Goal: Task Accomplishment & Management: Manage account settings

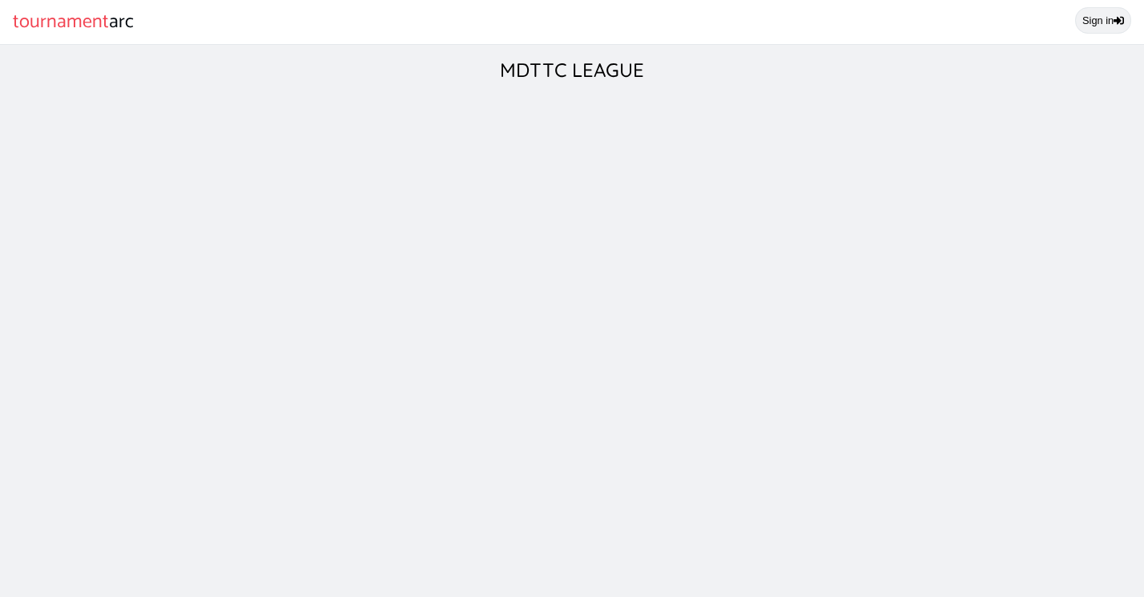
click at [1105, 28] on link "Sign in" at bounding box center [1103, 20] width 56 height 26
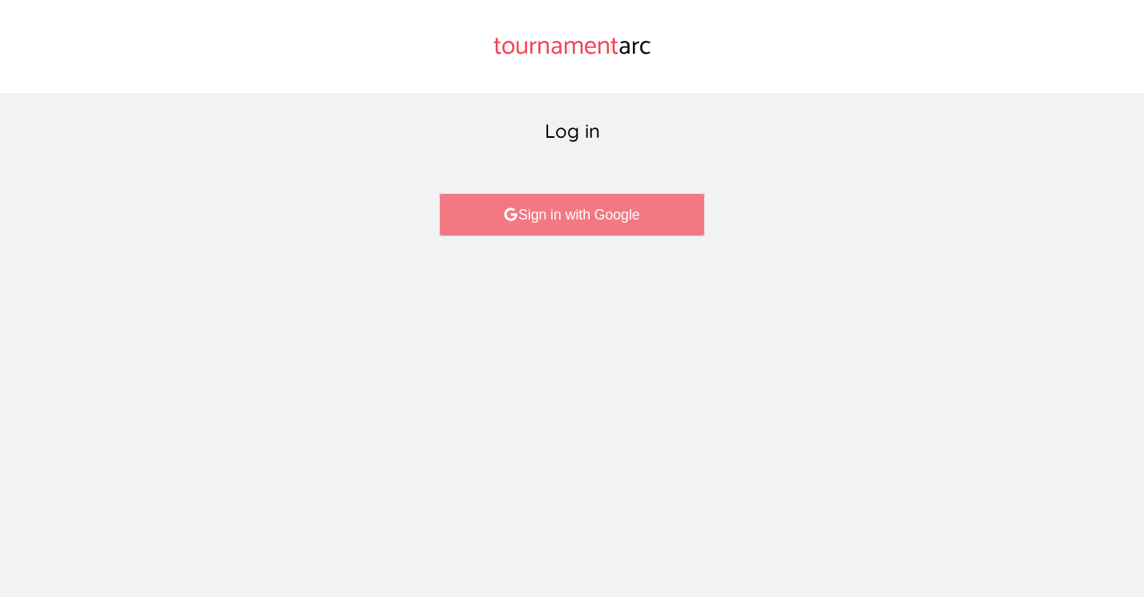
click at [604, 219] on link "Sign in with Google" at bounding box center [571, 214] width 265 height 43
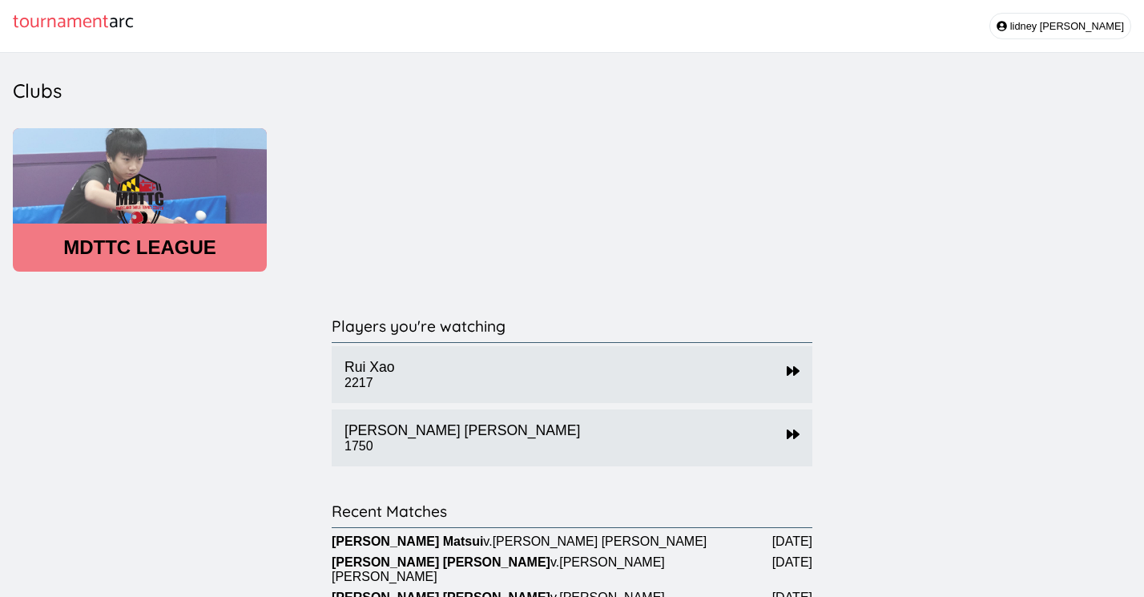
click at [174, 255] on header "MDTTC LEAGUE" at bounding box center [140, 247] width 254 height 22
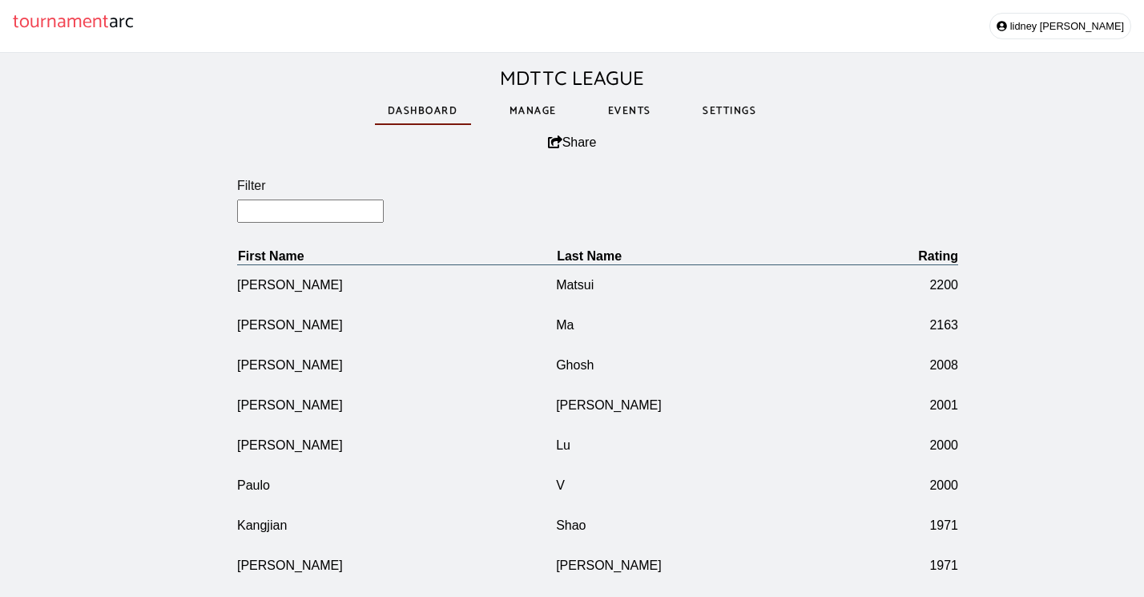
click at [540, 114] on link "Manage" at bounding box center [533, 110] width 73 height 55
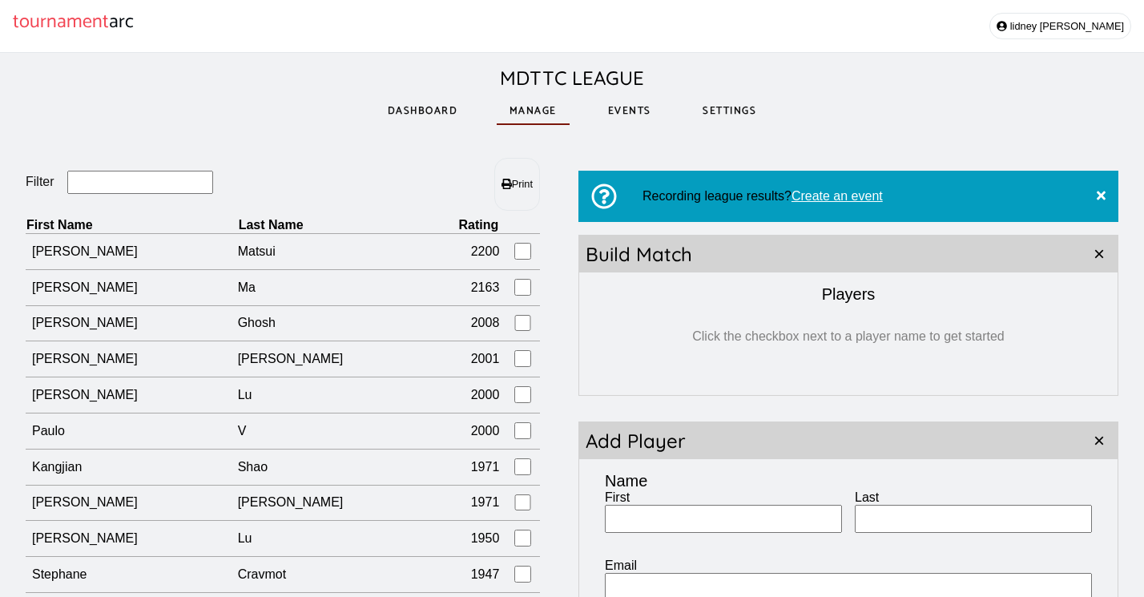
click at [172, 188] on input "Filter" at bounding box center [140, 182] width 147 height 23
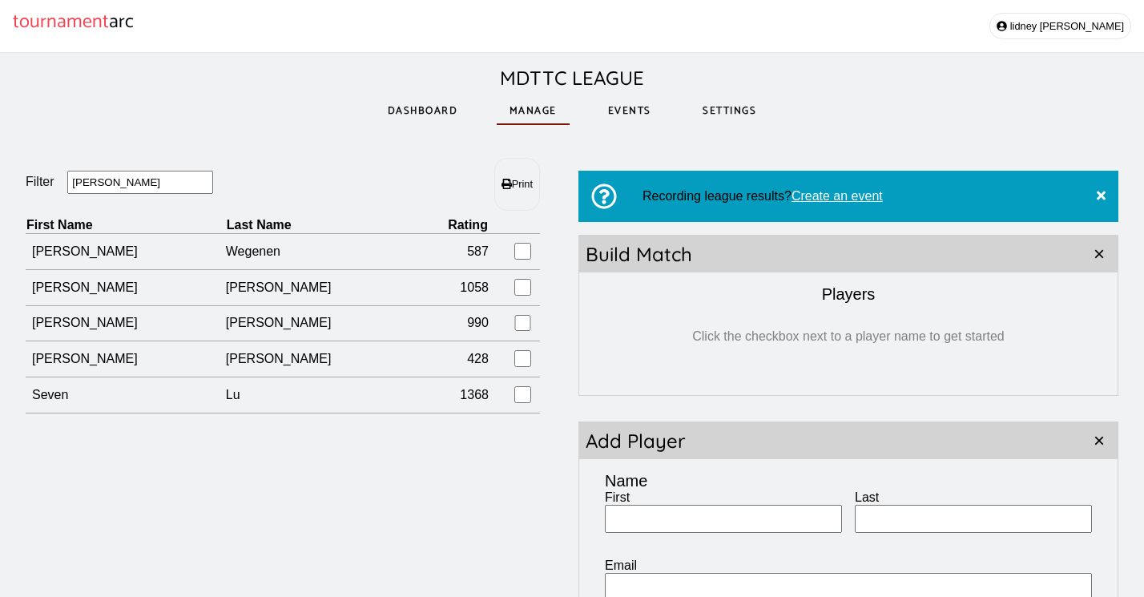
type input "[PERSON_NAME]"
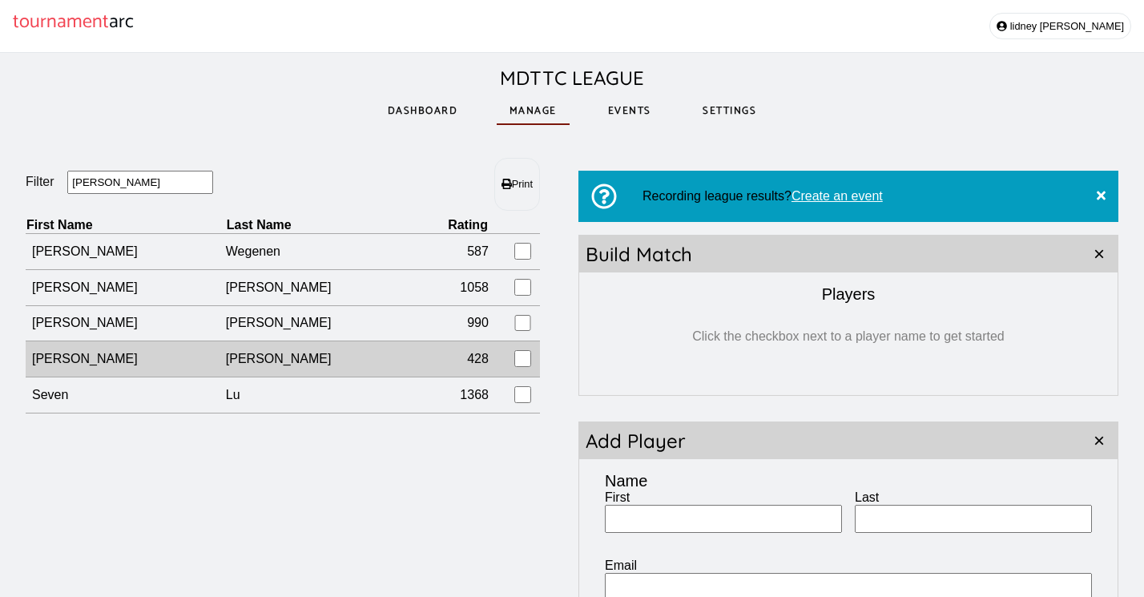
drag, startPoint x: 172, startPoint y: 188, endPoint x: 267, endPoint y: 364, distance: 200.3
click at [267, 364] on td "[PERSON_NAME]" at bounding box center [320, 359] width 188 height 36
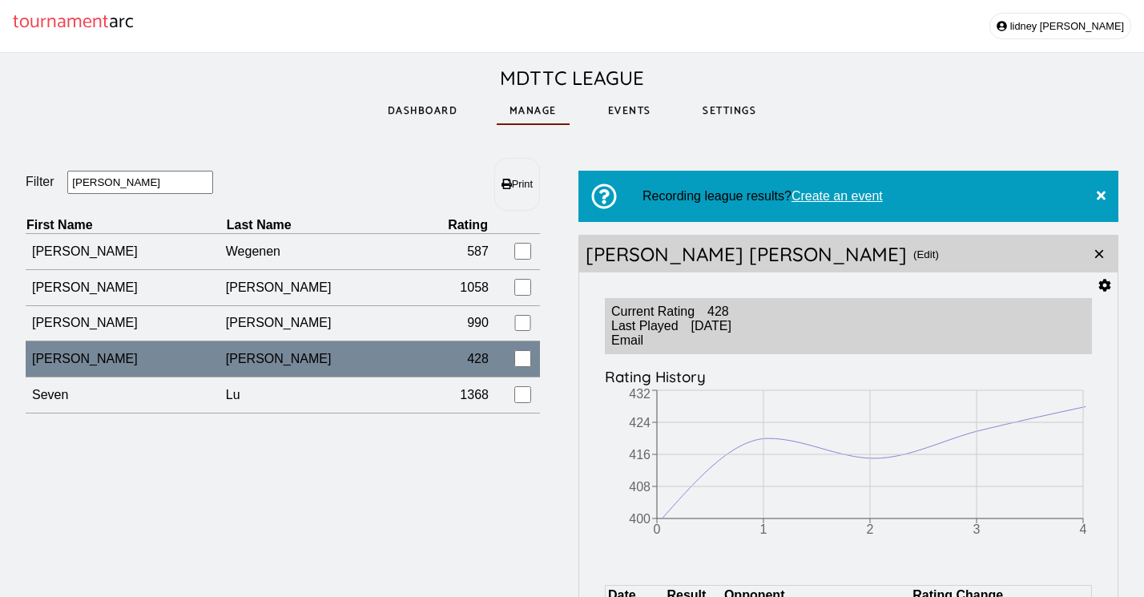
click at [1108, 290] on icon at bounding box center [1105, 285] width 12 height 13
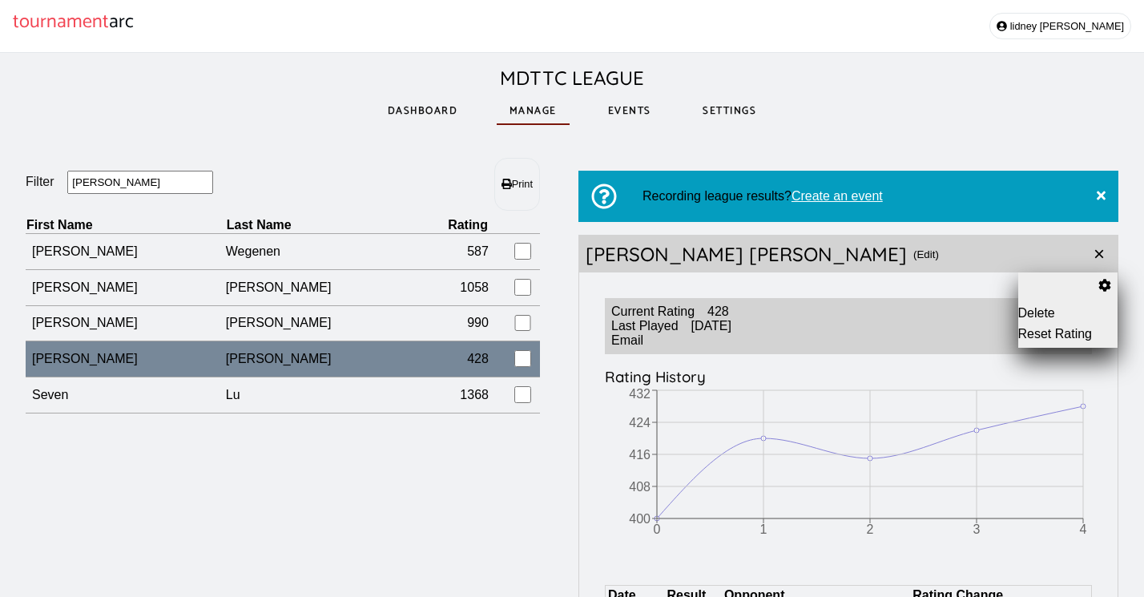
click at [1044, 312] on button "Delete" at bounding box center [1068, 313] width 100 height 14
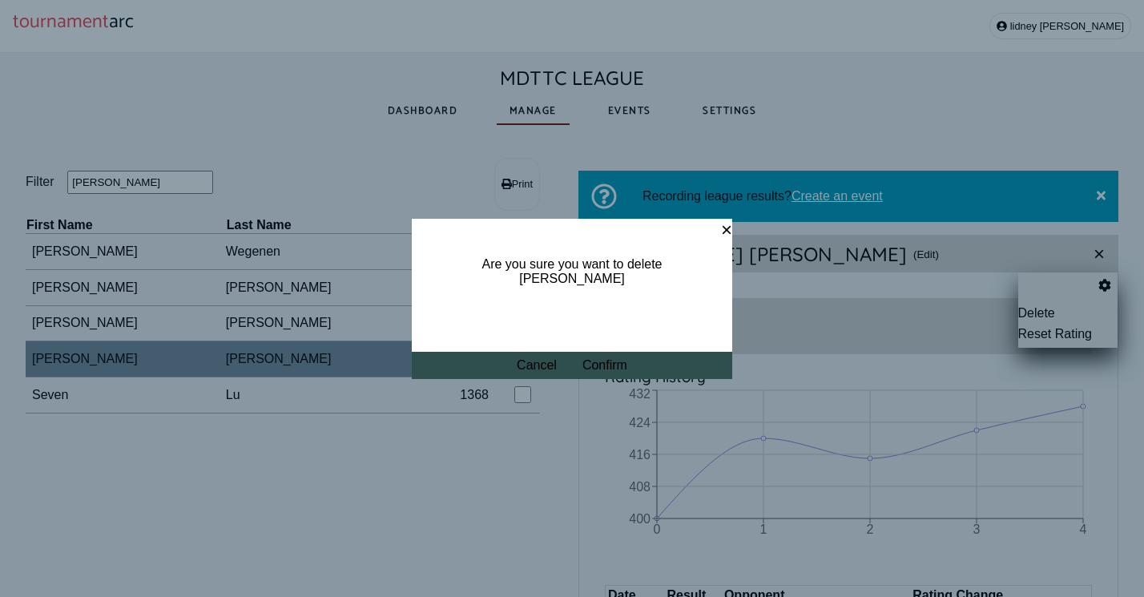
click at [614, 368] on button "Confirm" at bounding box center [604, 365] width 45 height 14
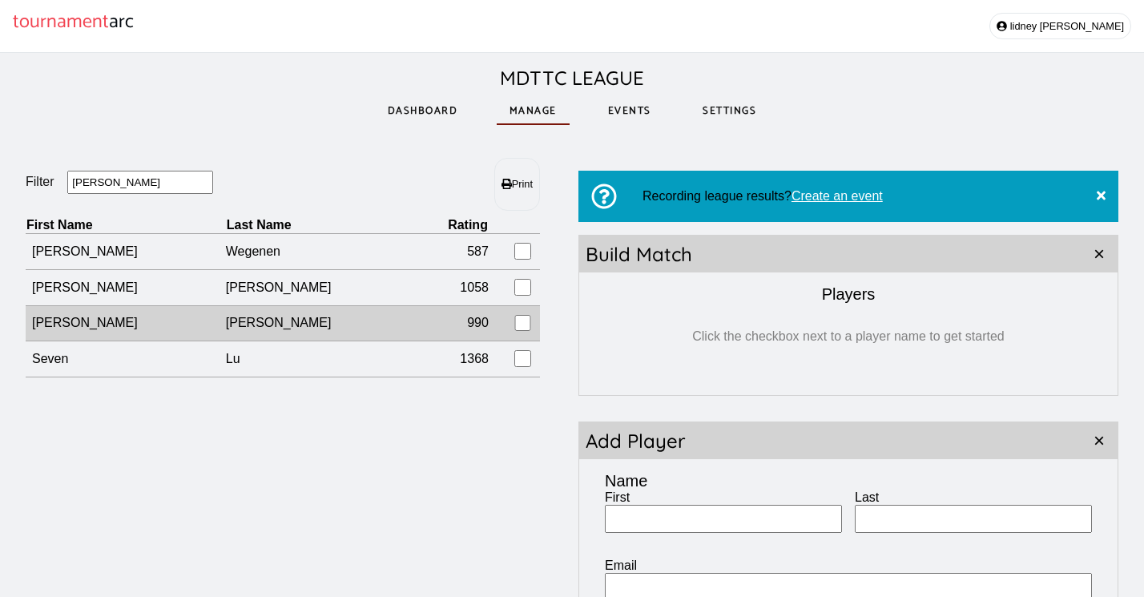
click at [414, 326] on td "990" at bounding box center [451, 323] width 74 height 36
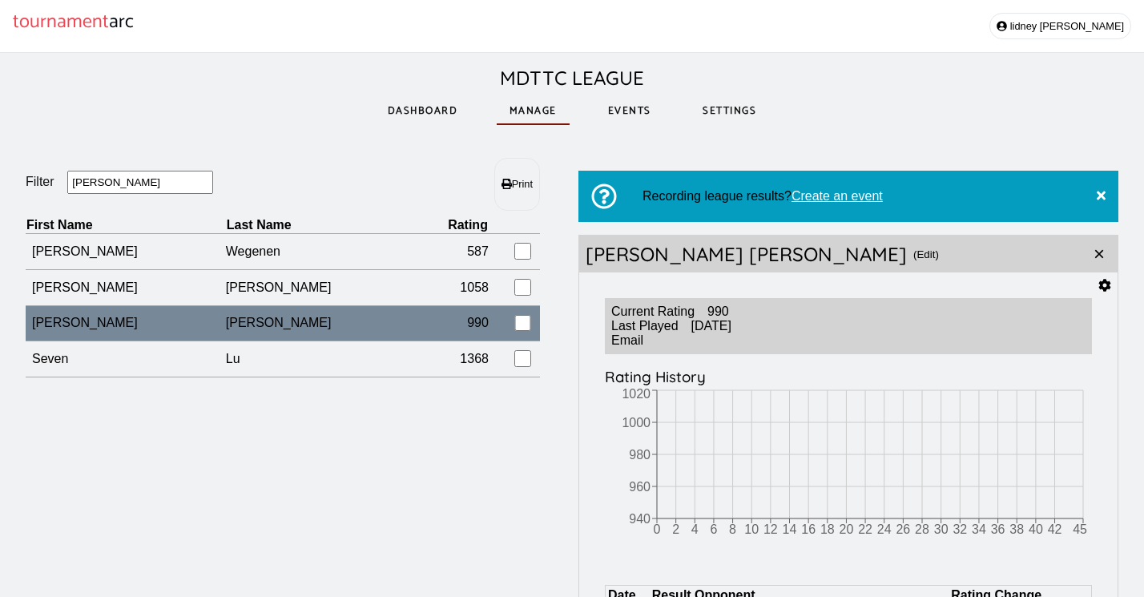
click at [1100, 288] on icon at bounding box center [1105, 285] width 12 height 13
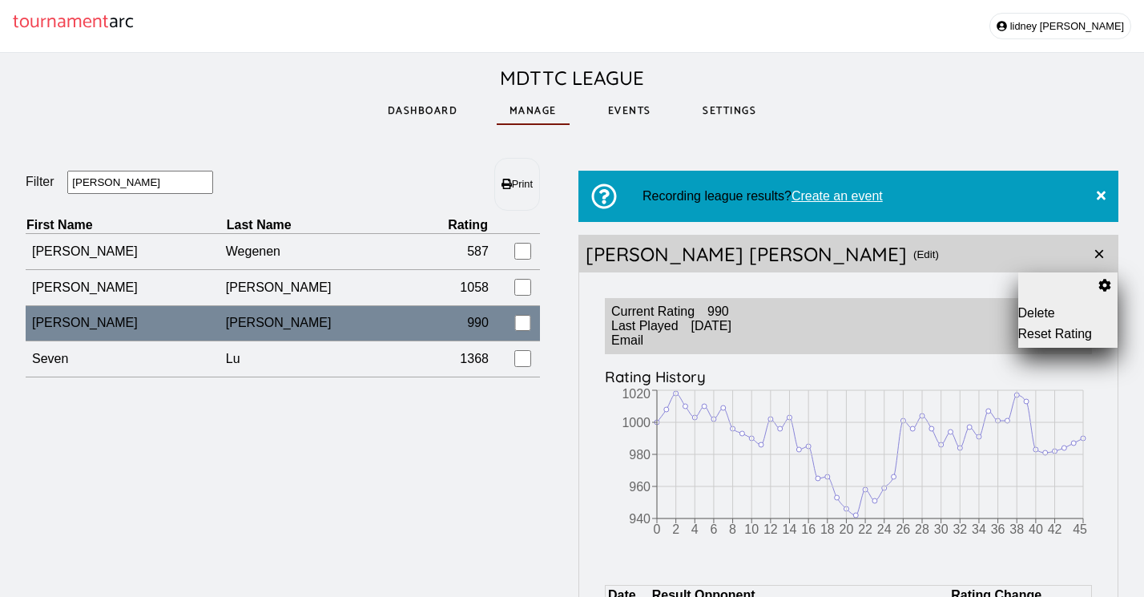
click at [1041, 334] on button "Reset Rating" at bounding box center [1068, 334] width 100 height 14
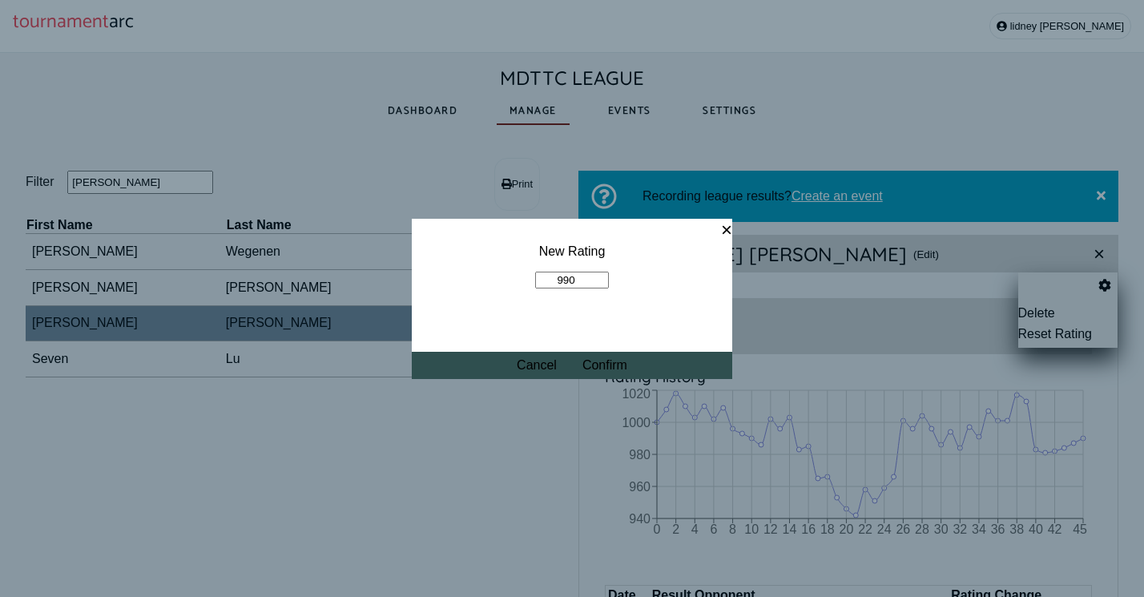
drag, startPoint x: 589, startPoint y: 281, endPoint x: 463, endPoint y: 281, distance: 125.7
click at [463, 281] on fieldset "New Rating 990" at bounding box center [572, 266] width 320 height 95
type input "1270"
click at [598, 368] on button "Confirm" at bounding box center [604, 365] width 45 height 14
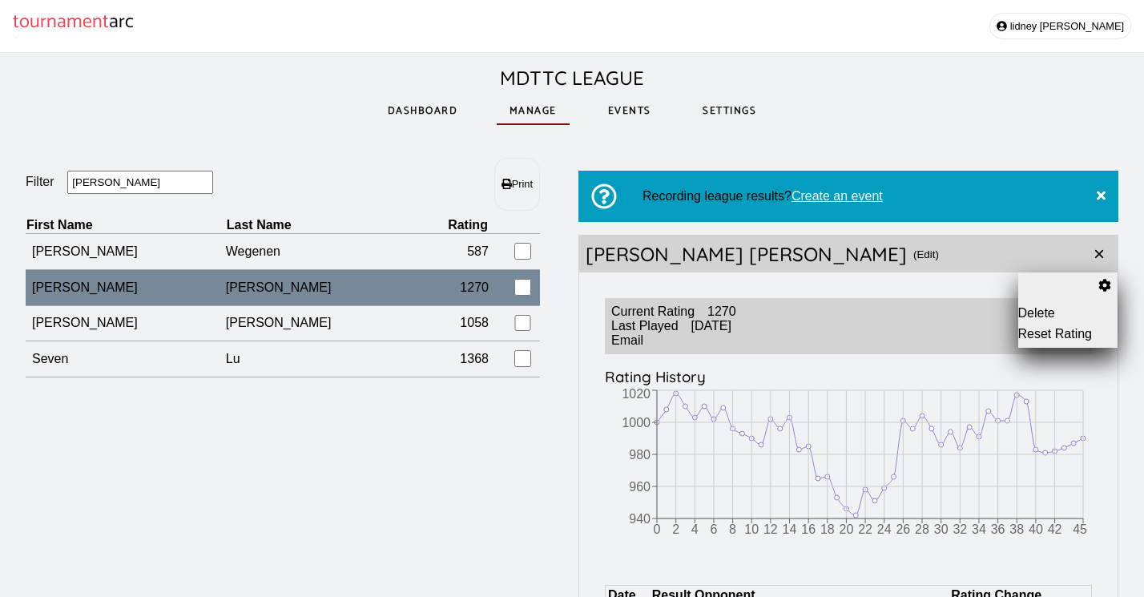
drag, startPoint x: 131, startPoint y: 186, endPoint x: -10, endPoint y: 186, distance: 140.1
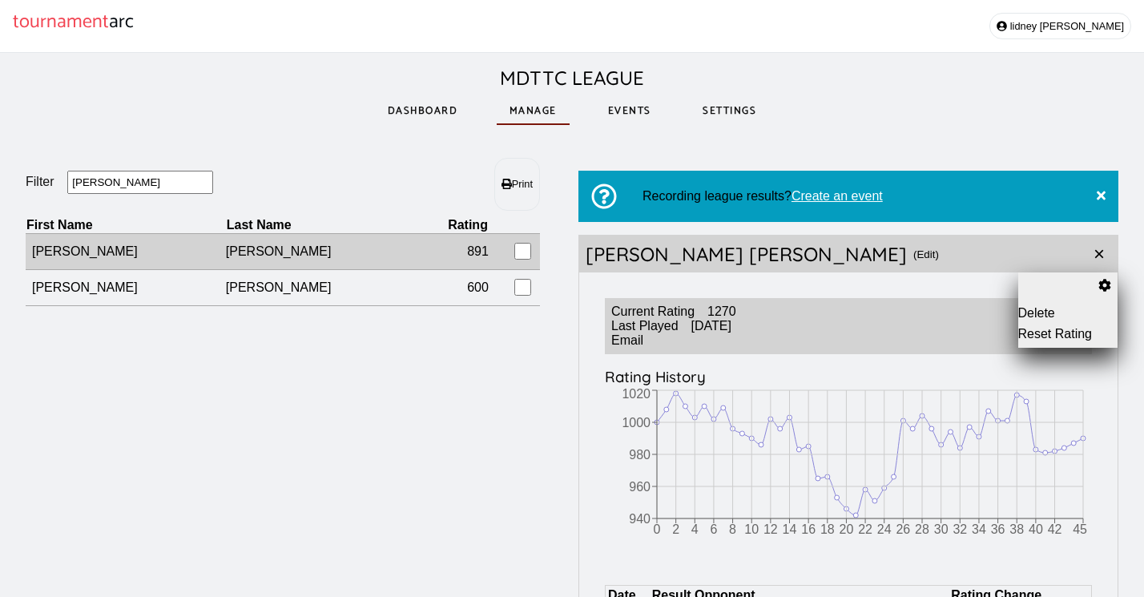
type input "[PERSON_NAME]"
click at [90, 262] on td "[PERSON_NAME]" at bounding box center [126, 252] width 200 height 36
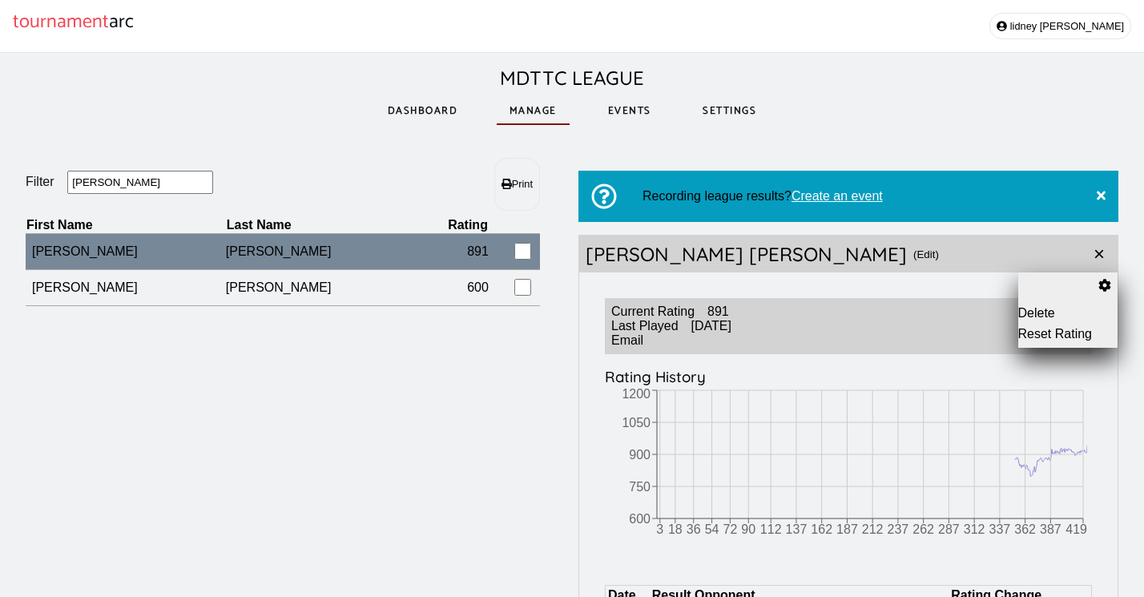
click at [913, 256] on button "(Edit)" at bounding box center [926, 253] width 26 height 37
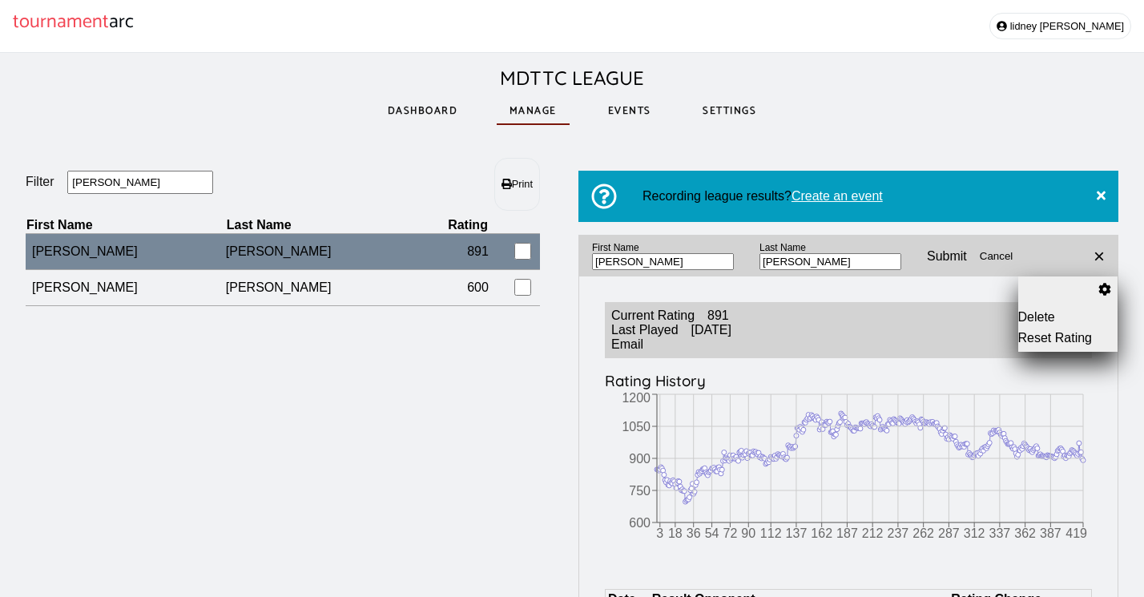
click at [1043, 337] on button "Reset Rating" at bounding box center [1068, 338] width 100 height 14
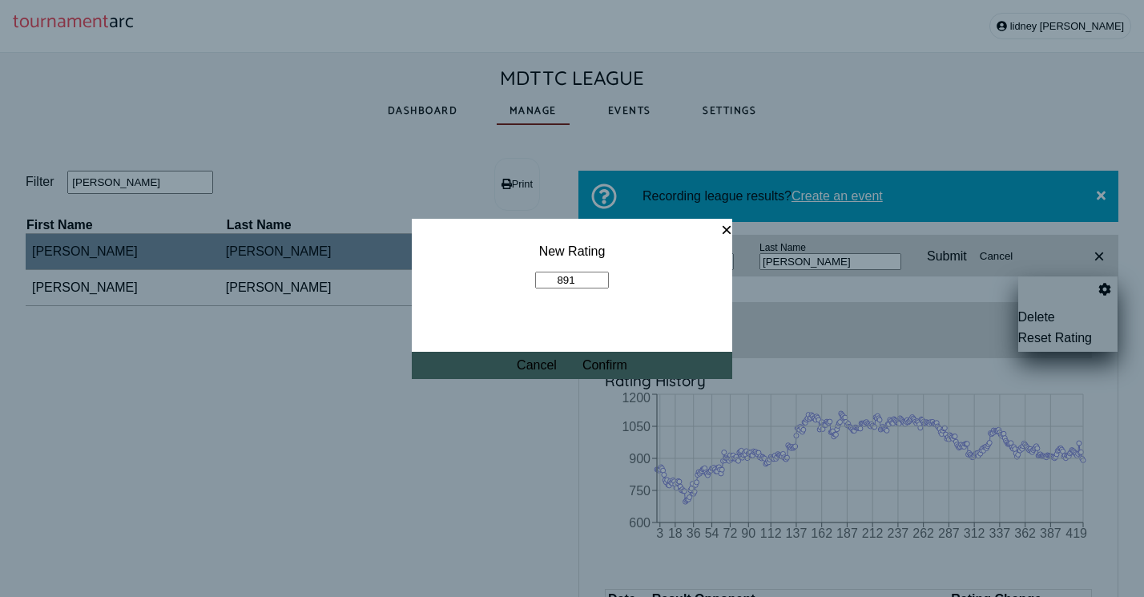
drag, startPoint x: 579, startPoint y: 275, endPoint x: 506, endPoint y: 271, distance: 73.0
click at [506, 271] on fieldset "New Rating 891" at bounding box center [572, 266] width 320 height 95
type input "9"
click at [730, 231] on button "×" at bounding box center [726, 230] width 11 height 22
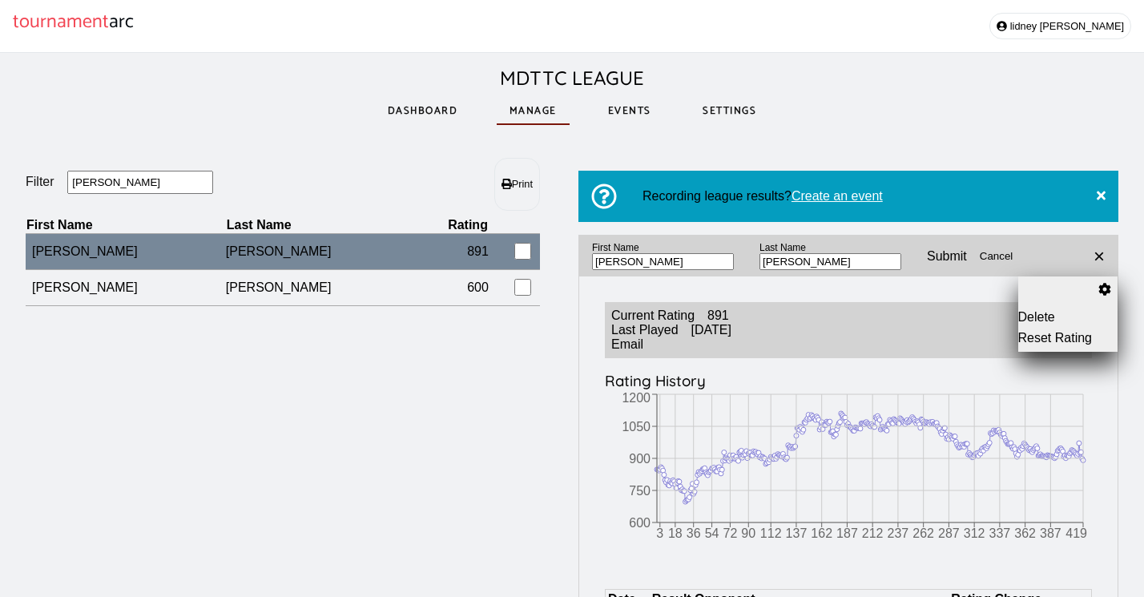
click at [1061, 338] on button "Reset Rating" at bounding box center [1068, 338] width 100 height 14
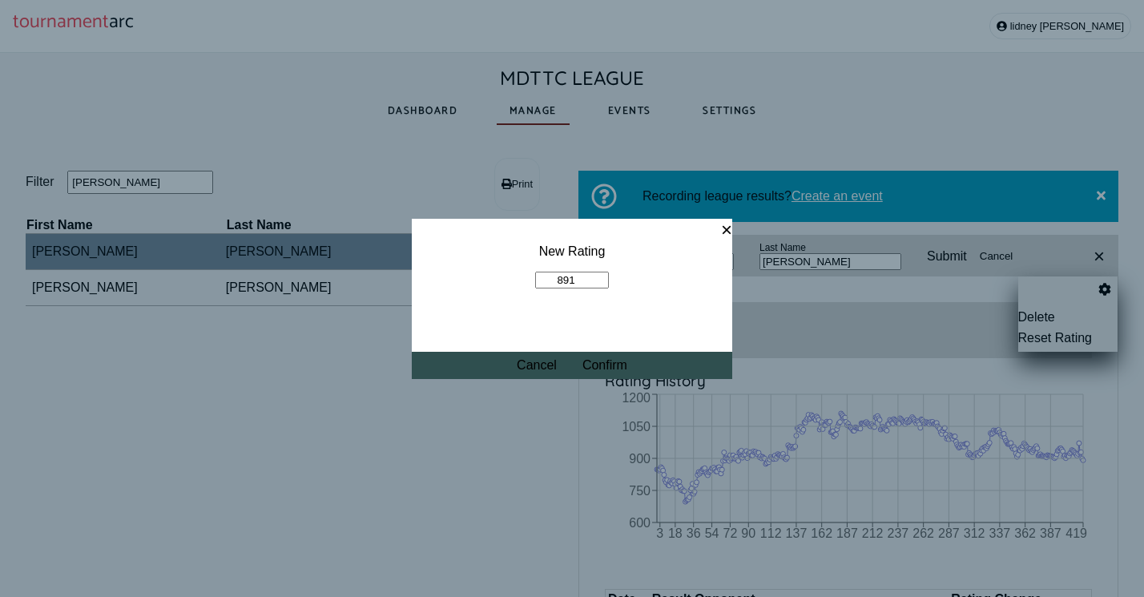
drag, startPoint x: 581, startPoint y: 279, endPoint x: 543, endPoint y: 279, distance: 38.4
click at [543, 279] on input "891" at bounding box center [572, 279] width 74 height 17
type input "930"
click at [615, 367] on button "Confirm" at bounding box center [604, 365] width 45 height 14
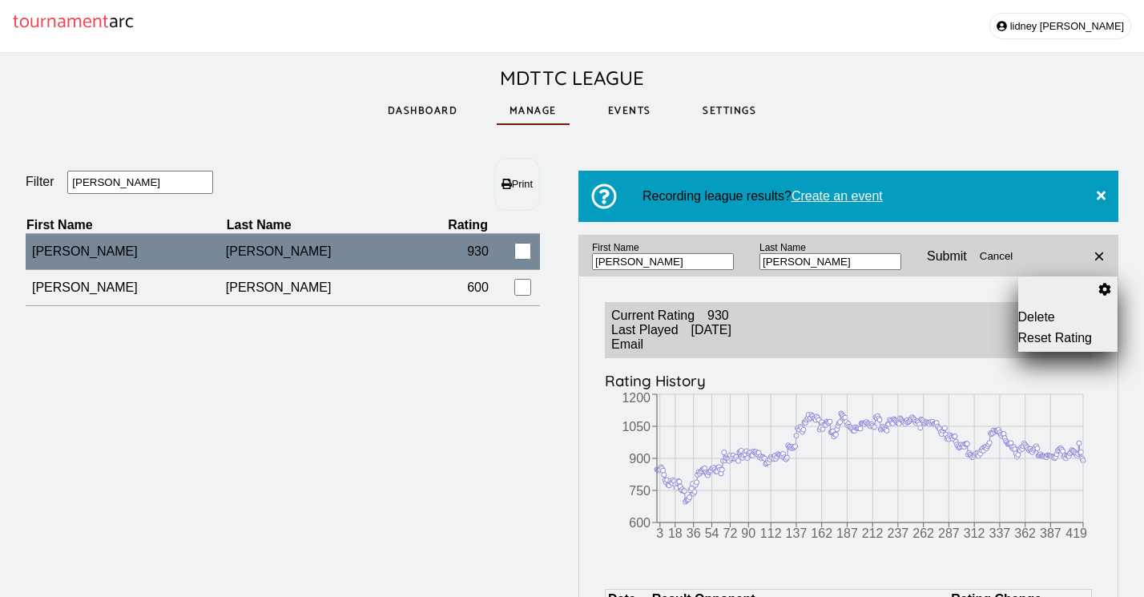
drag, startPoint x: 130, startPoint y: 187, endPoint x: 0, endPoint y: 186, distance: 129.7
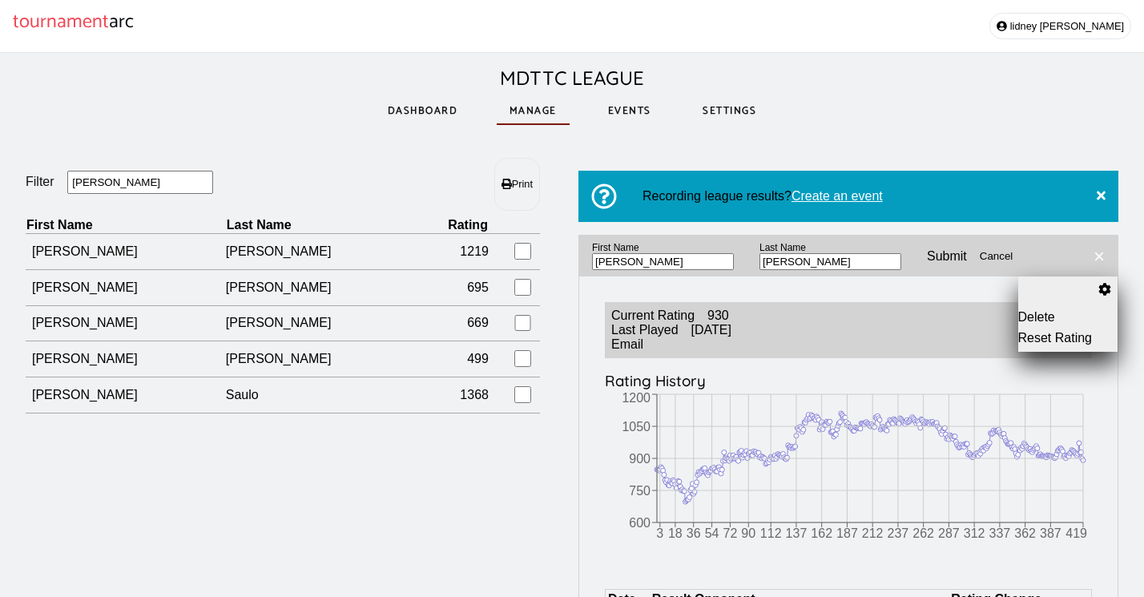
type input "[PERSON_NAME]"
click at [1106, 262] on button "×" at bounding box center [1098, 255] width 37 height 41
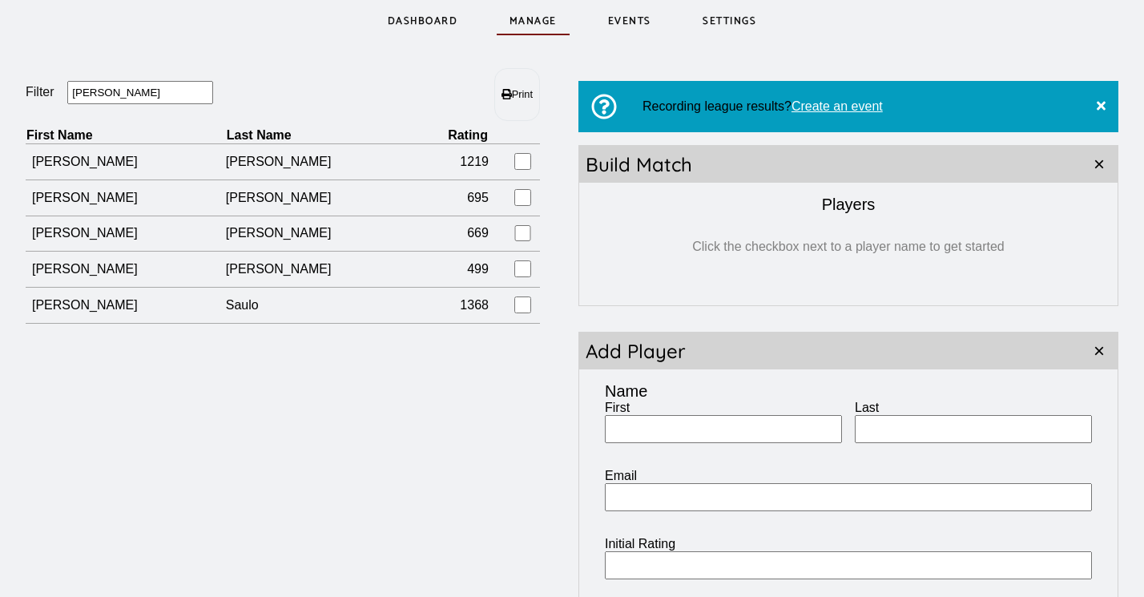
scroll to position [97, 0]
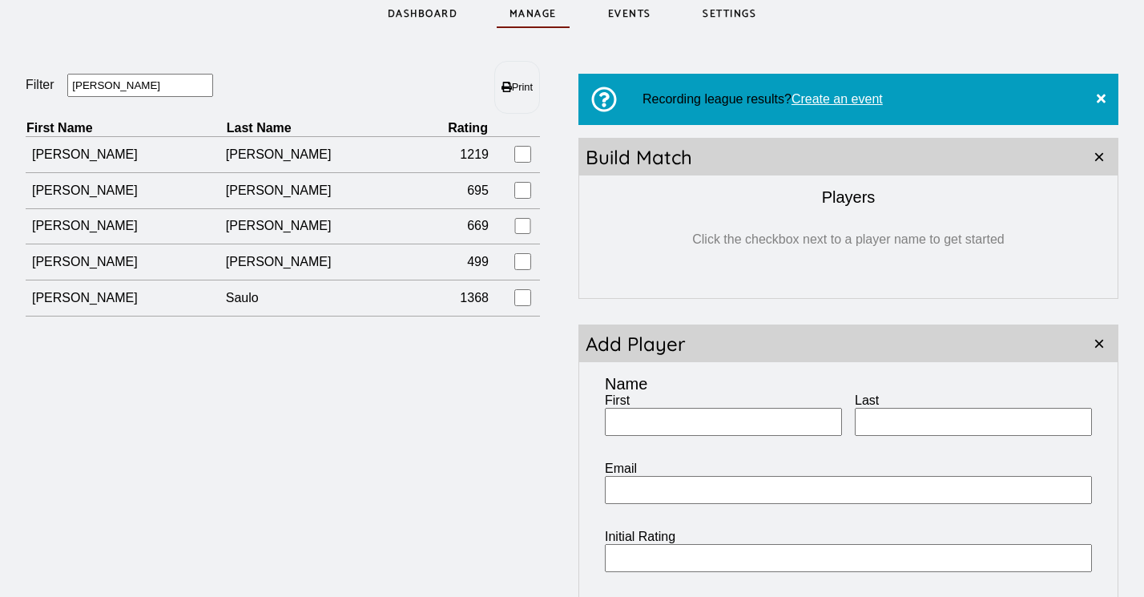
click at [656, 420] on input "First" at bounding box center [723, 422] width 237 height 28
type input "Austin"
type input "[PERSON_NAME]"
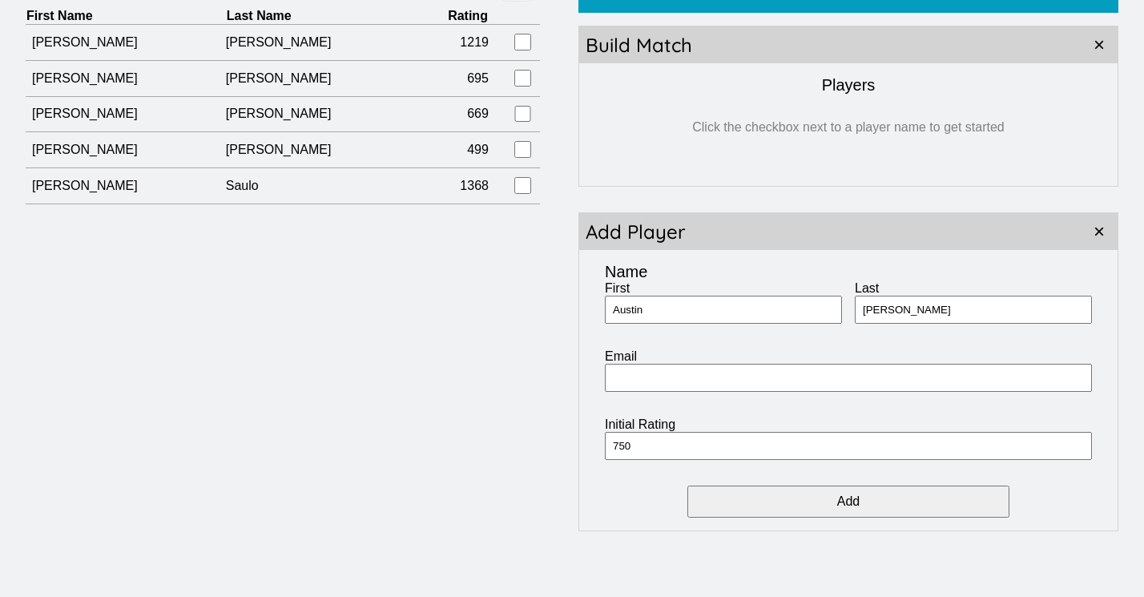
scroll to position [227, 0]
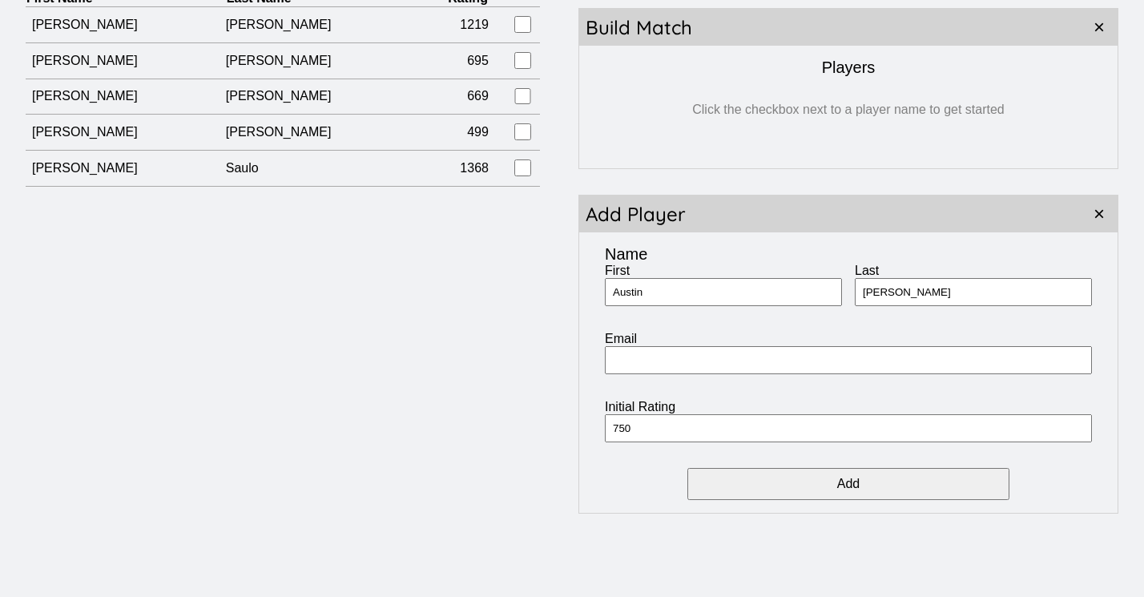
type input "750"
click at [863, 487] on input "Add" at bounding box center [847, 484] width 321 height 32
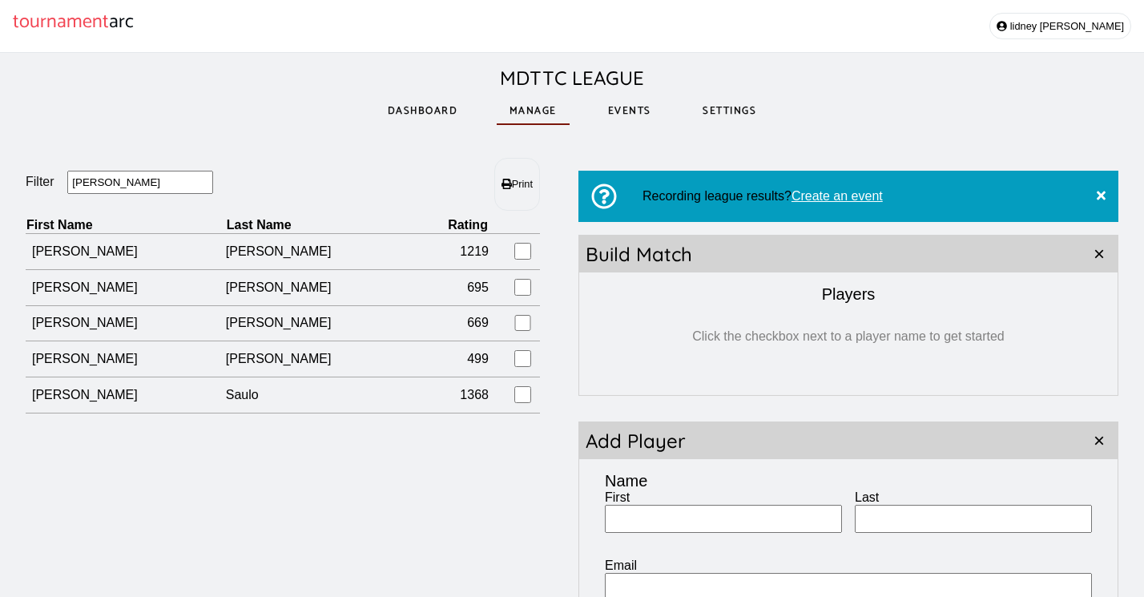
scroll to position [0, 0]
click at [619, 114] on link "Events" at bounding box center [629, 110] width 69 height 55
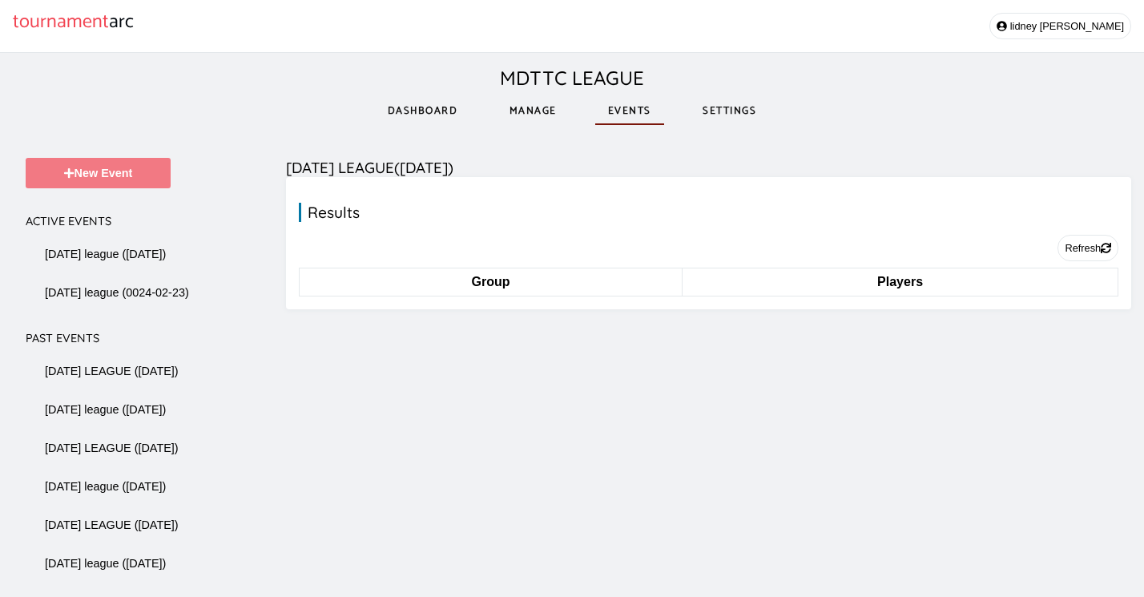
click at [96, 175] on button "New Event" at bounding box center [98, 173] width 145 height 30
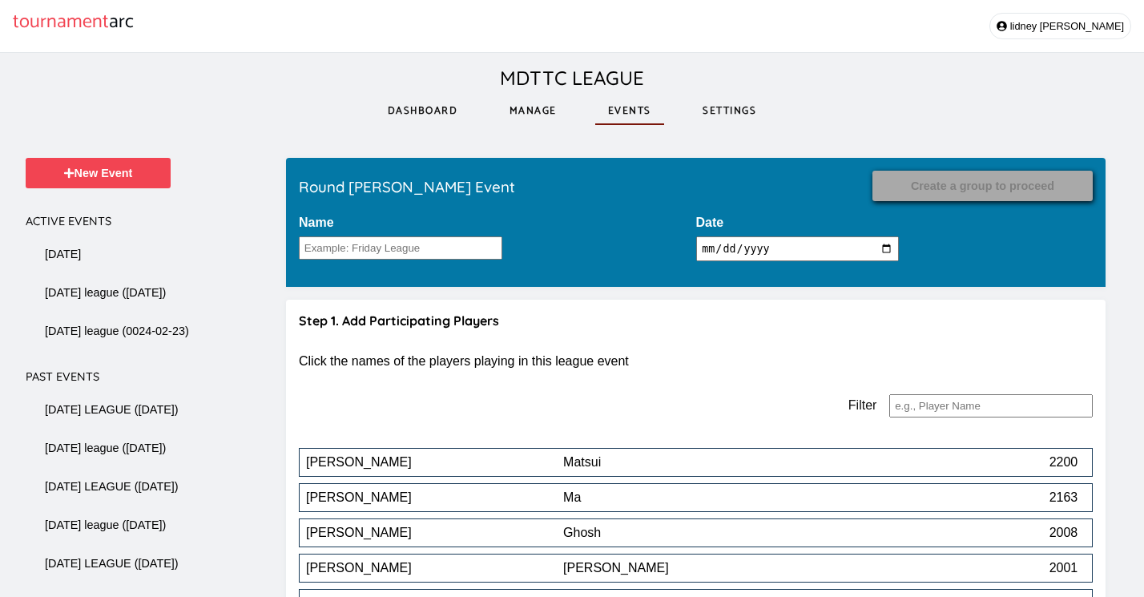
click at [420, 258] on input "Name" at bounding box center [400, 247] width 203 height 23
type input "[DATE] league"
click at [789, 255] on input "[DATE]" at bounding box center [797, 248] width 203 height 25
type input "[DATE]"
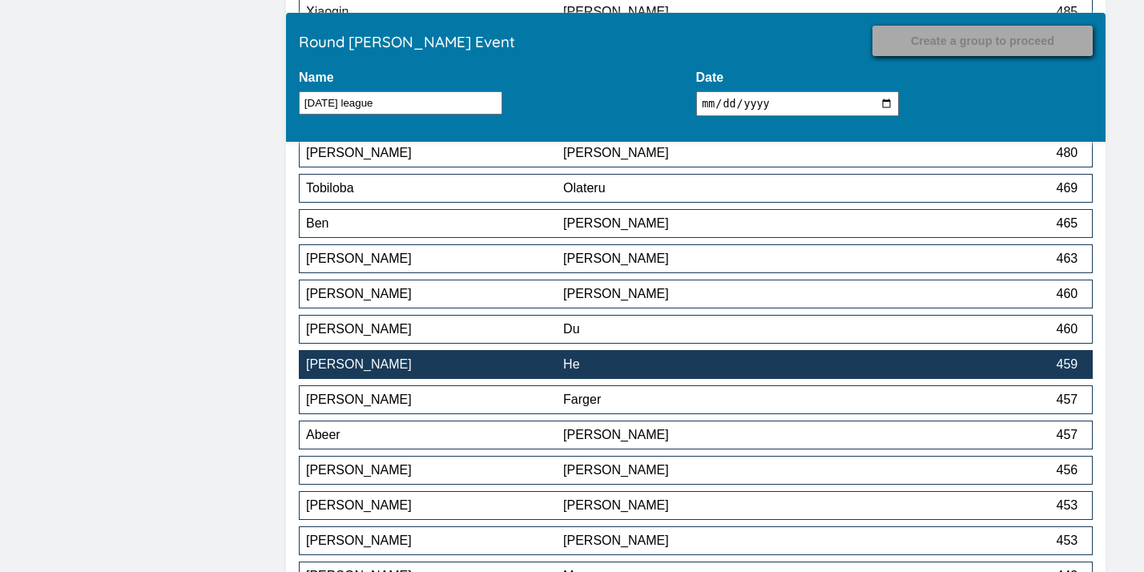
scroll to position [322, 0]
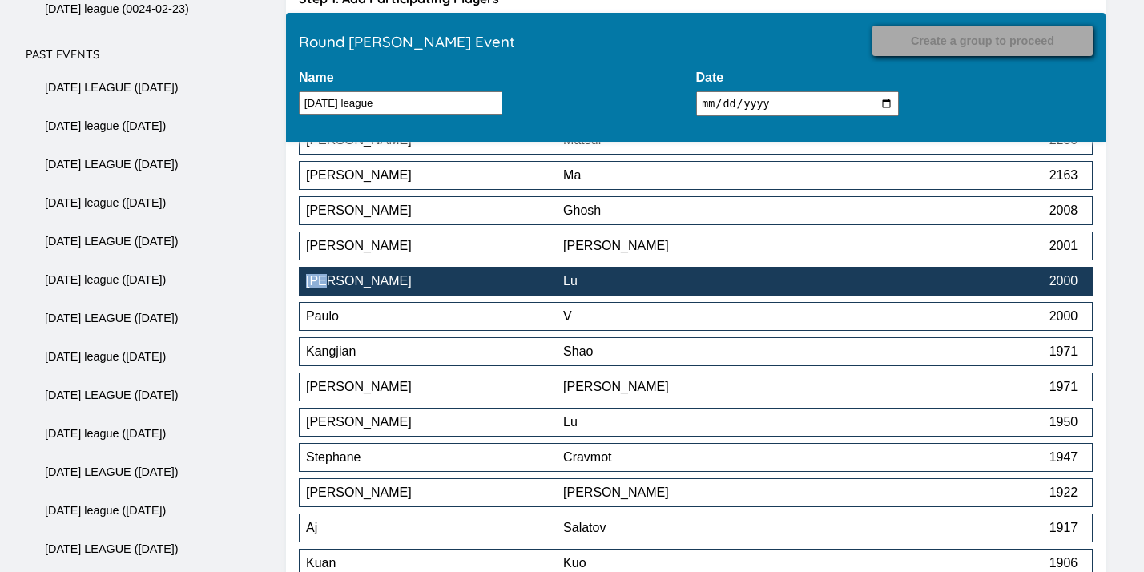
click at [926, 277] on button "[PERSON_NAME] 2000" at bounding box center [696, 281] width 794 height 29
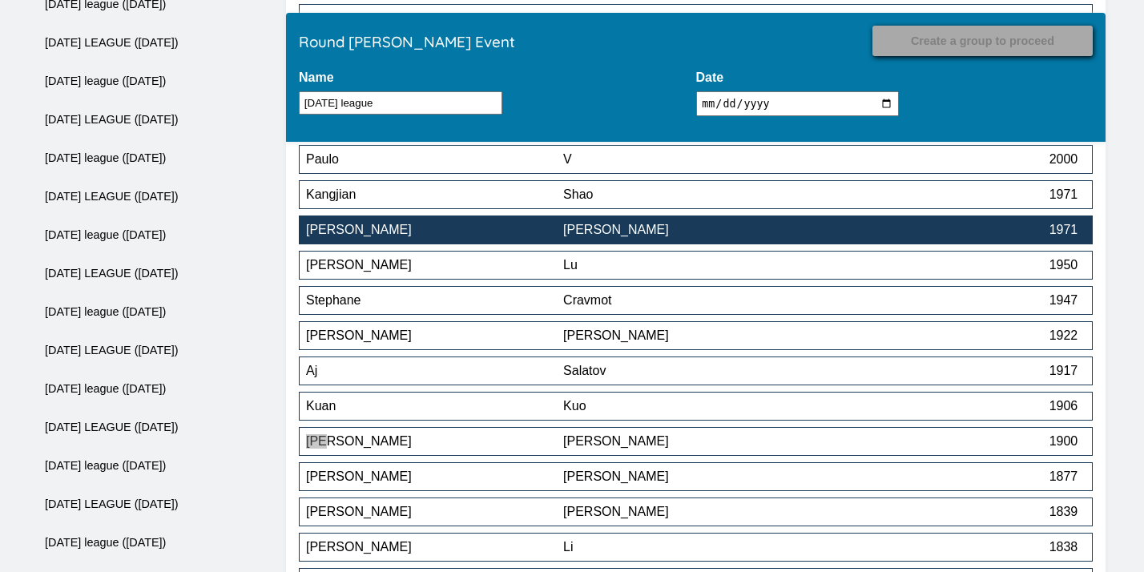
scroll to position [441, 0]
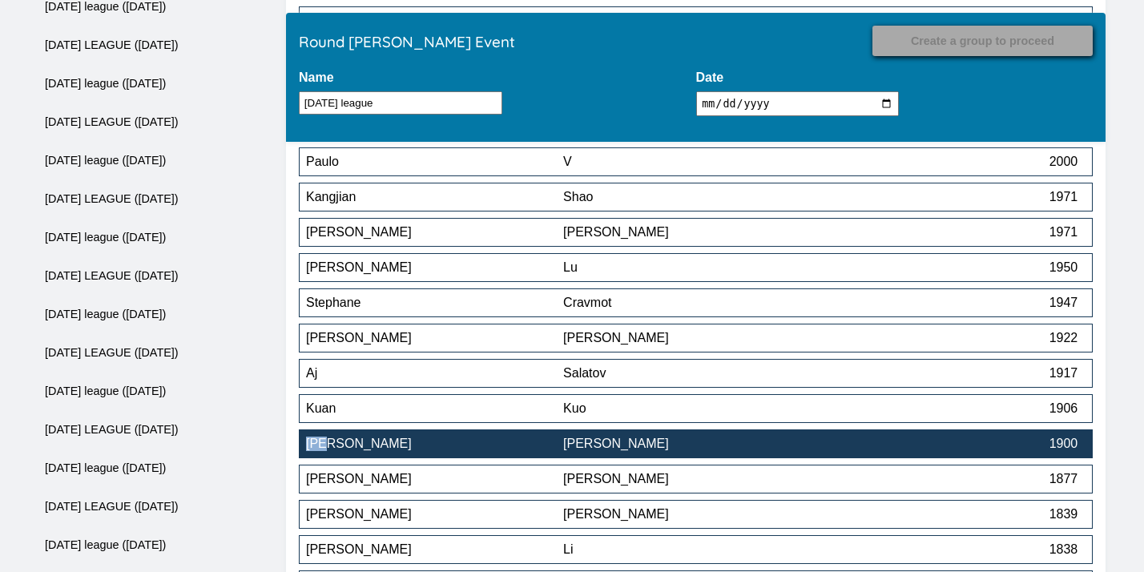
click at [599, 458] on button "[PERSON_NAME] 1900" at bounding box center [696, 443] width 794 height 29
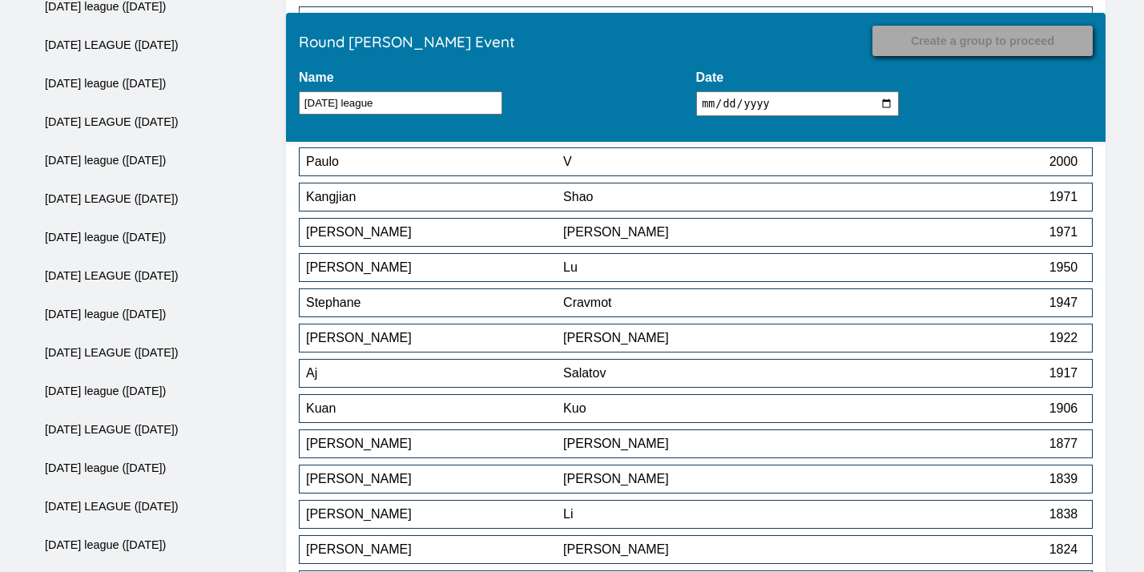
scroll to position [1097, 0]
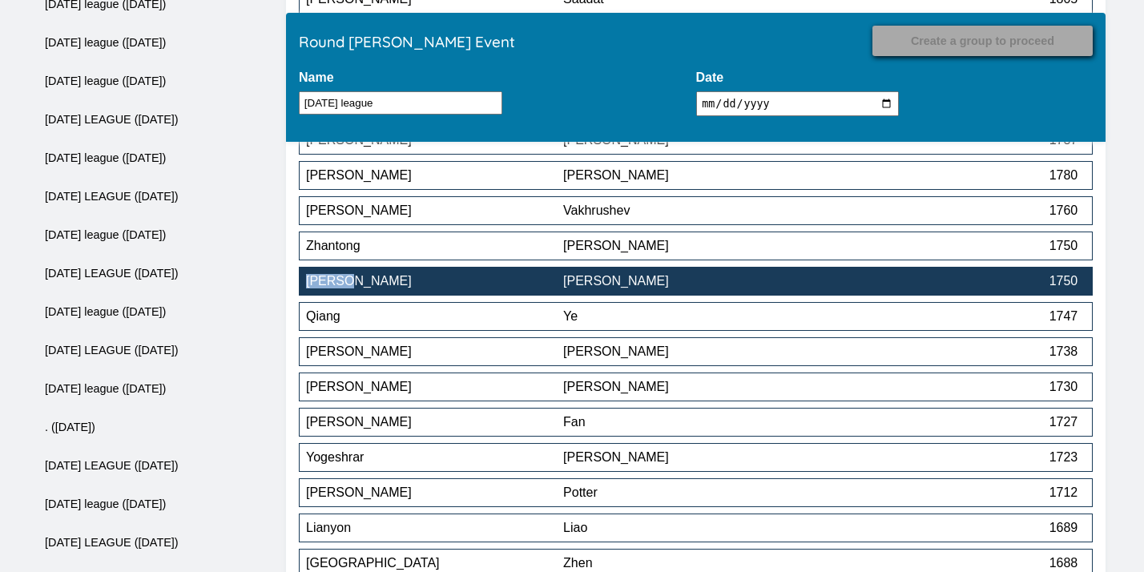
click at [559, 285] on div "[PERSON_NAME]" at bounding box center [434, 281] width 257 height 14
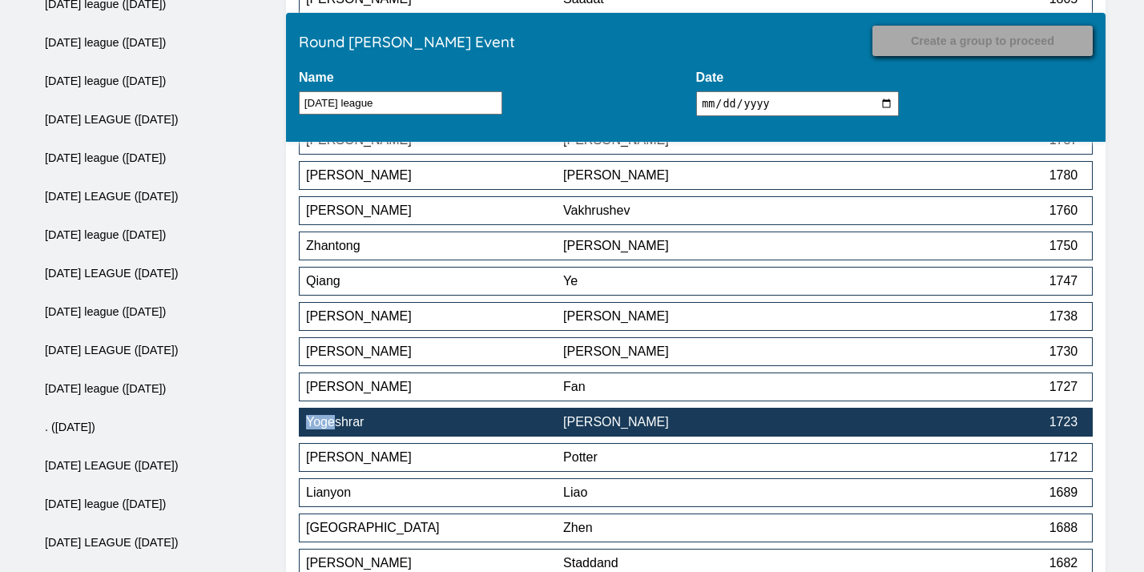
click at [511, 429] on div "Yogeshrar" at bounding box center [434, 422] width 257 height 14
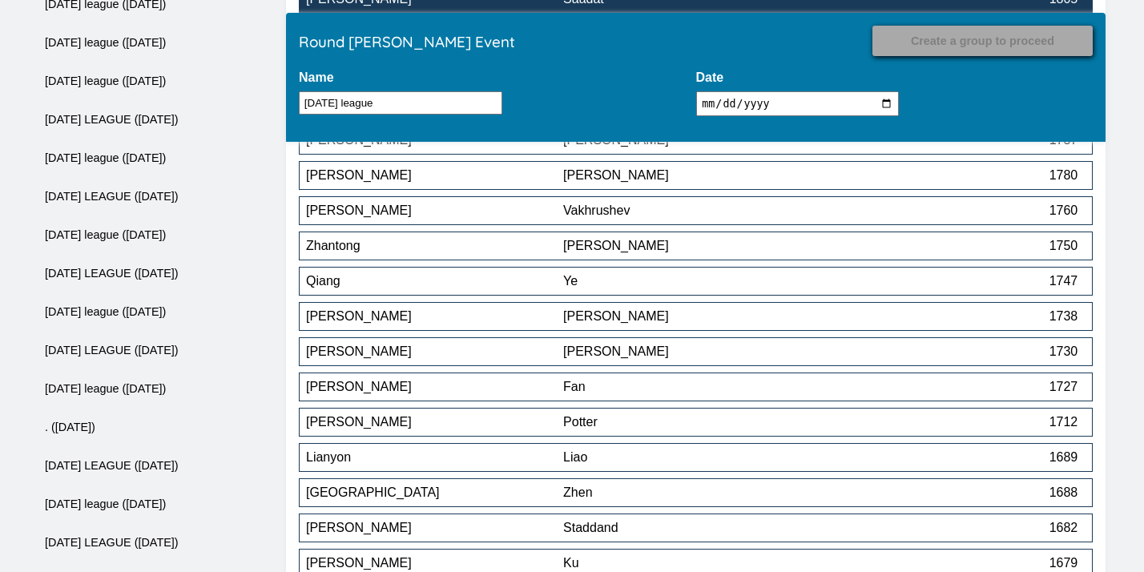
scroll to position [1908, 0]
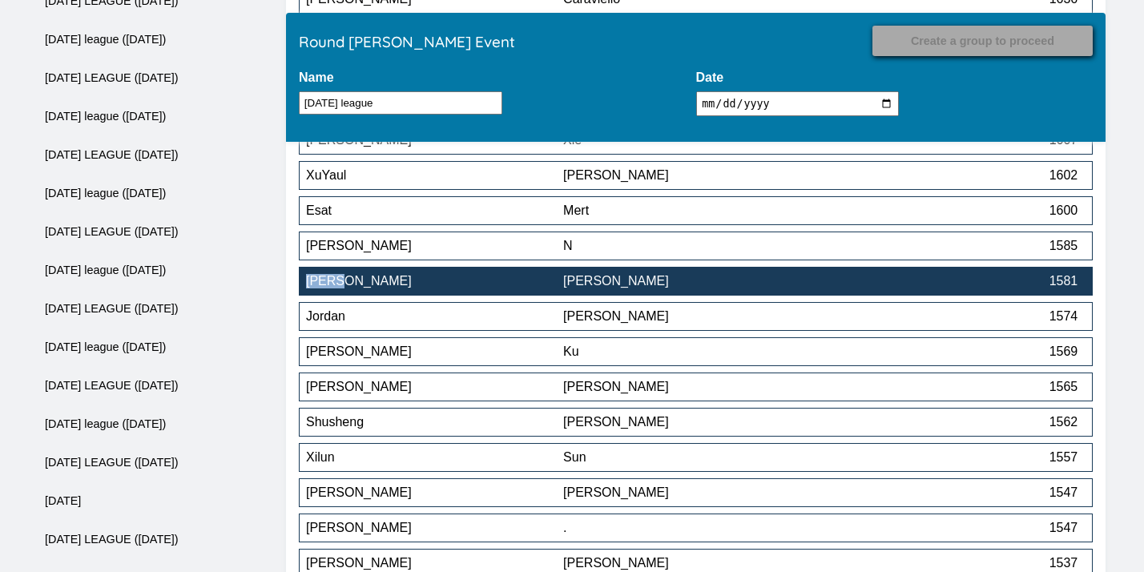
click at [625, 281] on div "[PERSON_NAME]" at bounding box center [691, 281] width 257 height 14
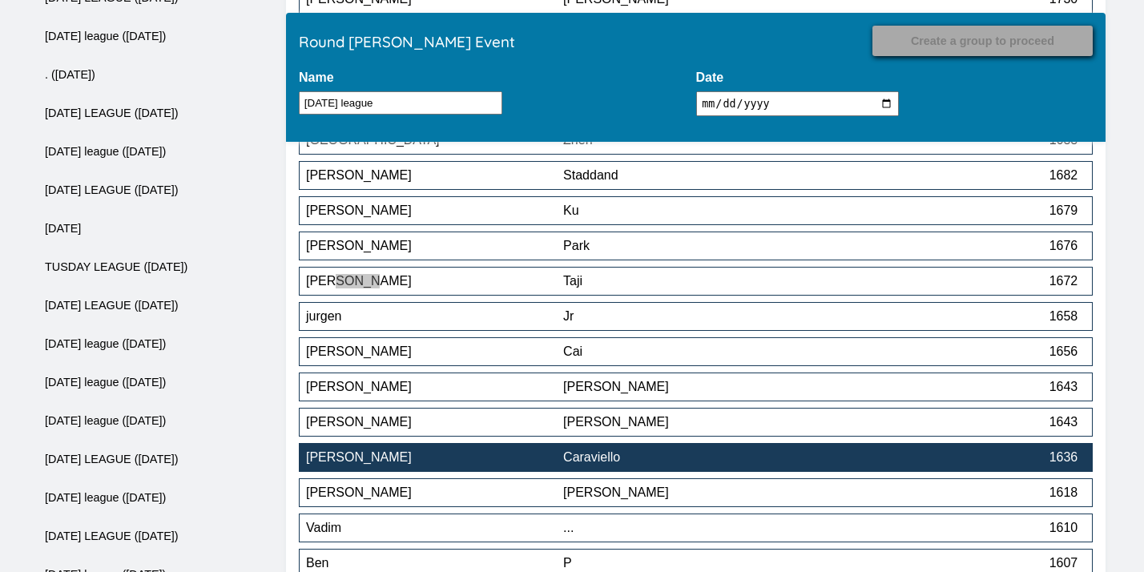
scroll to position [1978, 0]
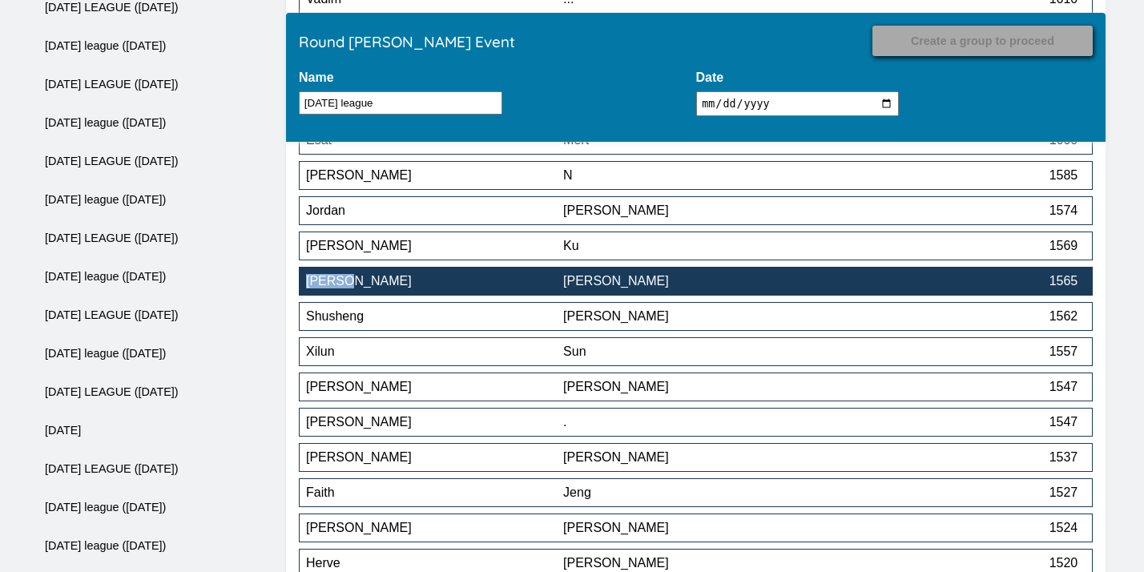
click at [530, 283] on div "[PERSON_NAME]" at bounding box center [434, 281] width 257 height 14
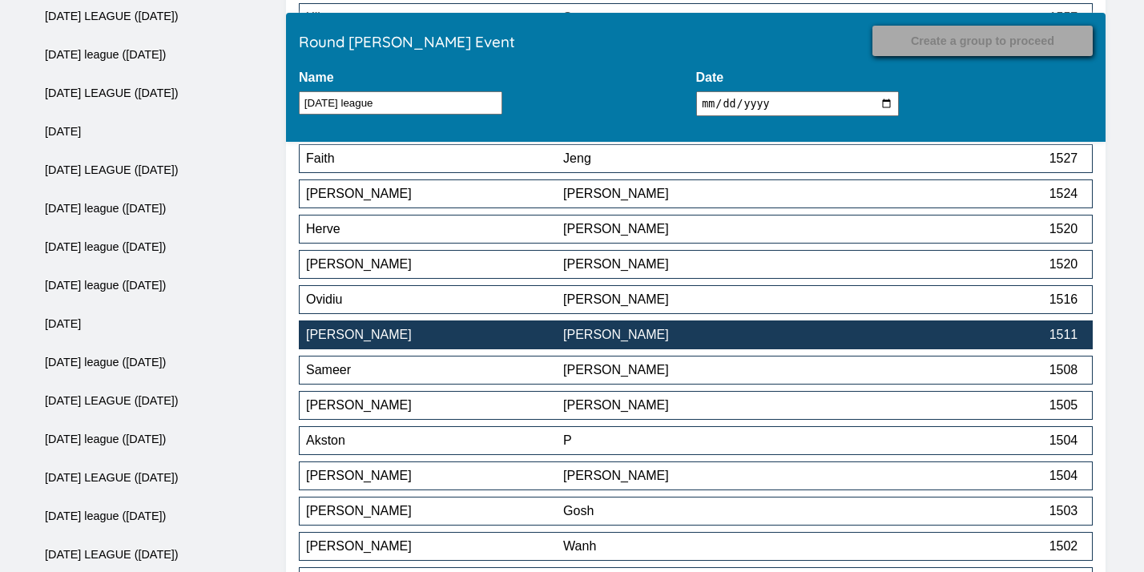
scroll to position [2271, 0]
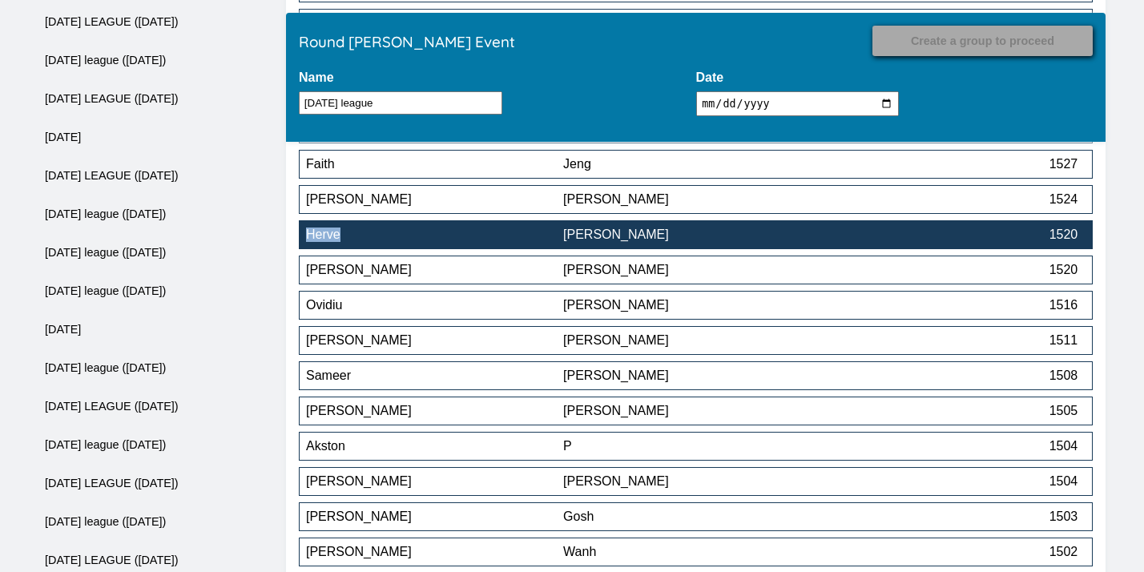
click at [727, 242] on div "[PERSON_NAME]" at bounding box center [691, 234] width 257 height 14
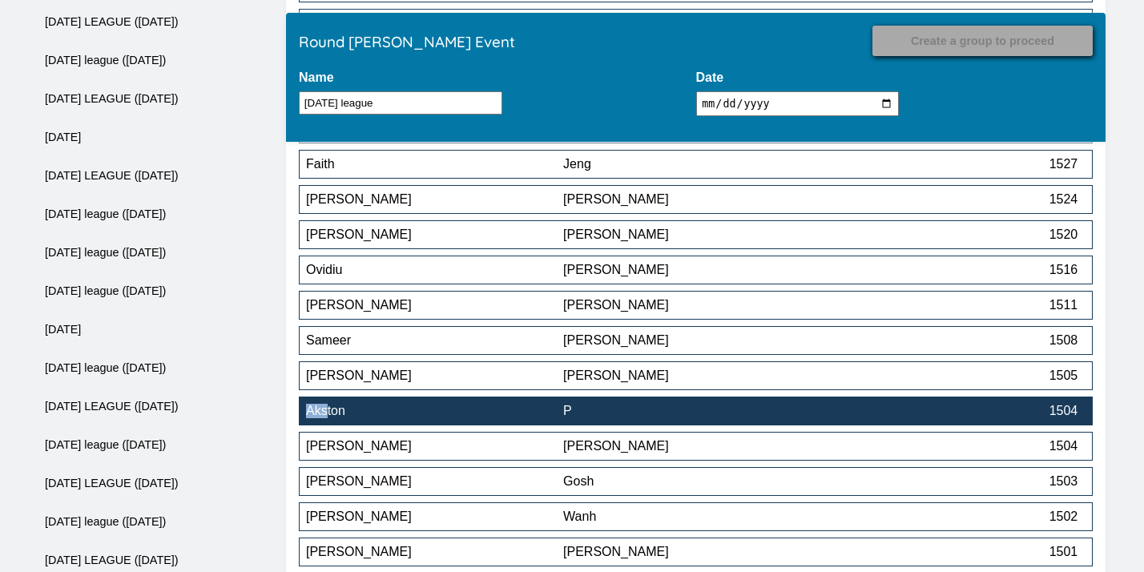
click at [646, 415] on div "P" at bounding box center [691, 411] width 257 height 14
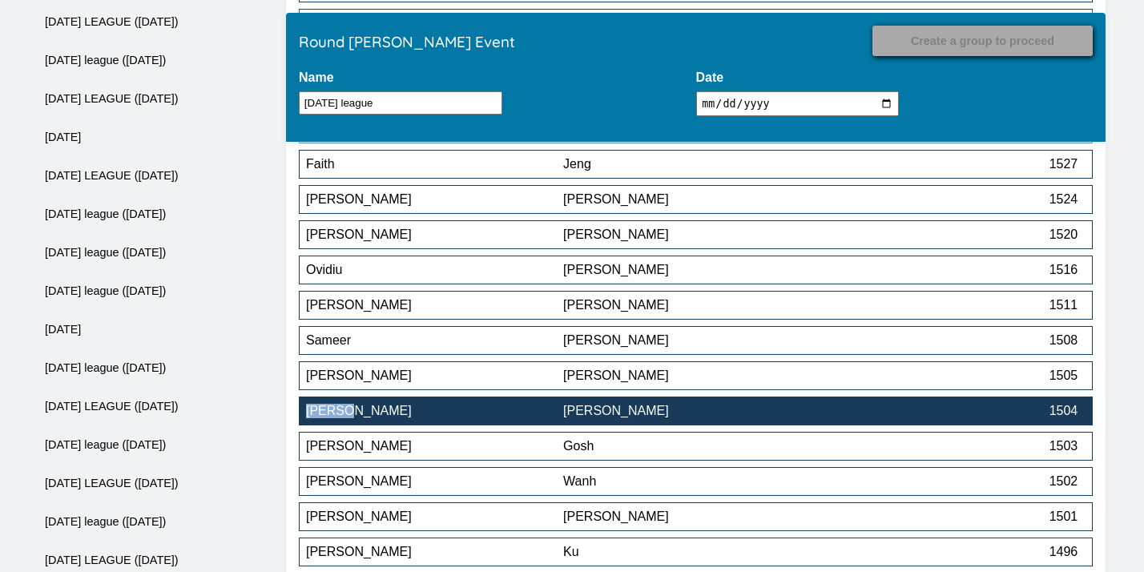
click at [636, 418] on div "[PERSON_NAME]" at bounding box center [691, 411] width 257 height 14
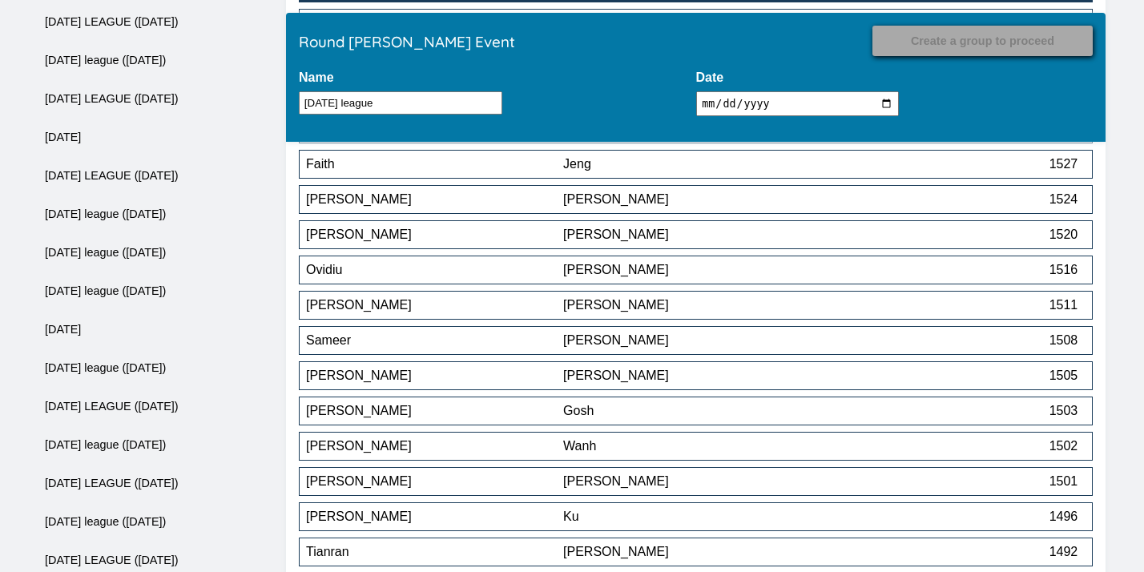
scroll to position [2894, 0]
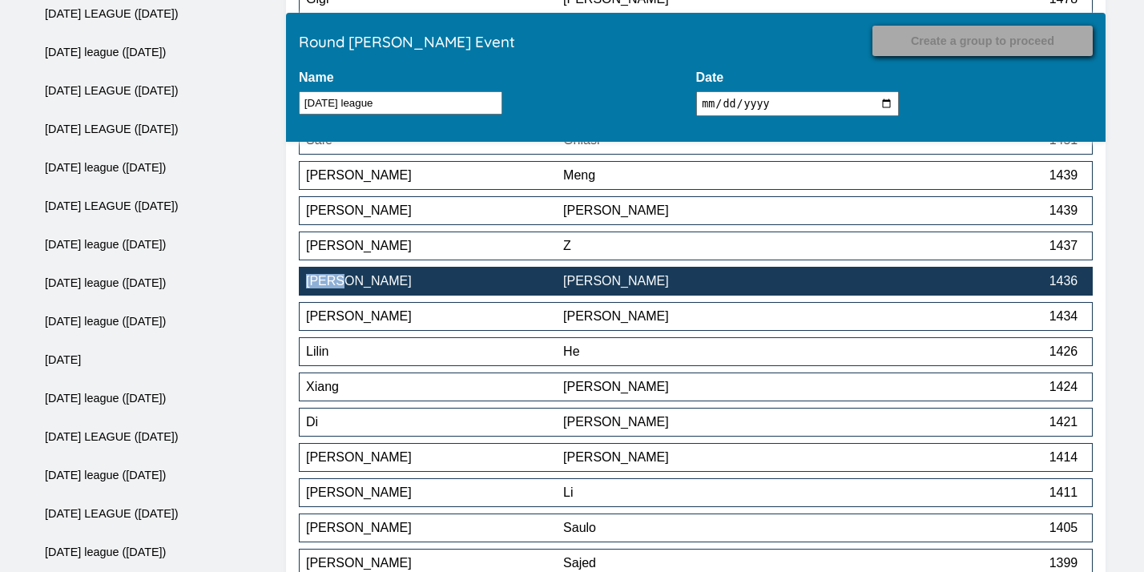
click at [750, 283] on div "[PERSON_NAME]" at bounding box center [691, 281] width 257 height 14
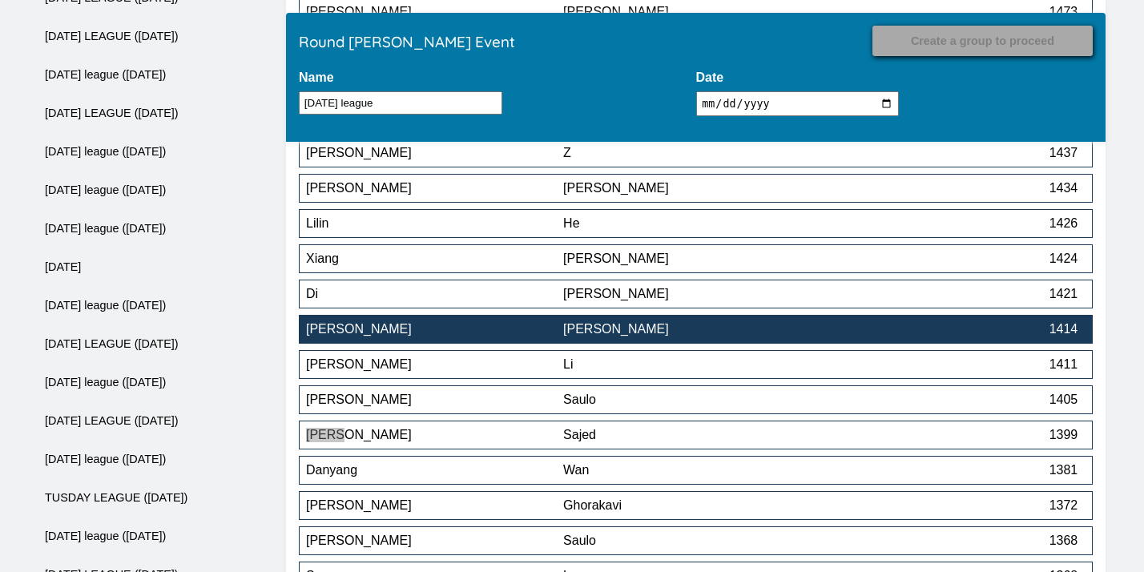
scroll to position [2989, 0]
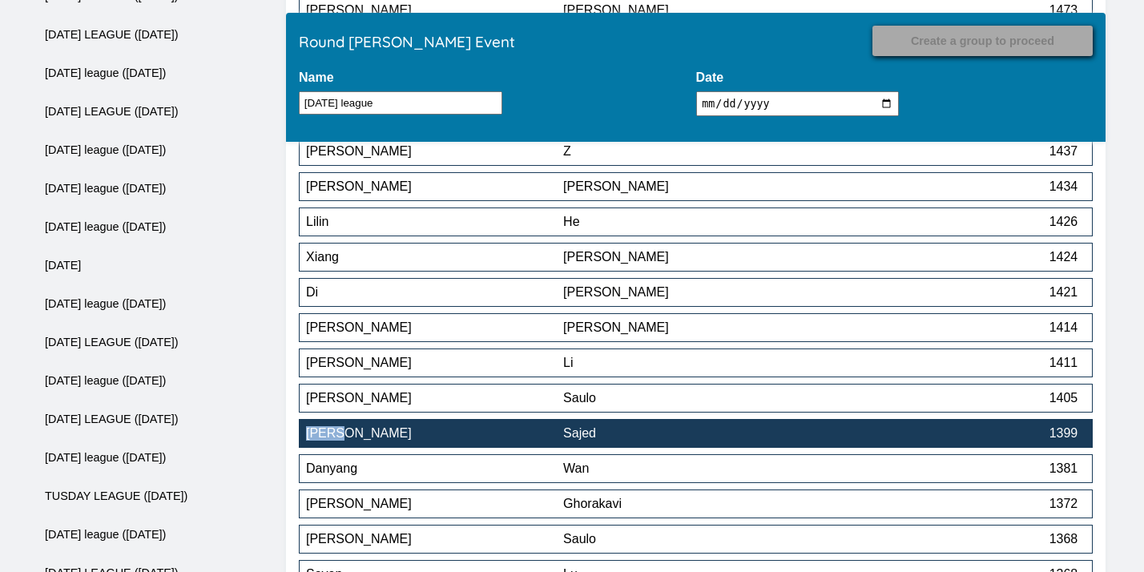
click at [726, 440] on div "Sajed" at bounding box center [691, 433] width 257 height 14
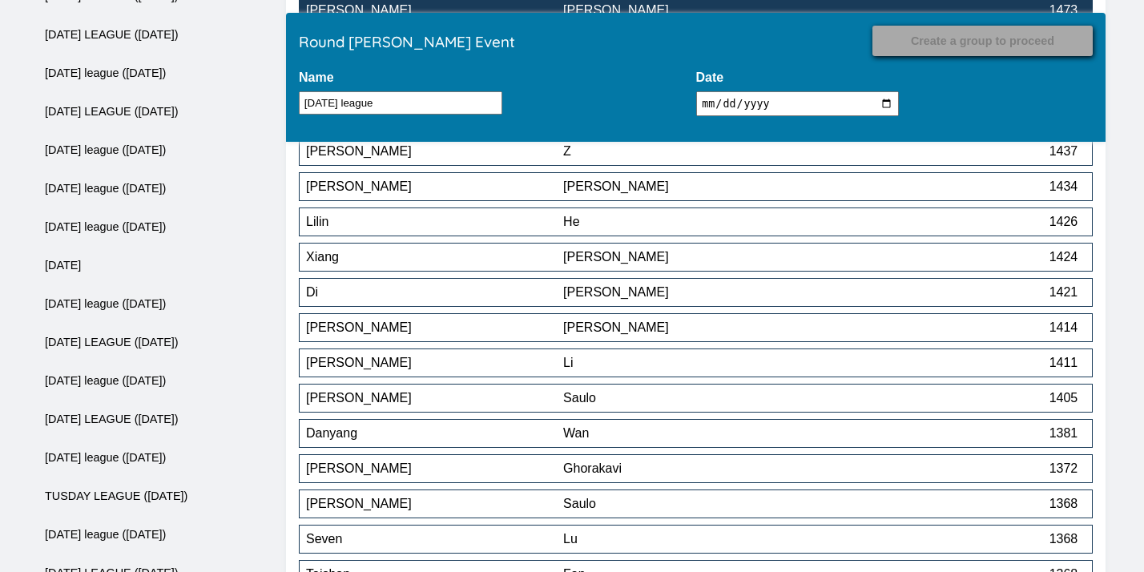
scroll to position [3493, 0]
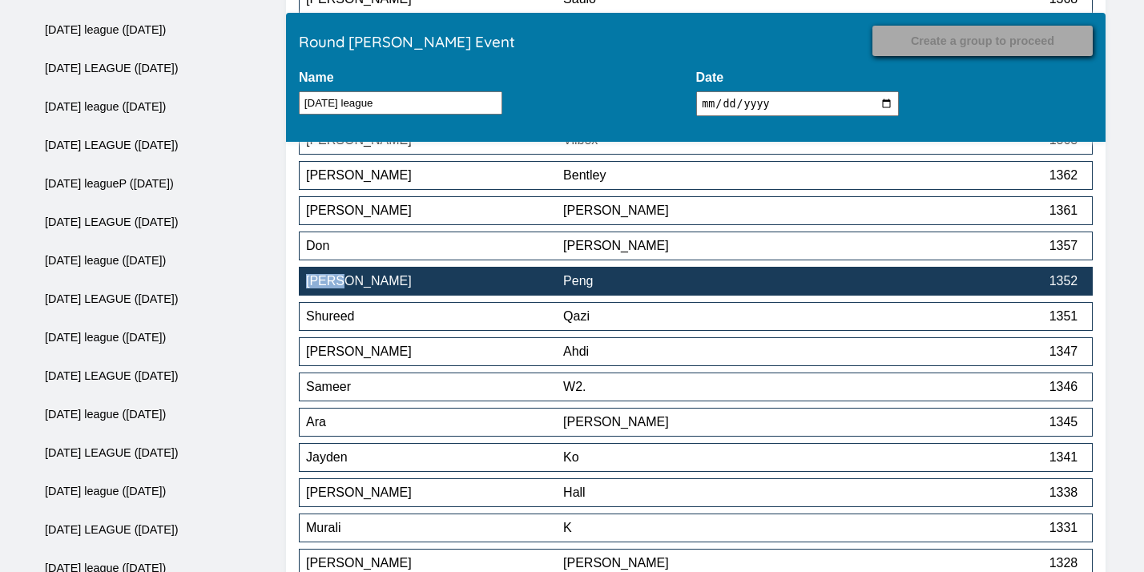
click at [631, 285] on div "Peng" at bounding box center [691, 281] width 257 height 14
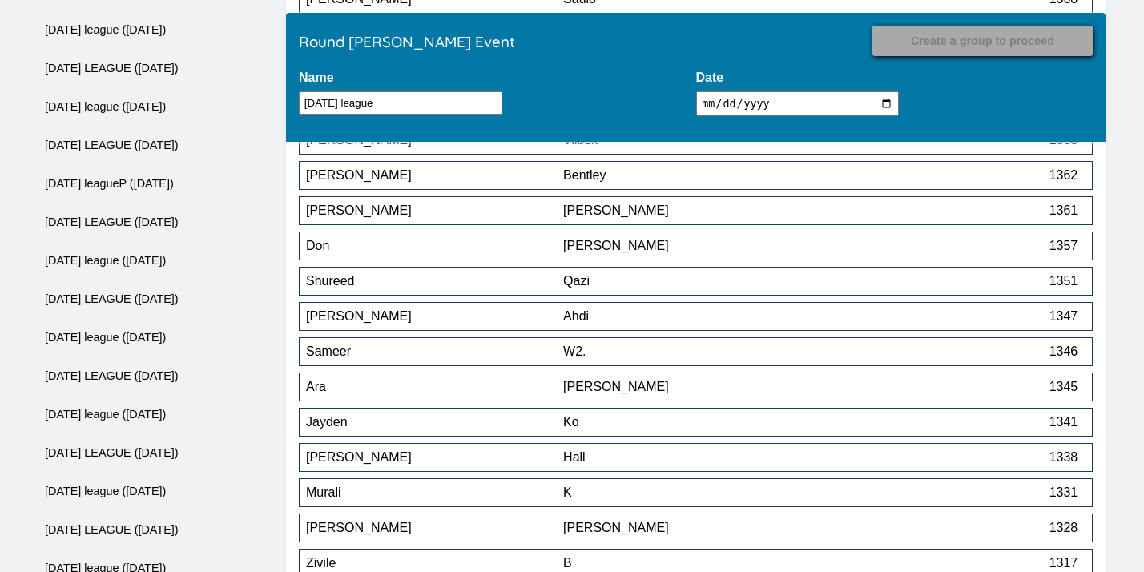
scroll to position [2330, 0]
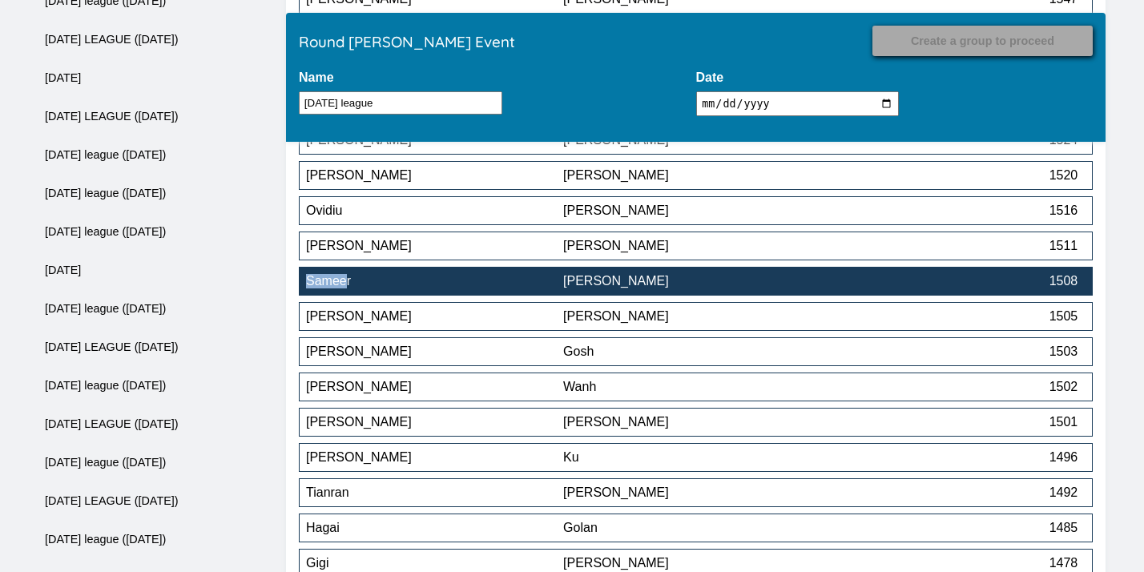
click at [674, 288] on div "[PERSON_NAME]" at bounding box center [691, 281] width 257 height 14
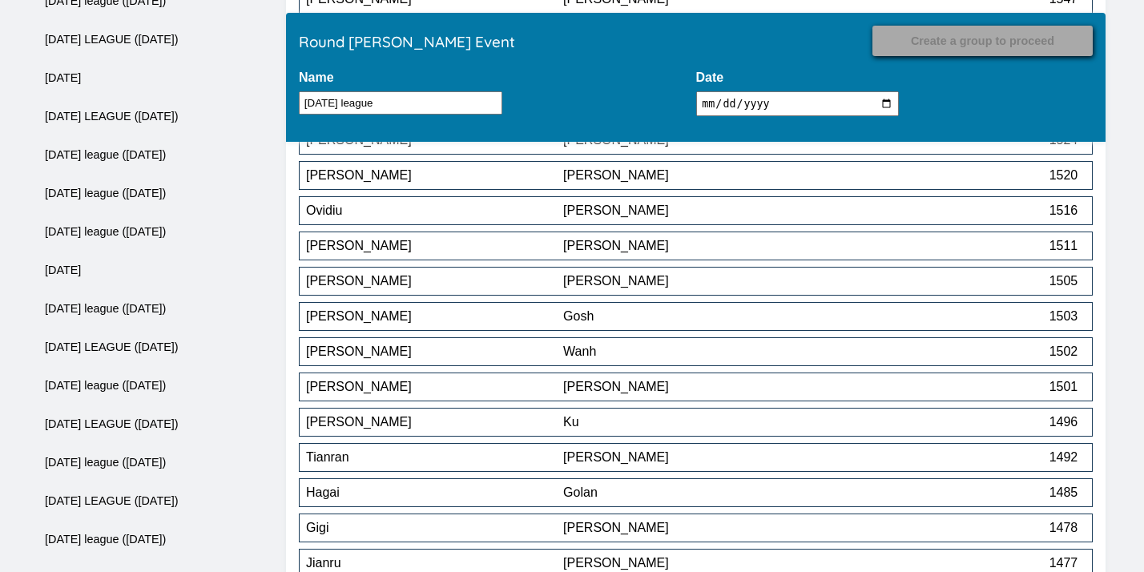
drag, startPoint x: 674, startPoint y: 290, endPoint x: 995, endPoint y: -22, distance: 448.0
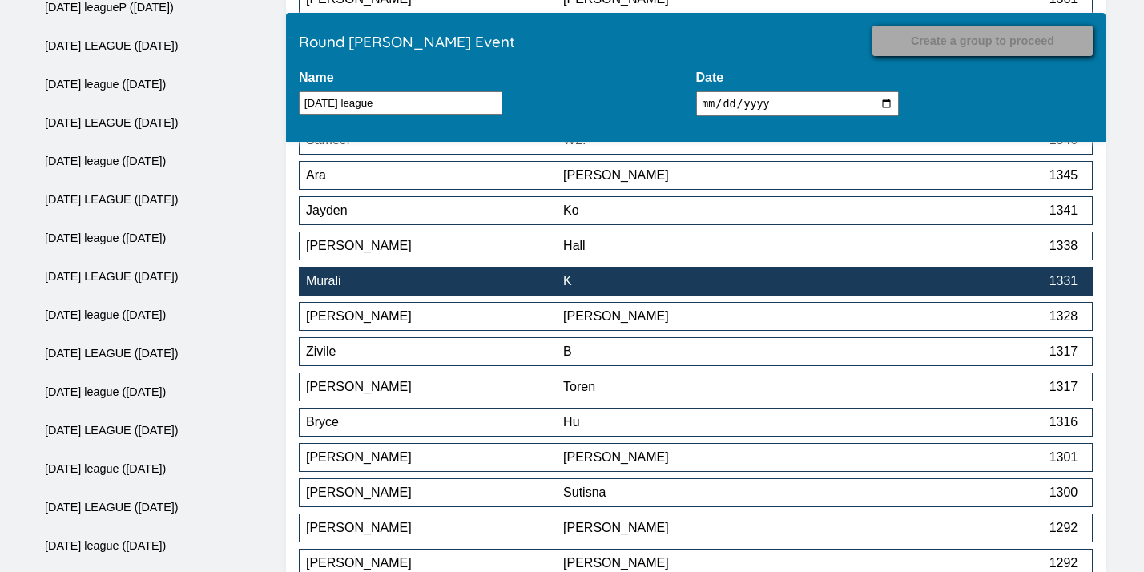
click at [641, 284] on div "K" at bounding box center [691, 281] width 257 height 14
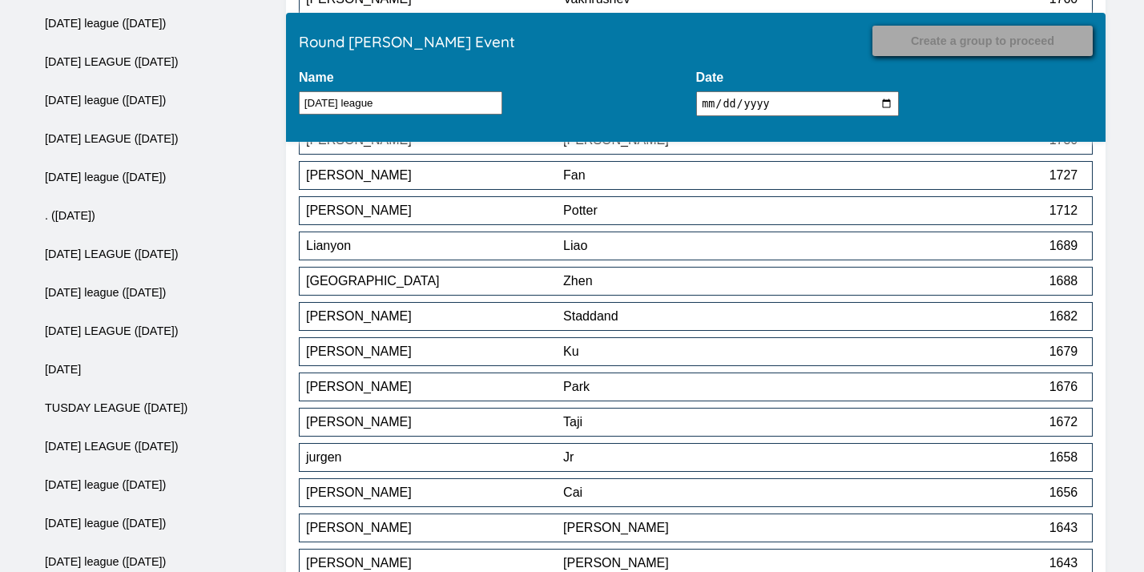
scroll to position [4339, 0]
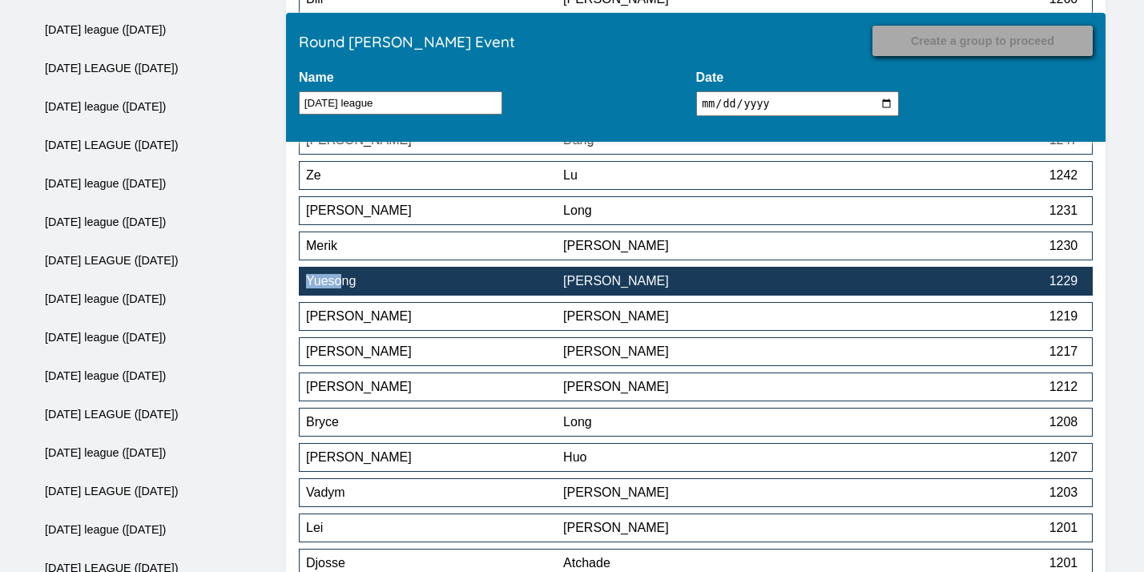
click at [688, 285] on div "[PERSON_NAME]" at bounding box center [691, 281] width 257 height 14
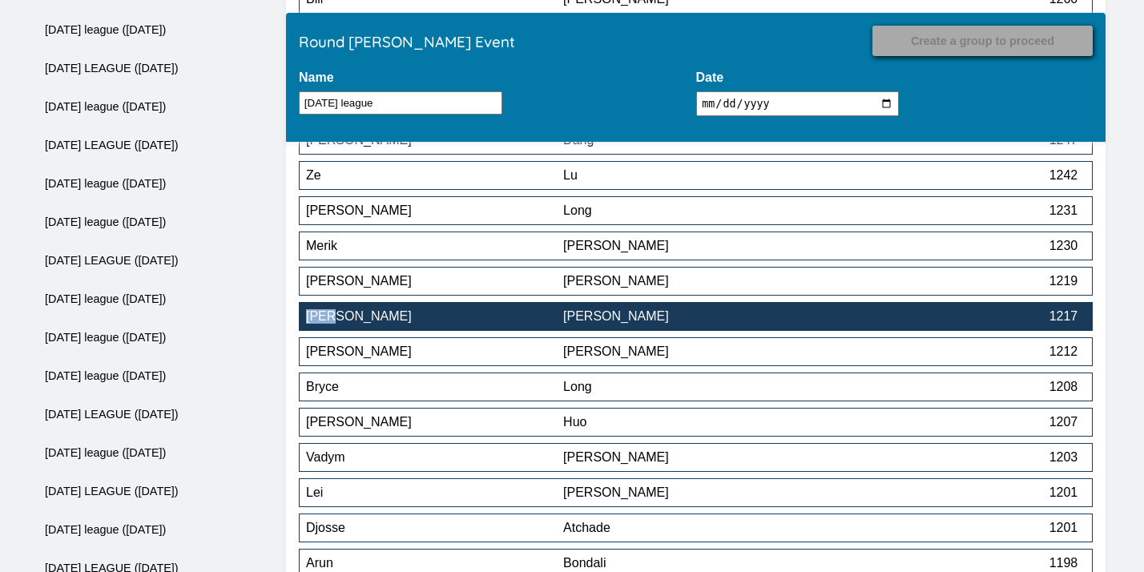
click at [593, 317] on div "[PERSON_NAME]" at bounding box center [691, 316] width 257 height 14
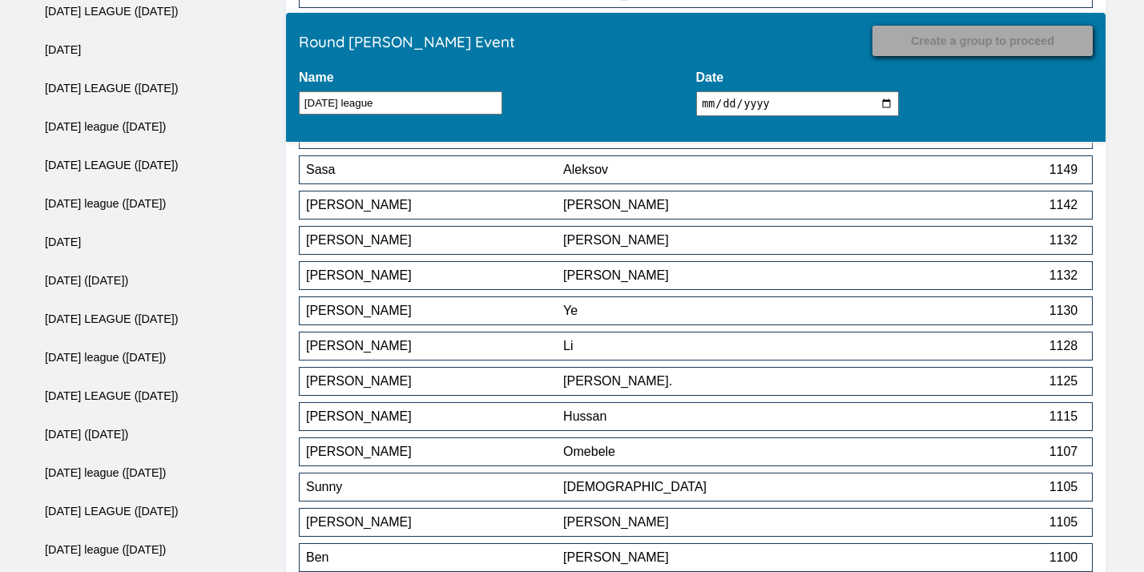
scroll to position [5198, 0]
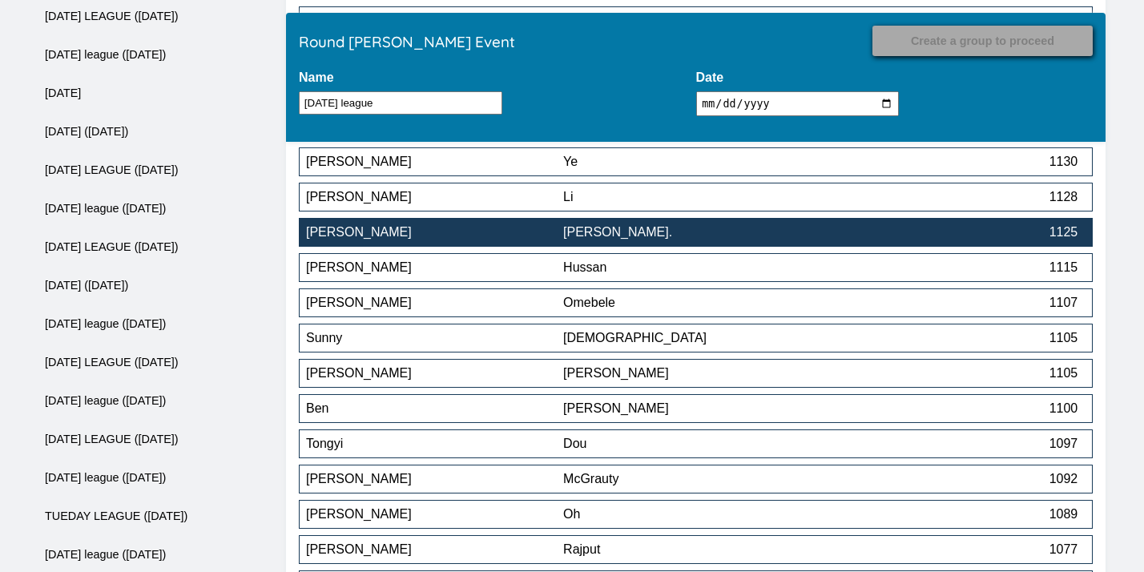
click at [721, 239] on div "[PERSON_NAME]." at bounding box center [691, 232] width 257 height 14
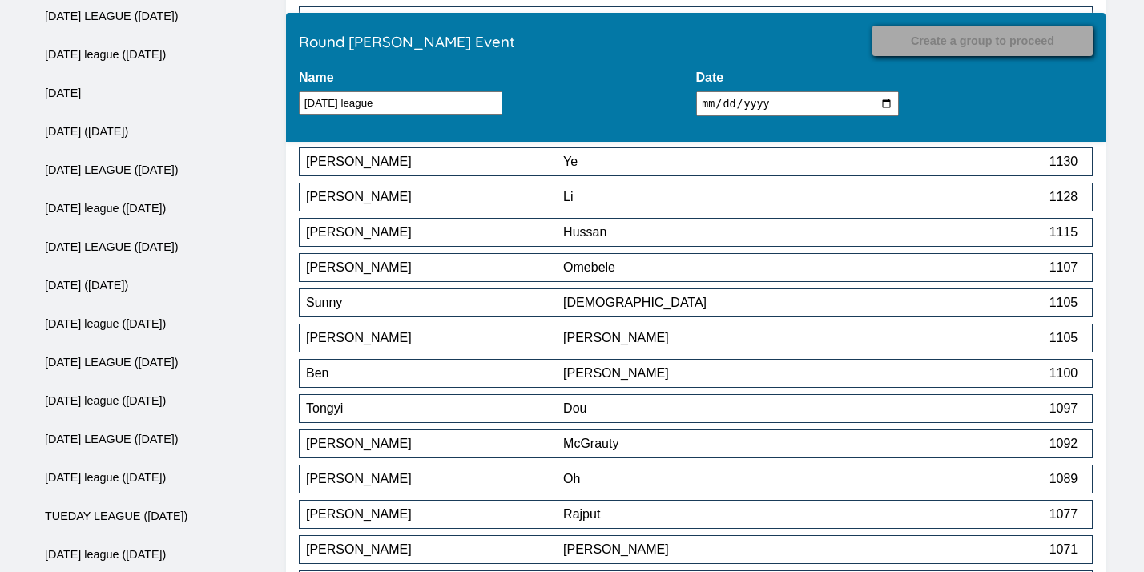
scroll to position [5502, 0]
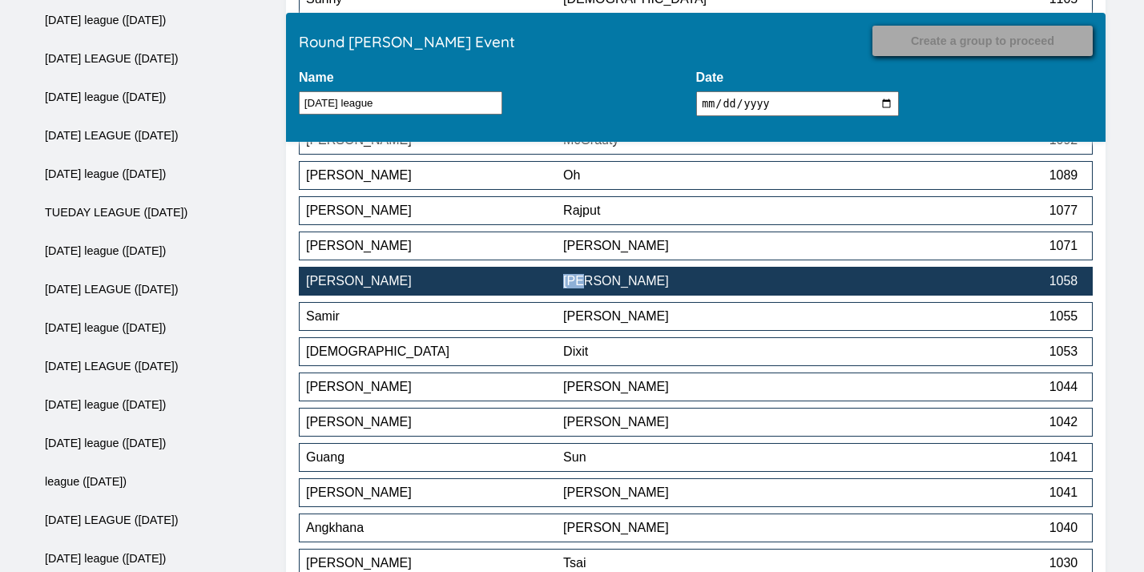
click at [436, 281] on div "[PERSON_NAME]" at bounding box center [434, 281] width 257 height 14
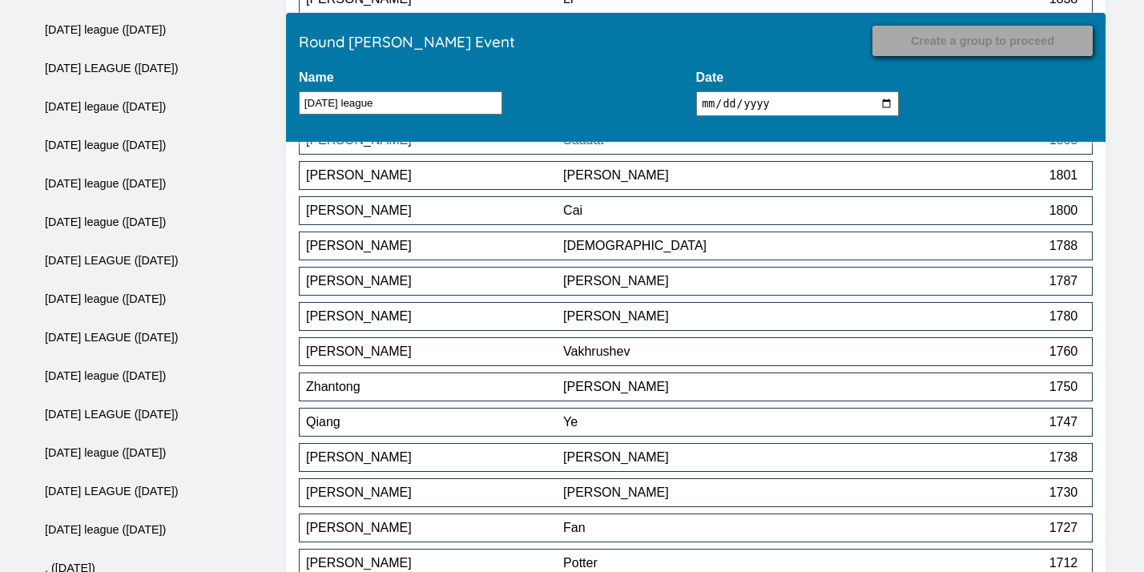
scroll to position [5185, 0]
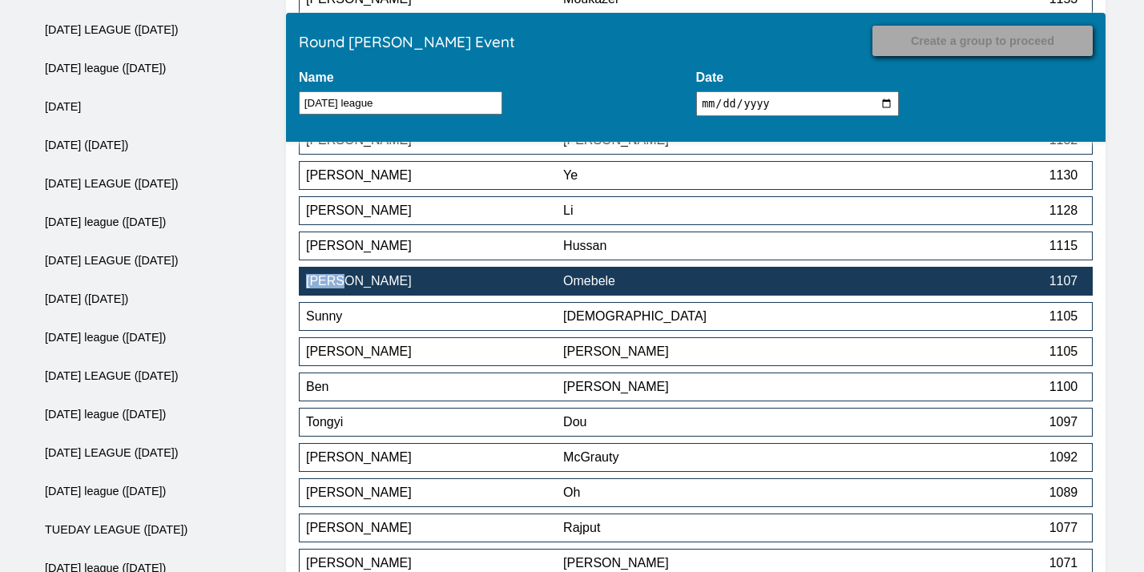
click at [684, 279] on div "Omebele" at bounding box center [691, 281] width 257 height 14
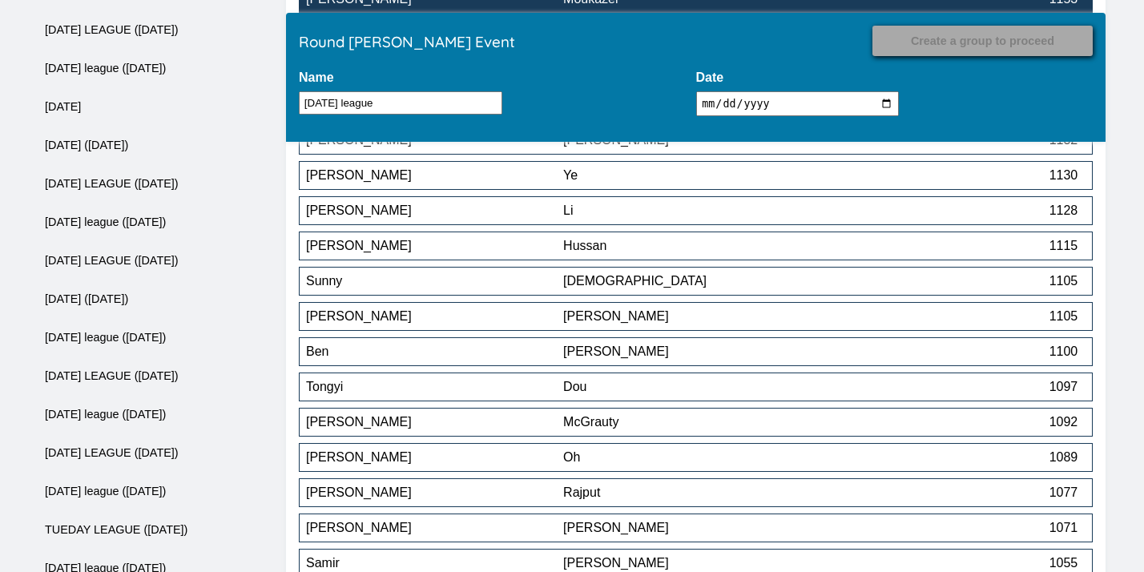
scroll to position [5607, 0]
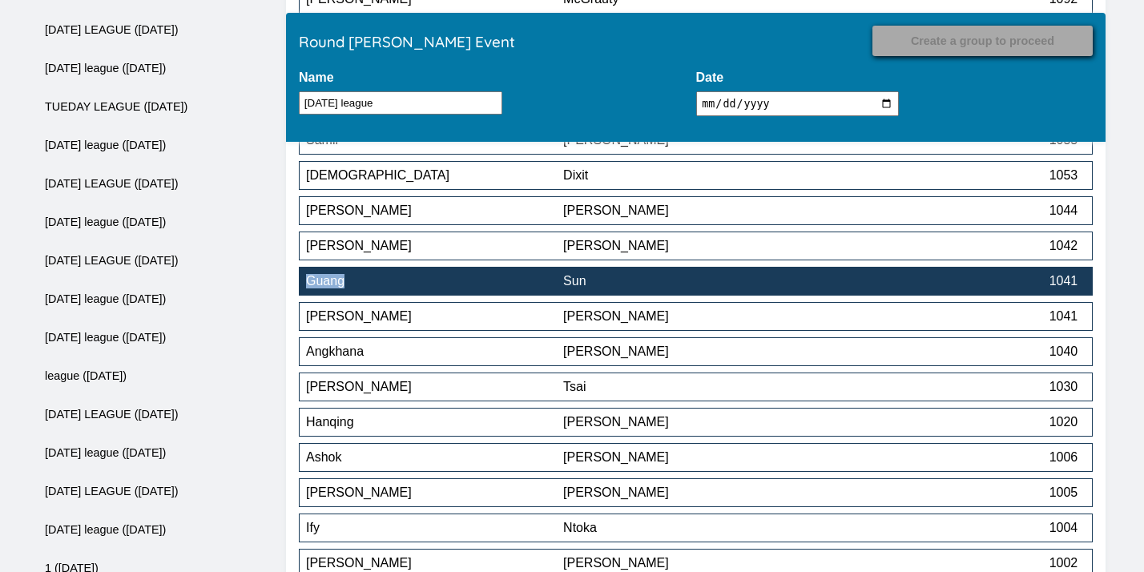
click at [683, 285] on div "Sun" at bounding box center [691, 281] width 257 height 14
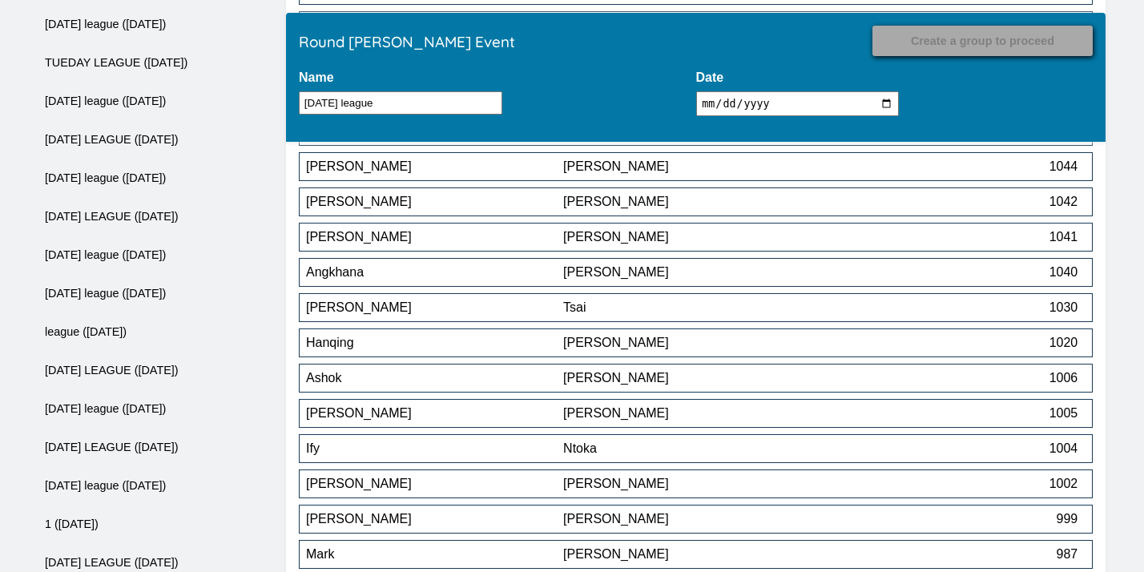
scroll to position [5435, 0]
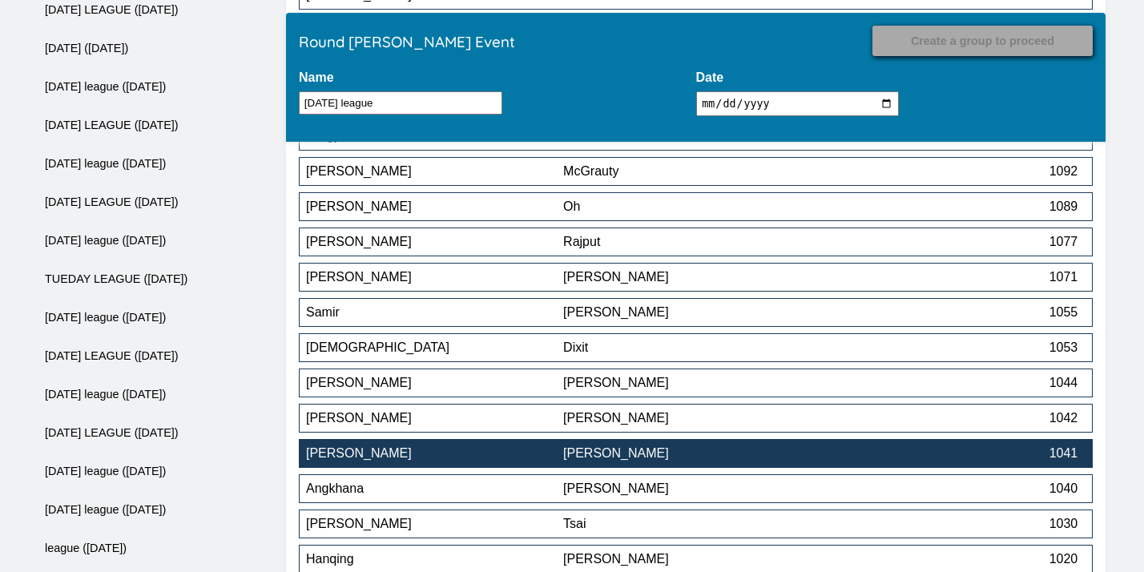
click at [493, 460] on div "[PERSON_NAME]" at bounding box center [434, 453] width 257 height 14
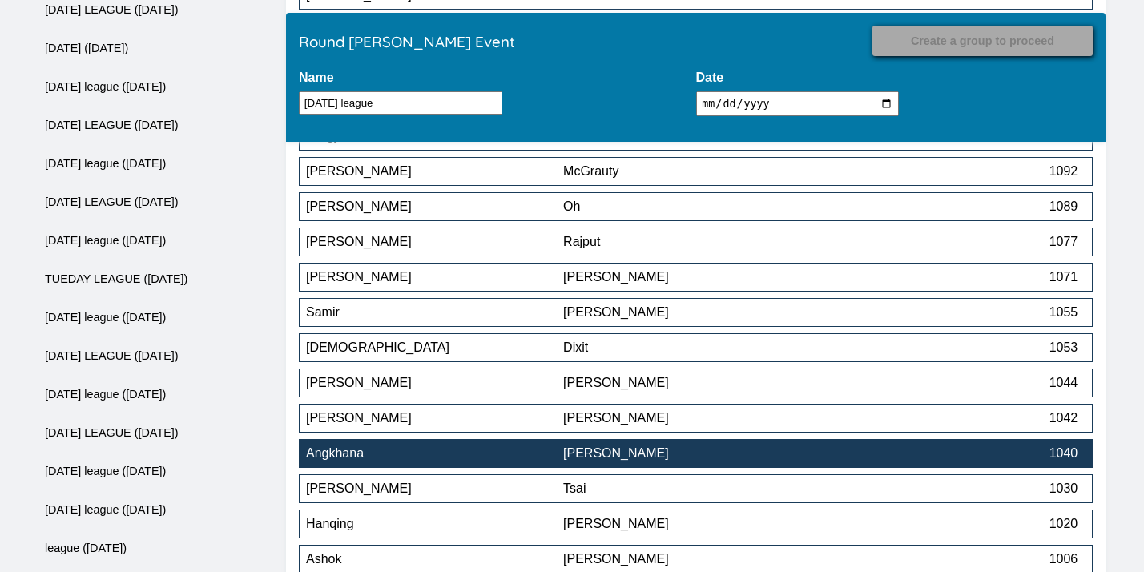
click at [493, 457] on div "Angkhana" at bounding box center [434, 453] width 257 height 14
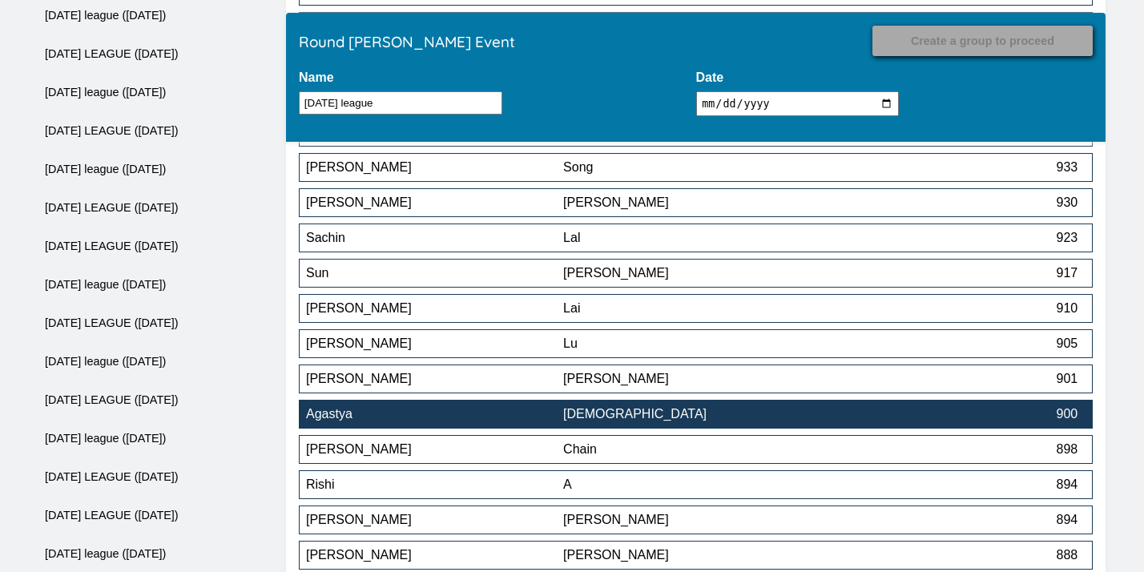
scroll to position [6391, 0]
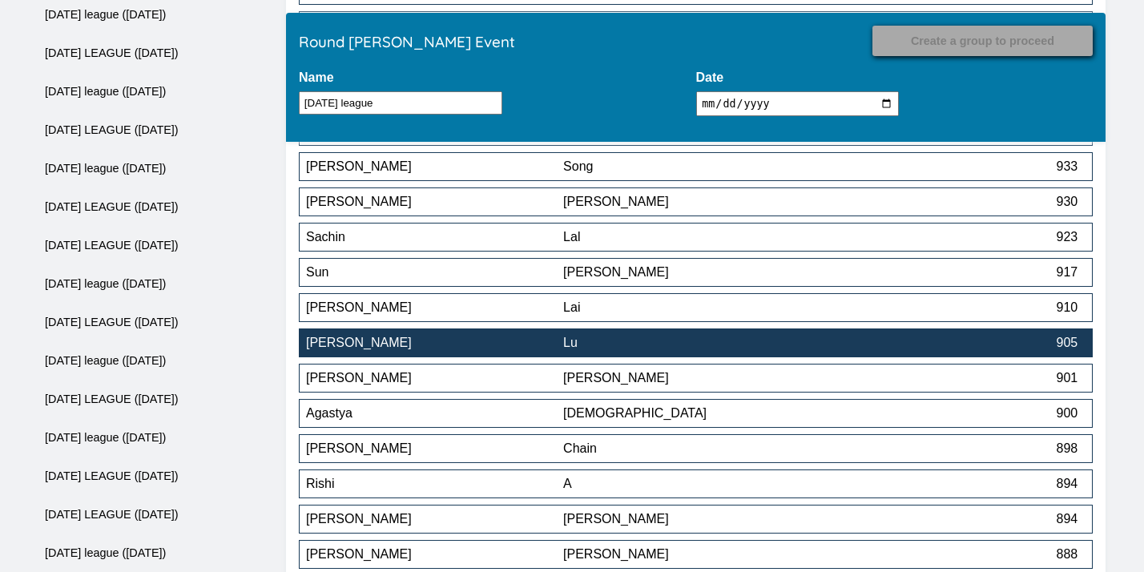
click at [546, 348] on div "[PERSON_NAME]" at bounding box center [434, 343] width 257 height 14
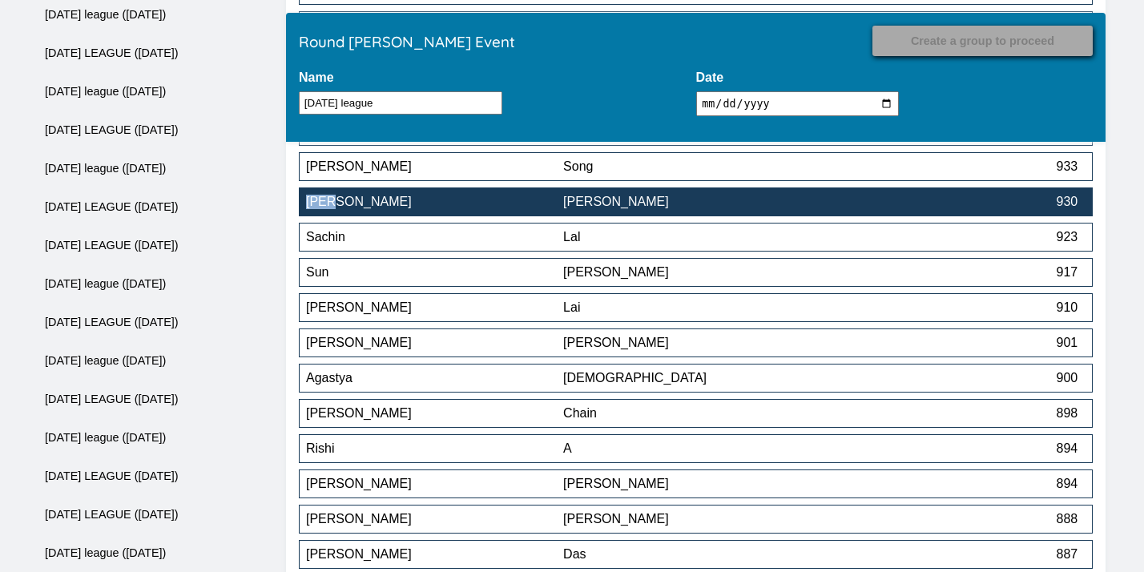
click at [596, 209] on div "[PERSON_NAME]" at bounding box center [691, 202] width 257 height 14
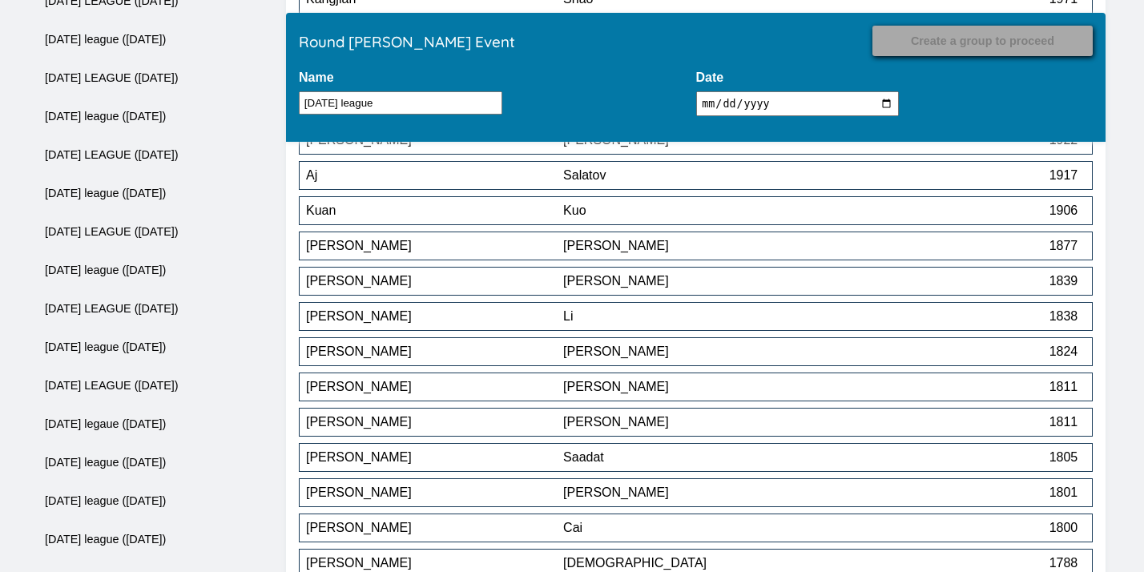
scroll to position [6629, 0]
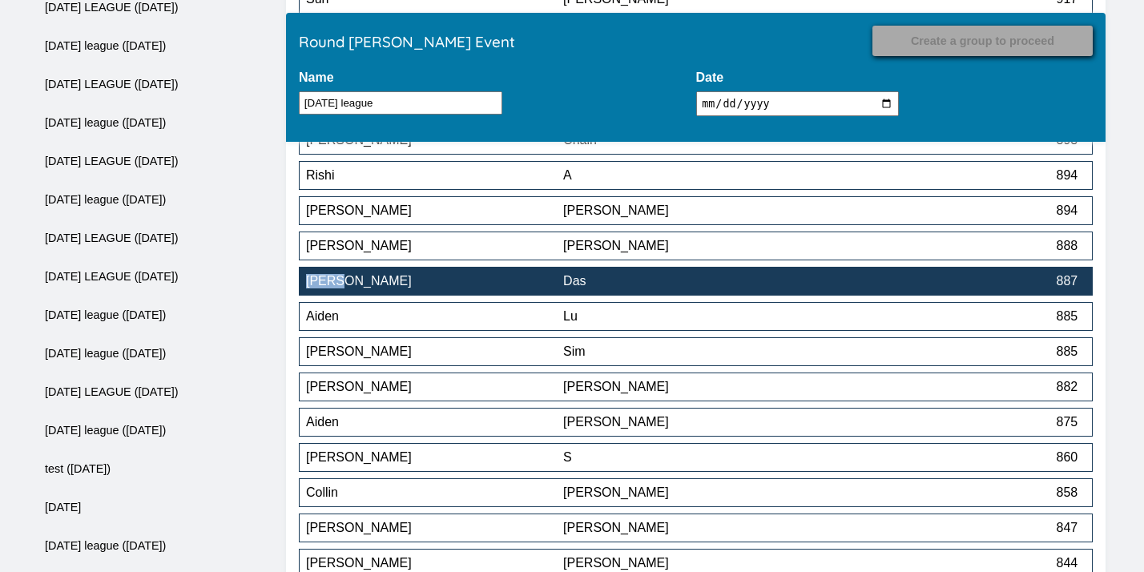
click at [537, 279] on div "[PERSON_NAME]" at bounding box center [434, 281] width 257 height 14
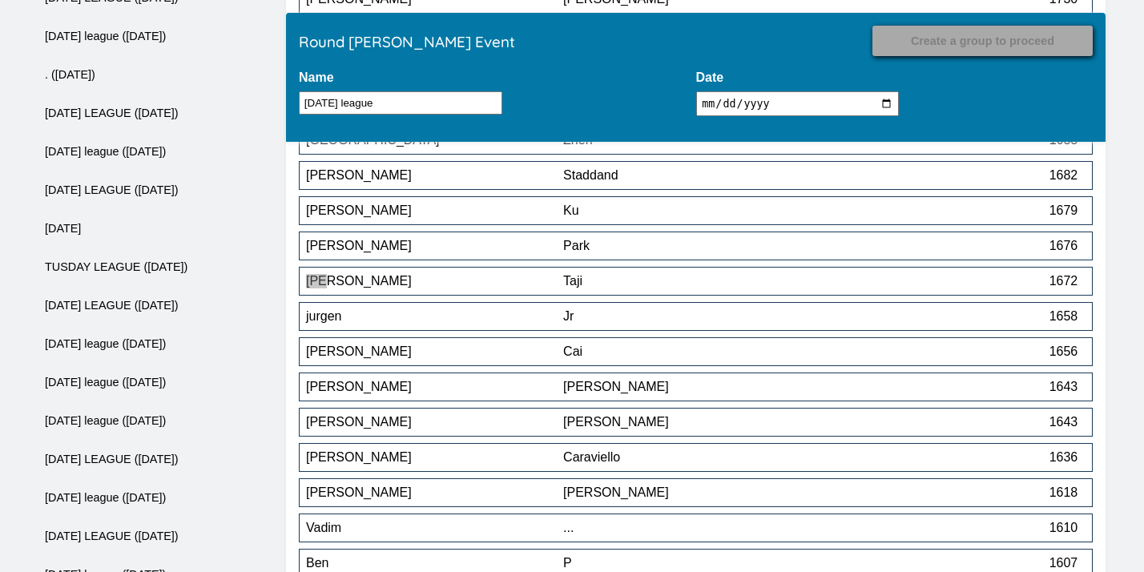
scroll to position [6770, 0]
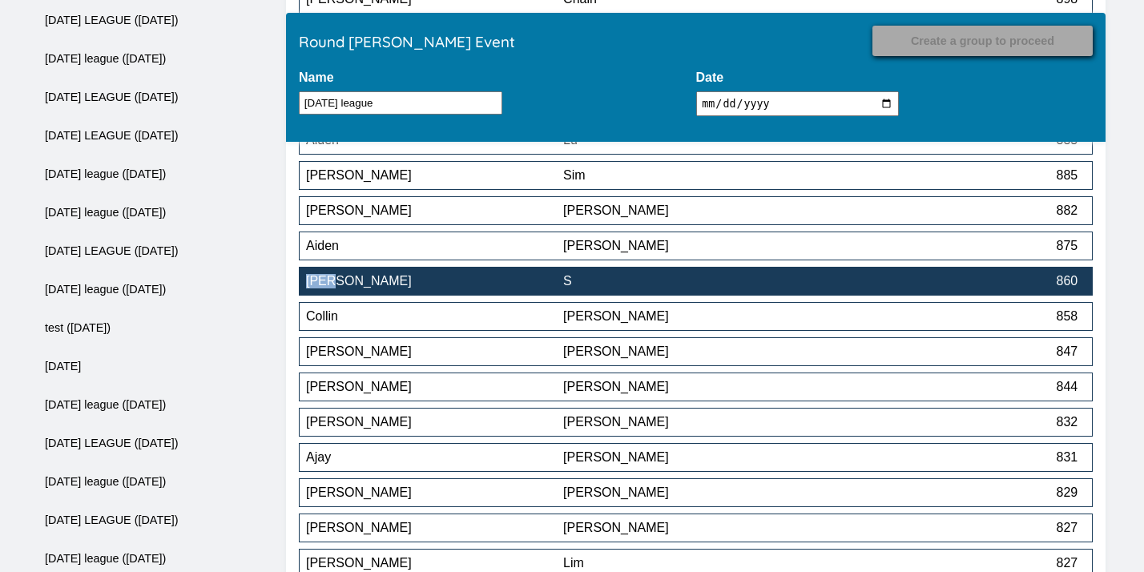
click at [588, 284] on div "S" at bounding box center [691, 281] width 257 height 14
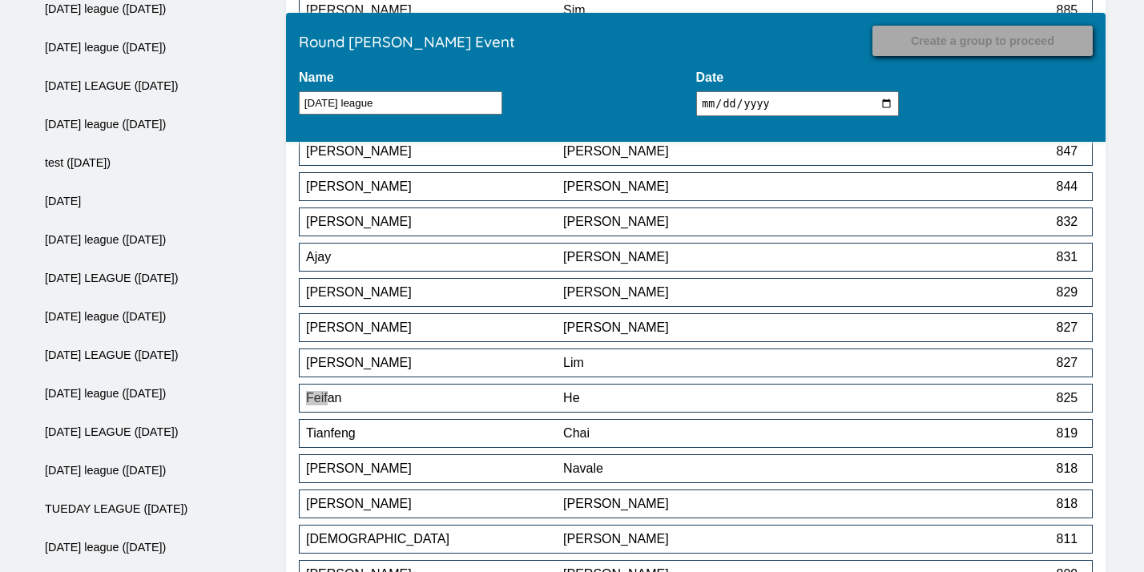
scroll to position [6936, 0]
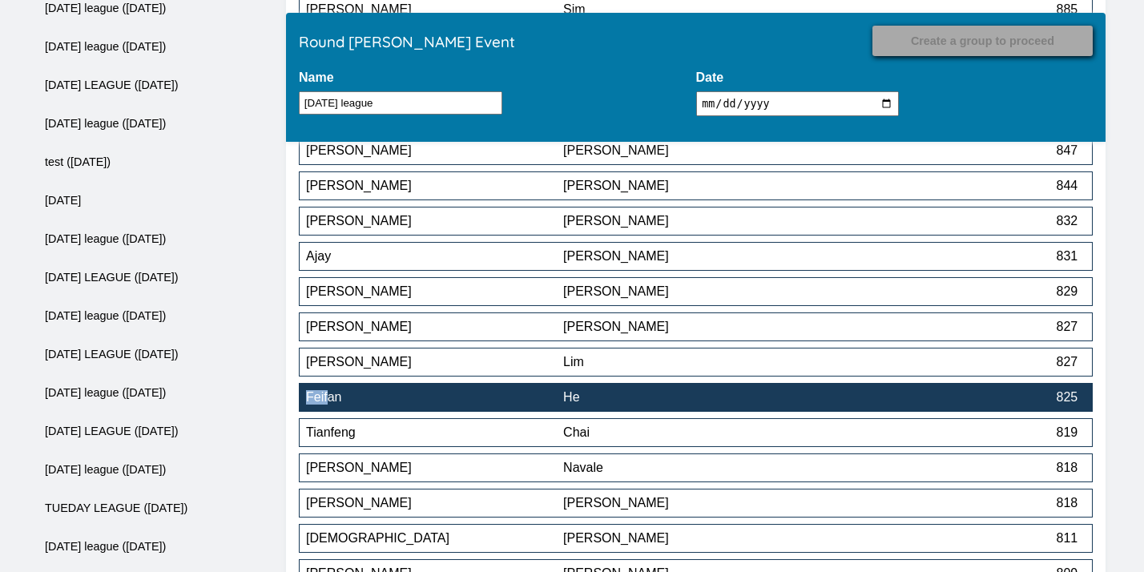
click at [506, 400] on div "Feifan" at bounding box center [434, 397] width 257 height 14
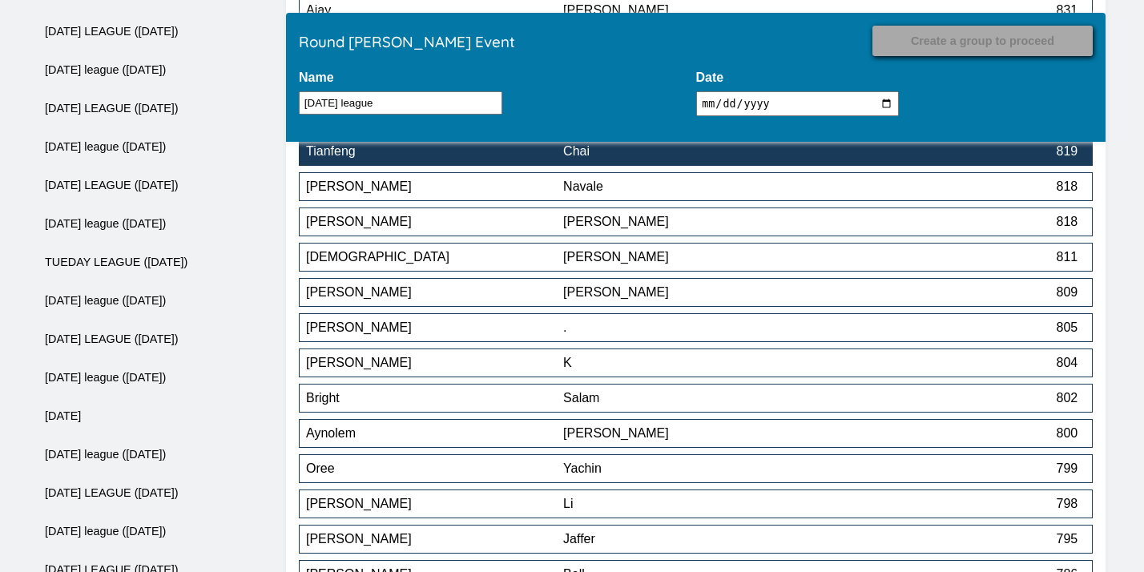
scroll to position [7186, 0]
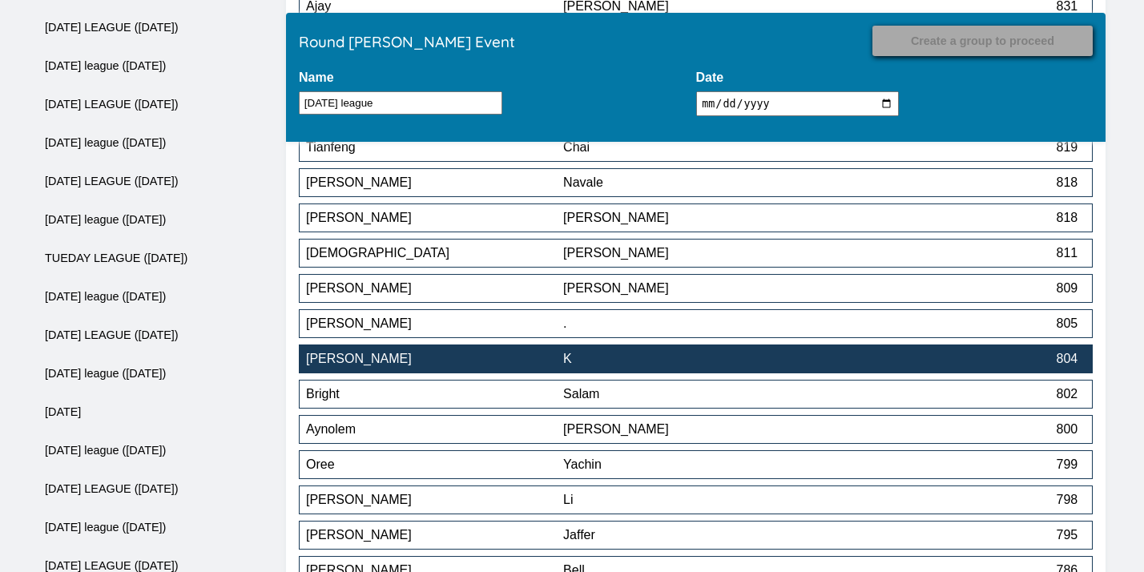
click at [510, 366] on div "[PERSON_NAME]" at bounding box center [434, 359] width 257 height 14
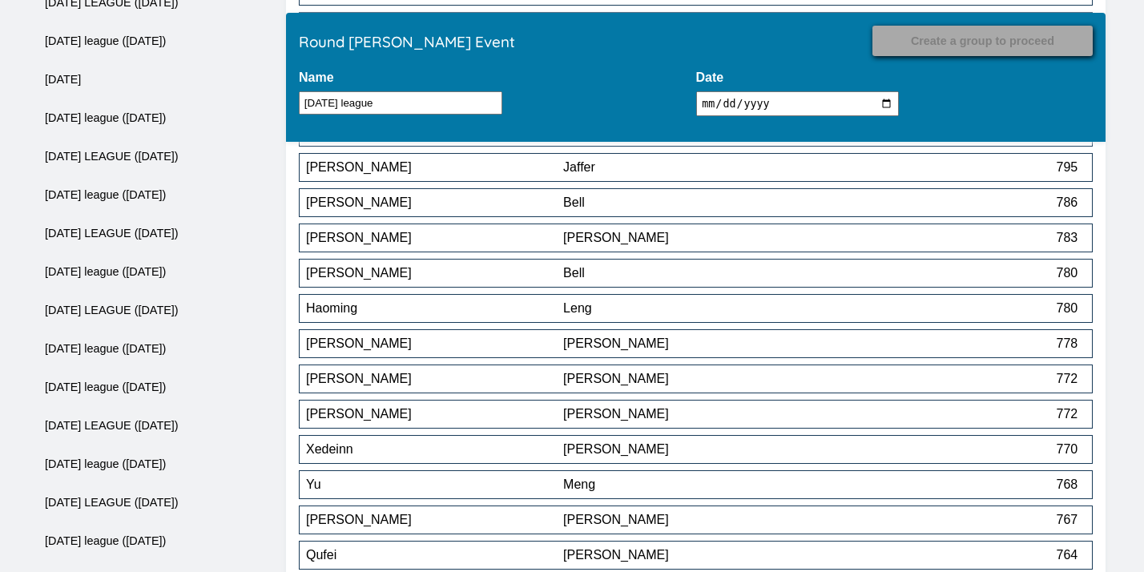
scroll to position [7525, 0]
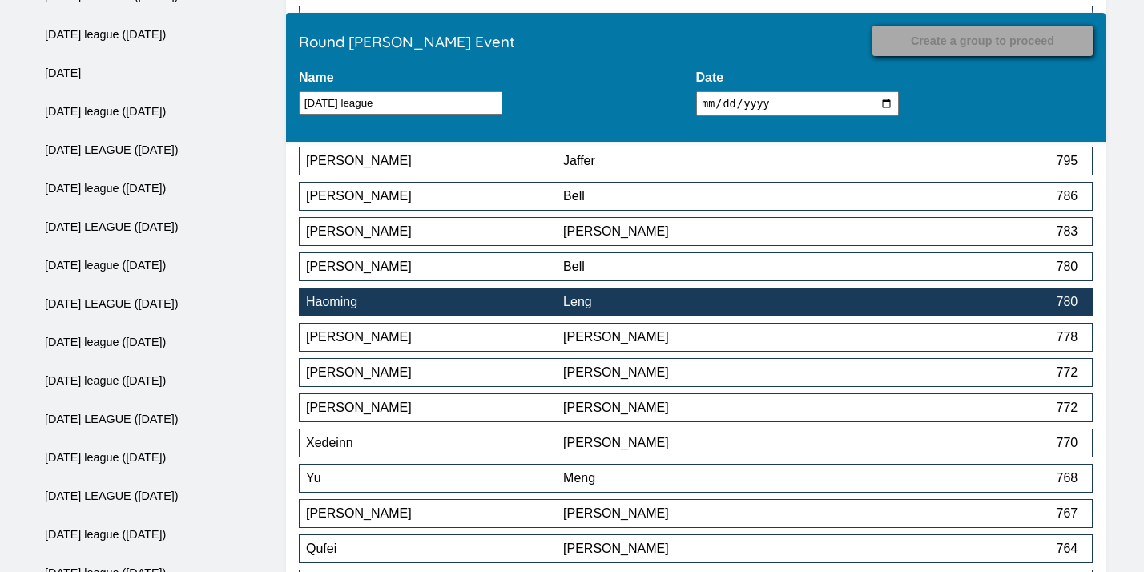
click at [529, 309] on div "Haoming" at bounding box center [434, 302] width 257 height 14
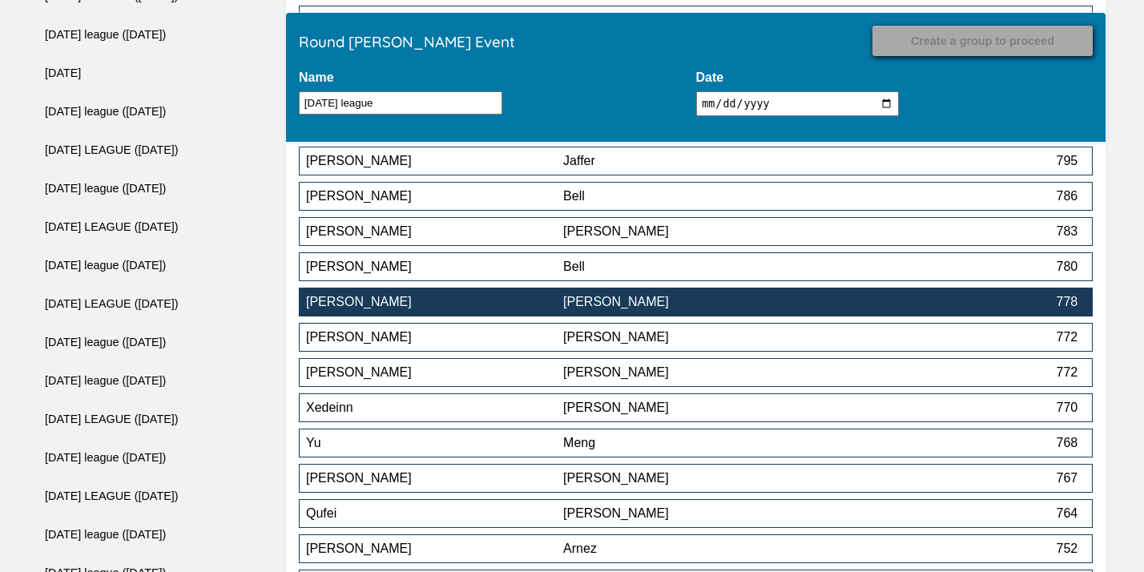
click at [510, 307] on div "[PERSON_NAME]" at bounding box center [434, 302] width 257 height 14
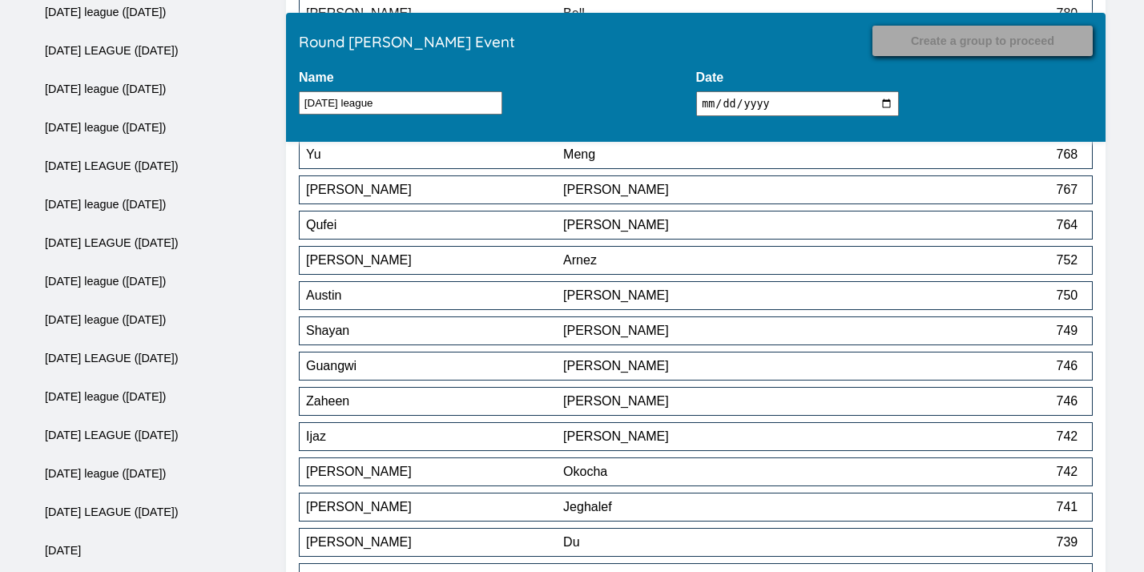
scroll to position [8250, 0]
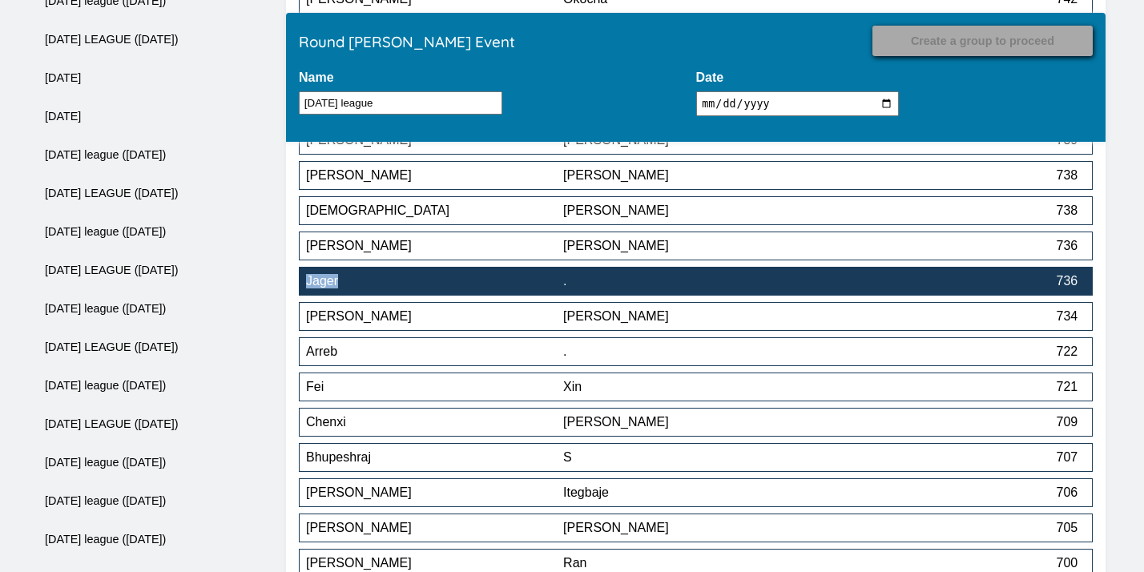
click at [769, 295] on button "Jager . 736" at bounding box center [696, 281] width 794 height 29
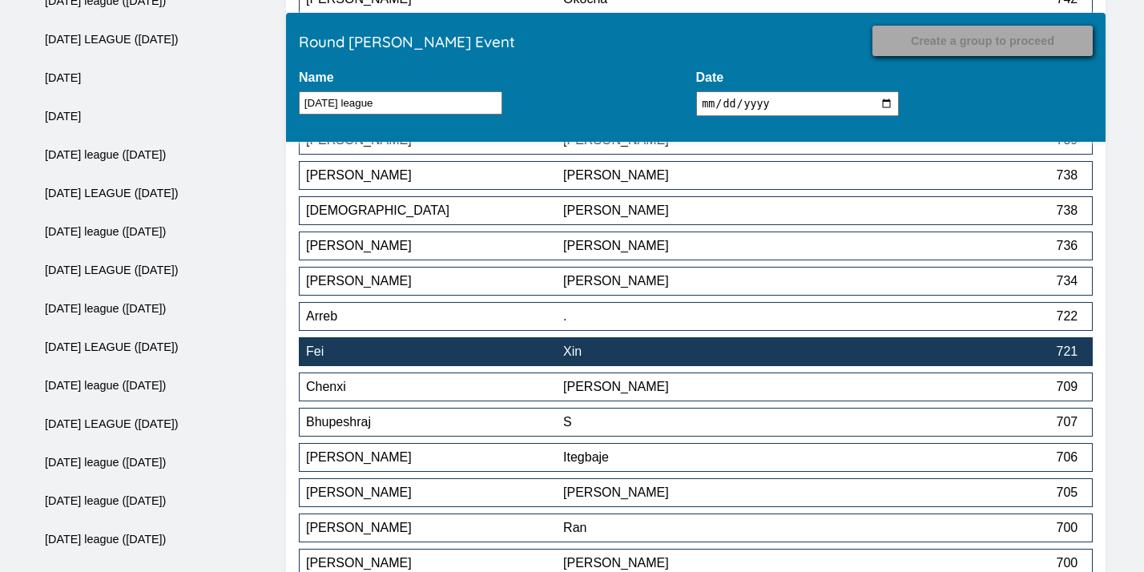
click at [752, 352] on div "Xin" at bounding box center [691, 351] width 257 height 14
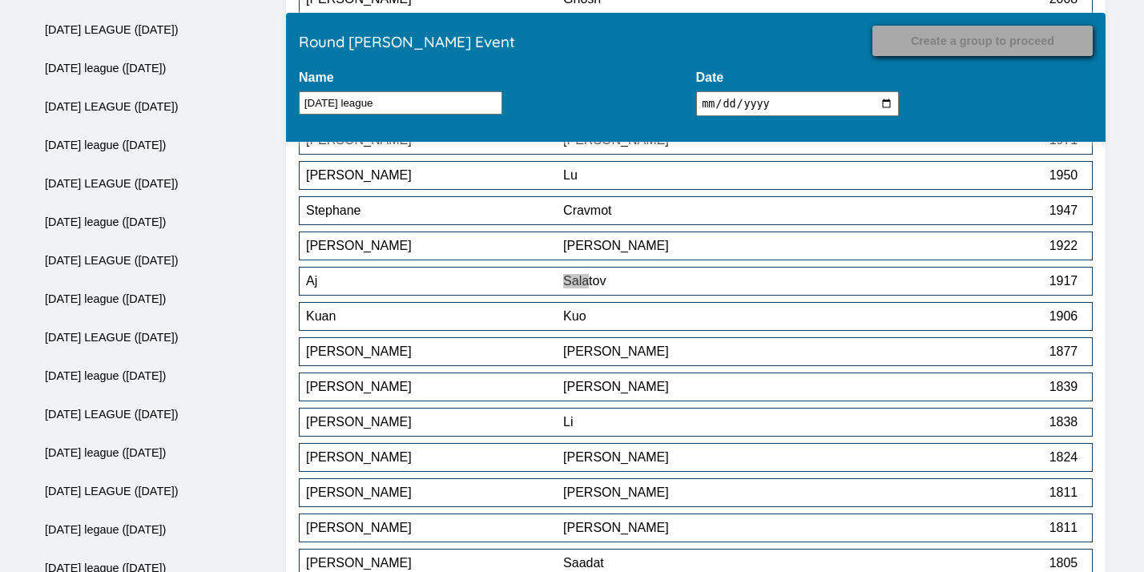
scroll to position [7264, 0]
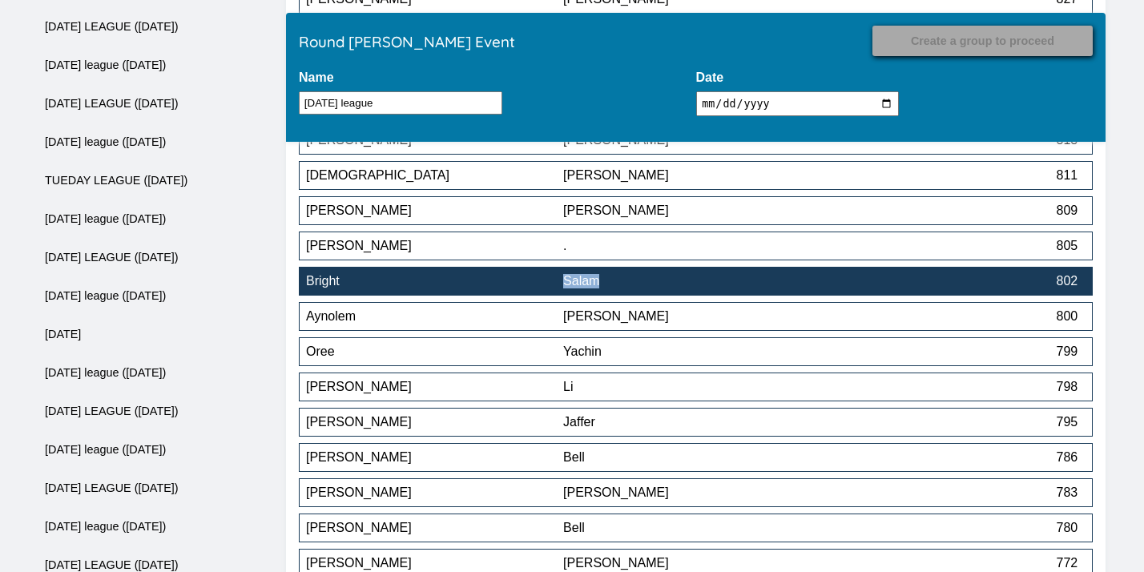
click at [644, 286] on div "Salam" at bounding box center [691, 281] width 257 height 14
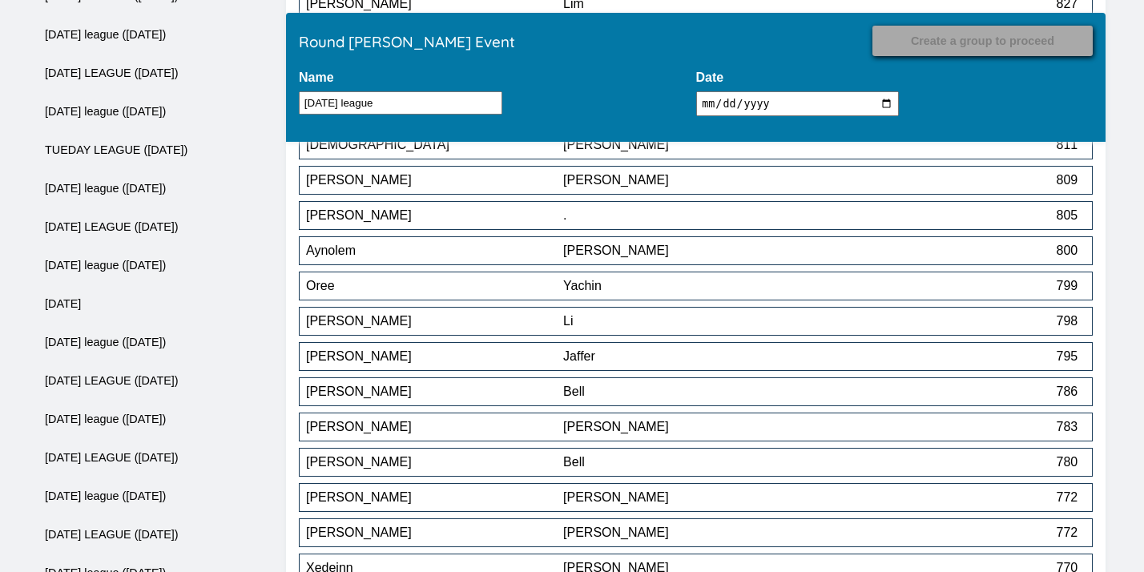
scroll to position [8462, 0]
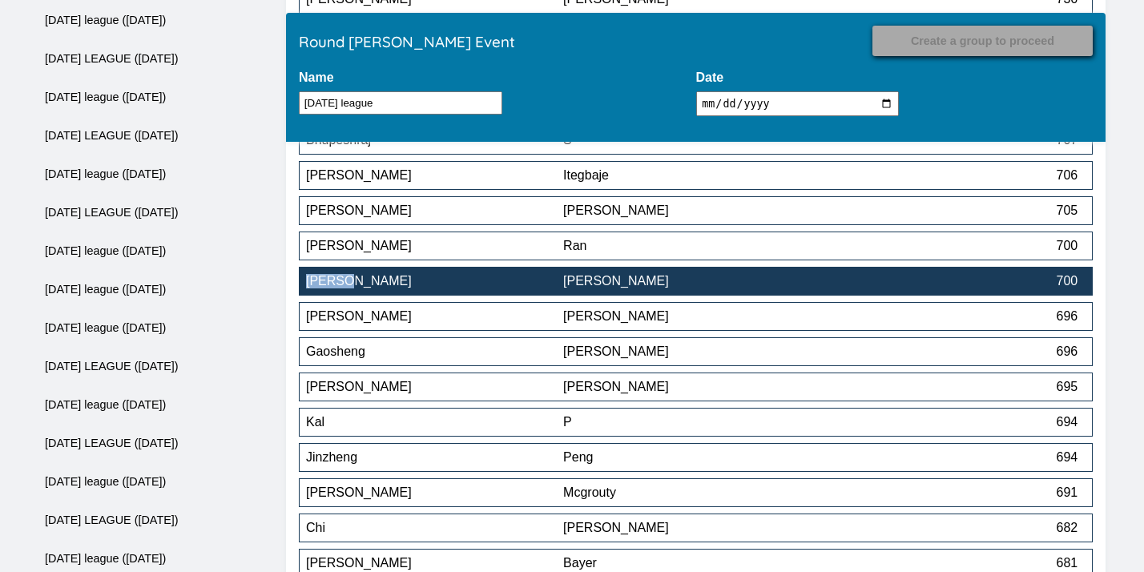
click at [664, 288] on div "[PERSON_NAME]" at bounding box center [691, 281] width 257 height 14
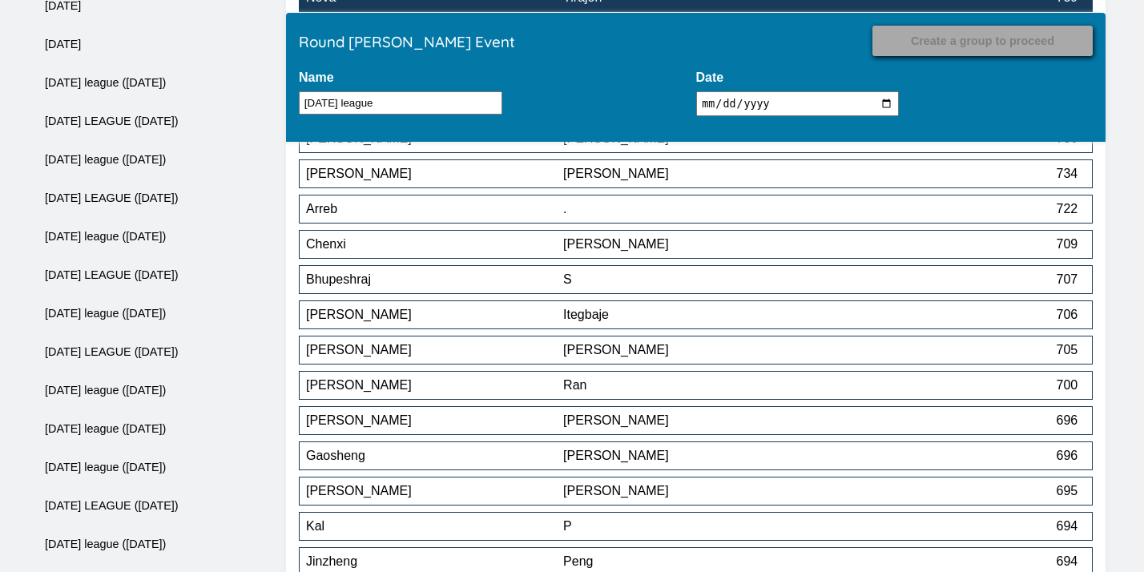
scroll to position [8325, 0]
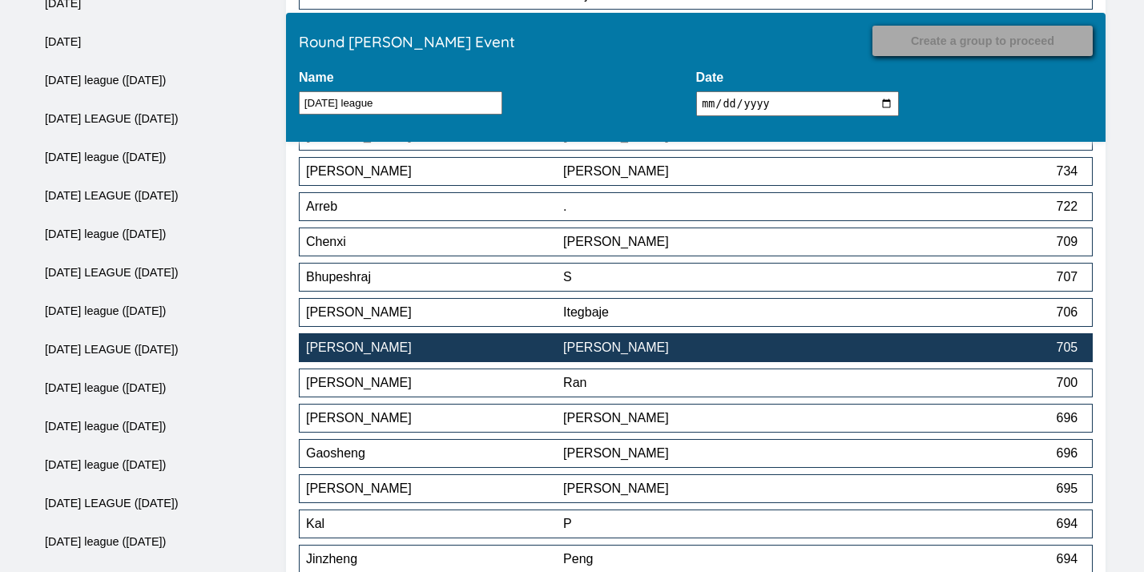
click at [617, 355] on div "[PERSON_NAME]" at bounding box center [691, 347] width 257 height 14
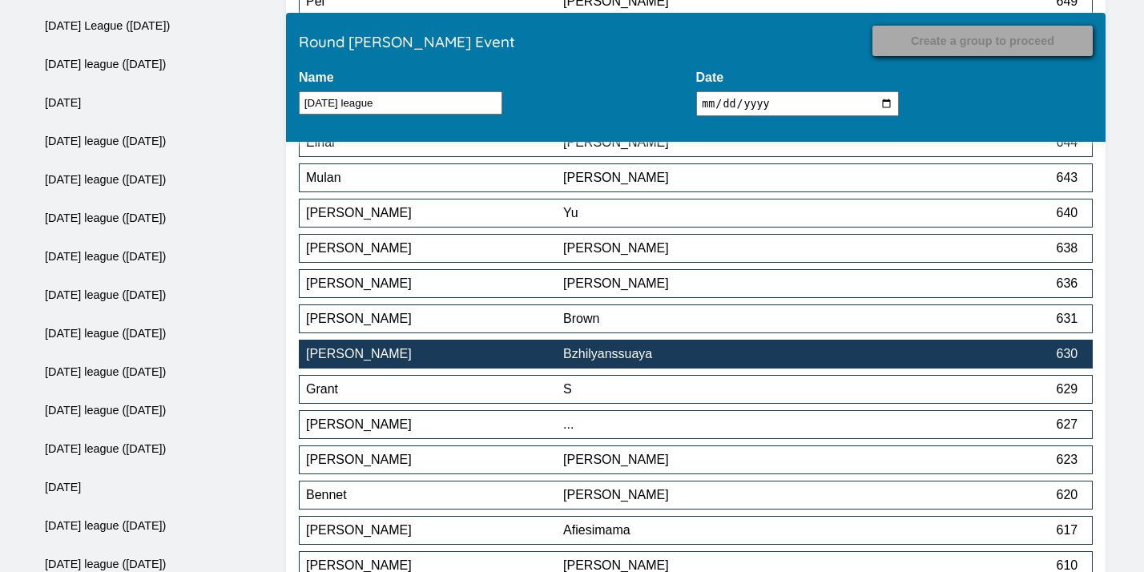
scroll to position [9312, 0]
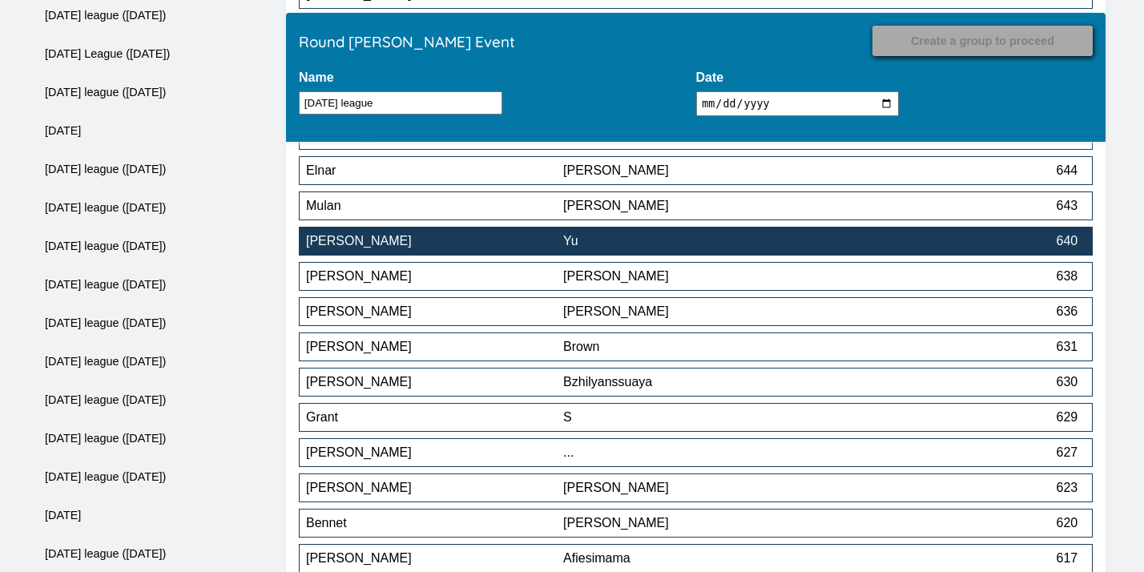
click at [705, 243] on div "Yu" at bounding box center [691, 241] width 257 height 14
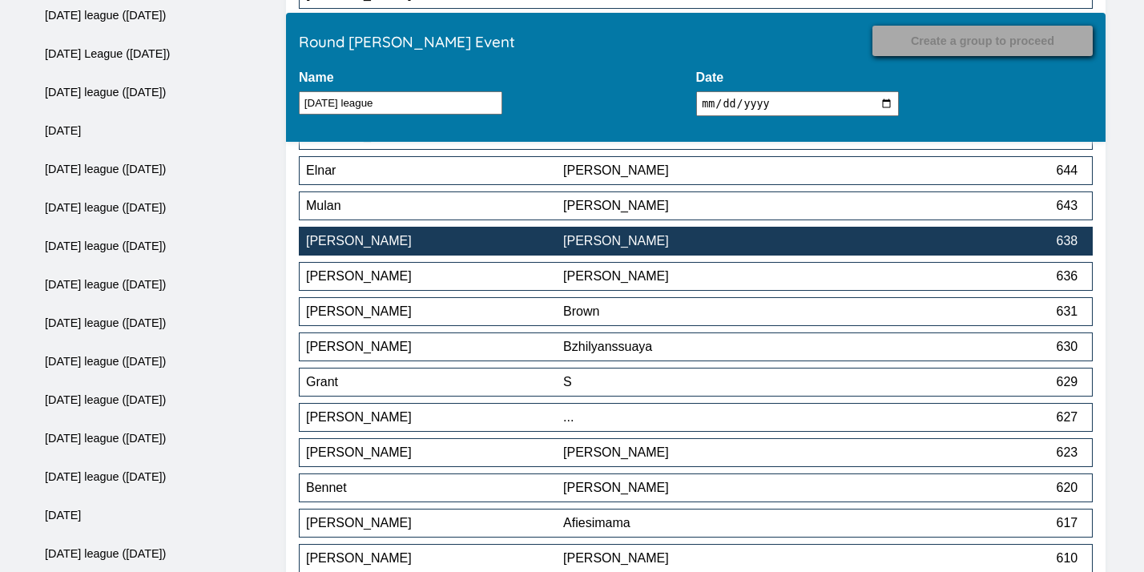
click at [690, 244] on div "[PERSON_NAME]" at bounding box center [691, 241] width 257 height 14
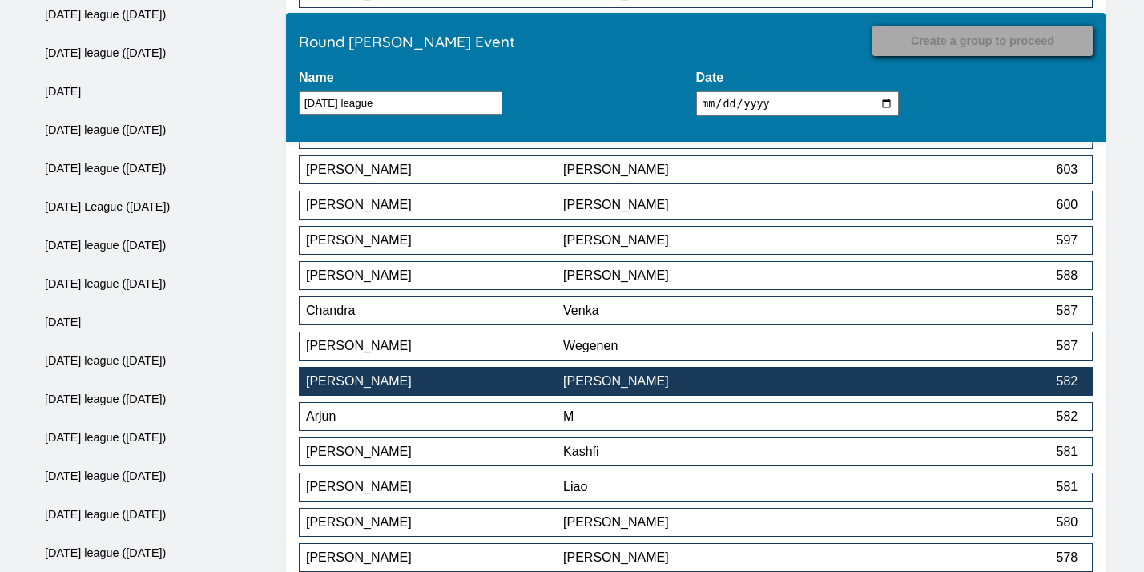
scroll to position [9747, 0]
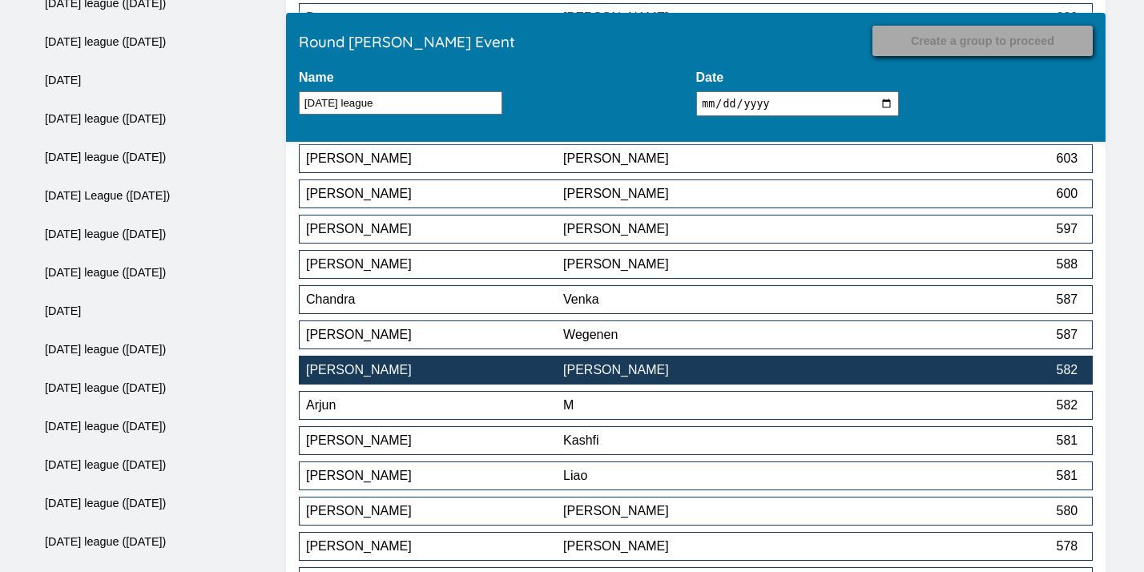
click at [650, 372] on div "[PERSON_NAME]" at bounding box center [691, 370] width 257 height 14
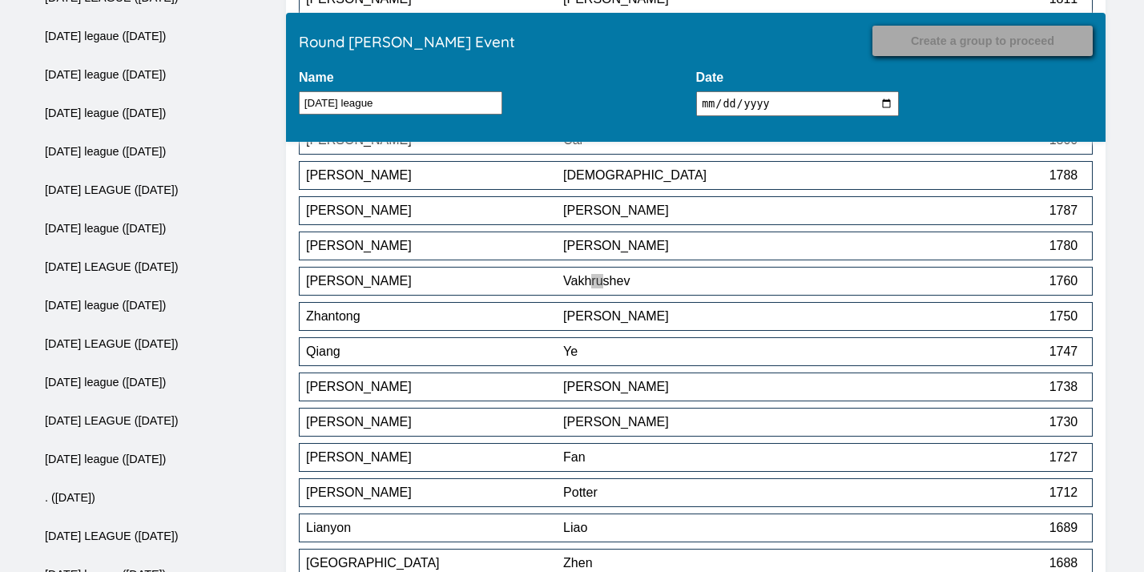
scroll to position [10153, 0]
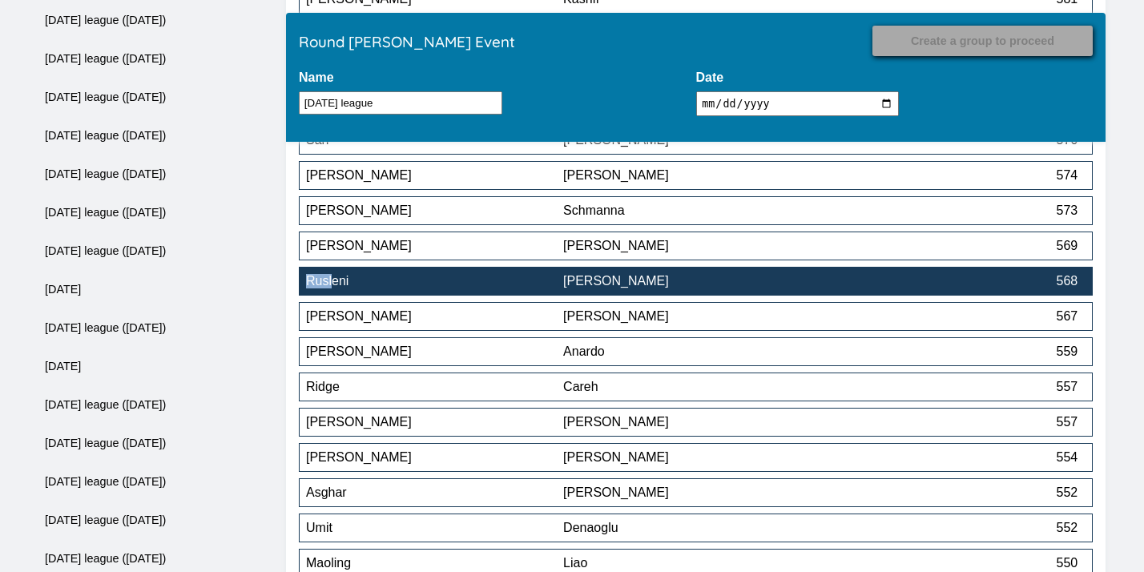
click at [578, 287] on div "[PERSON_NAME]" at bounding box center [691, 281] width 257 height 14
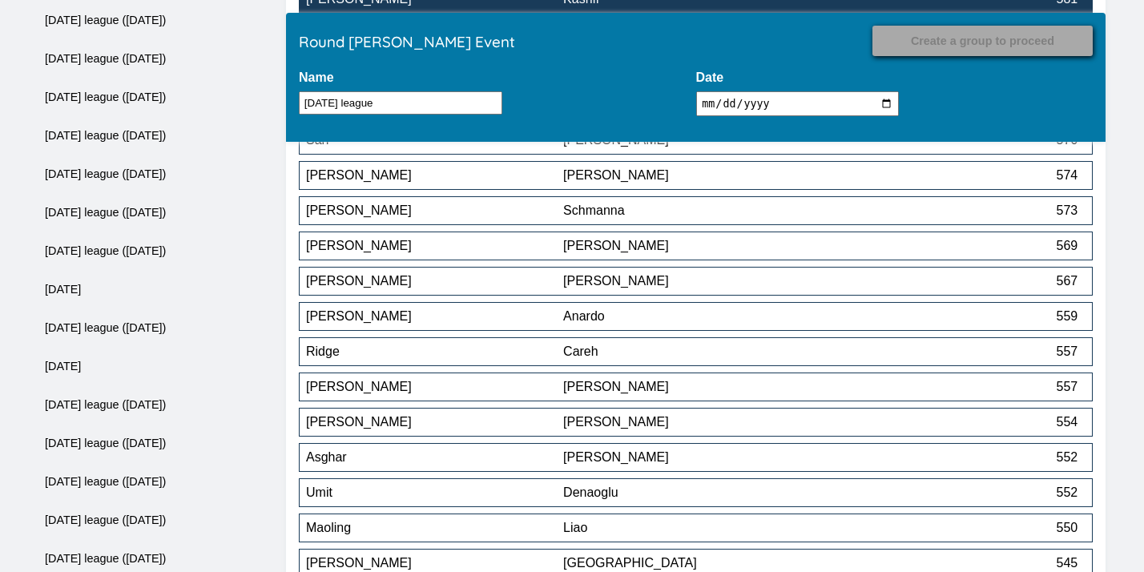
scroll to position [10611, 0]
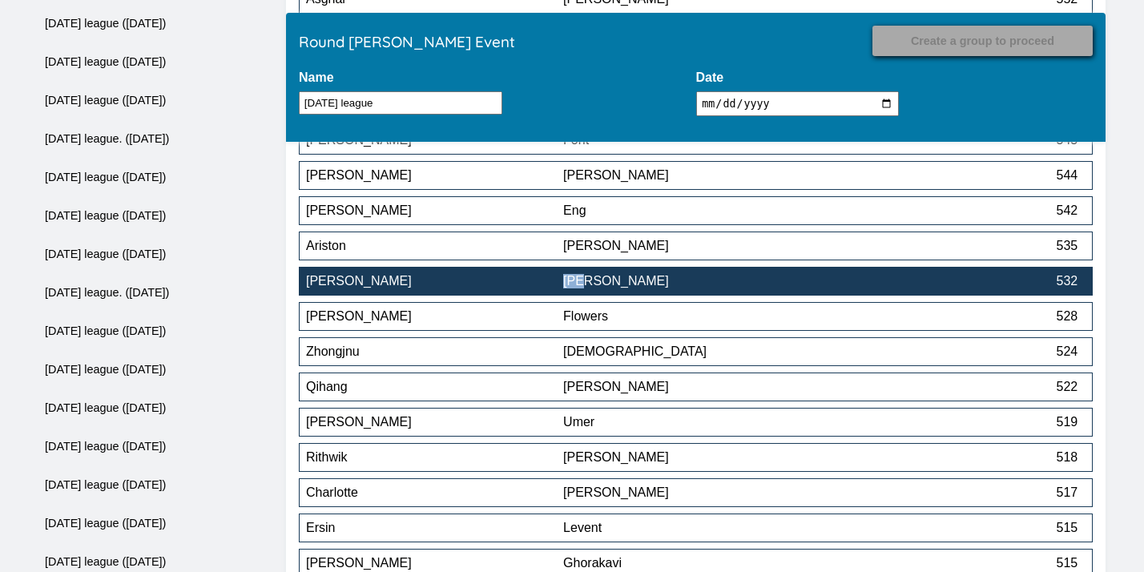
click at [645, 279] on div "[PERSON_NAME]" at bounding box center [691, 281] width 257 height 14
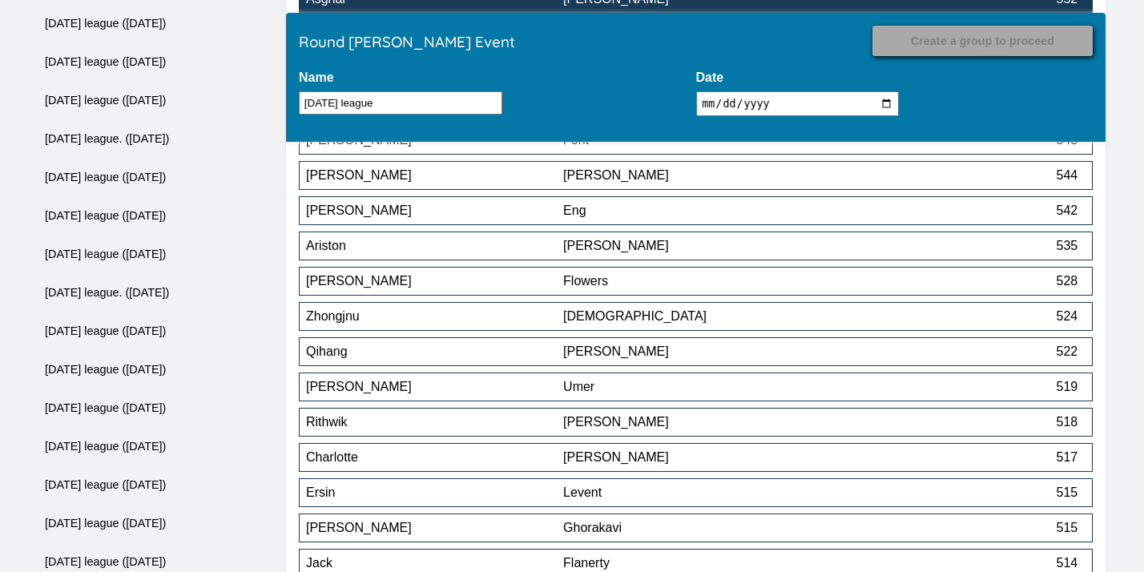
scroll to position [12373, 0]
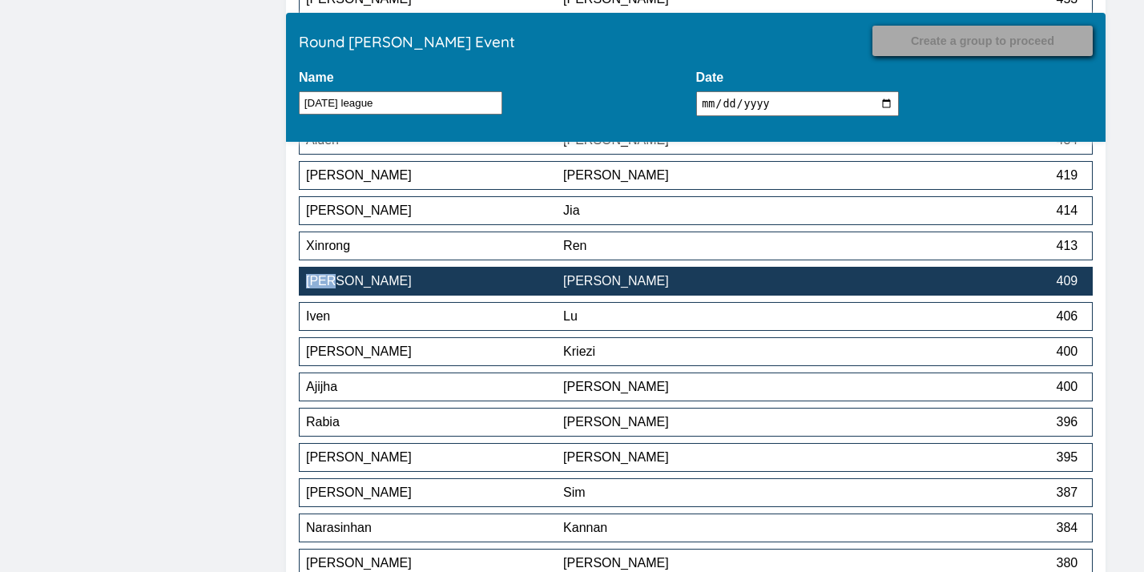
click at [647, 293] on button "[PERSON_NAME] 409" at bounding box center [696, 281] width 794 height 29
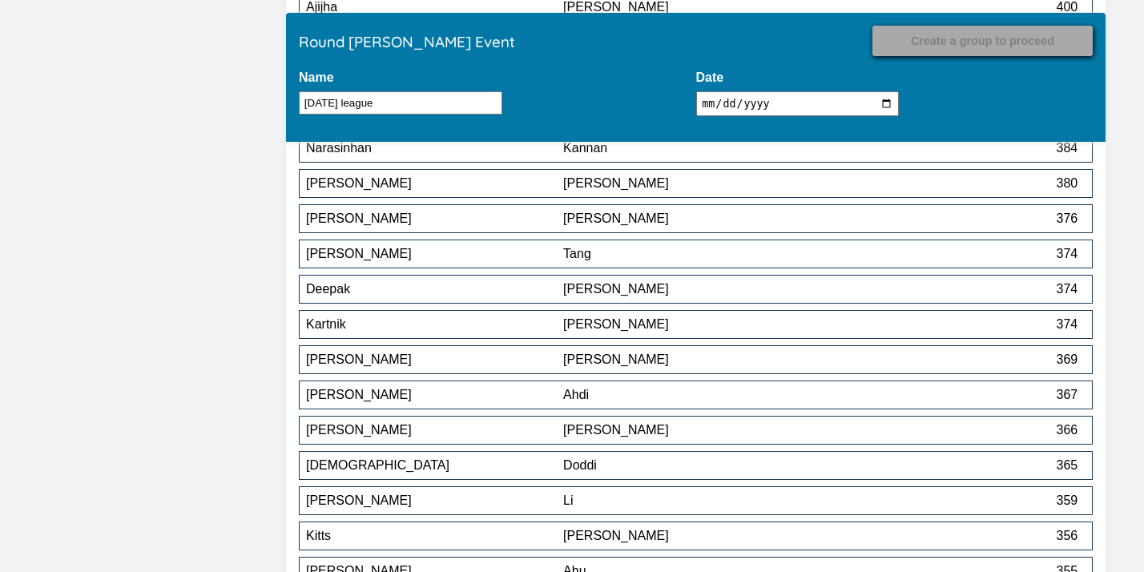
scroll to position [12712, 0]
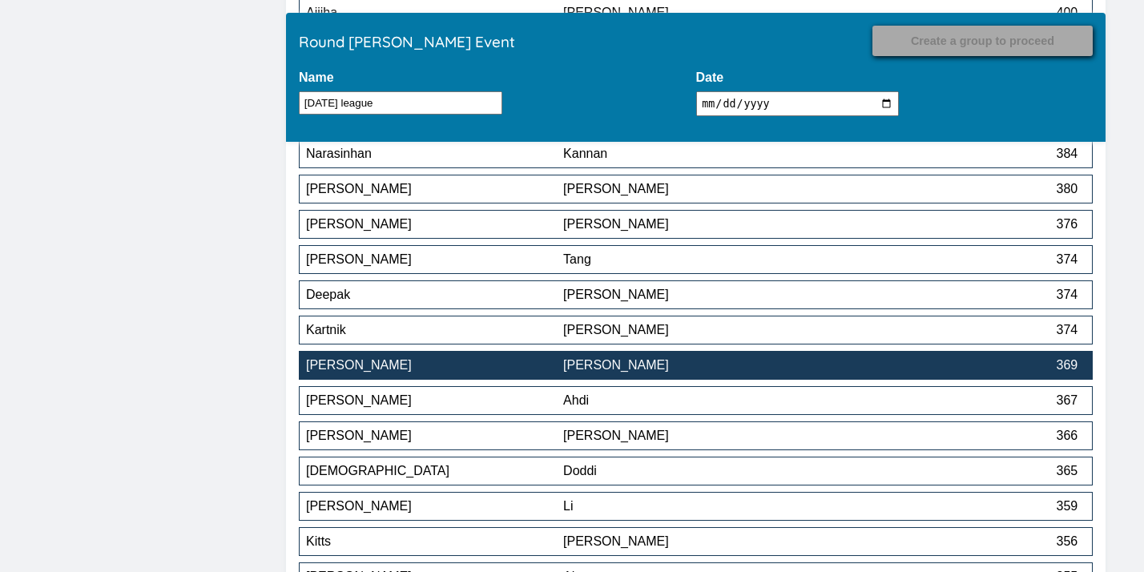
click at [657, 367] on div "[PERSON_NAME]" at bounding box center [691, 365] width 257 height 14
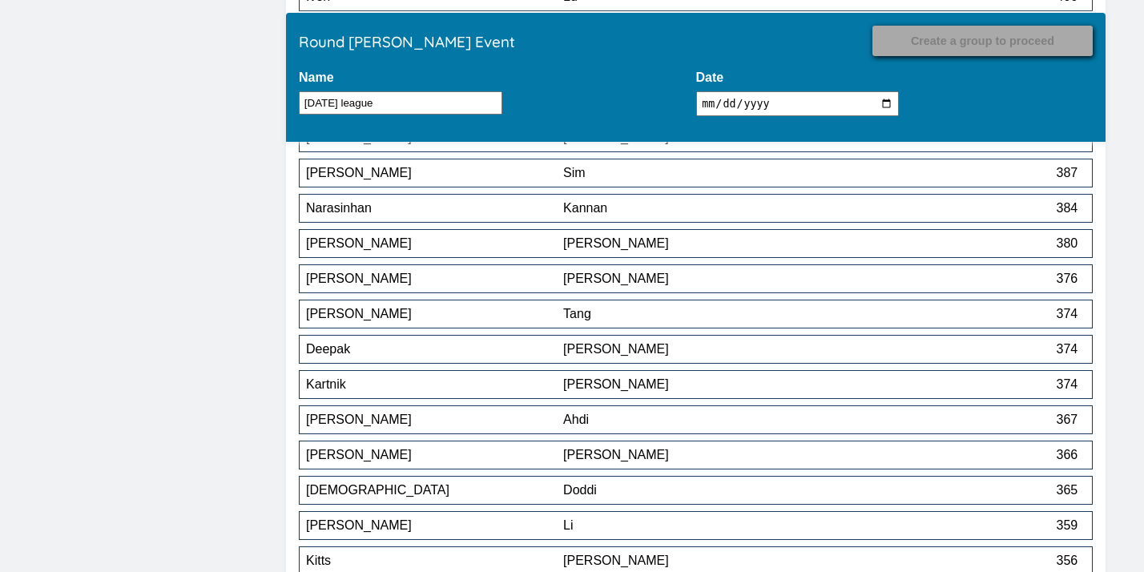
scroll to position [12893, 0]
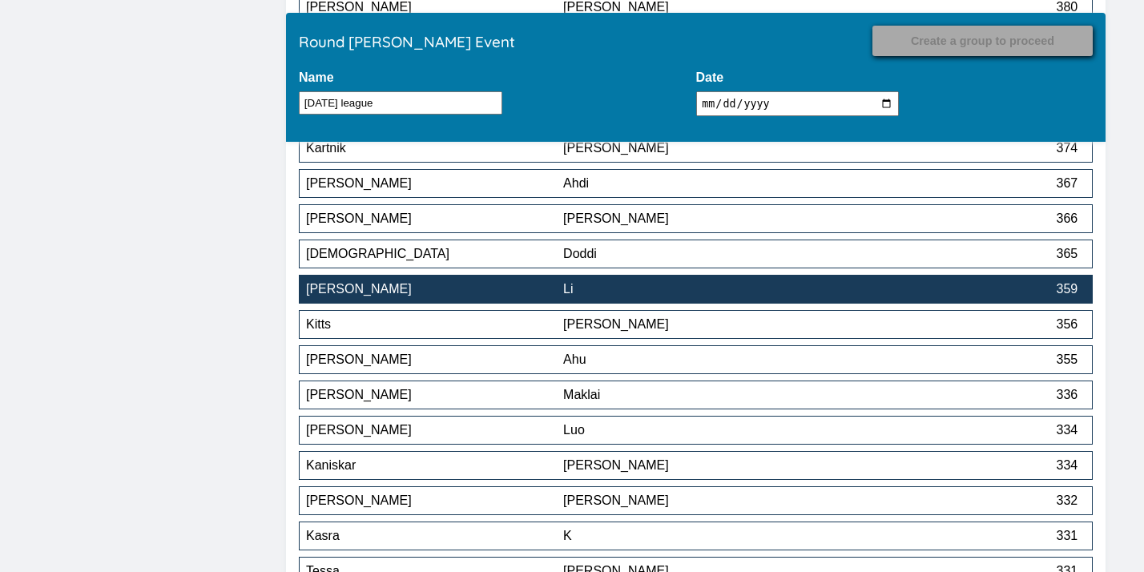
click at [545, 296] on div "[PERSON_NAME]" at bounding box center [434, 289] width 257 height 14
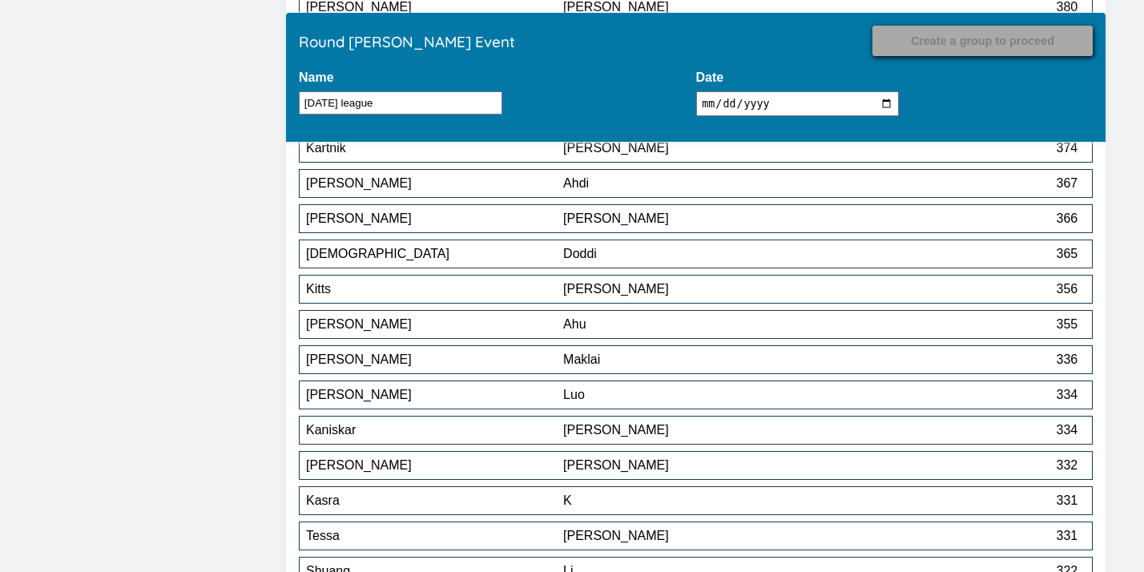
scroll to position [13712, 0]
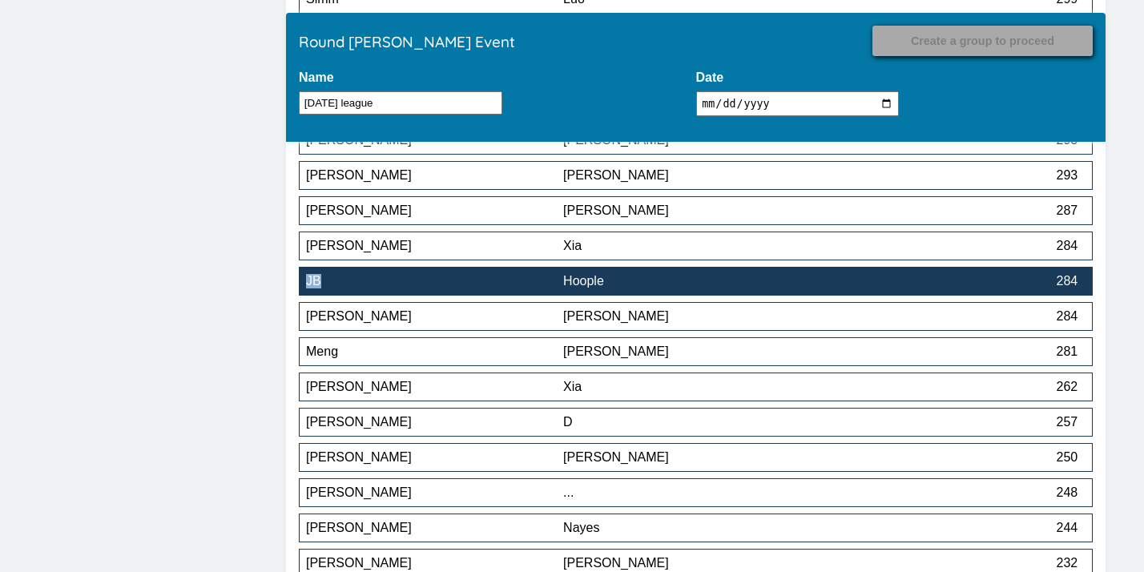
click at [649, 279] on div "Hoople" at bounding box center [691, 281] width 257 height 14
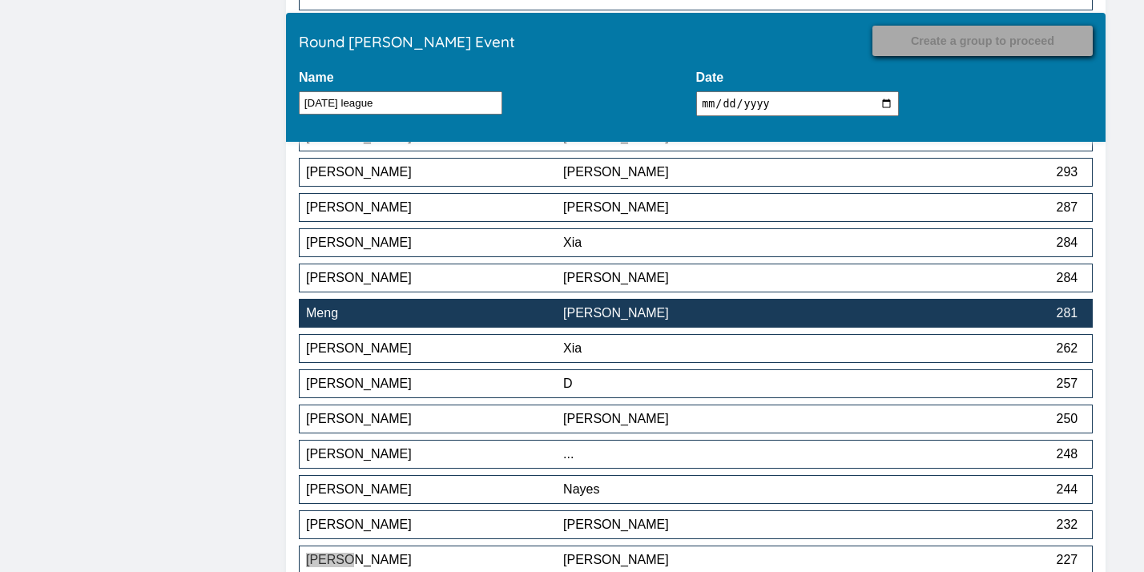
scroll to position [13784, 0]
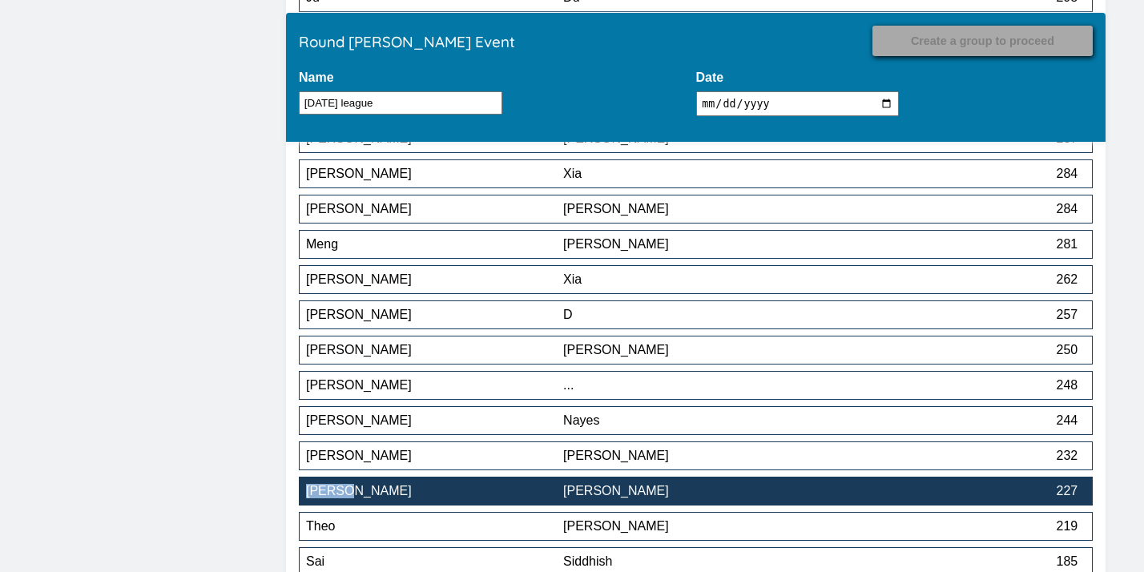
click at [564, 493] on div "[PERSON_NAME]" at bounding box center [691, 491] width 257 height 14
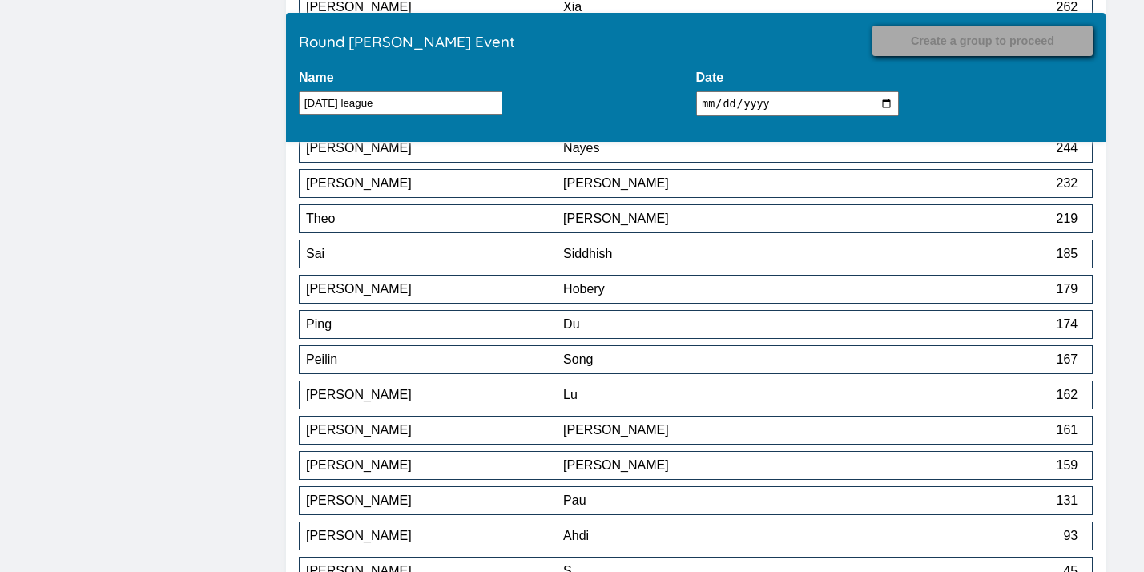
scroll to position [14068, 0]
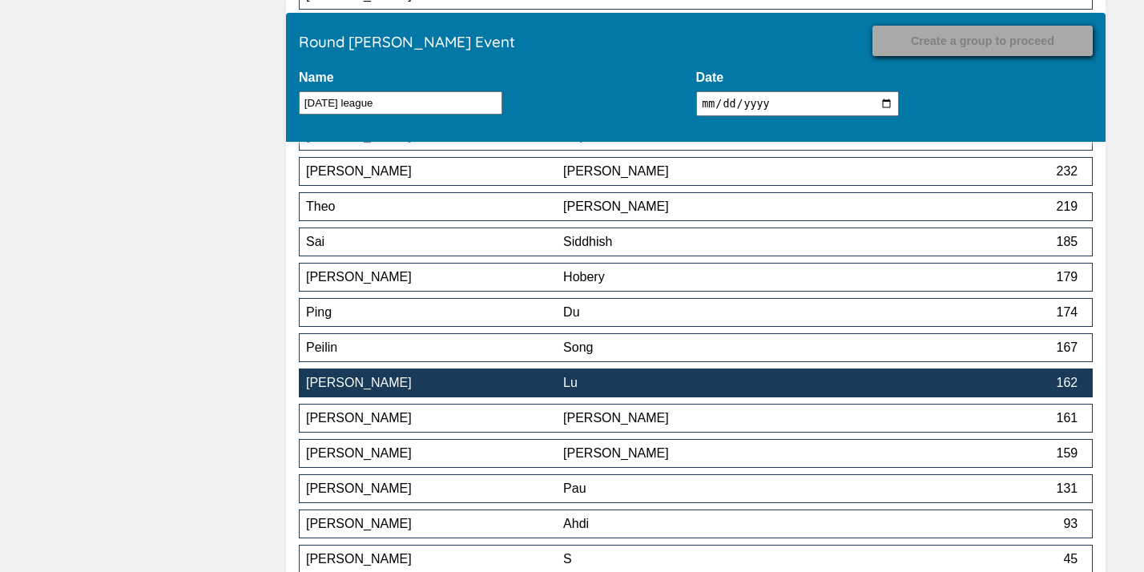
click at [605, 390] on div "Lu" at bounding box center [691, 383] width 257 height 14
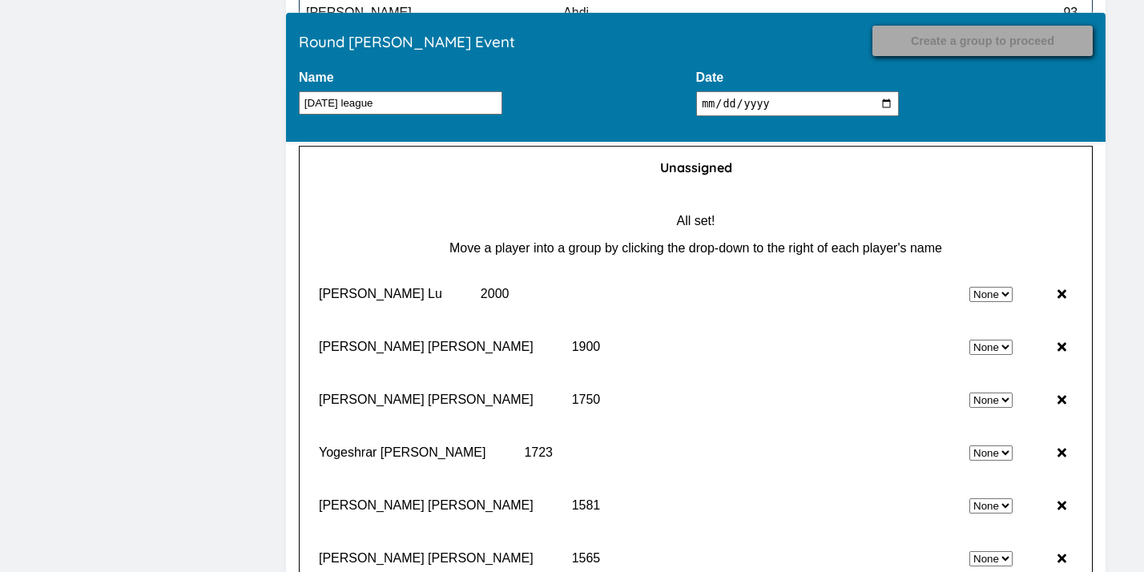
scroll to position [14553, 0]
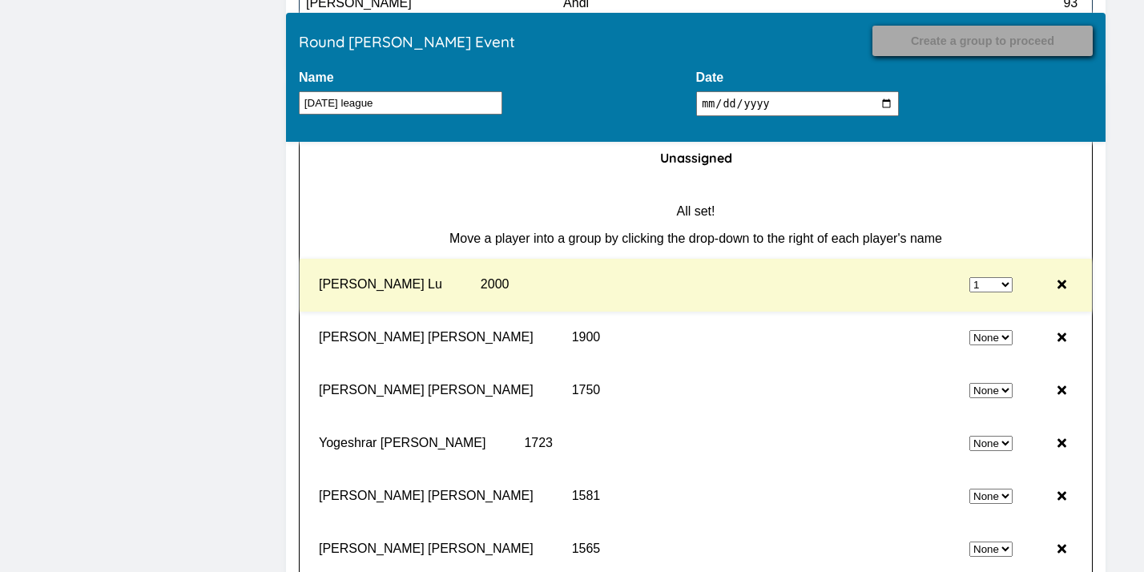
select select "0"
select select "1"
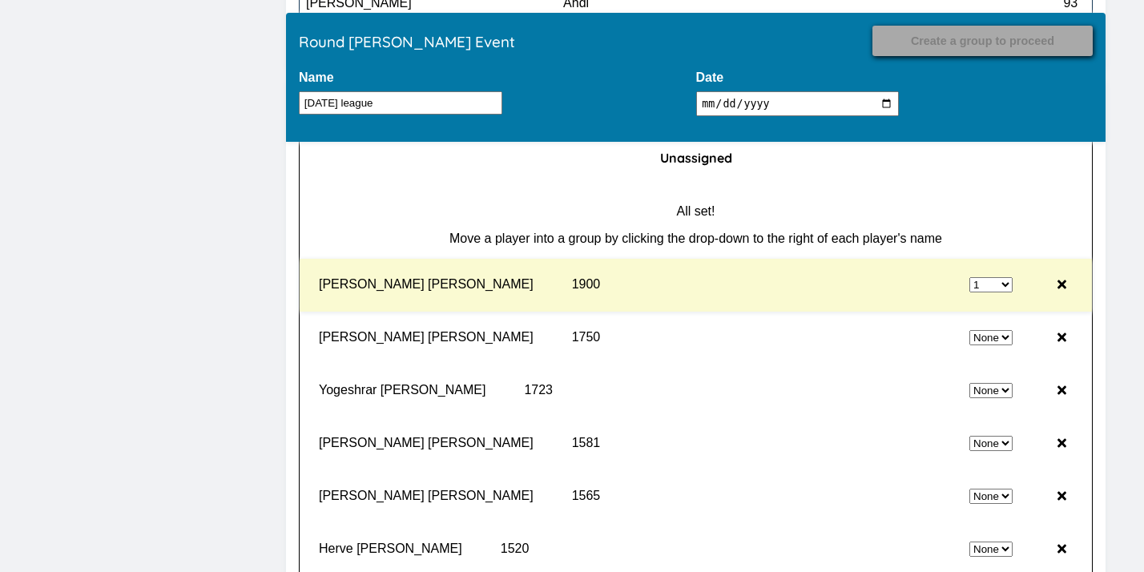
select select "0"
select select "1"
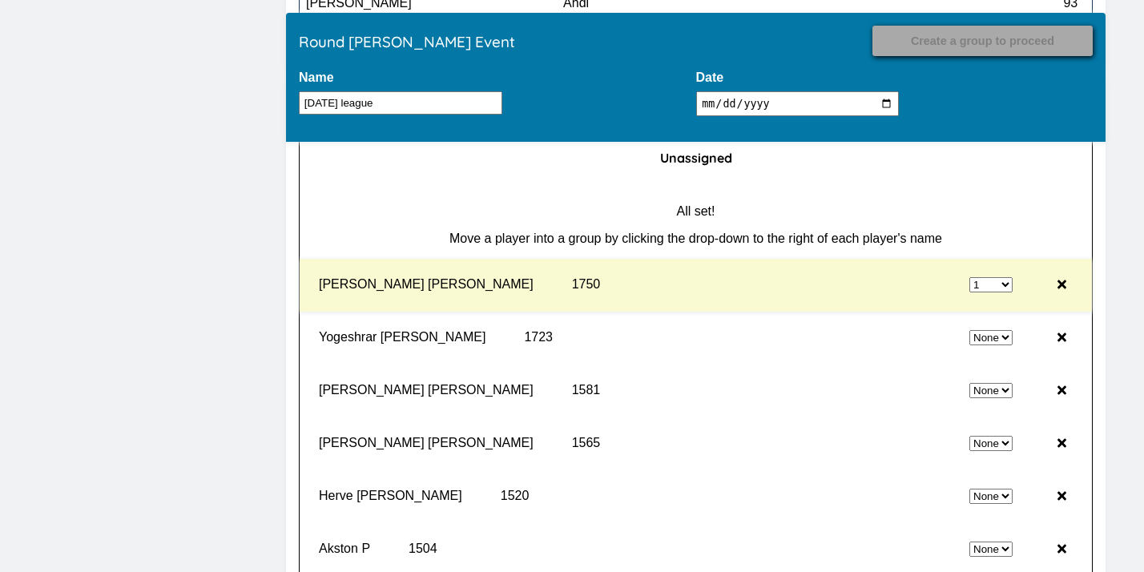
select select "0"
select select "1"
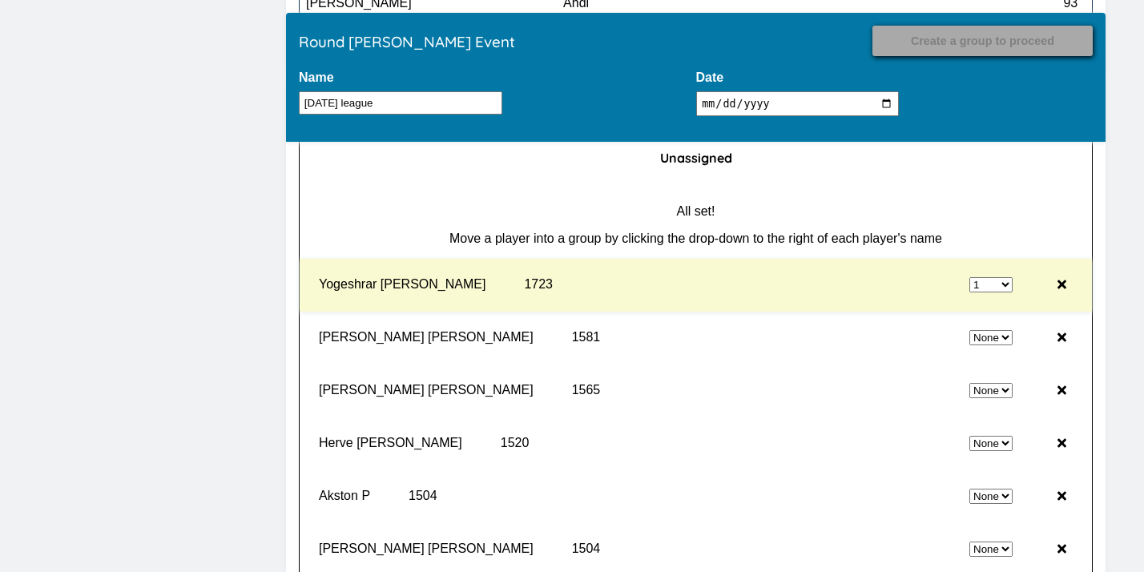
select select "0"
select select "1"
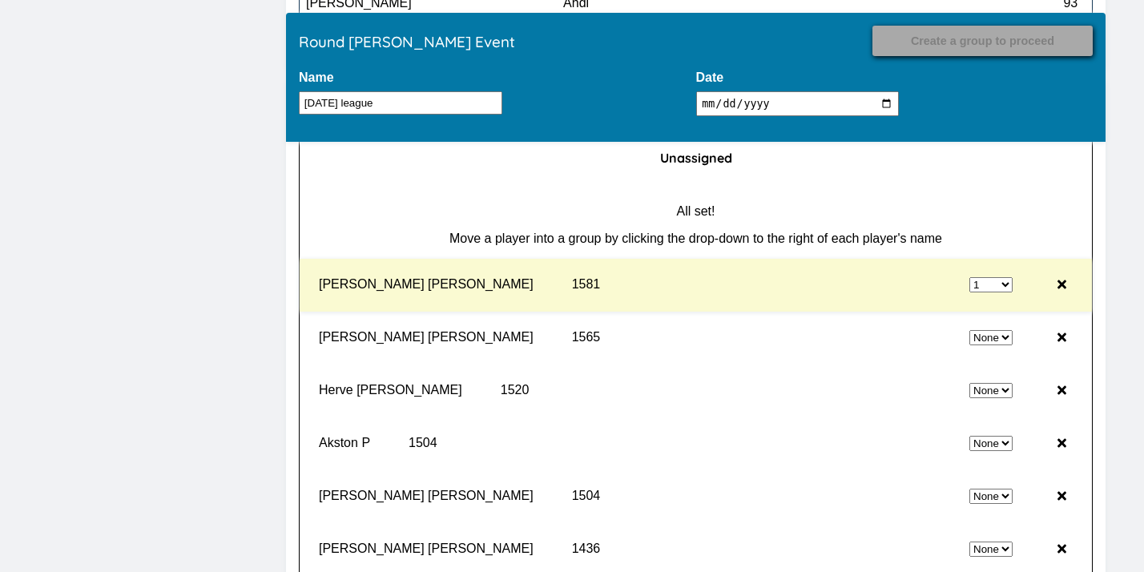
select select "0"
select select "1"
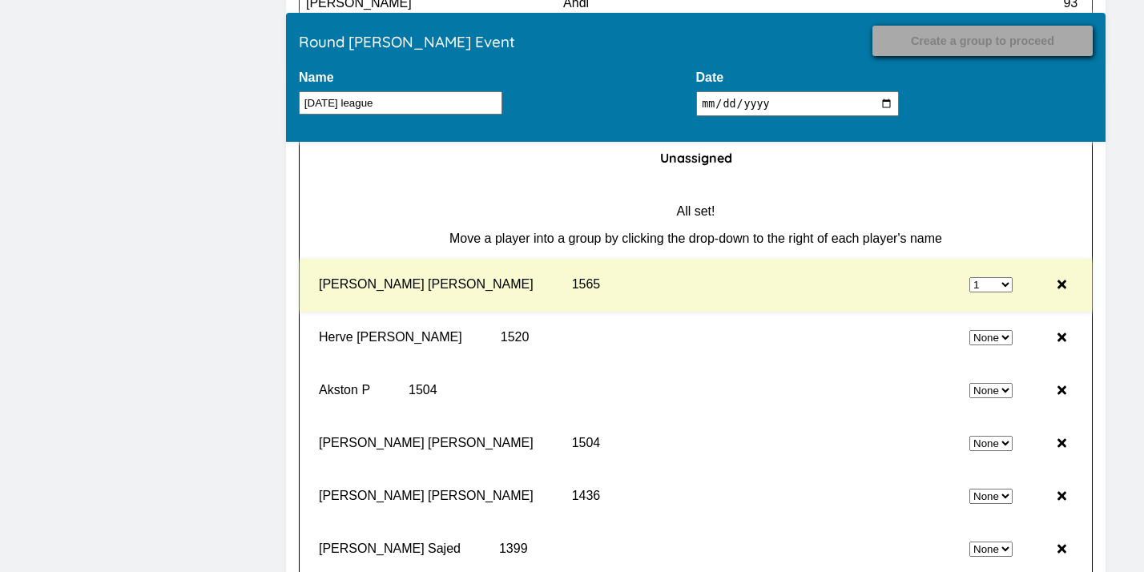
select select "0"
select select "1"
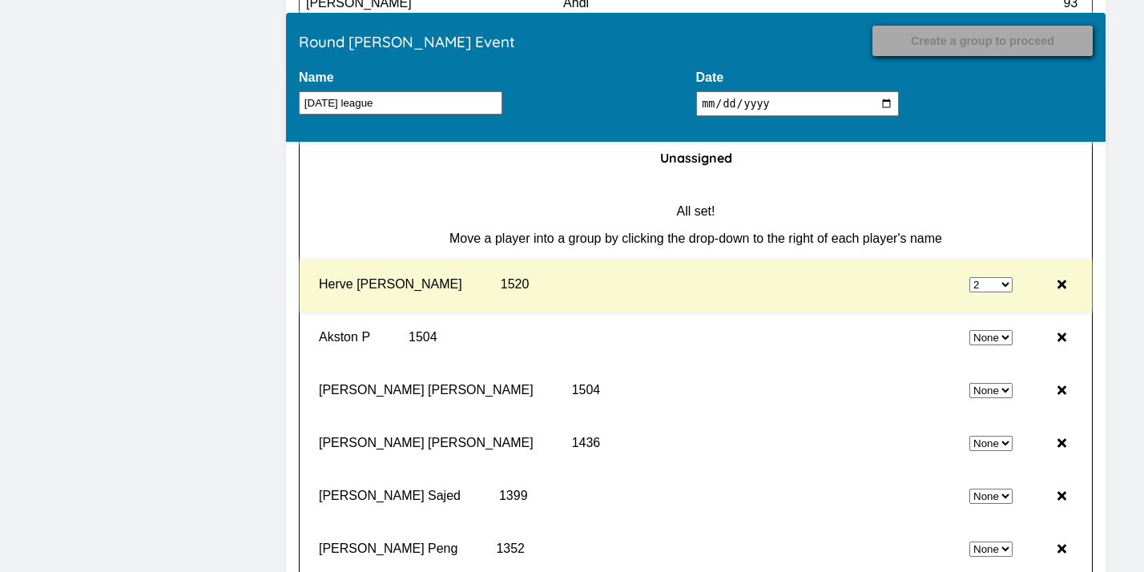
select select "0"
select select "2"
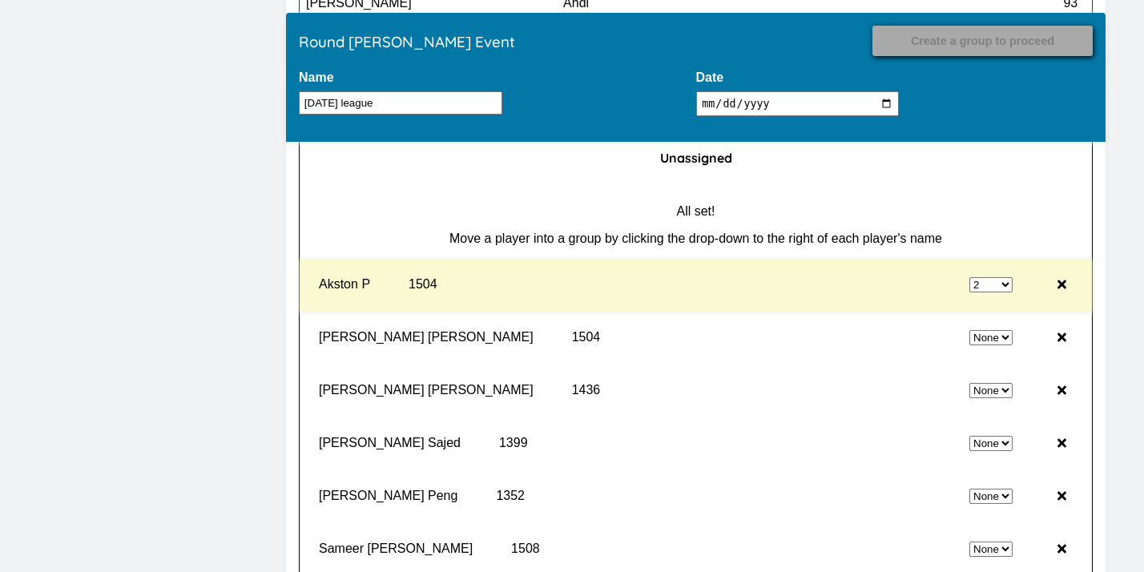
select select "0"
select select "2"
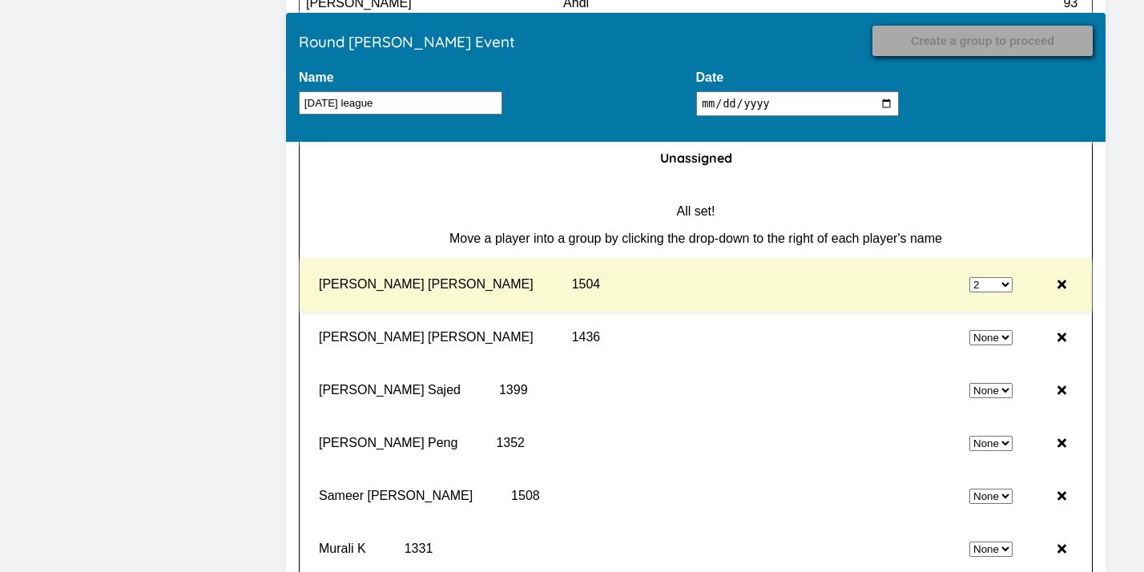
select select "0"
select select "2"
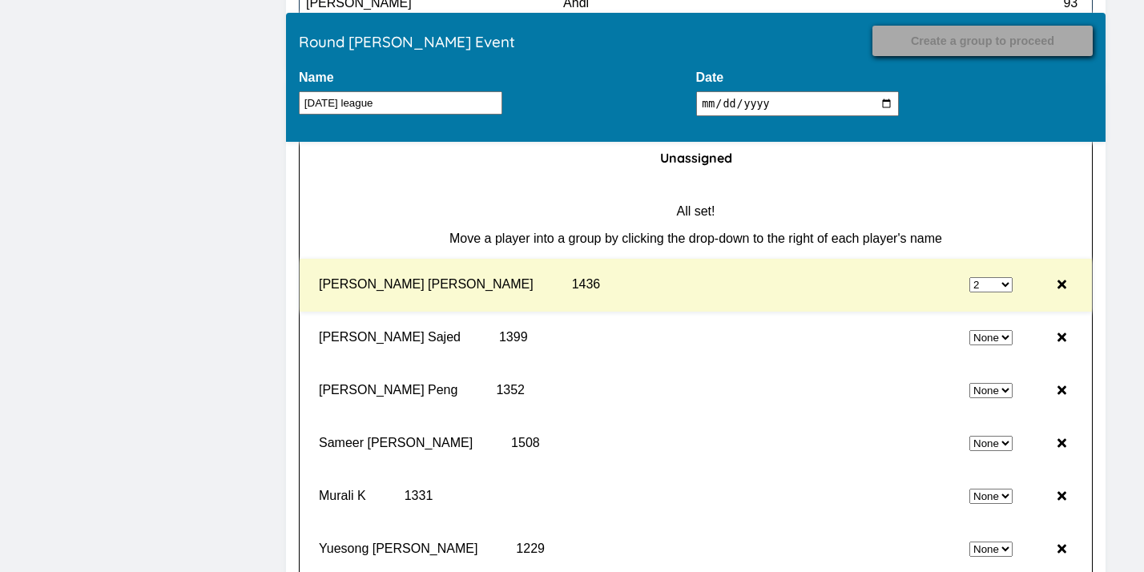
select select "0"
select select "2"
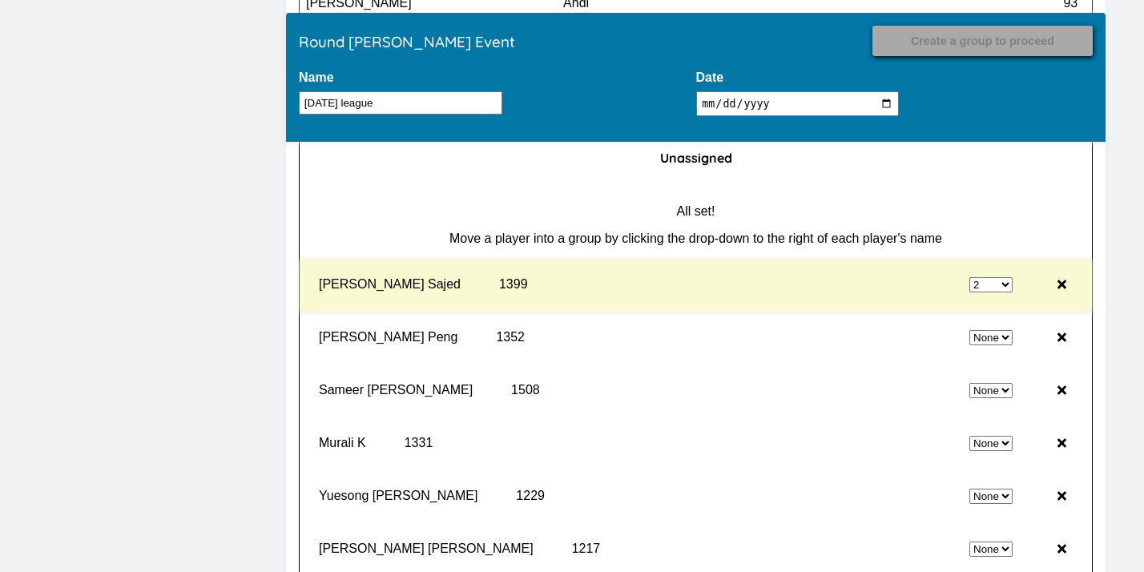
select select "0"
select select "2"
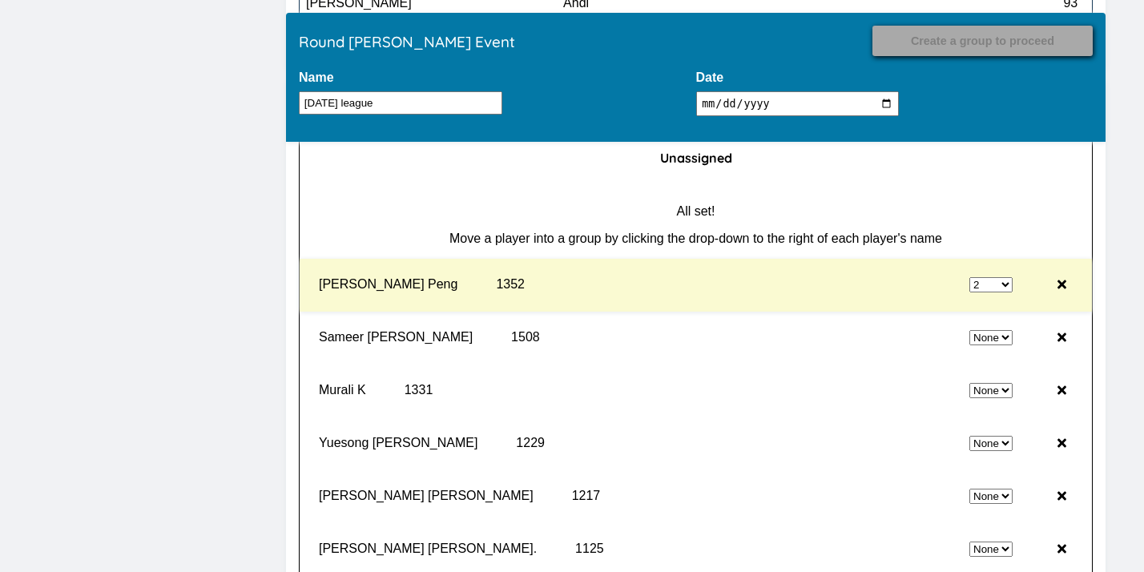
select select "0"
select select "2"
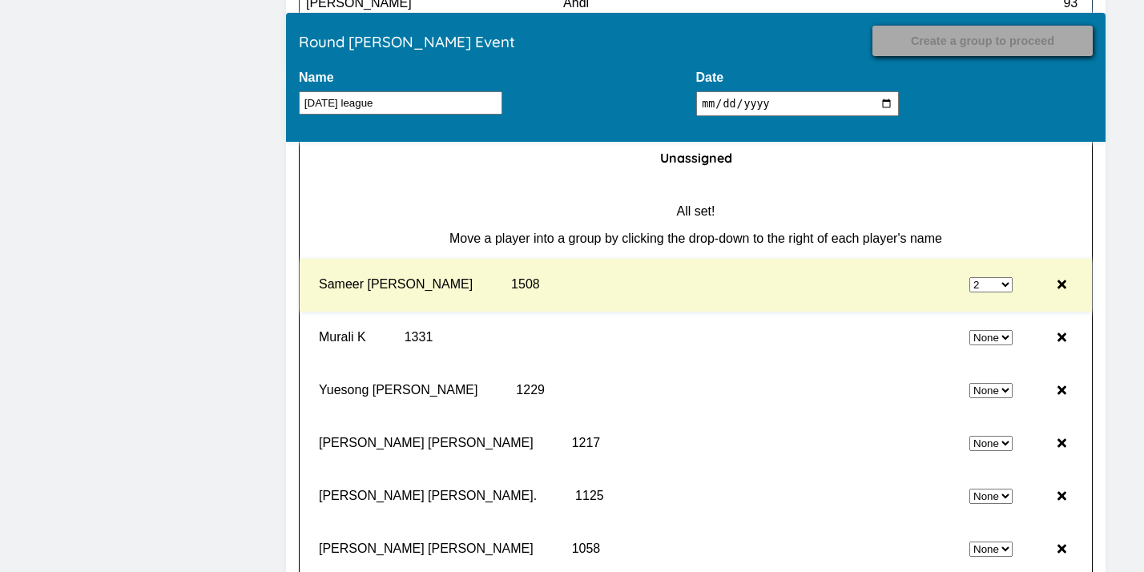
select select "0"
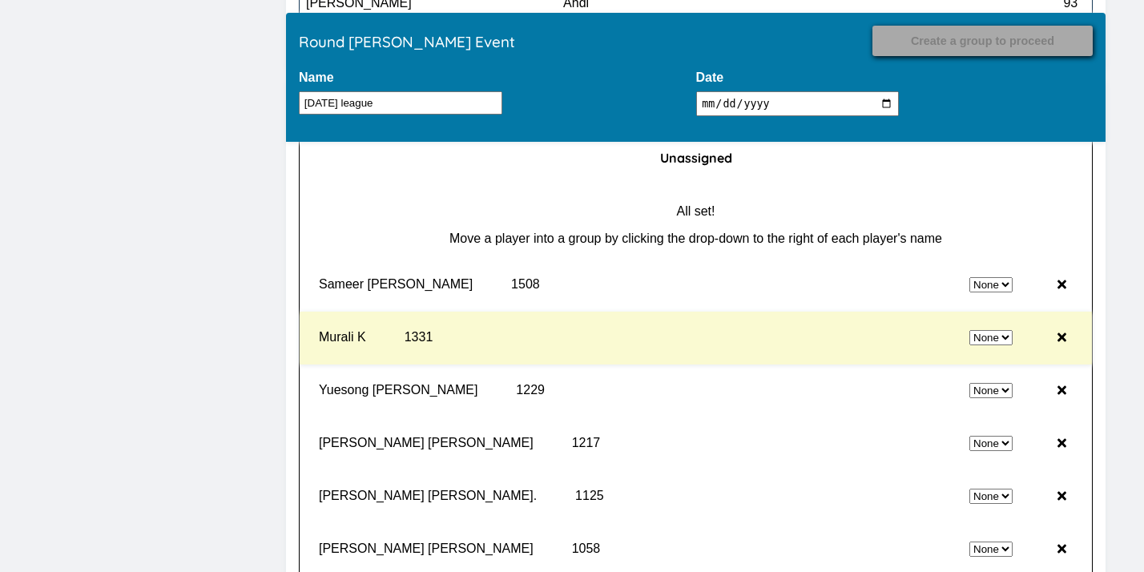
select select "2"
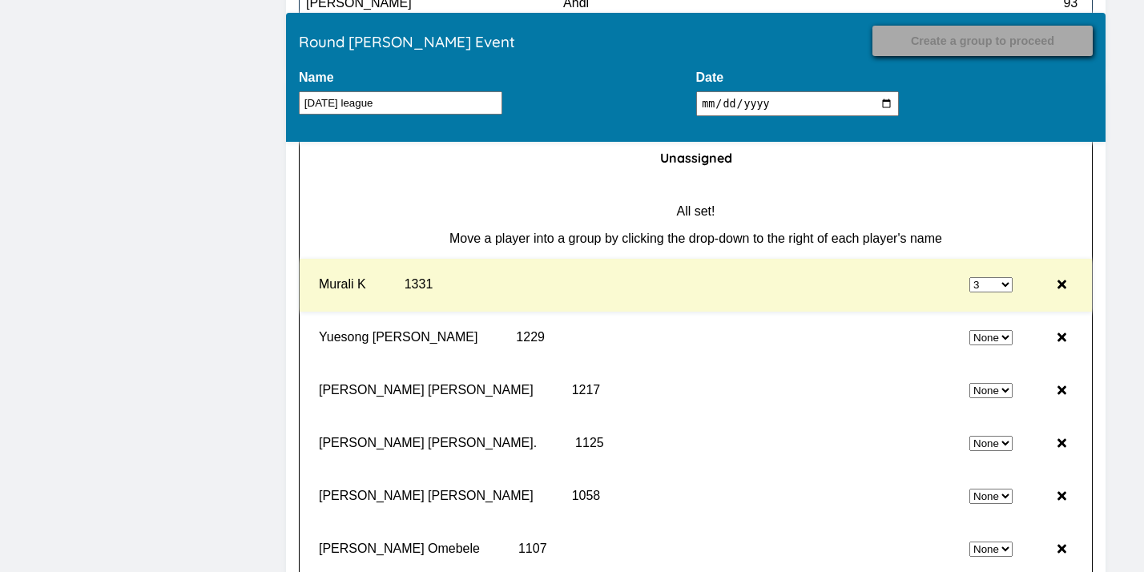
select select "0"
select select "3"
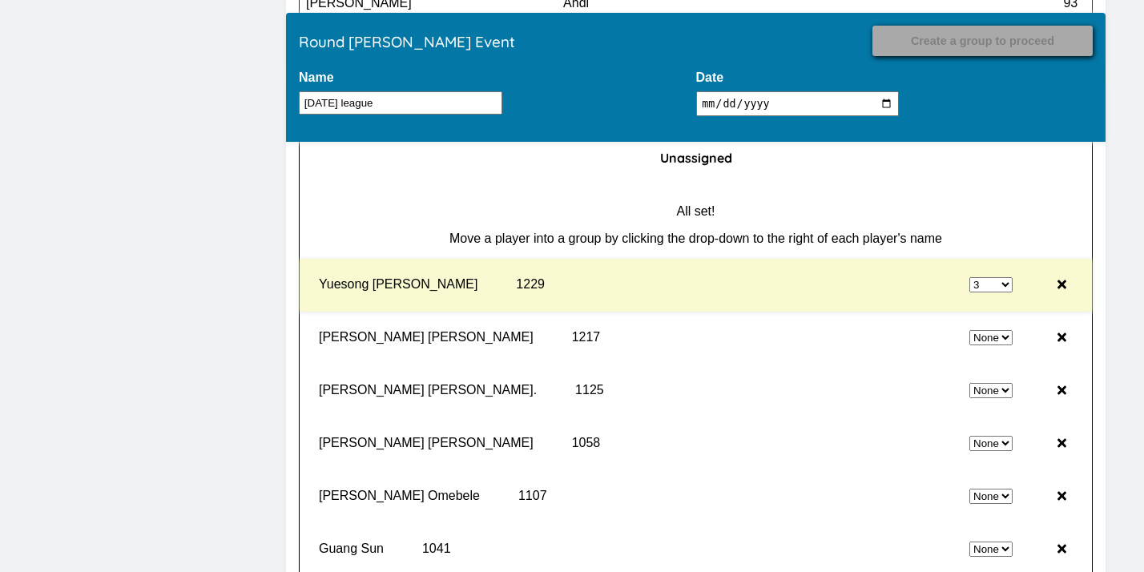
select select "0"
select select "3"
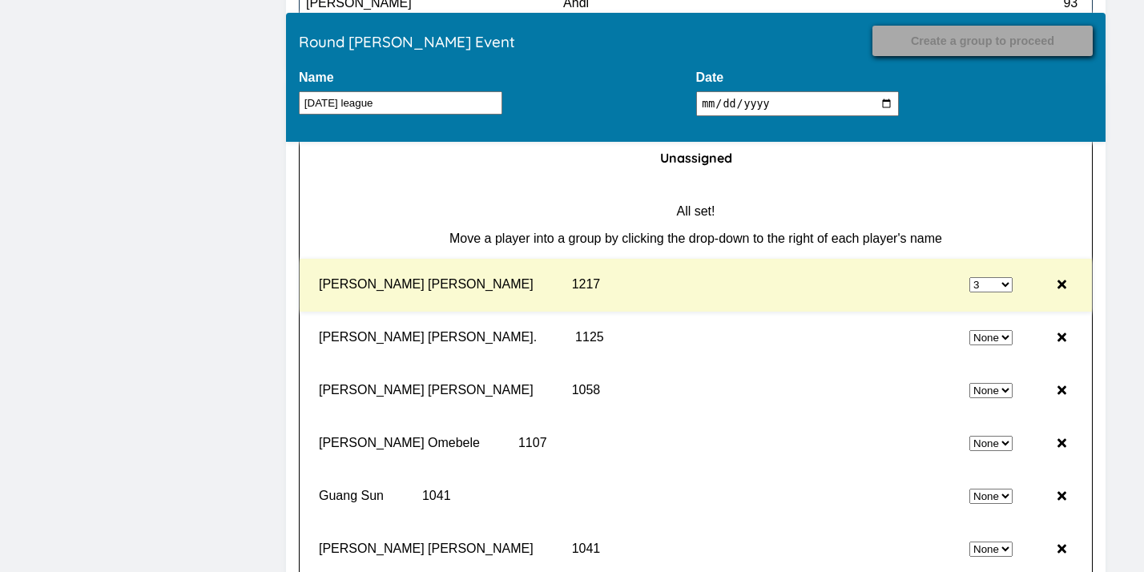
select select "0"
select select "3"
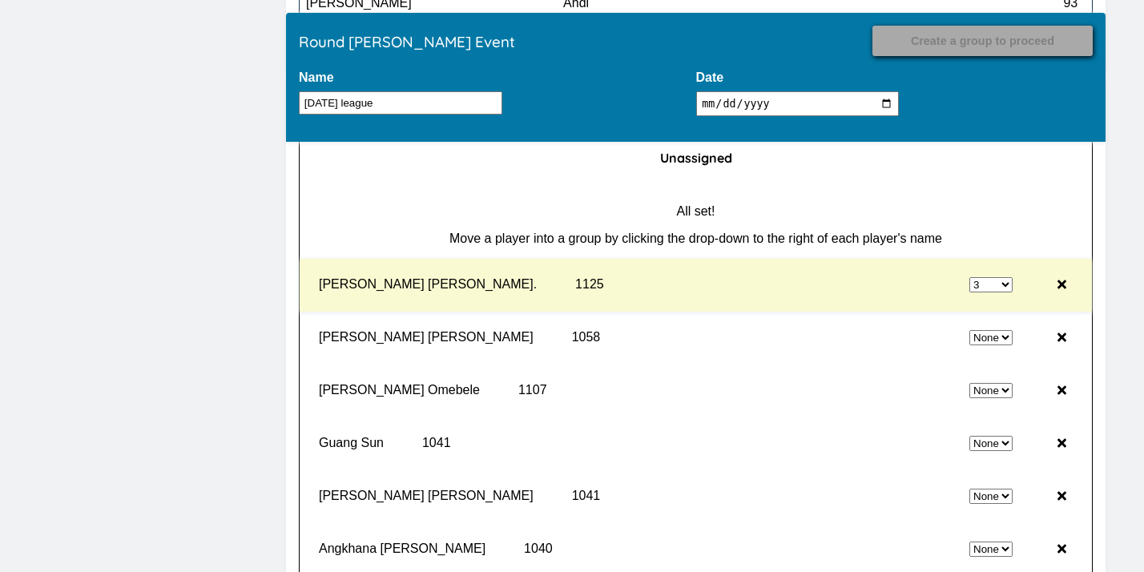
select select "0"
select select "3"
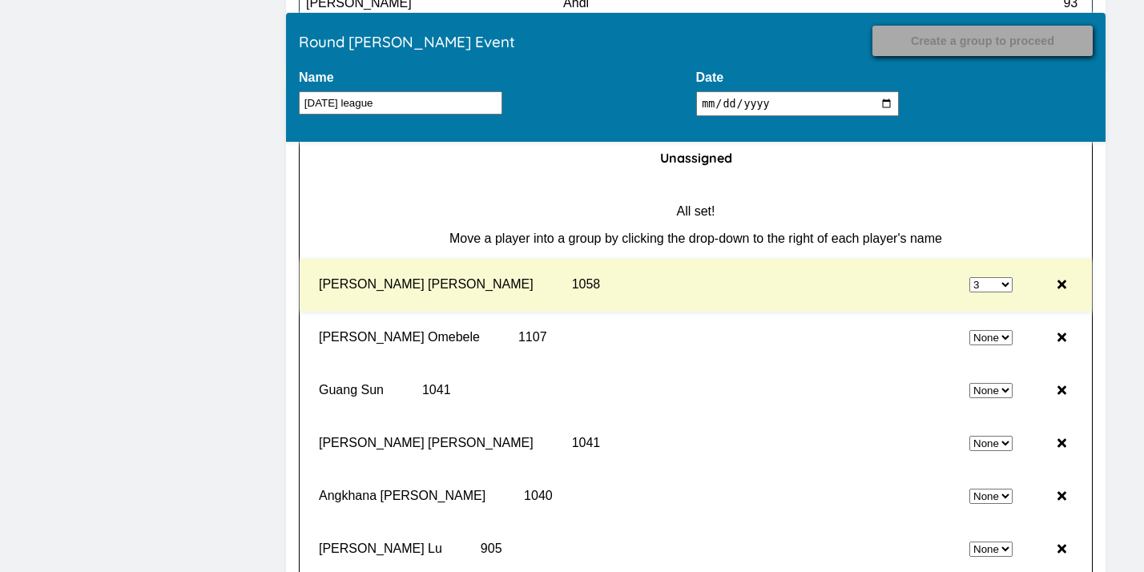
select select "0"
select select "3"
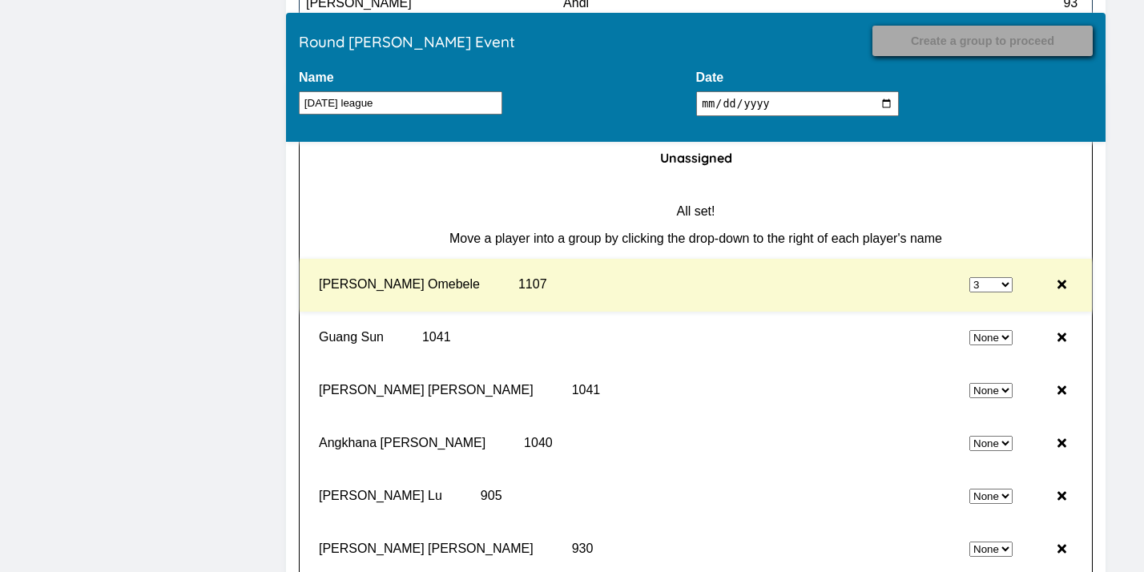
select select "0"
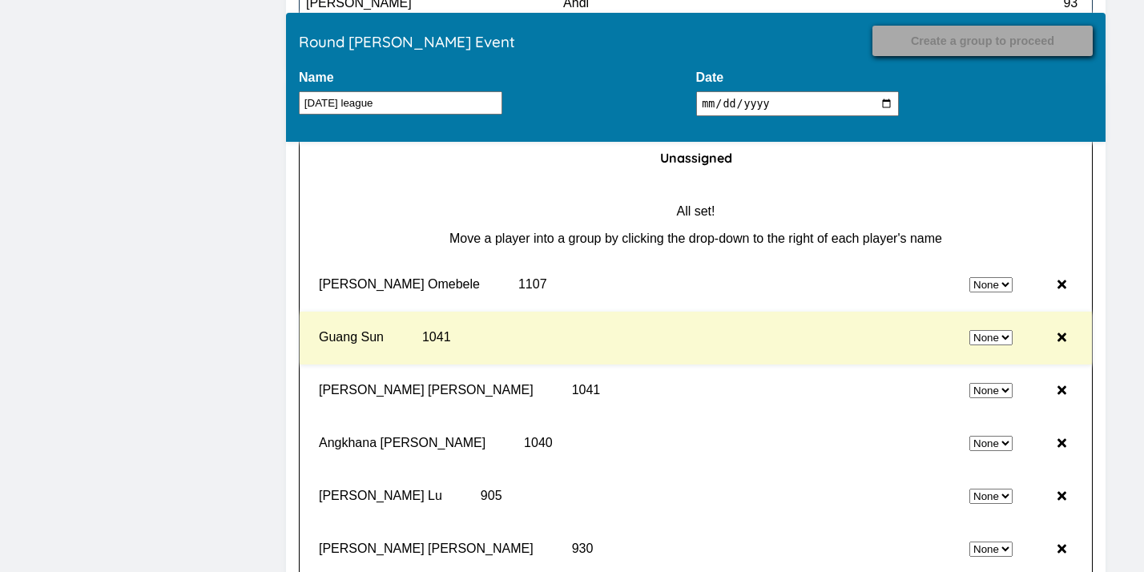
select select "3"
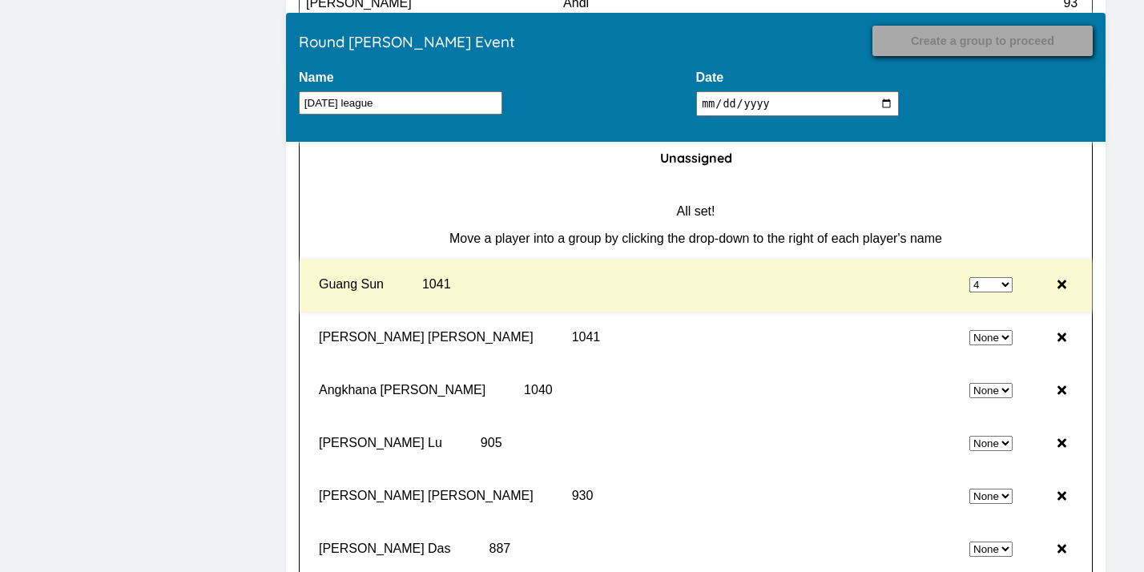
select select "0"
select select "4"
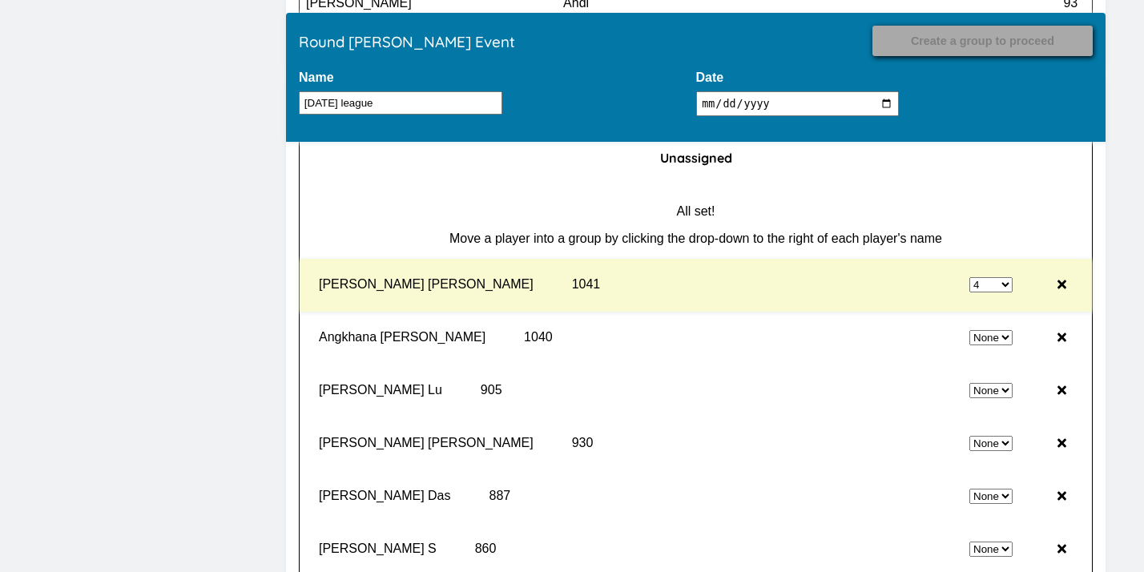
select select "0"
select select "4"
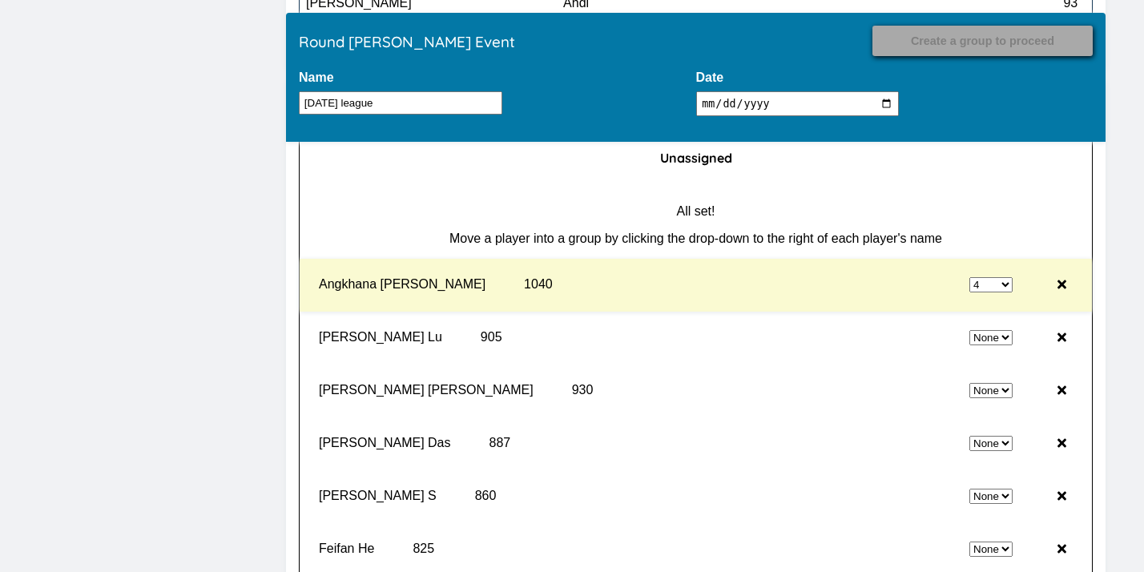
select select "0"
select select "4"
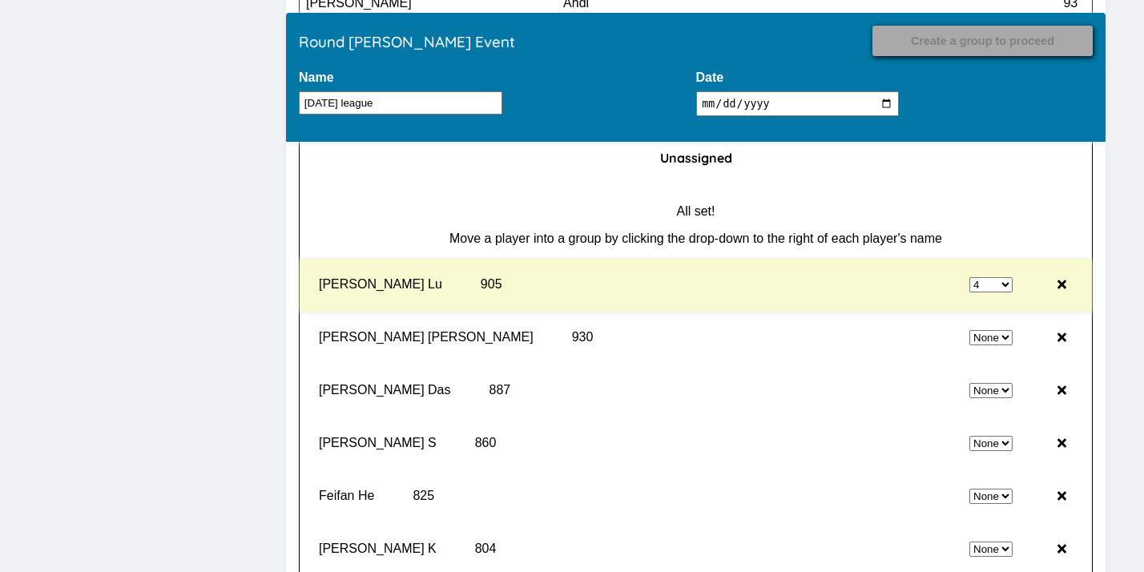
select select "0"
select select "4"
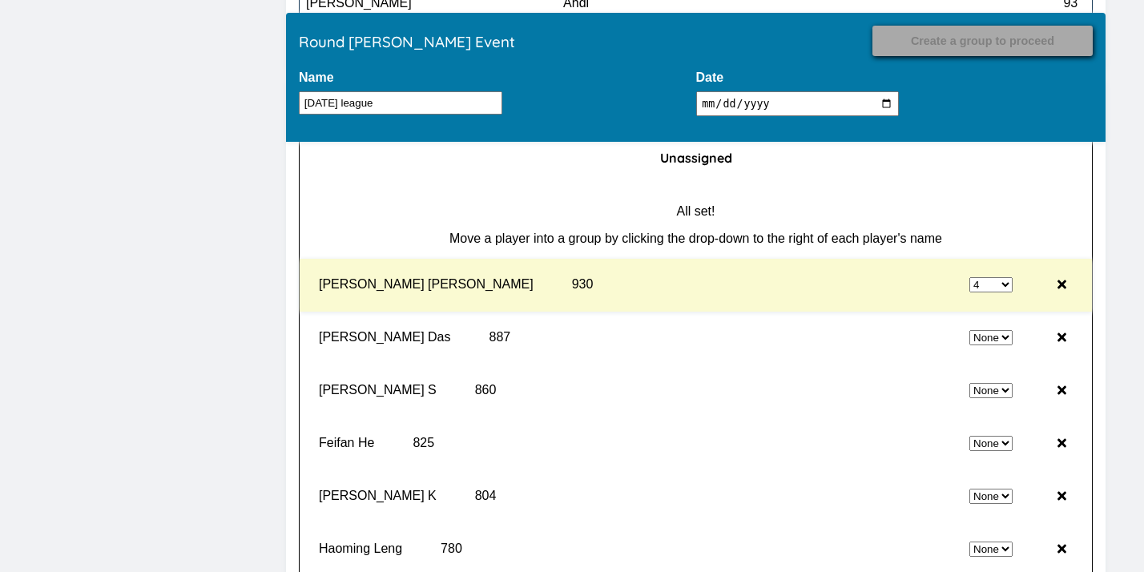
select select "0"
select select "4"
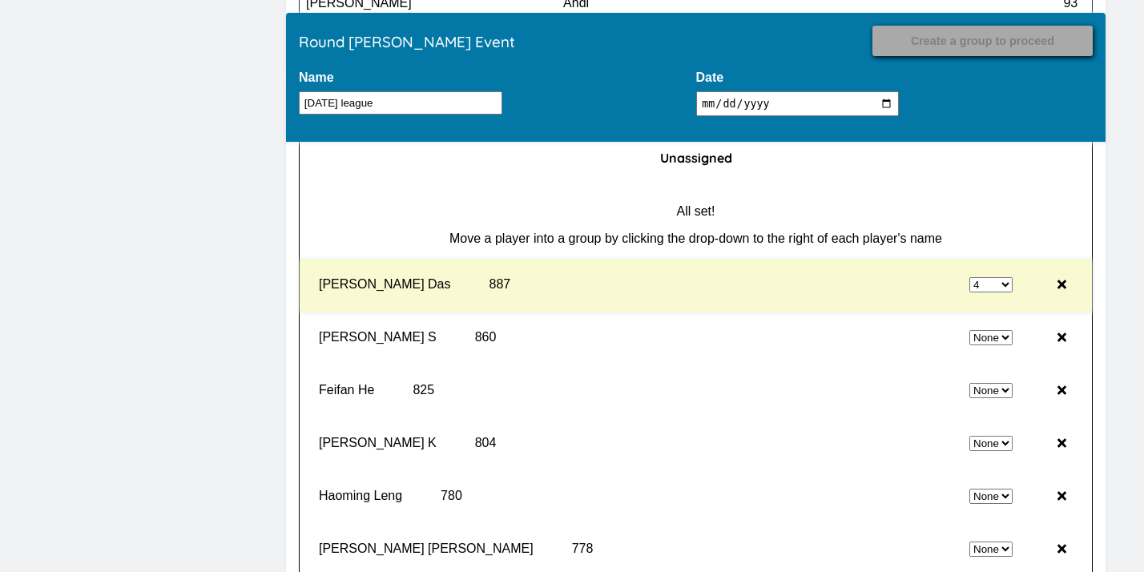
select select "0"
select select "4"
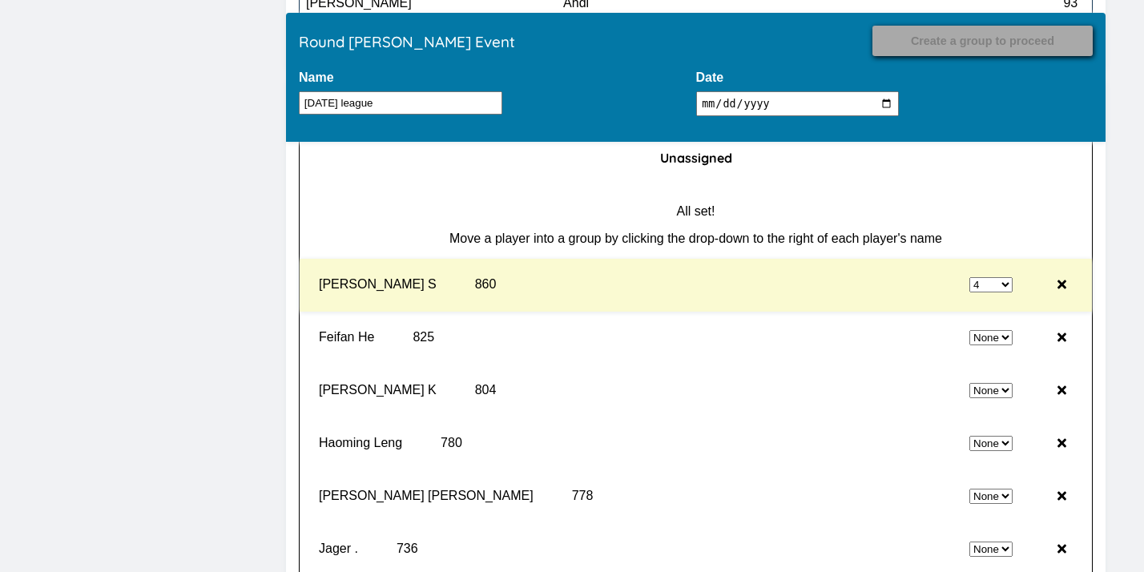
select select "0"
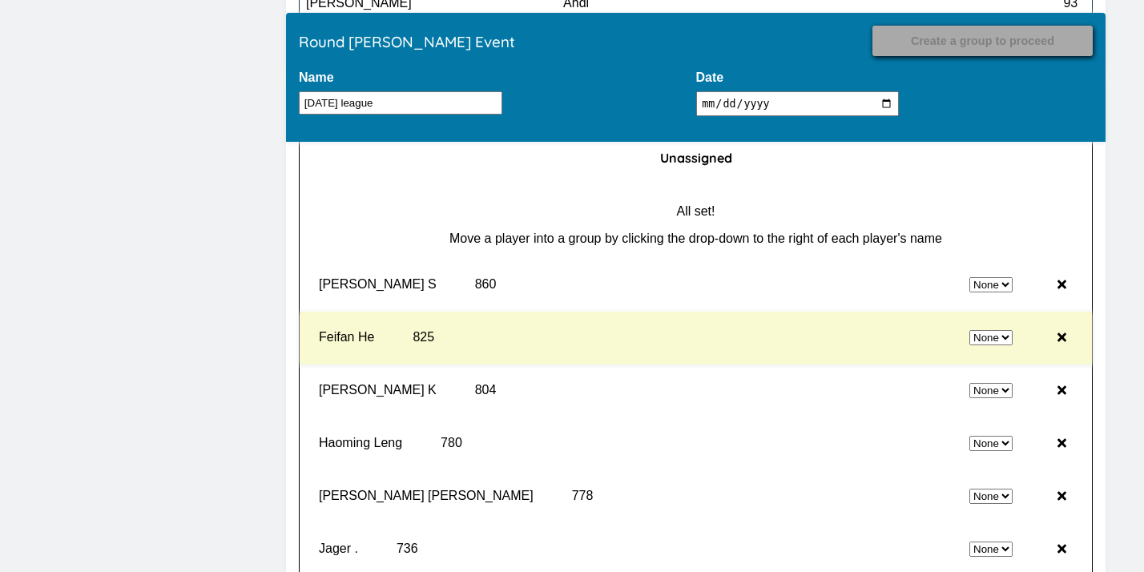
select select "4"
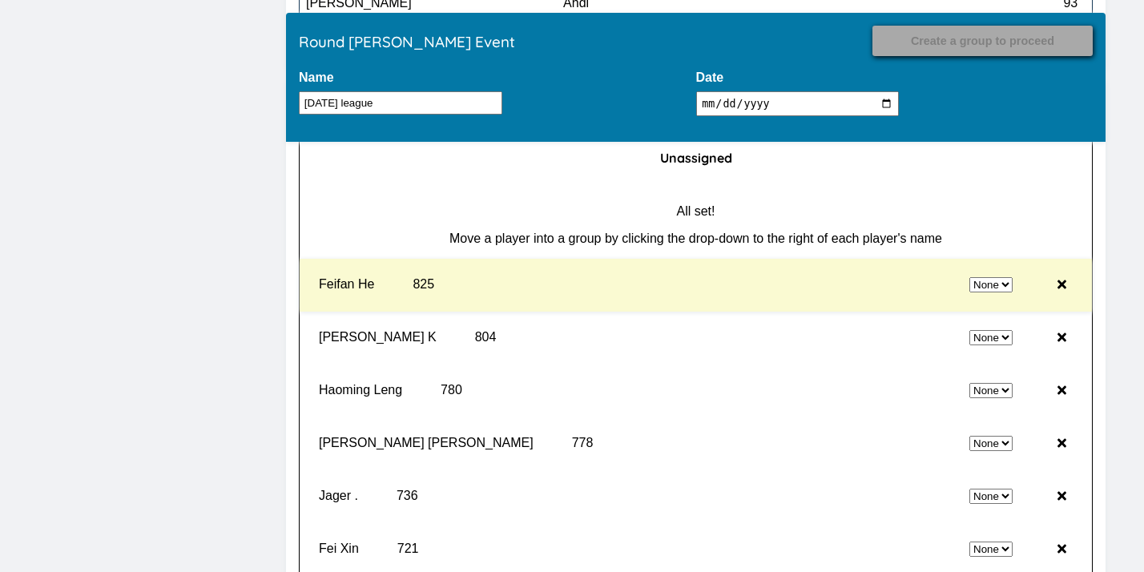
click at [985, 299] on div "None 1 2 3 4 5" at bounding box center [742, 285] width 553 height 40
select select "0"
select select "5"
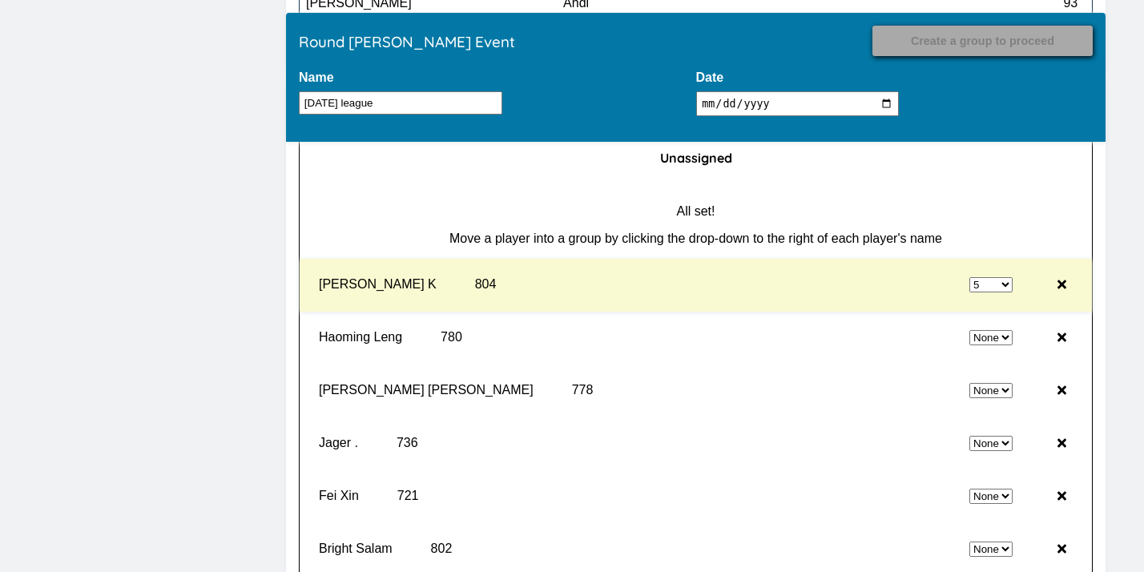
select select "0"
select select "5"
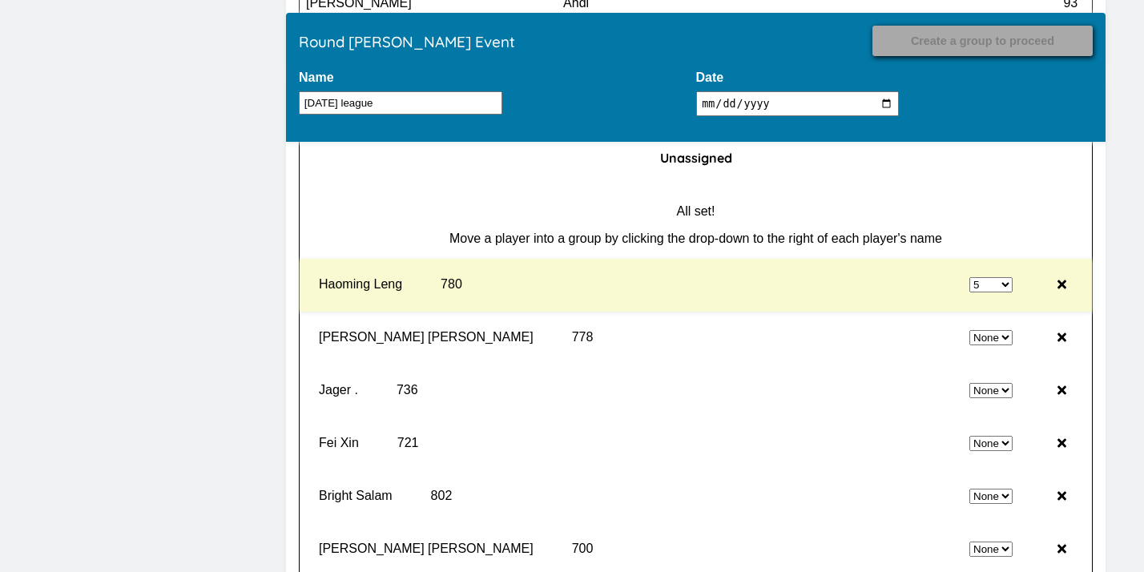
select select "0"
select select "5"
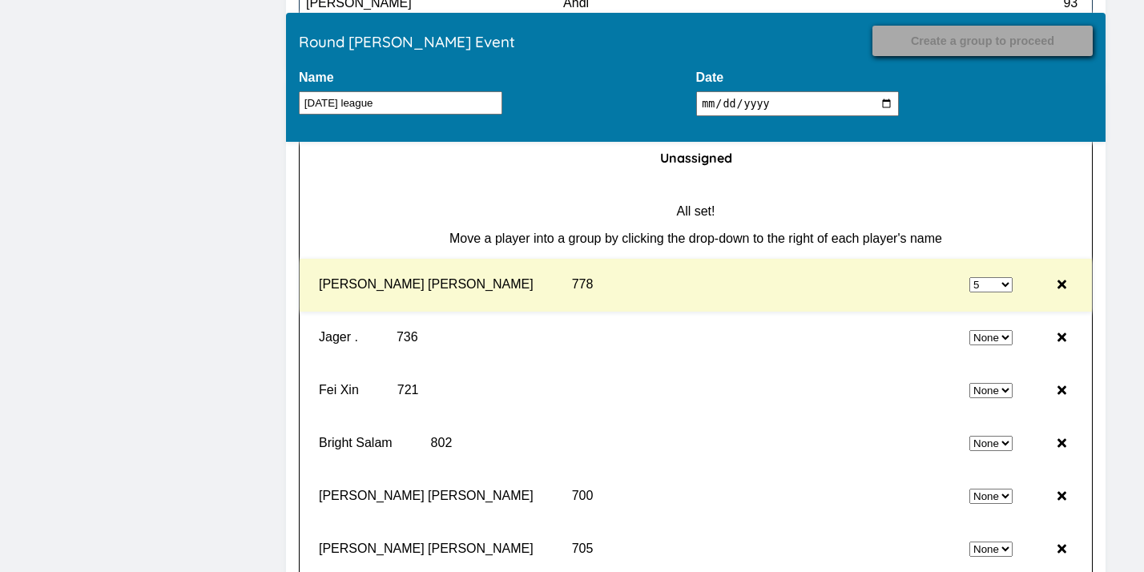
select select "0"
select select "5"
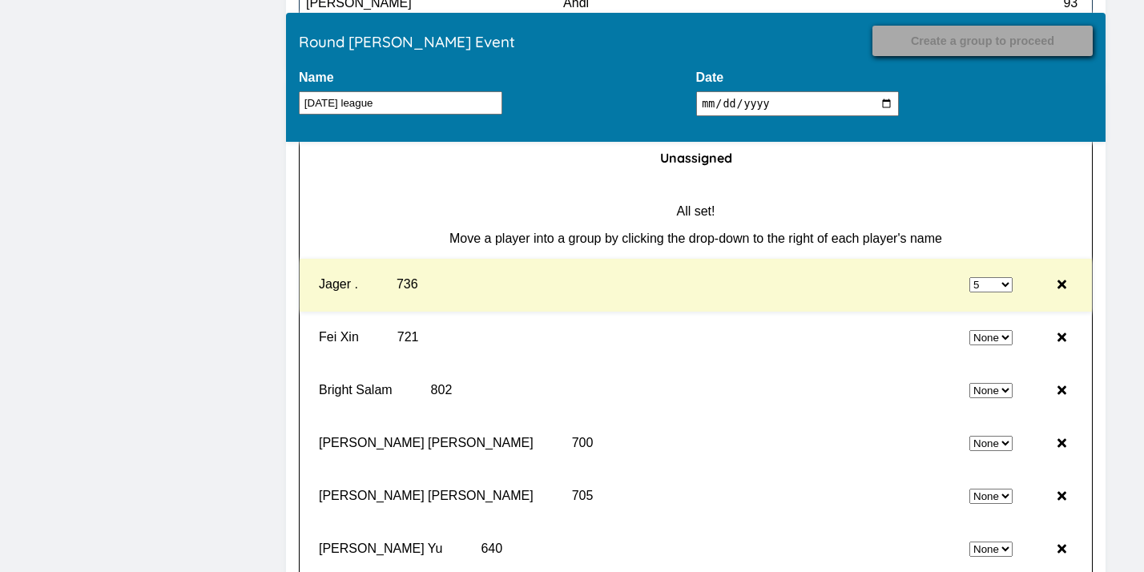
select select "0"
select select "5"
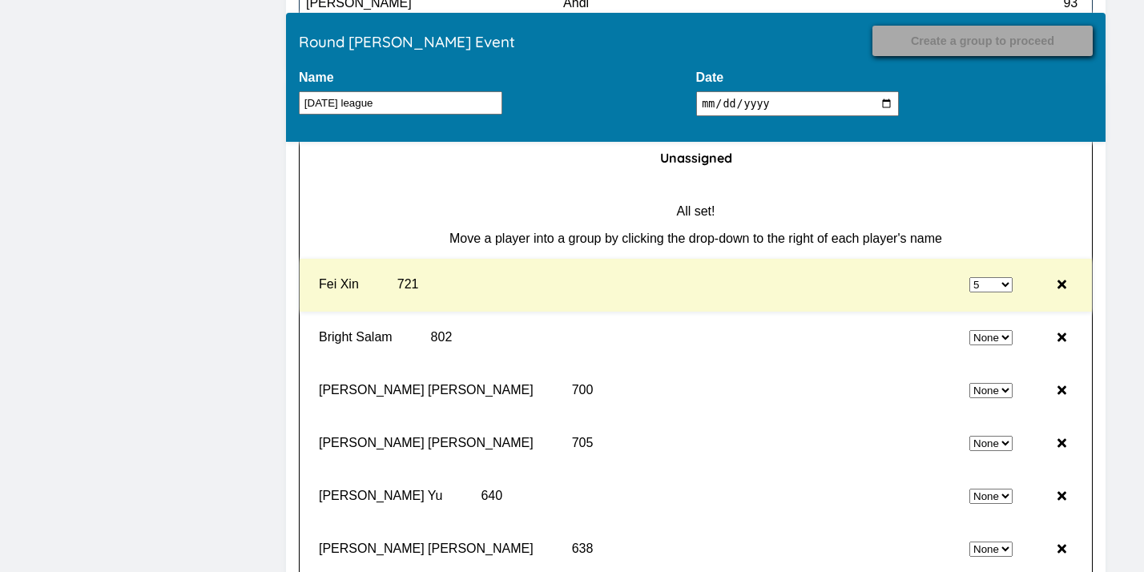
select select "0"
select select "5"
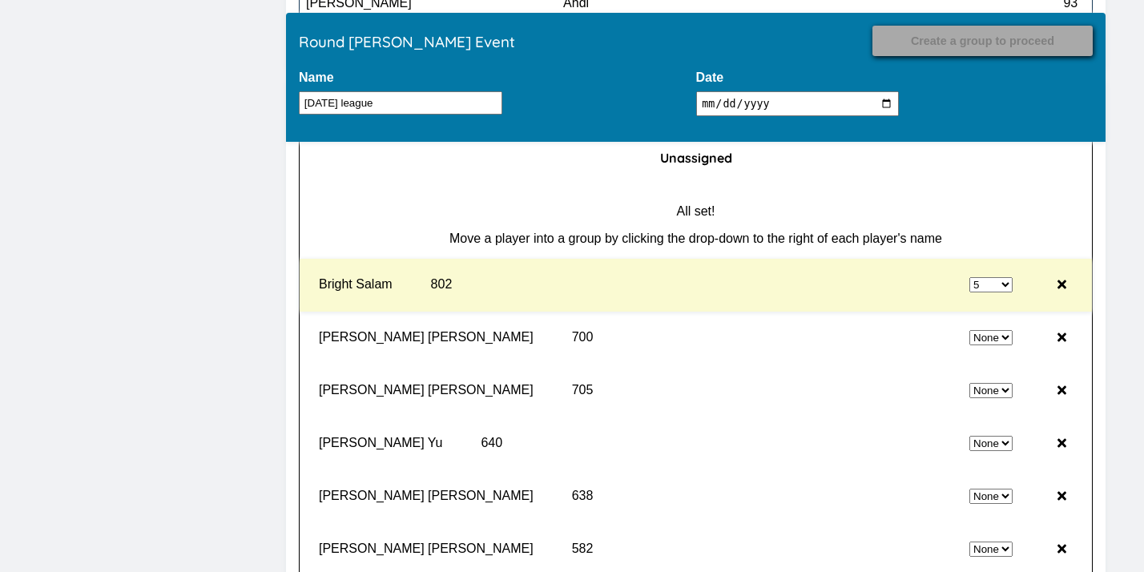
select select "0"
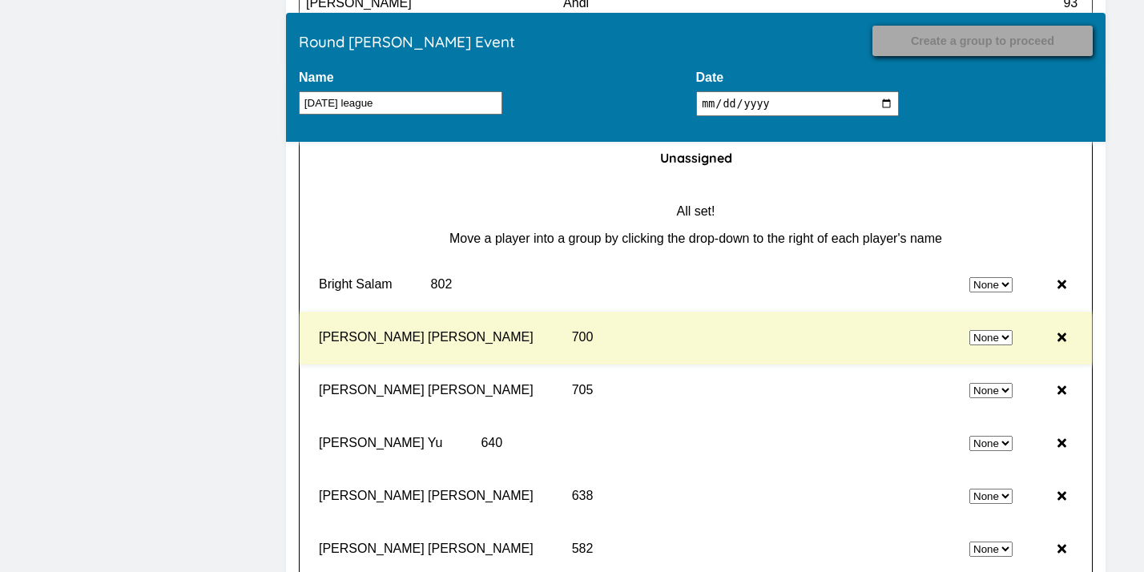
select select "5"
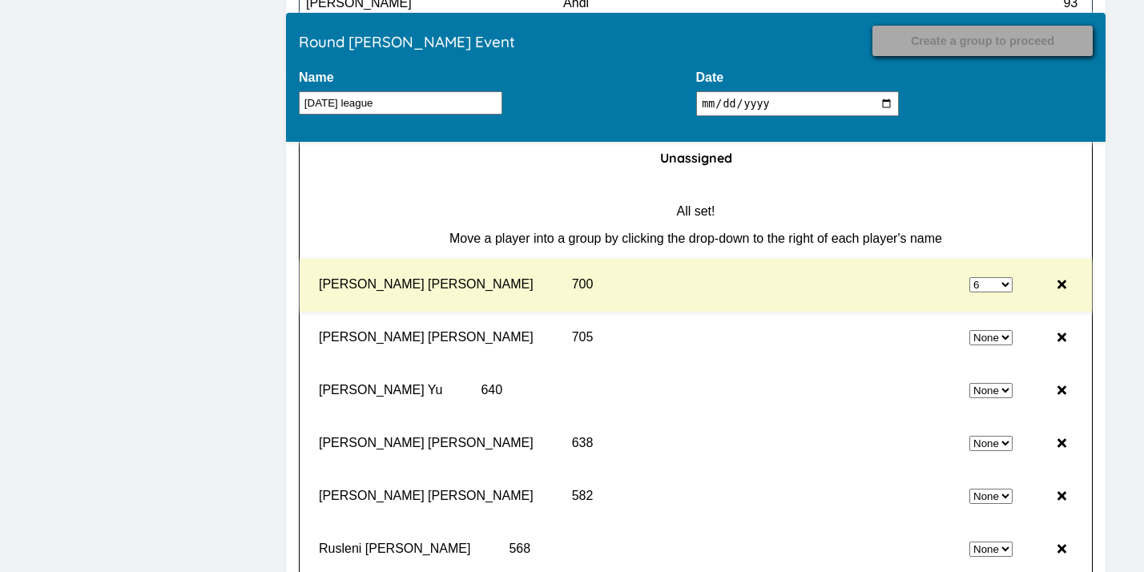
select select "0"
select select "6"
select select "0"
select select "6"
select select "0"
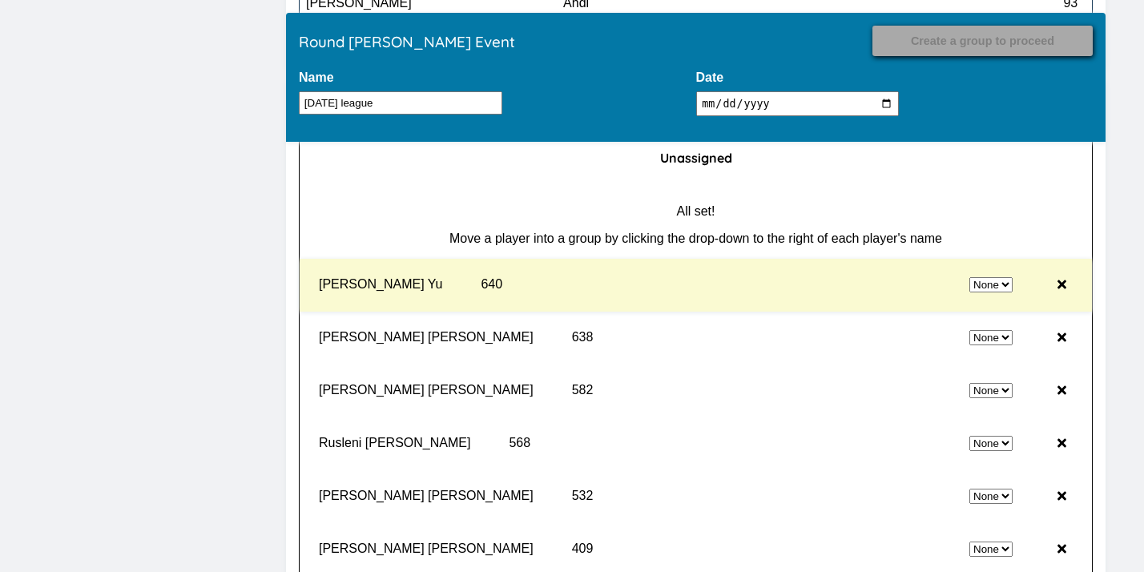
select select "6"
select select "0"
select select "6"
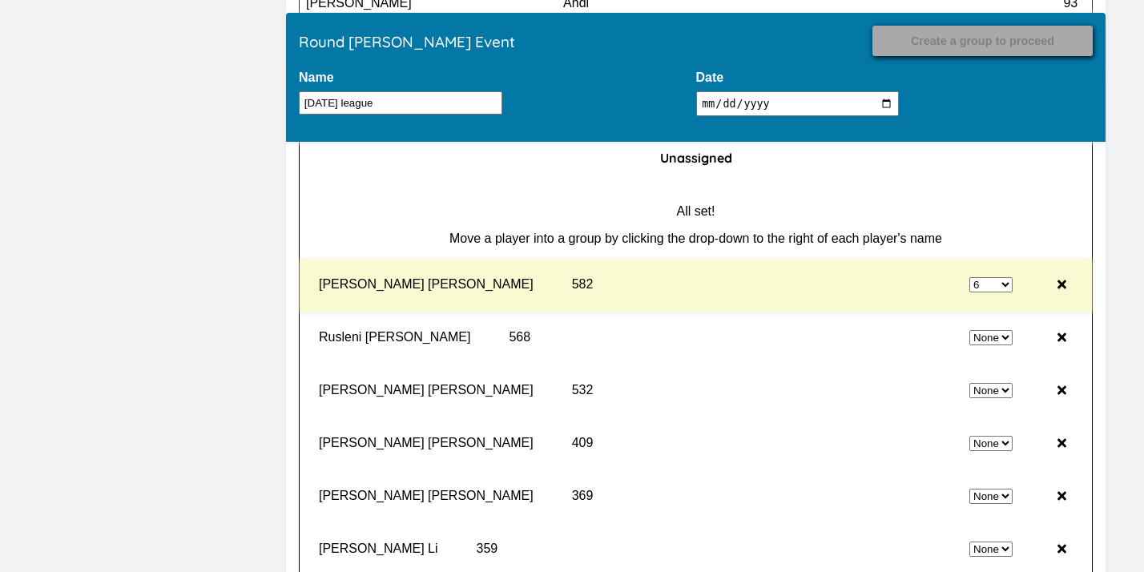
select select "0"
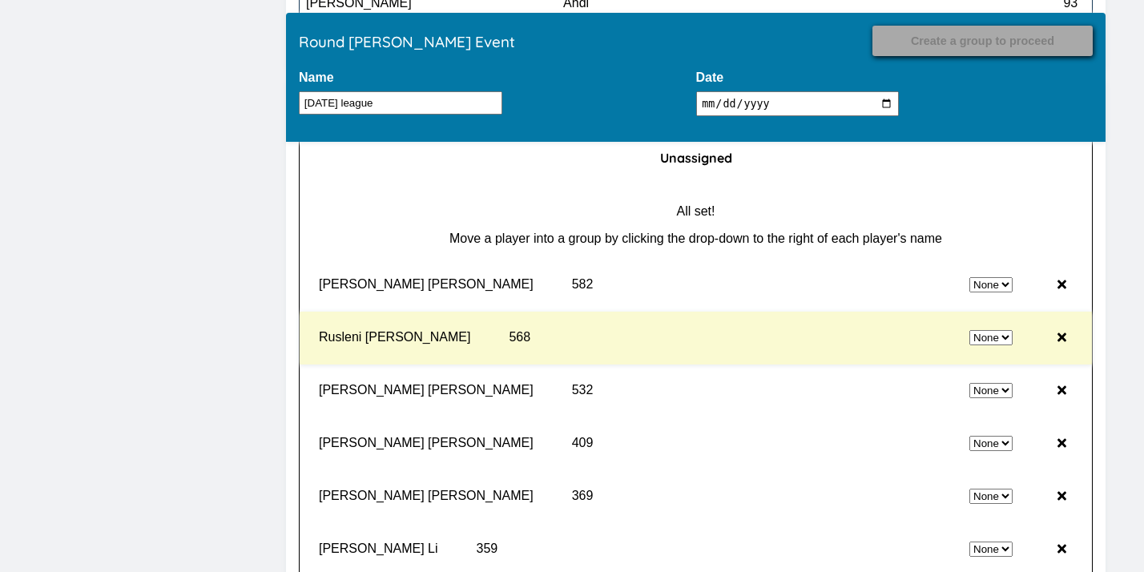
select select "6"
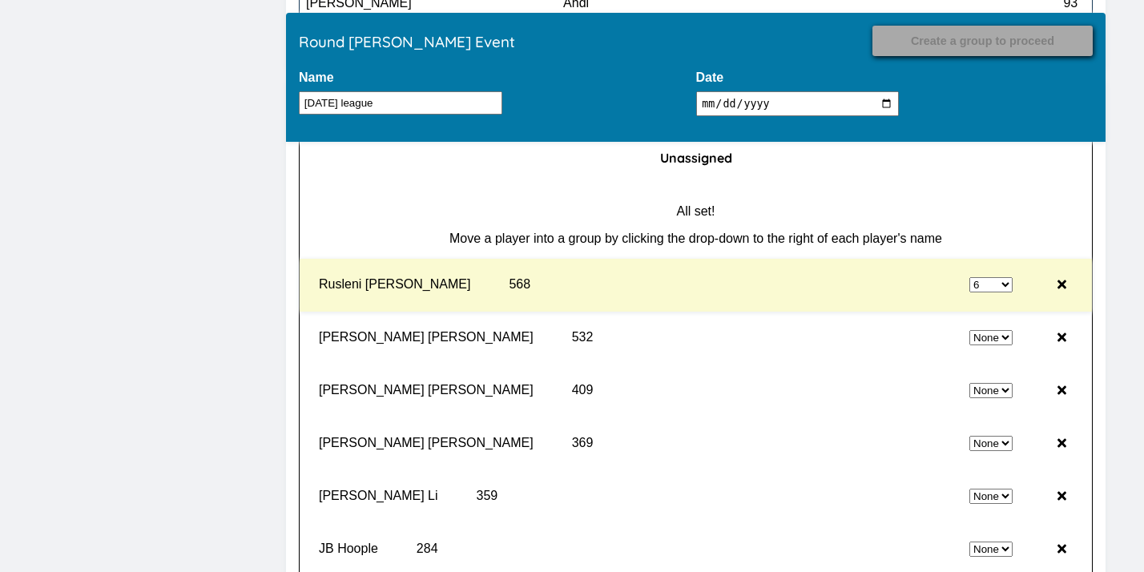
select select "0"
select select "6"
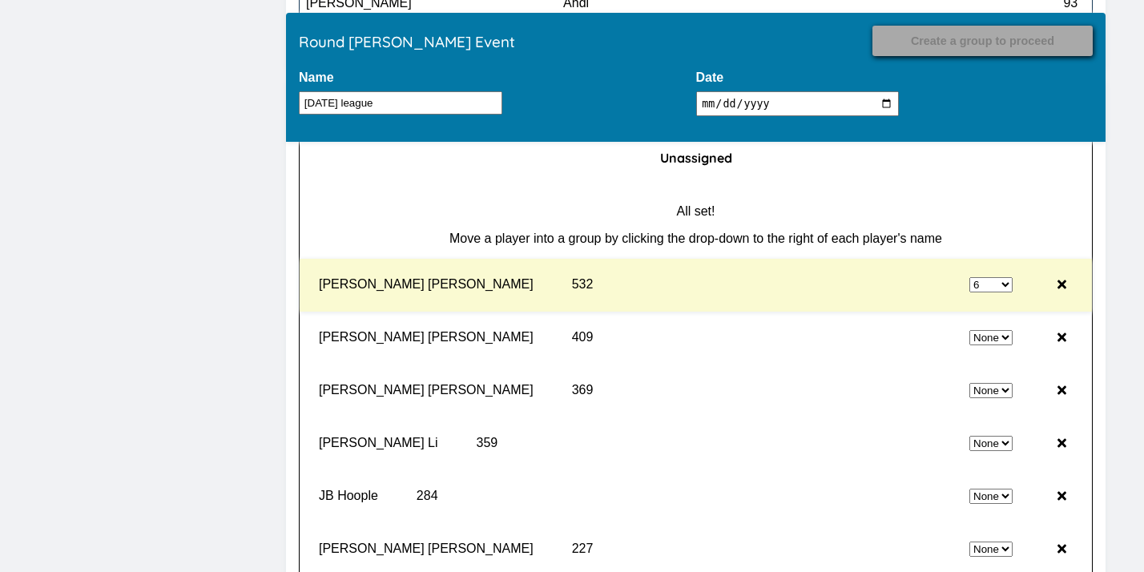
select select "0"
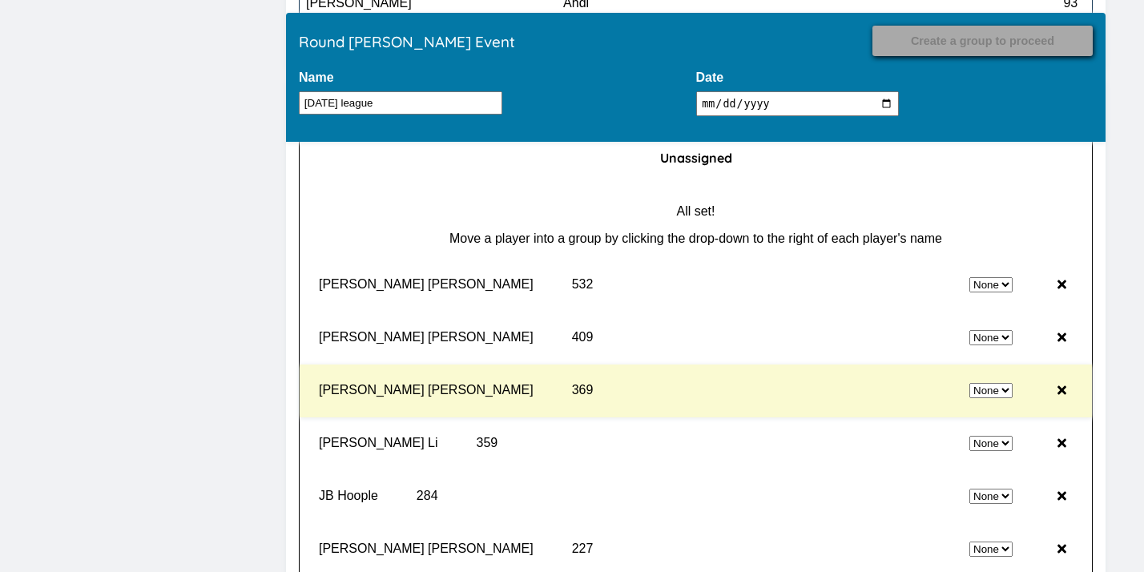
select select "6"
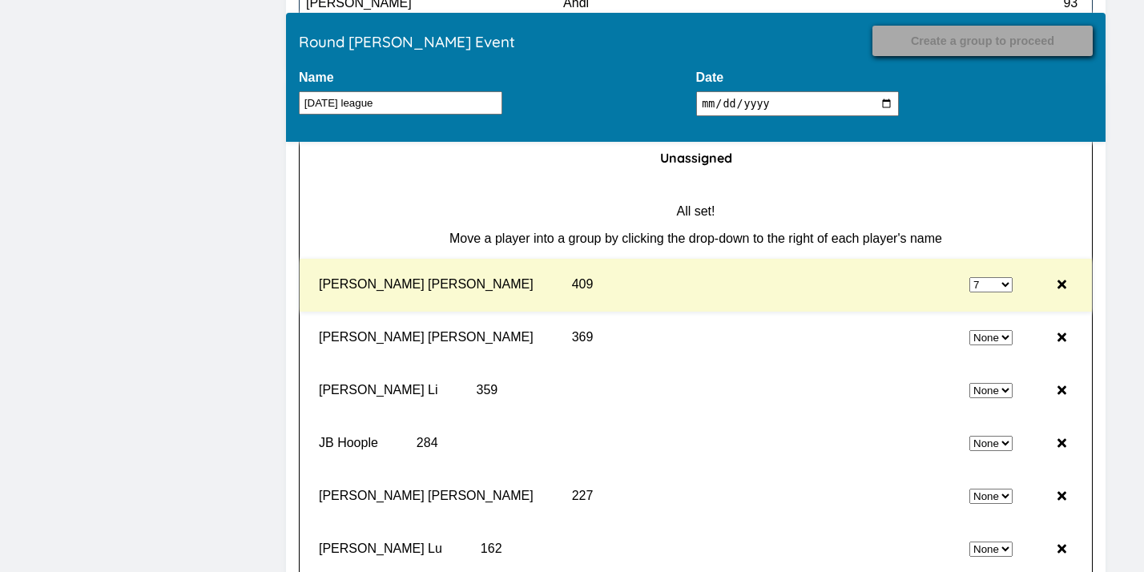
select select "0"
select select "7"
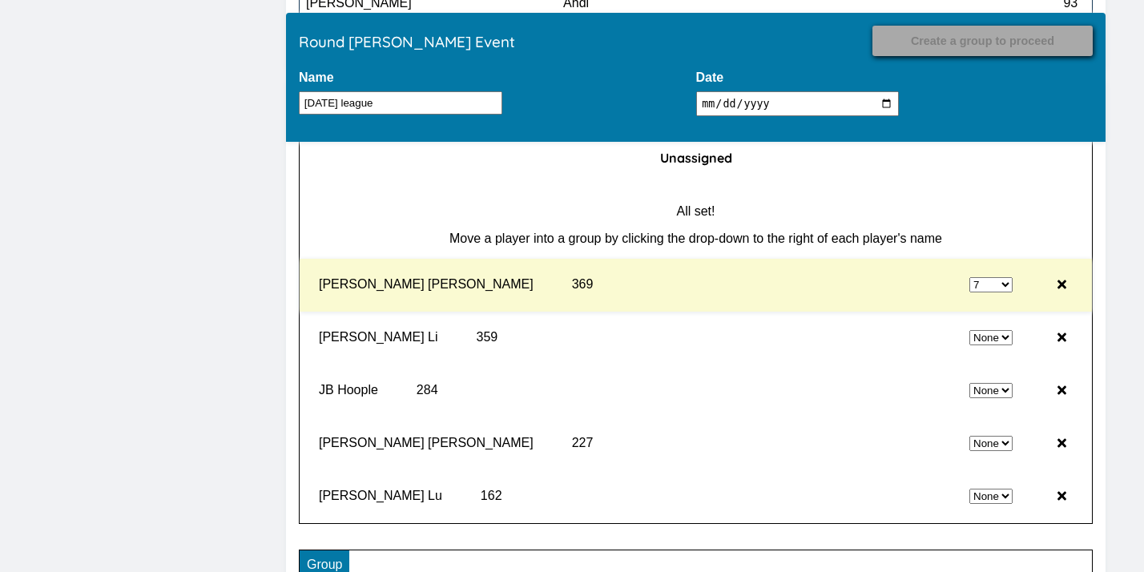
select select "0"
select select "7"
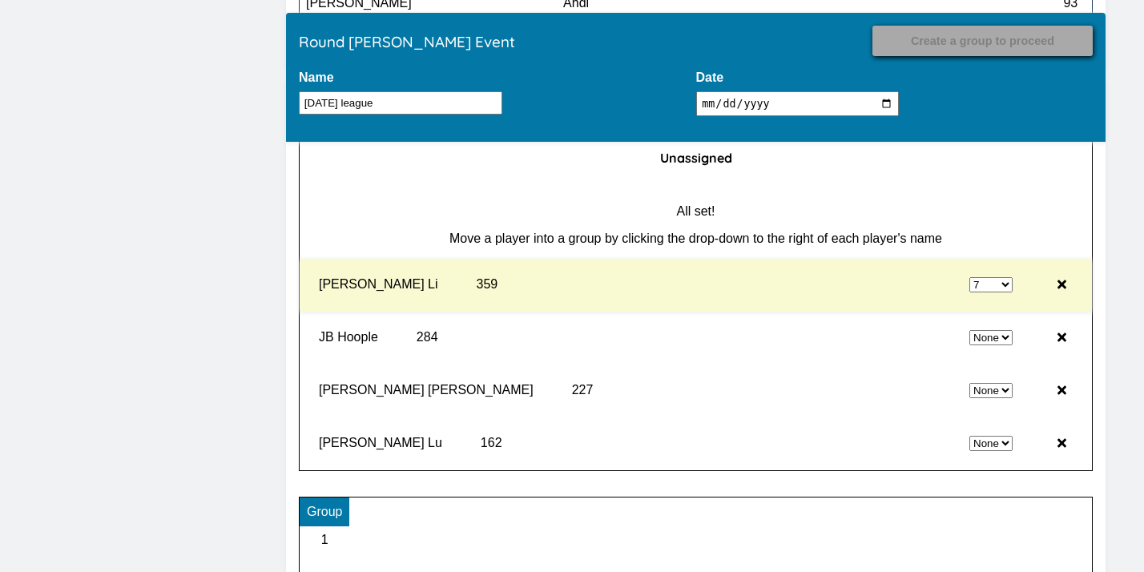
select select "0"
select select "7"
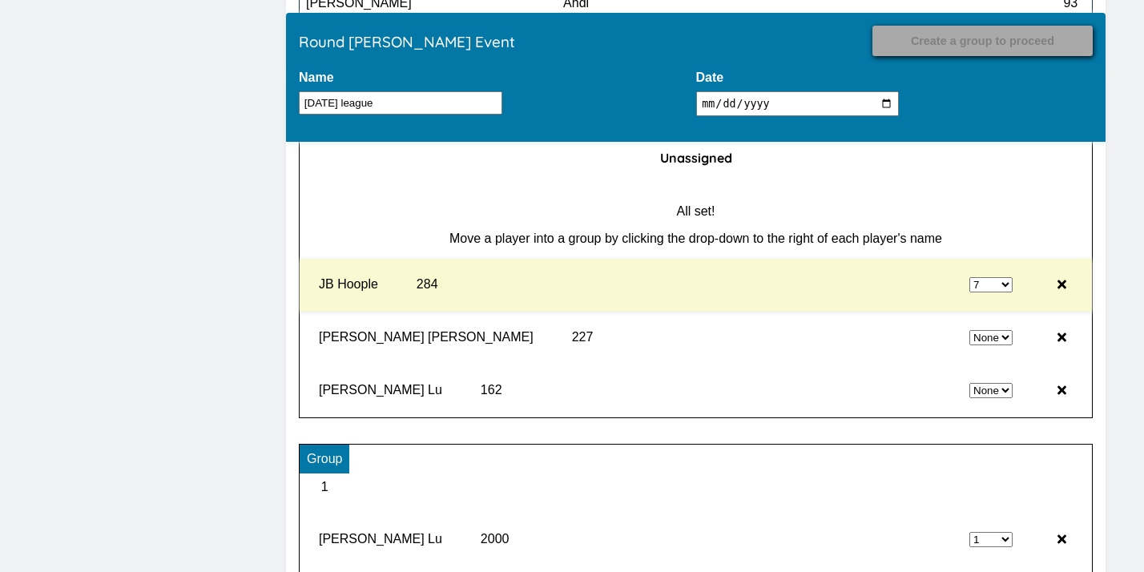
select select "0"
select select "7"
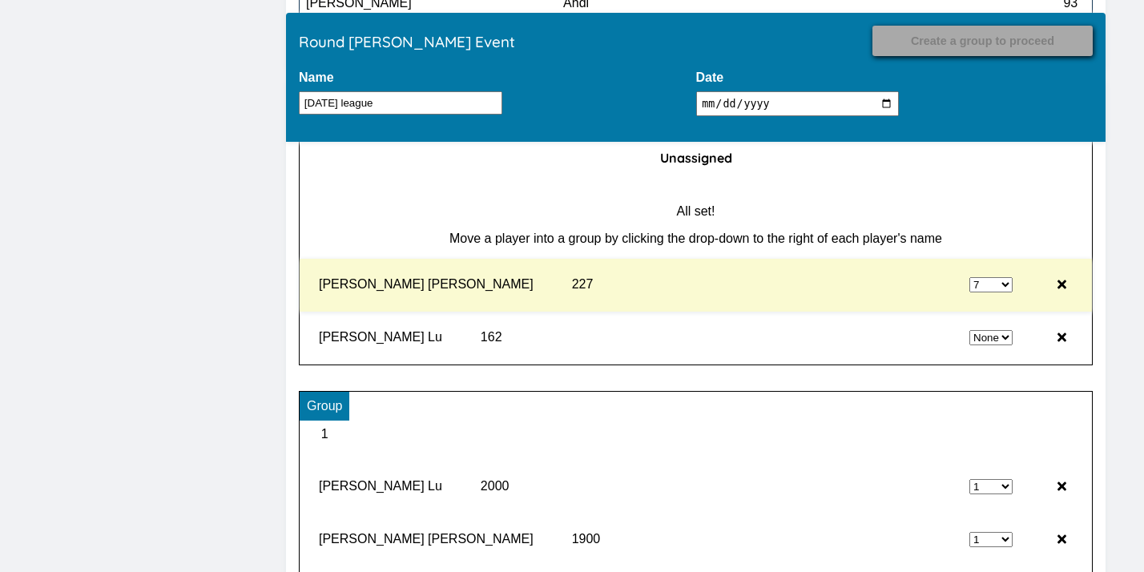
select select "0"
select select "7"
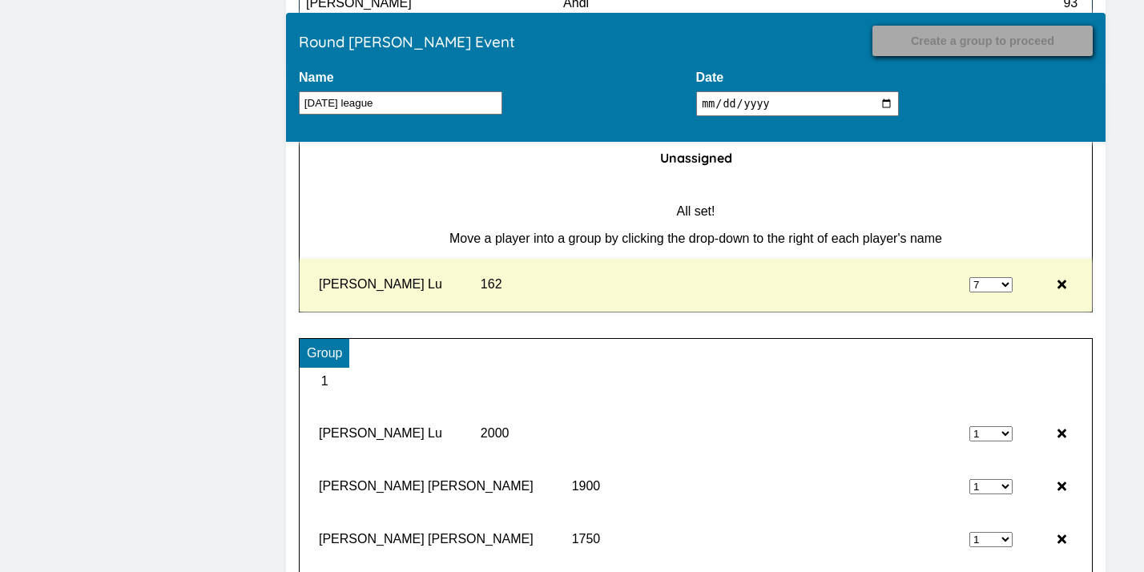
type input "Record Results"
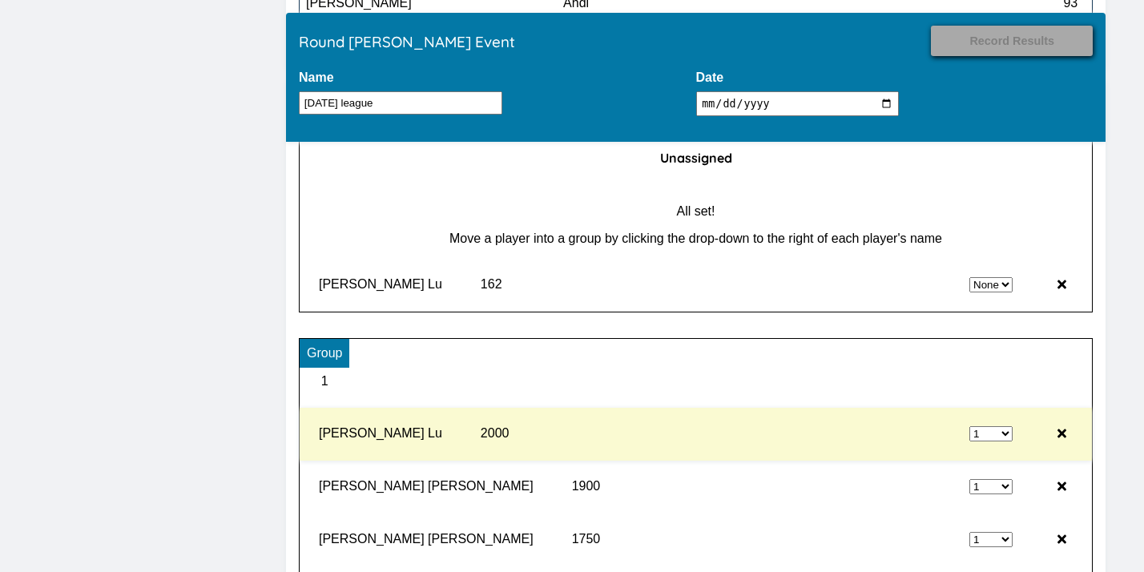
select select "7"
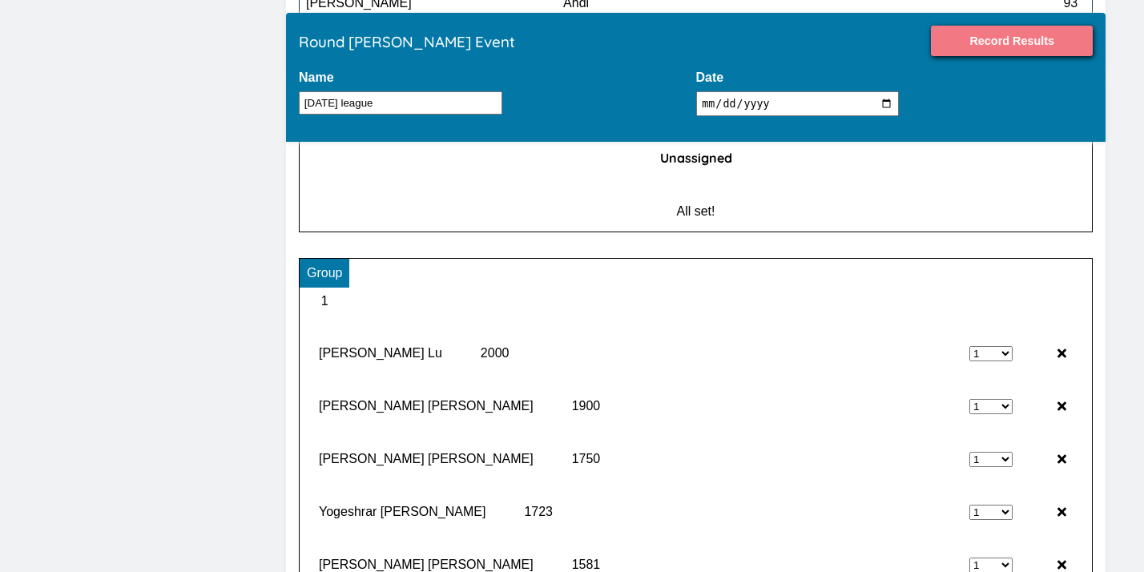
click at [1023, 44] on input "Record Results" at bounding box center [1012, 41] width 162 height 30
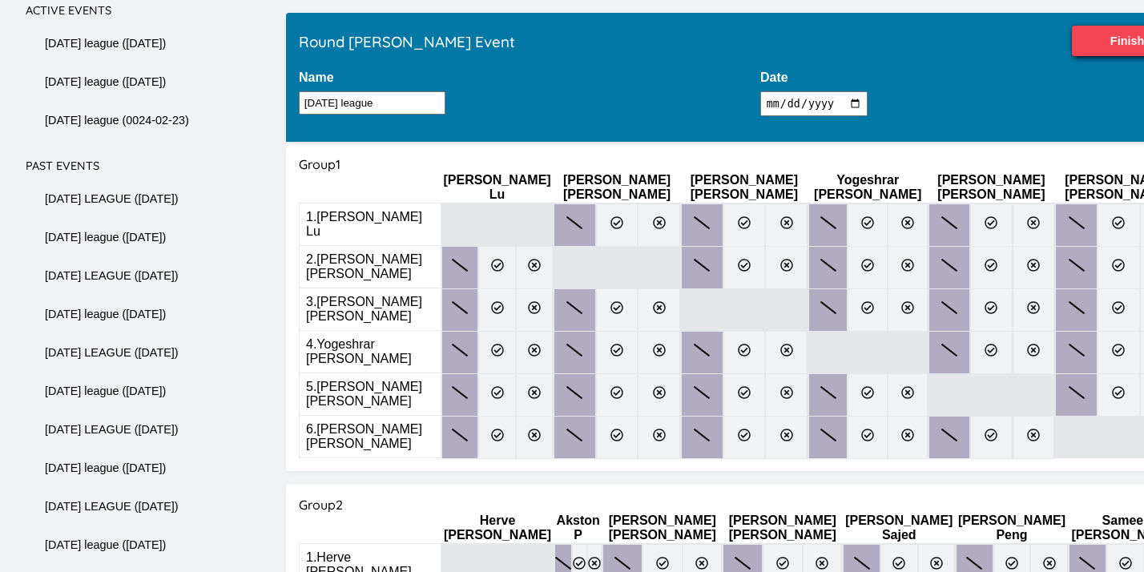
scroll to position [206, 0]
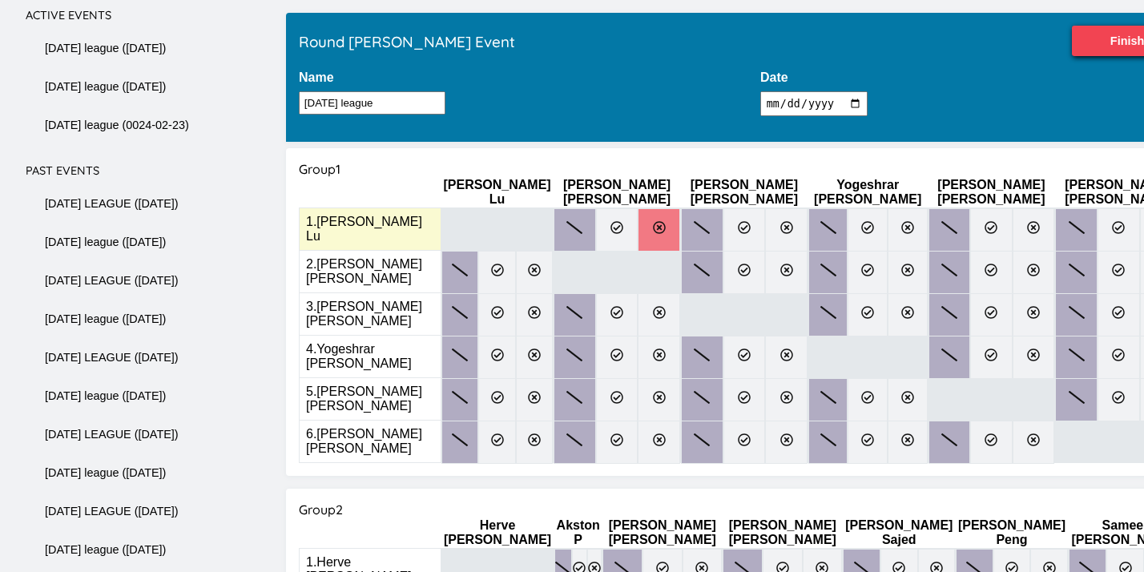
click at [637, 226] on label at bounding box center [658, 229] width 42 height 43
click at [0, 0] on input "radio" at bounding box center [0, 0] width 0 height 0
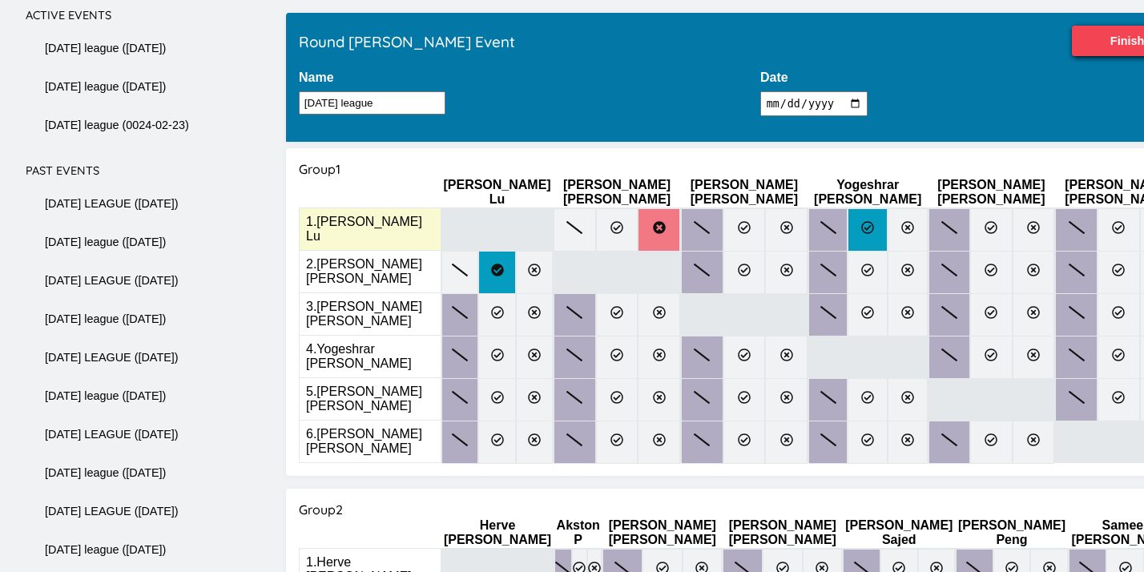
click at [847, 222] on label at bounding box center [867, 229] width 40 height 43
click at [0, 0] on input "radio" at bounding box center [0, 0] width 0 height 0
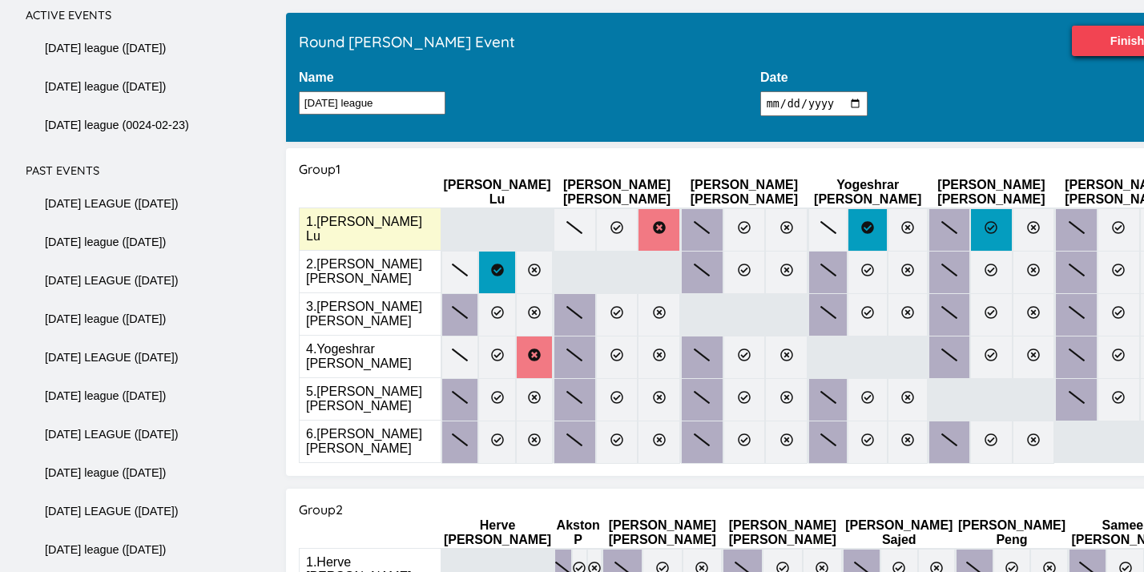
click at [984, 221] on icon at bounding box center [990, 227] width 13 height 13
click at [0, 0] on input "radio" at bounding box center [0, 0] width 0 height 0
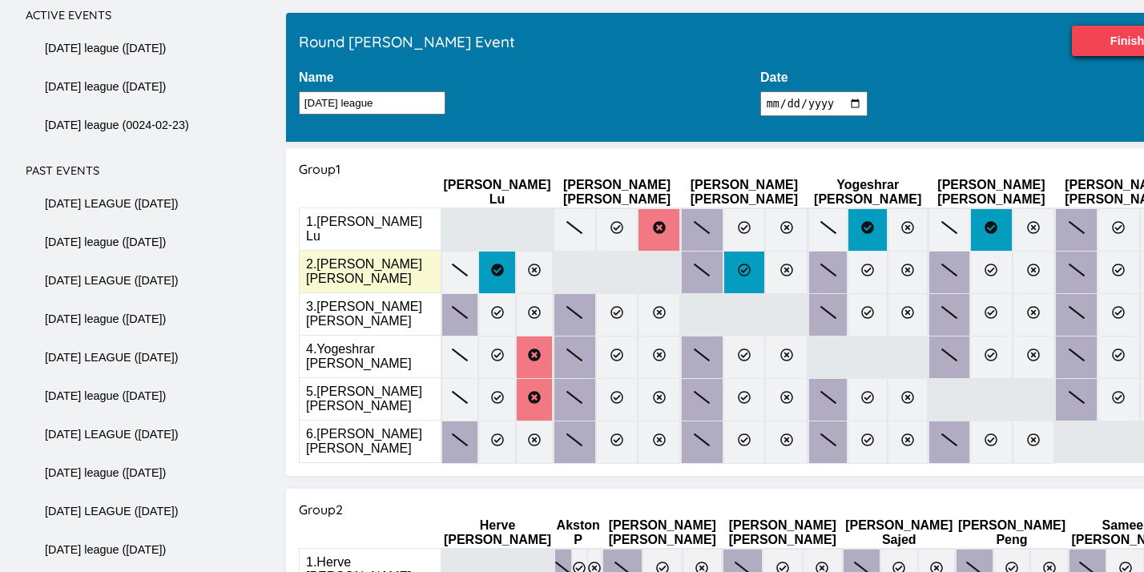
click at [723, 274] on label at bounding box center [744, 272] width 42 height 43
click at [0, 0] on input "radio" at bounding box center [0, 0] width 0 height 0
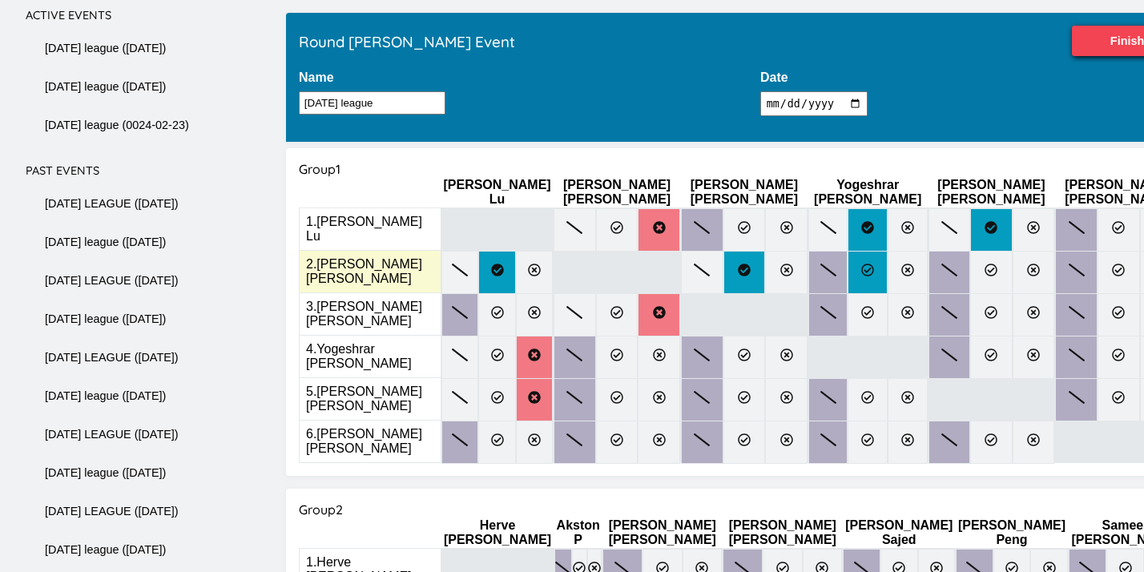
click at [847, 267] on label at bounding box center [867, 272] width 40 height 43
click at [0, 0] on input "radio" at bounding box center [0, 0] width 0 height 0
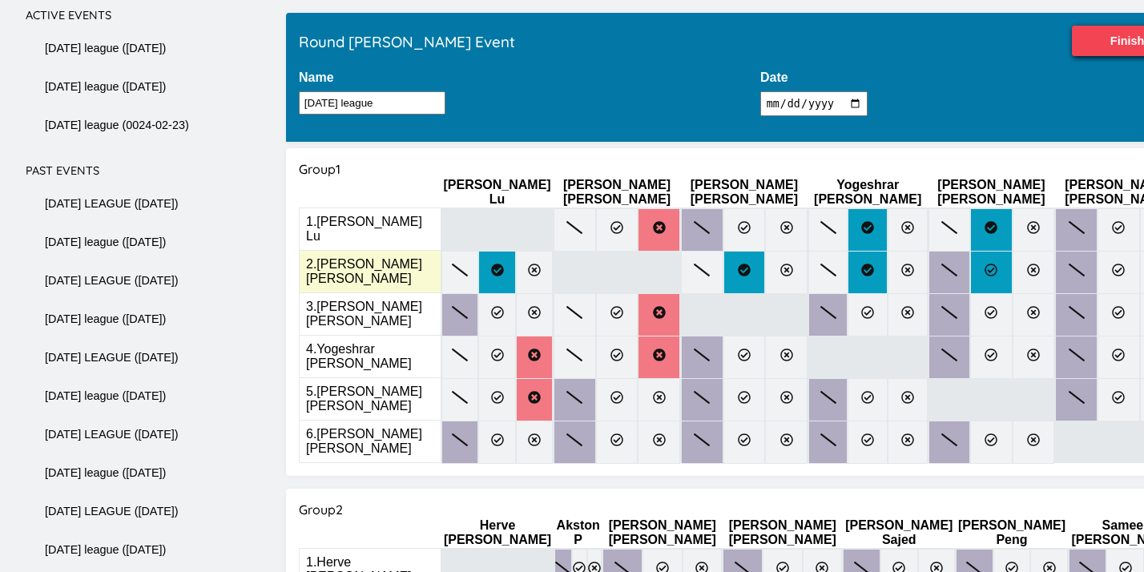
click at [984, 263] on icon at bounding box center [990, 269] width 13 height 13
click at [0, 0] on input "radio" at bounding box center [0, 0] width 0 height 0
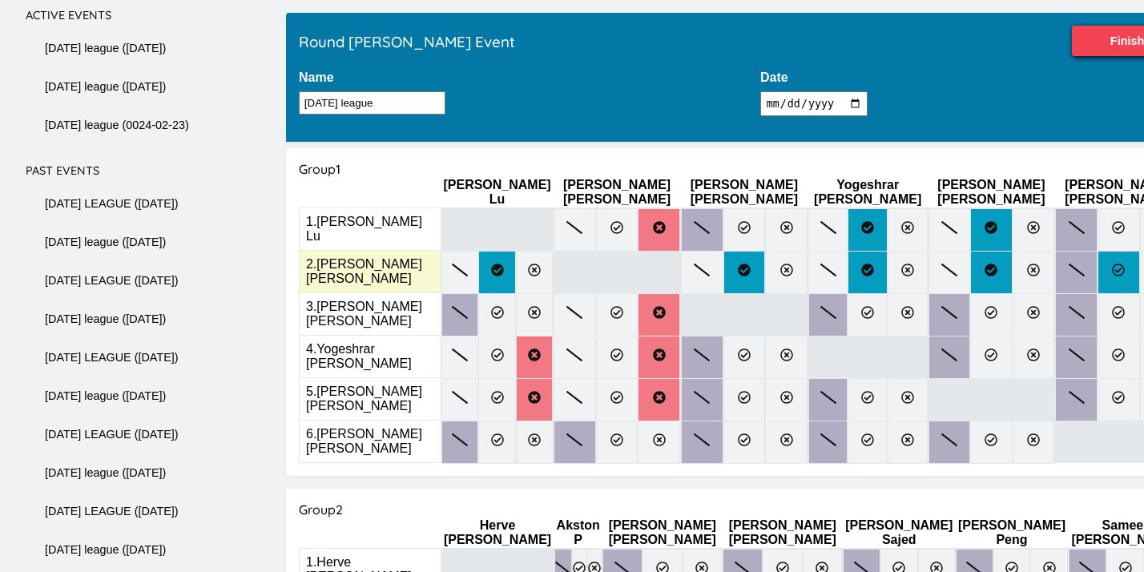
click at [1097, 258] on label at bounding box center [1118, 272] width 42 height 43
click at [0, 0] on input "radio" at bounding box center [0, 0] width 0 height 0
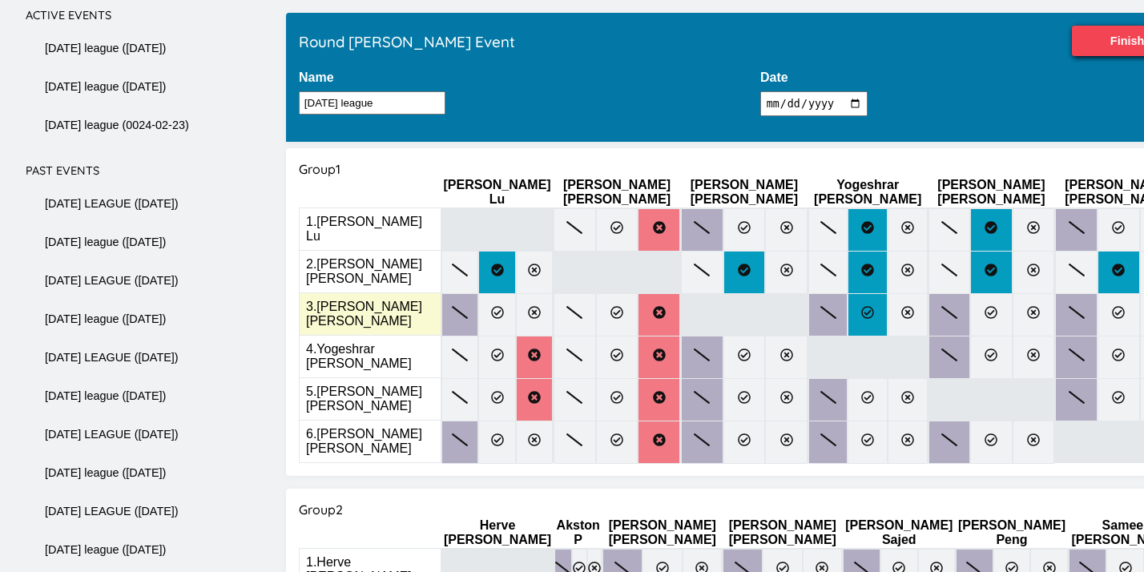
click at [847, 305] on label at bounding box center [867, 314] width 40 height 43
click at [0, 0] on input "radio" at bounding box center [0, 0] width 0 height 0
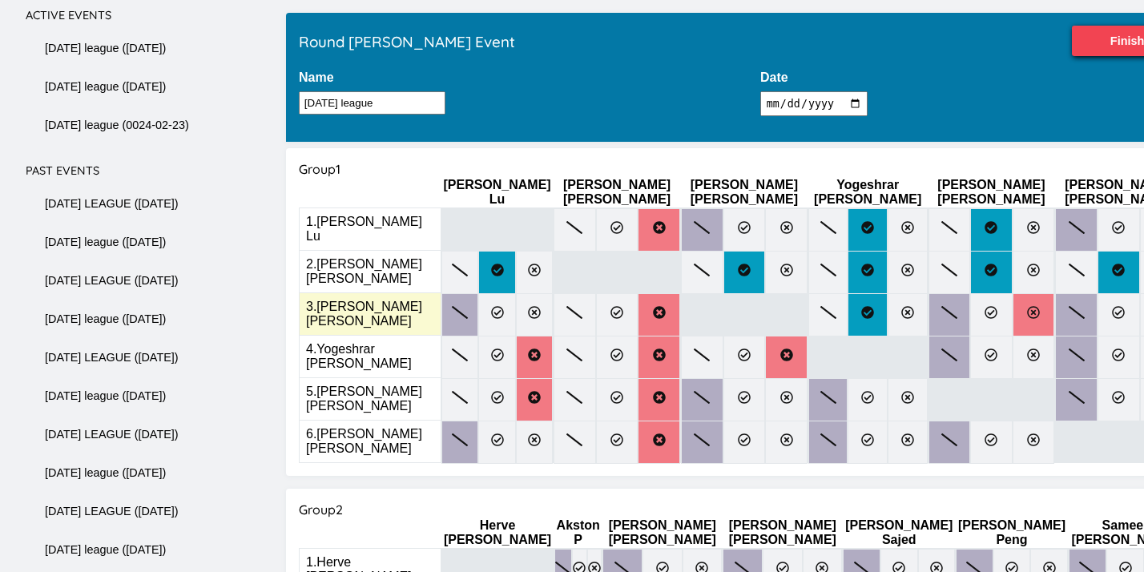
click at [1012, 308] on label at bounding box center [1033, 314] width 42 height 43
click at [0, 0] on input "radio" at bounding box center [0, 0] width 0 height 0
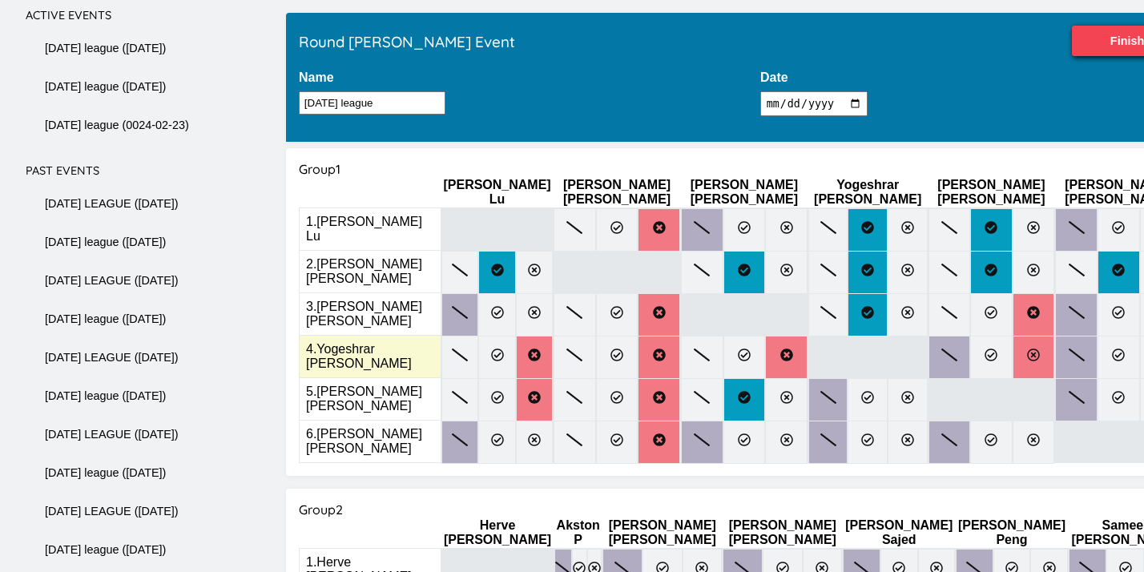
click at [1027, 348] on icon at bounding box center [1033, 354] width 13 height 13
click at [0, 0] on input "radio" at bounding box center [0, 0] width 0 height 0
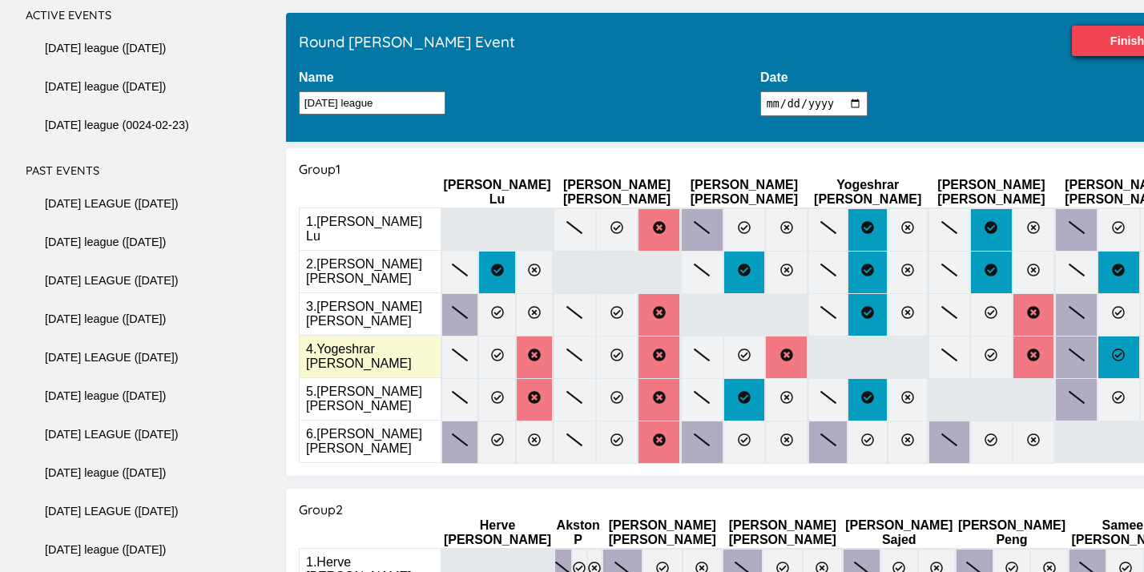
click at [1112, 348] on icon at bounding box center [1118, 354] width 13 height 13
click at [0, 0] on input "radio" at bounding box center [0, 0] width 0 height 0
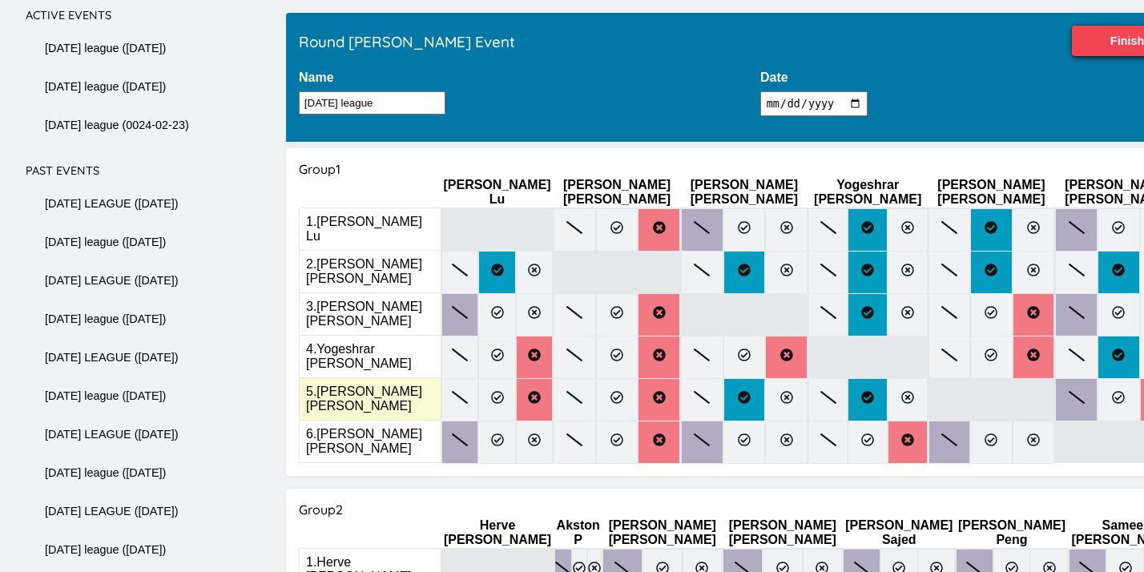
click at [1140, 378] on label at bounding box center [1161, 399] width 42 height 43
click at [0, 0] on input "radio" at bounding box center [0, 0] width 0 height 0
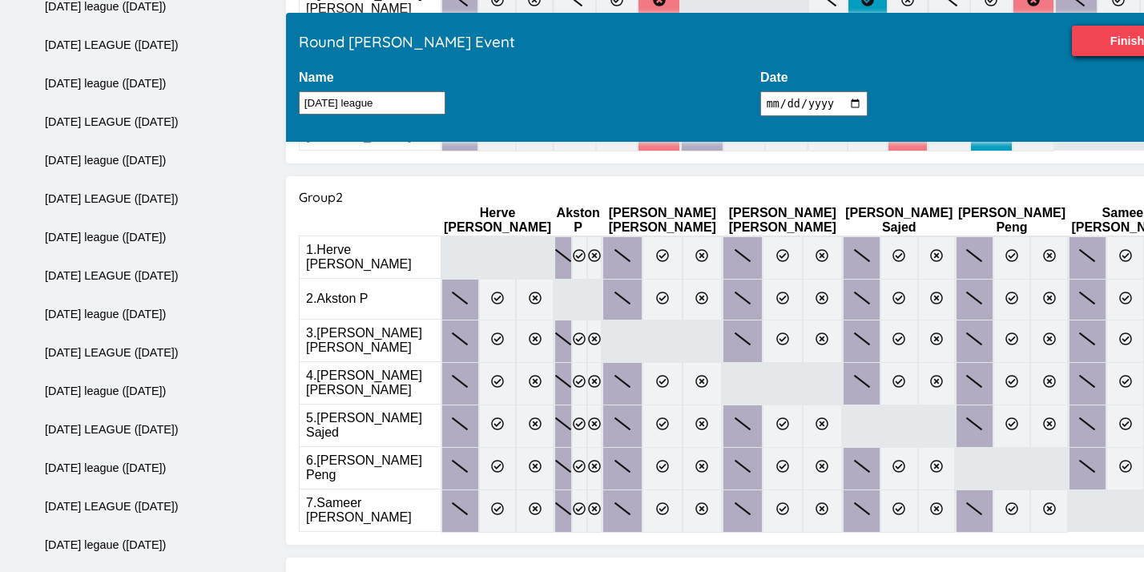
scroll to position [519, 0]
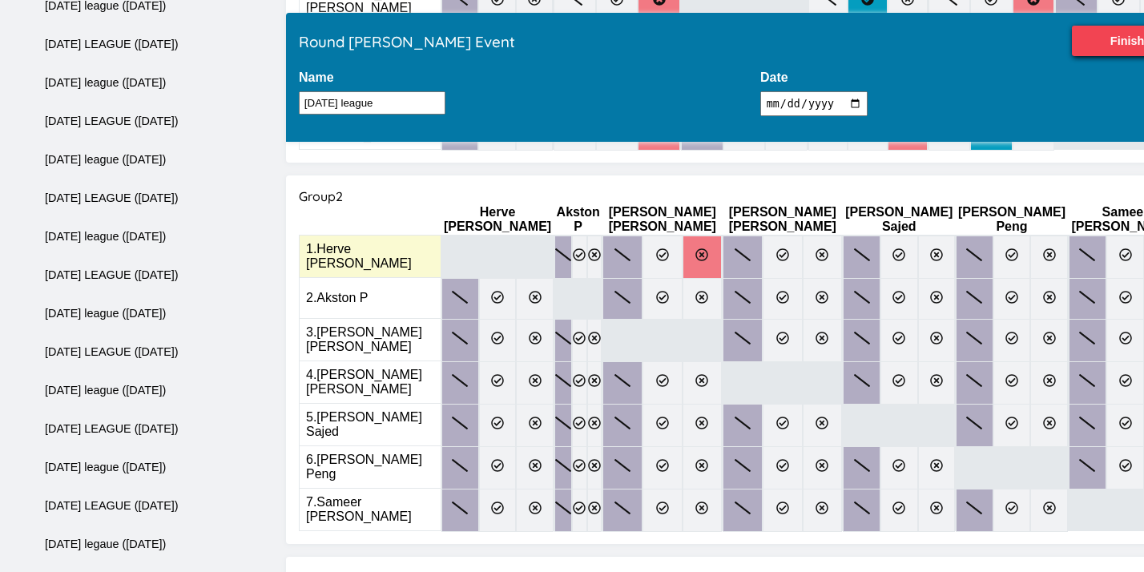
click at [688, 235] on label at bounding box center [702, 256] width 40 height 43
click at [0, 0] on input "radio" at bounding box center [0, 0] width 0 height 0
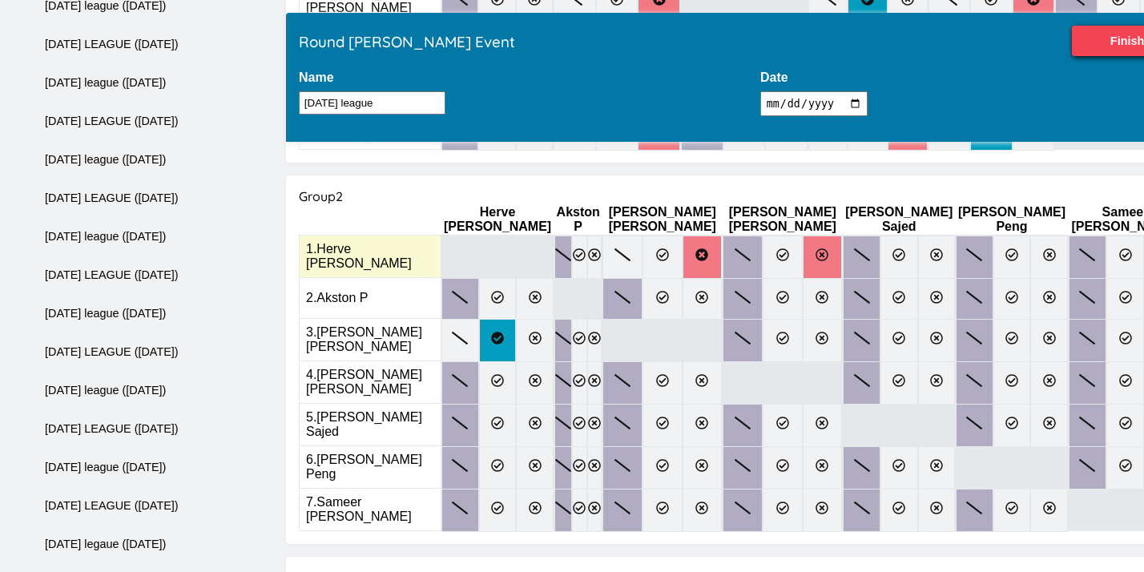
click at [802, 235] on label at bounding box center [822, 256] width 40 height 43
click at [0, 0] on input "radio" at bounding box center [0, 0] width 0 height 0
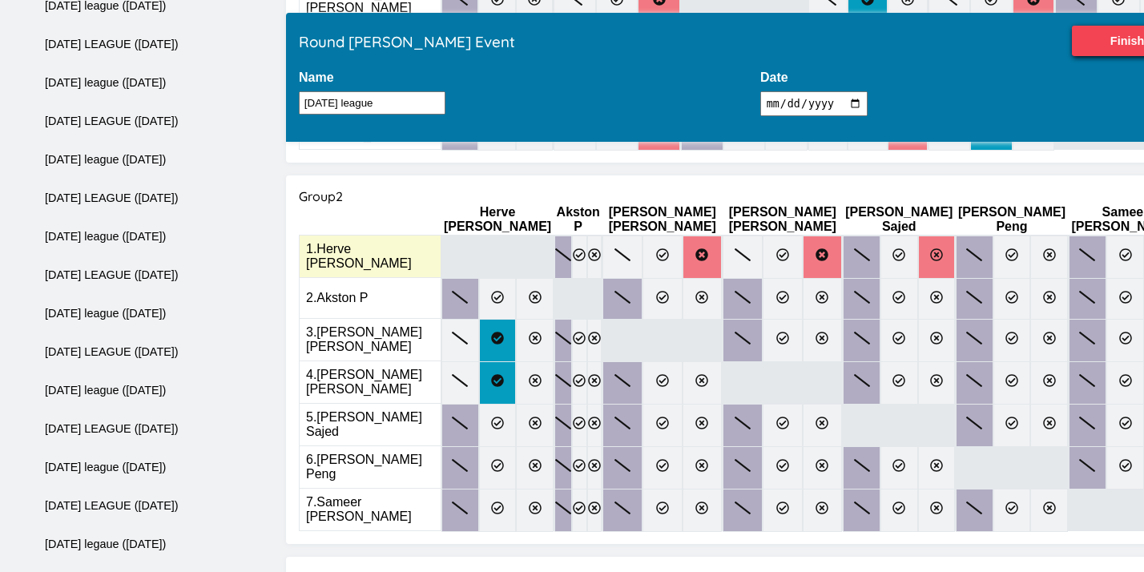
click at [930, 248] on icon at bounding box center [936, 254] width 13 height 13
click at [0, 0] on input "radio" at bounding box center [0, 0] width 0 height 0
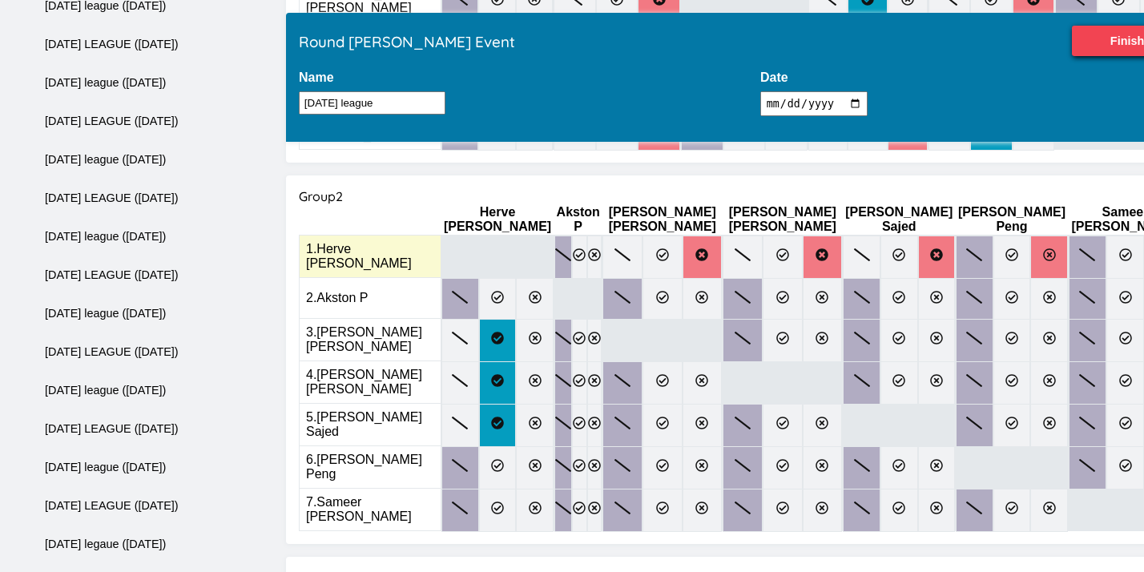
click at [1030, 235] on label at bounding box center [1049, 256] width 38 height 43
click at [0, 0] on input "radio" at bounding box center [0, 0] width 0 height 0
click at [1143, 248] on icon at bounding box center [1162, 254] width 13 height 13
click at [0, 0] on input "radio" at bounding box center [0, 0] width 0 height 0
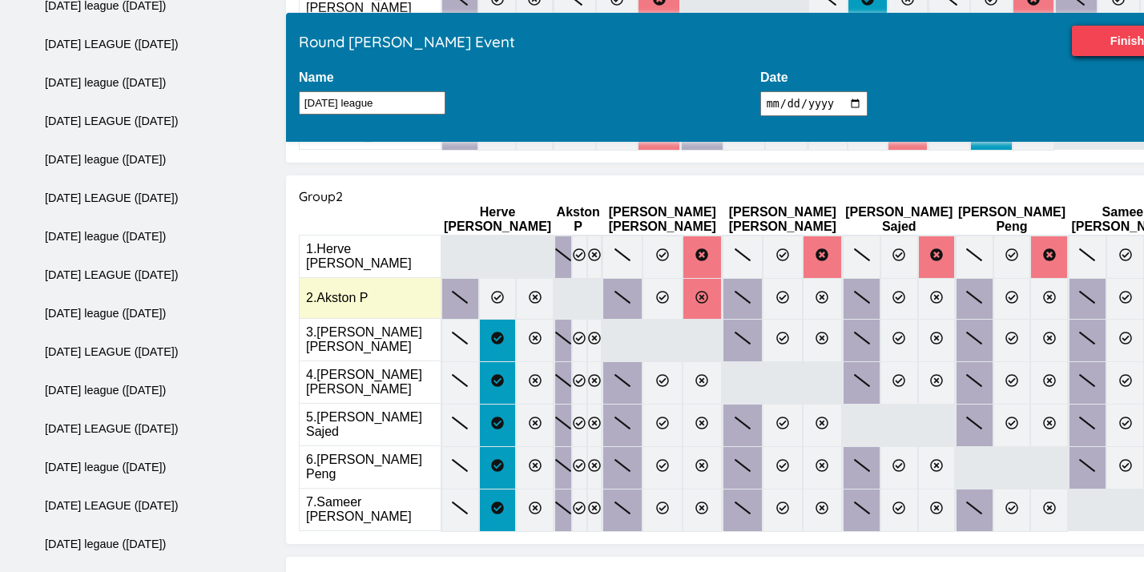
click at [691, 278] on label at bounding box center [702, 299] width 40 height 42
click at [0, 0] on input "radio" at bounding box center [0, 0] width 0 height 0
click at [762, 278] on label at bounding box center [782, 299] width 40 height 42
click at [0, 0] on input "radio" at bounding box center [0, 0] width 0 height 0
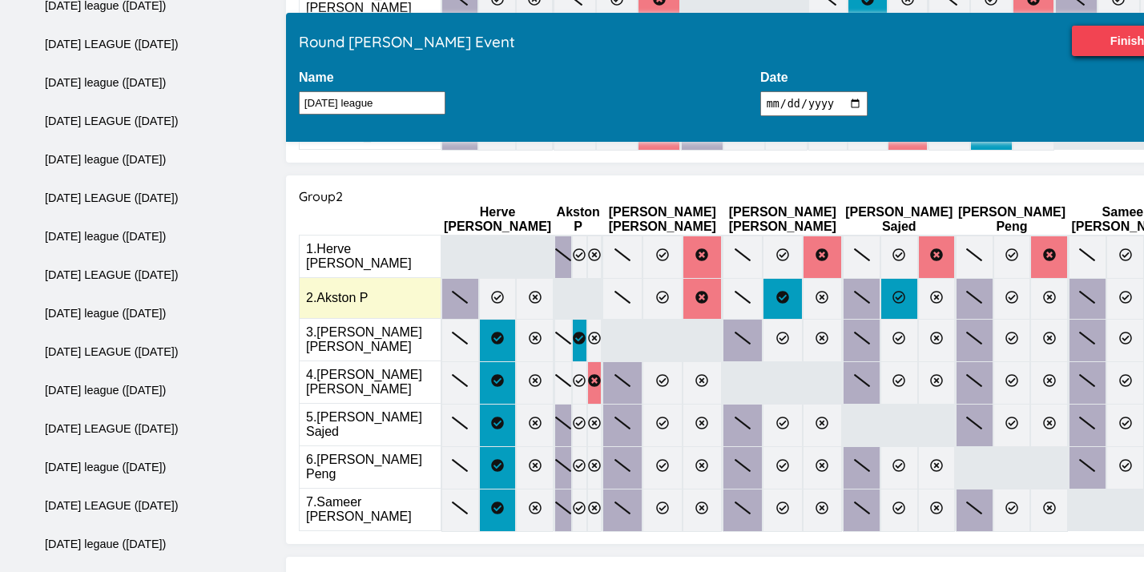
click at [892, 291] on icon at bounding box center [898, 297] width 13 height 13
click at [0, 0] on input "radio" at bounding box center [0, 0] width 0 height 0
click at [1143, 291] on icon at bounding box center [1162, 297] width 13 height 13
click at [0, 0] on input "radio" at bounding box center [0, 0] width 0 height 0
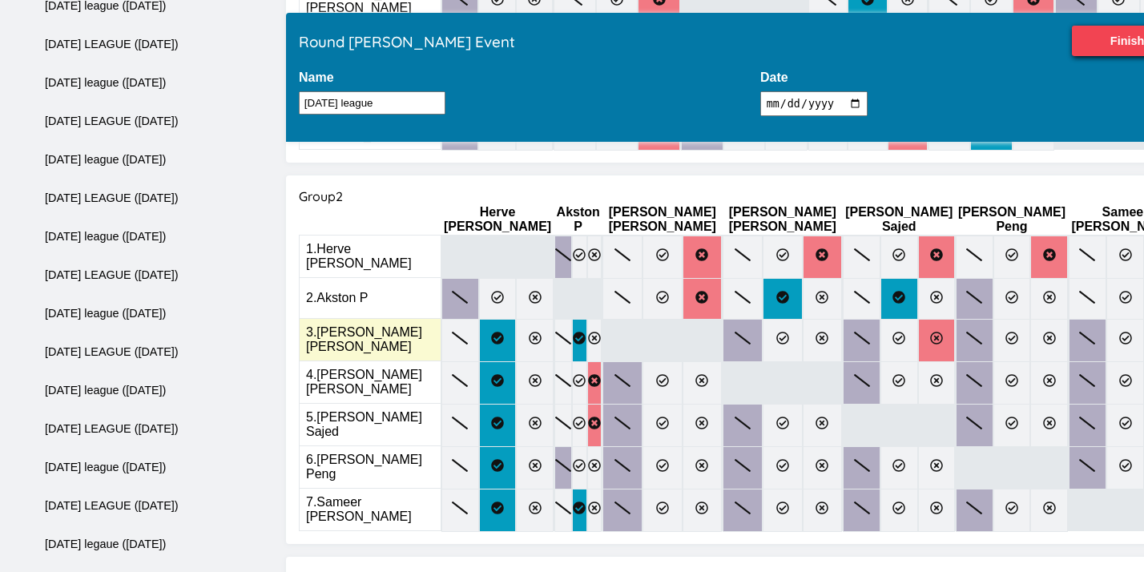
click at [930, 332] on icon at bounding box center [936, 338] width 13 height 13
click at [0, 0] on input "radio" at bounding box center [0, 0] width 0 height 0
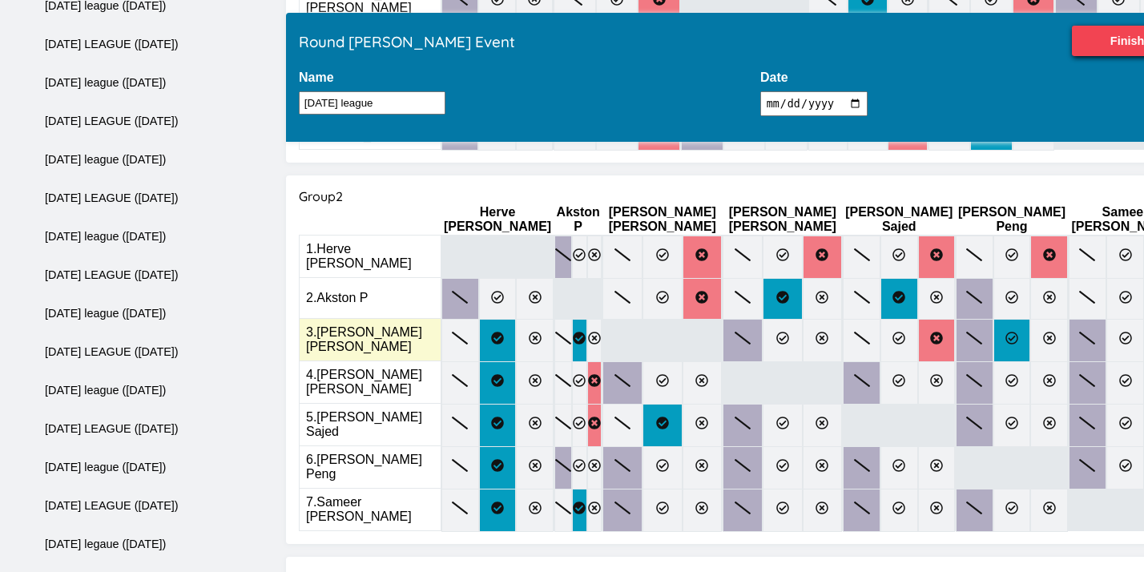
click at [993, 319] on label at bounding box center [1012, 340] width 38 height 43
click at [0, 0] on input "radio" at bounding box center [0, 0] width 0 height 0
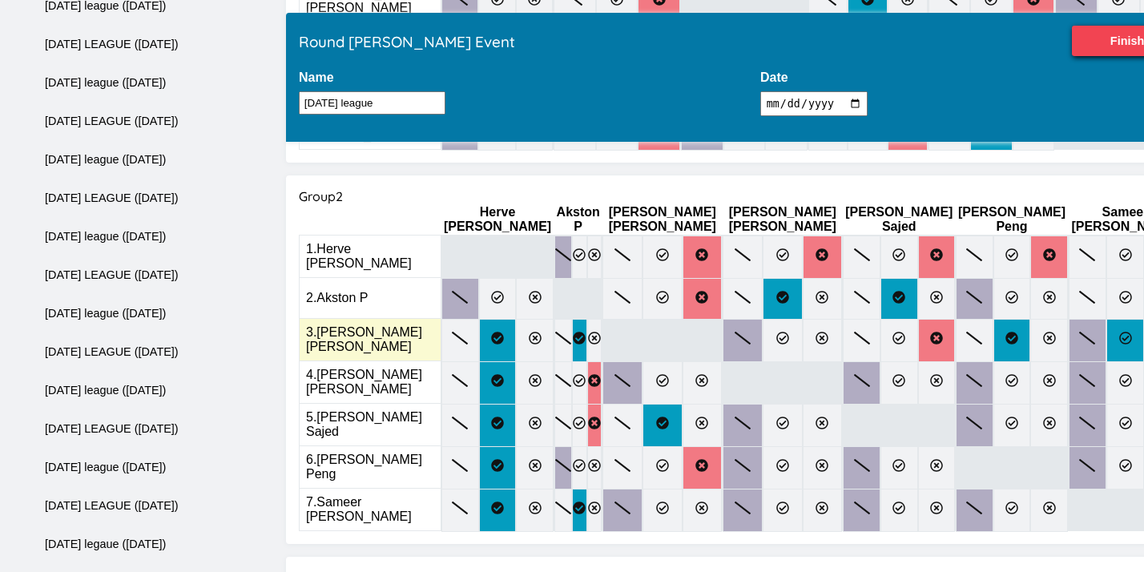
click at [1106, 319] on label at bounding box center [1125, 340] width 38 height 43
click at [0, 0] on input "radio" at bounding box center [0, 0] width 0 height 0
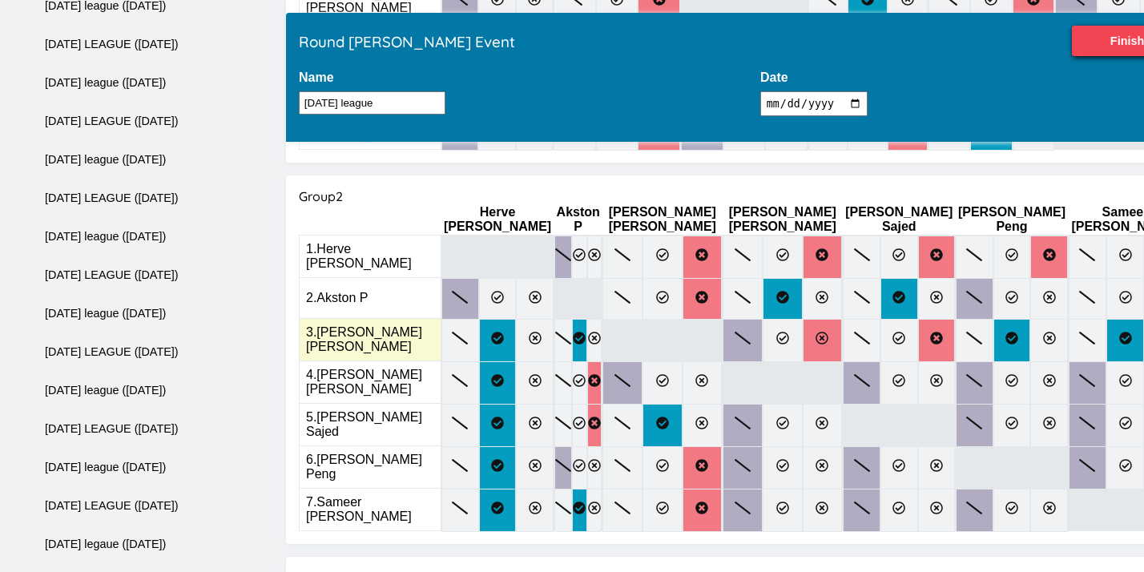
click at [815, 332] on icon at bounding box center [821, 338] width 13 height 13
click at [0, 0] on input "radio" at bounding box center [0, 0] width 0 height 0
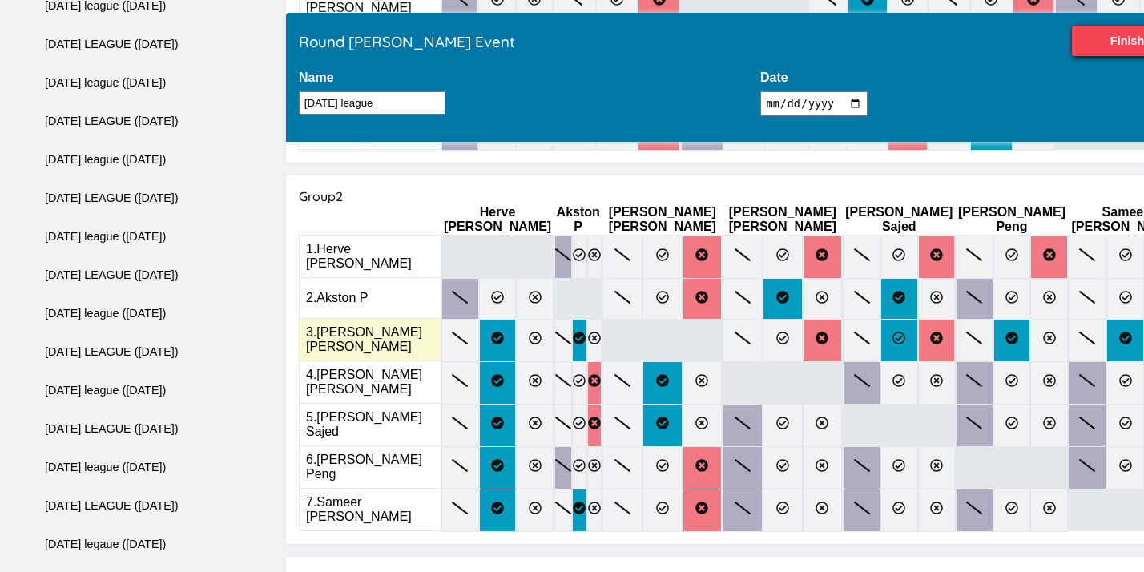
click at [880, 319] on label at bounding box center [899, 340] width 38 height 43
click at [0, 0] on input "radio" at bounding box center [0, 0] width 0 height 0
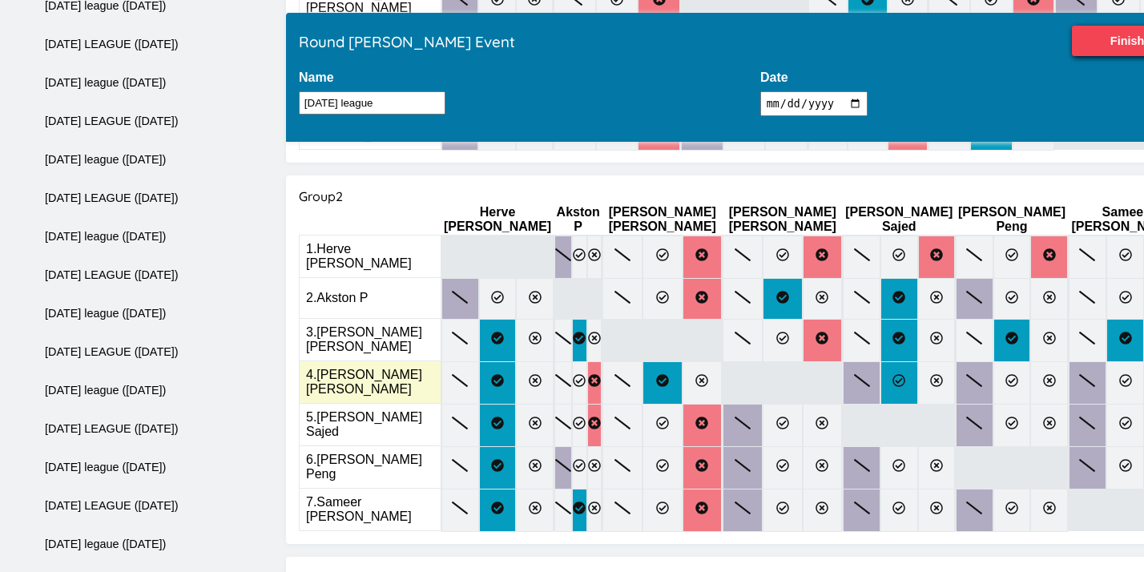
click at [880, 361] on label at bounding box center [899, 382] width 38 height 43
click at [0, 0] on input "radio" at bounding box center [0, 0] width 0 height 0
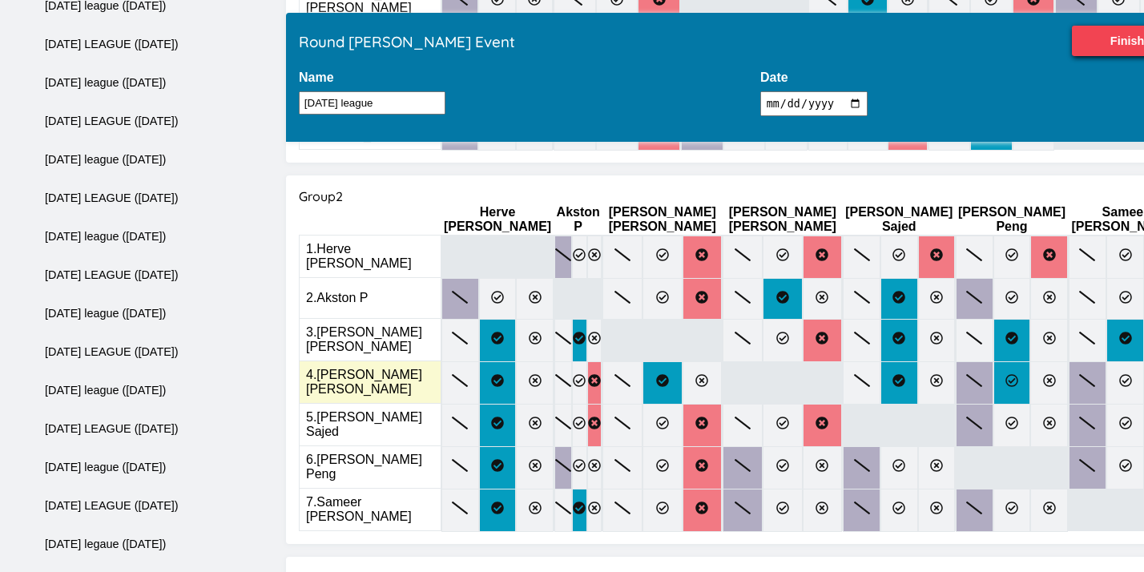
click at [1005, 374] on icon at bounding box center [1011, 380] width 13 height 13
click at [0, 0] on input "radio" at bounding box center [0, 0] width 0 height 0
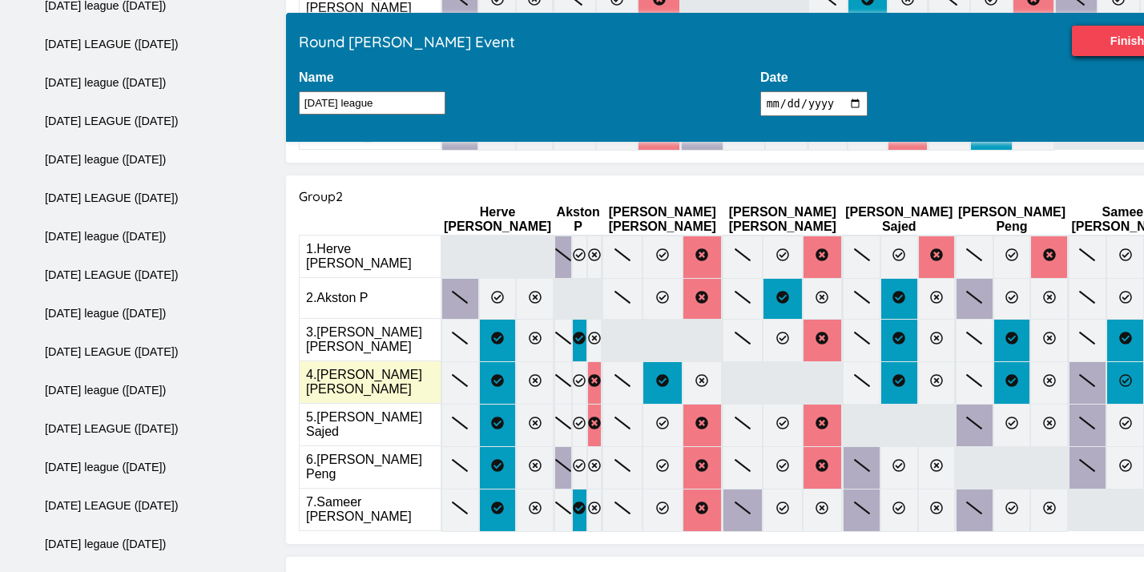
click at [1119, 374] on icon at bounding box center [1125, 380] width 13 height 13
click at [0, 0] on input "radio" at bounding box center [0, 0] width 0 height 0
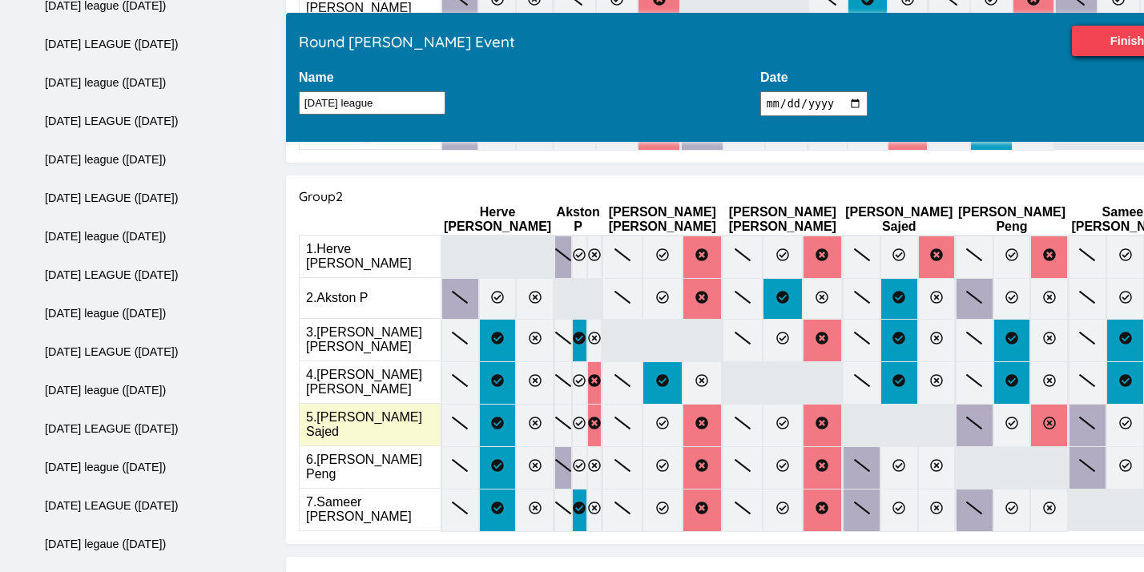
click at [1043, 416] on icon at bounding box center [1049, 422] width 13 height 13
click at [0, 0] on input "radio" at bounding box center [0, 0] width 0 height 0
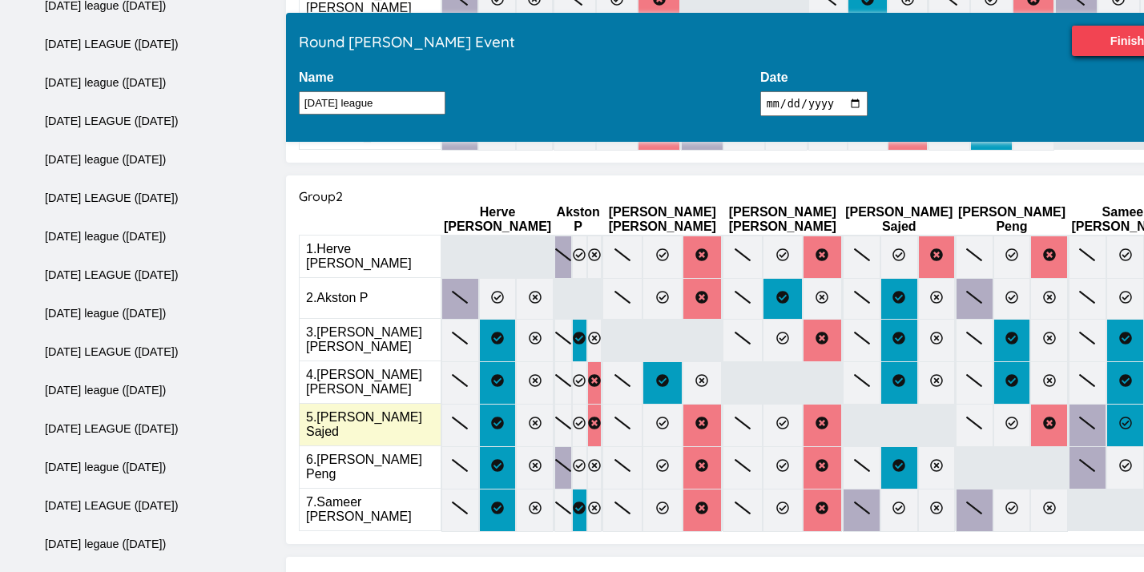
click at [1119, 416] on icon at bounding box center [1125, 422] width 13 height 13
click at [0, 0] on input "radio" at bounding box center [0, 0] width 0 height 0
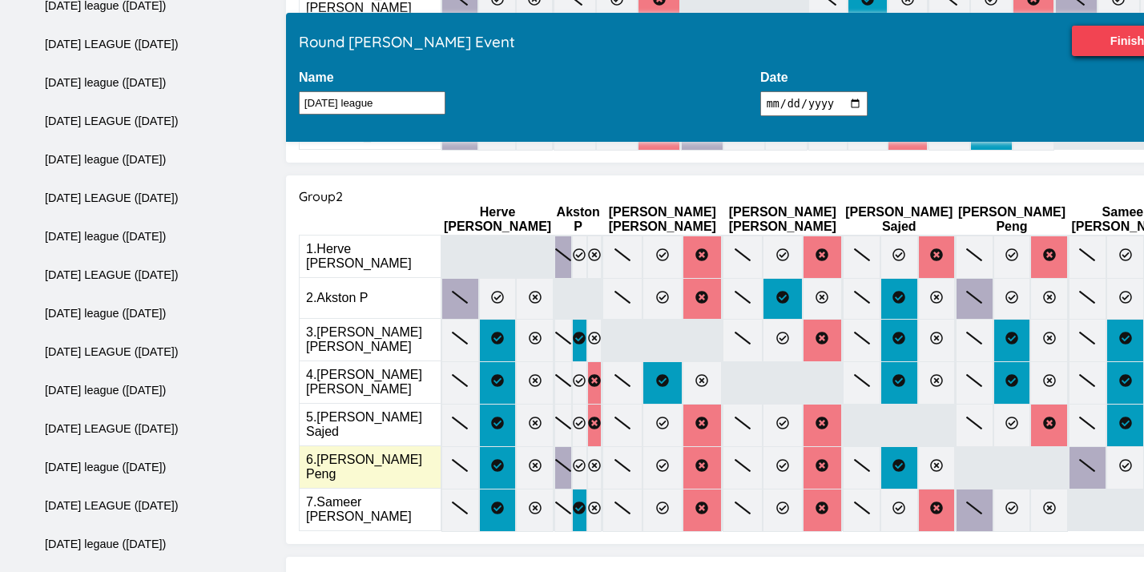
click at [1143, 459] on icon at bounding box center [1162, 465] width 13 height 13
click at [0, 0] on input "radio" at bounding box center [0, 0] width 0 height 0
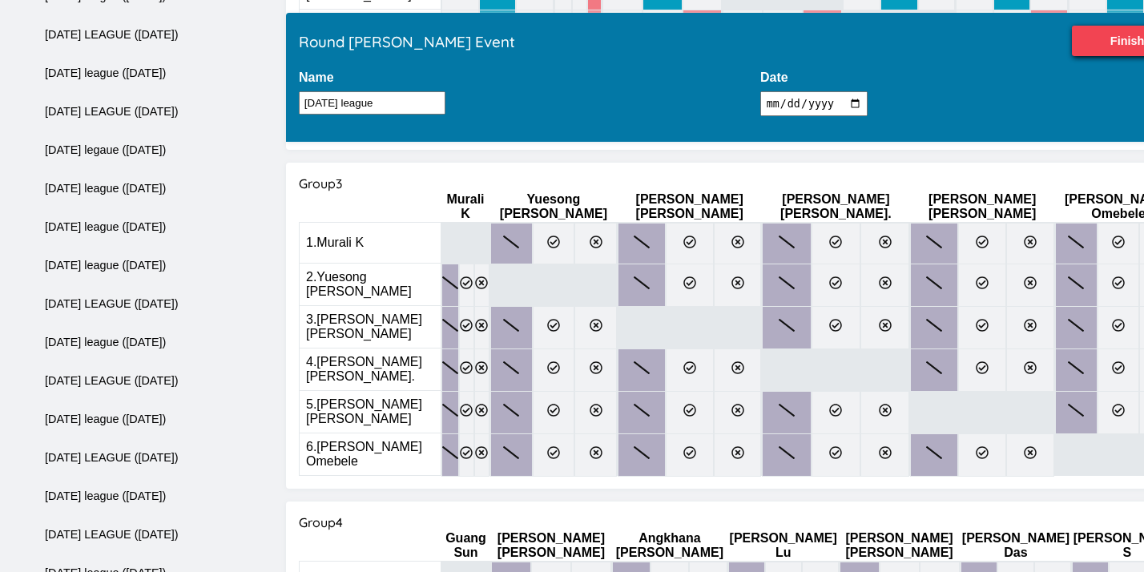
scroll to position [893, 0]
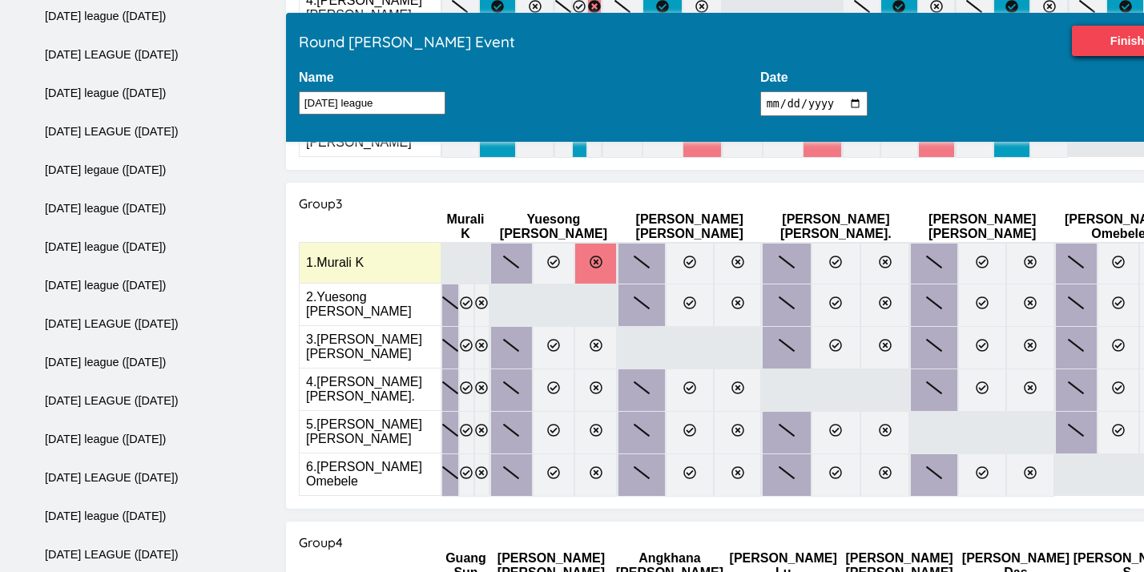
click at [604, 243] on label at bounding box center [595, 264] width 42 height 42
click at [0, 0] on input "radio" at bounding box center [0, 0] width 0 height 0
click at [762, 243] on label at bounding box center [738, 264] width 48 height 42
click at [0, 0] on input "radio" at bounding box center [0, 0] width 0 height 0
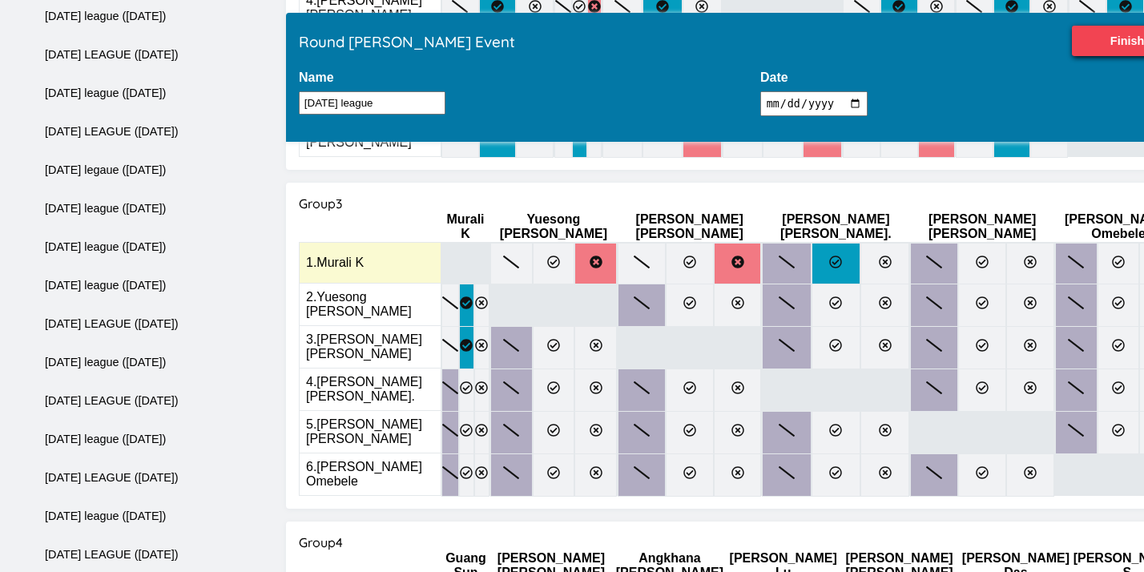
click at [829, 255] on icon at bounding box center [835, 261] width 13 height 13
click at [0, 0] on input "radio" at bounding box center [0, 0] width 0 height 0
click at [958, 243] on label at bounding box center [982, 264] width 48 height 42
click at [0, 0] on input "radio" at bounding box center [0, 0] width 0 height 0
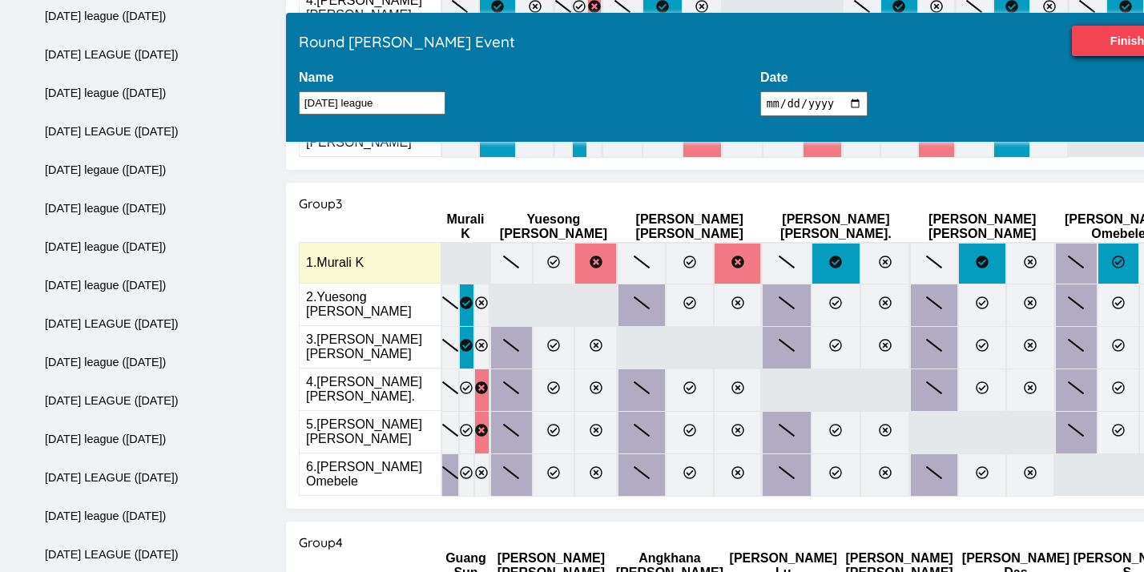
click at [1112, 255] on icon at bounding box center [1118, 261] width 13 height 13
click at [0, 0] on input "radio" at bounding box center [0, 0] width 0 height 0
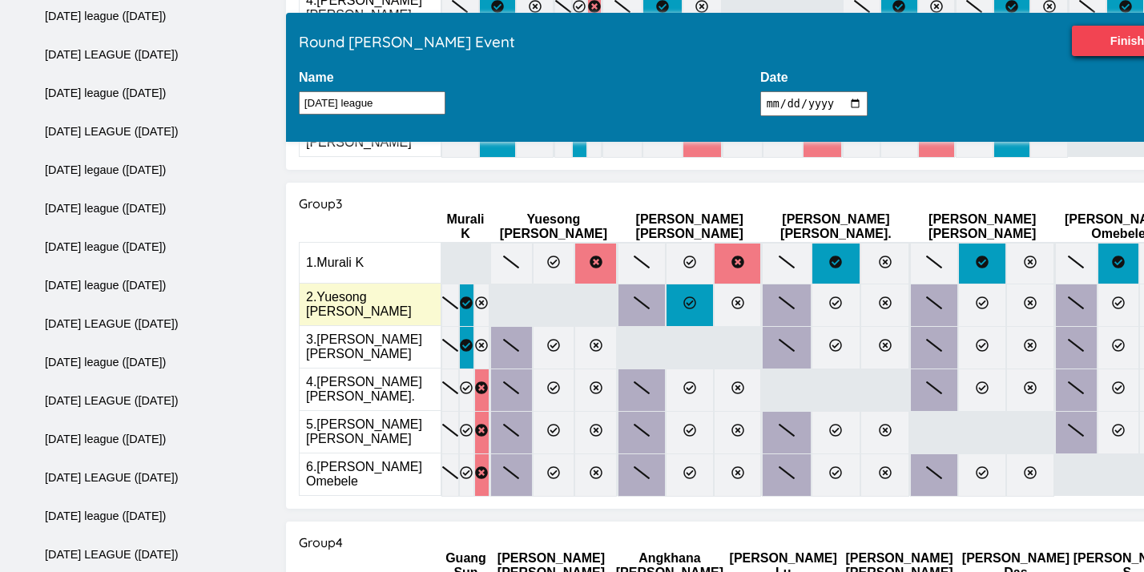
click at [702, 283] on label at bounding box center [689, 304] width 48 height 43
click at [0, 0] on input "radio" at bounding box center [0, 0] width 0 height 0
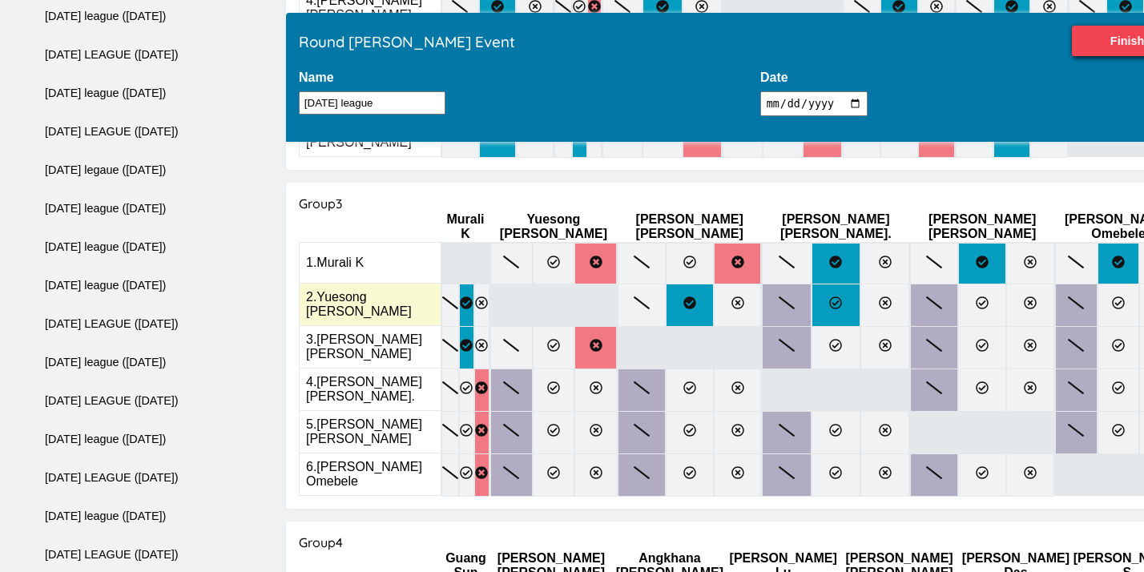
click at [816, 283] on label at bounding box center [835, 304] width 49 height 43
click at [0, 0] on input "radio" at bounding box center [0, 0] width 0 height 0
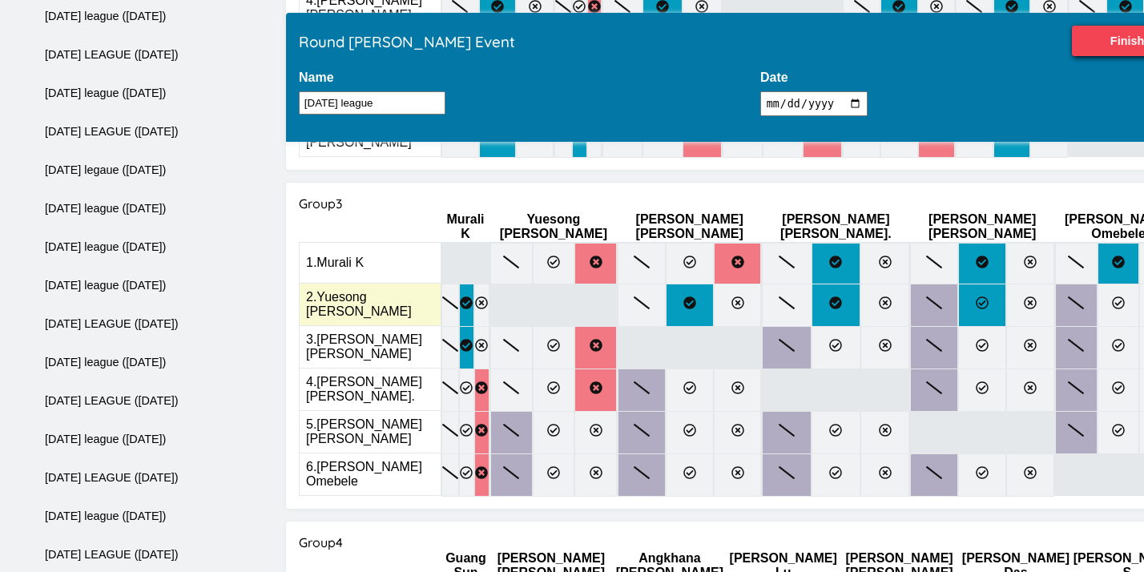
click at [975, 296] on icon at bounding box center [981, 302] width 13 height 13
click at [0, 0] on input "radio" at bounding box center [0, 0] width 0 height 0
click at [1143, 296] on icon at bounding box center [1160, 302] width 13 height 13
click at [0, 0] on input "radio" at bounding box center [0, 0] width 0 height 0
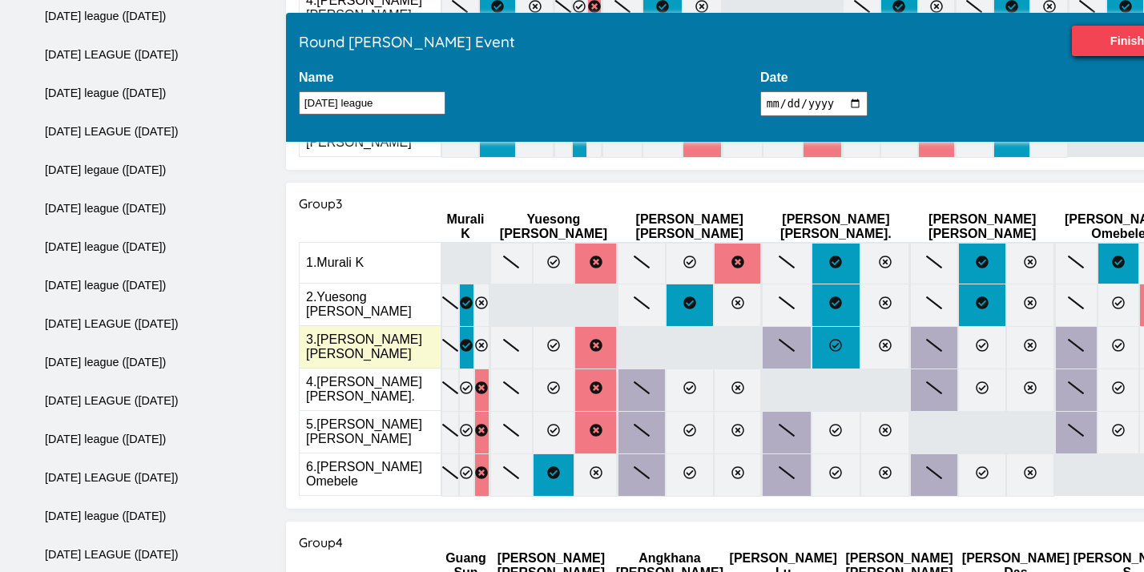
click at [830, 339] on icon at bounding box center [836, 345] width 13 height 13
click at [0, 0] on input "radio" at bounding box center [0, 0] width 0 height 0
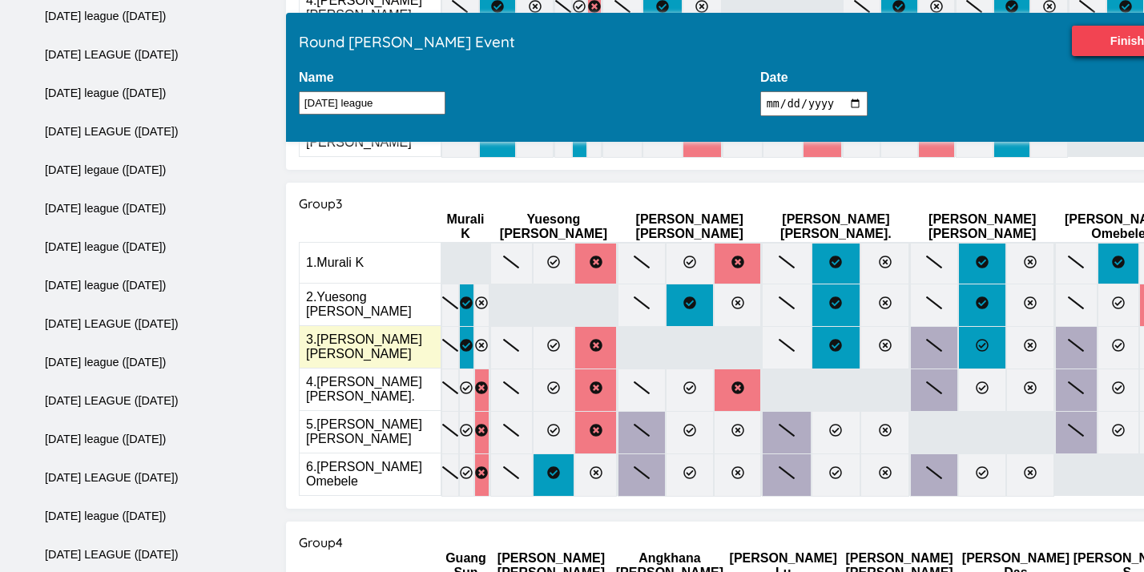
click at [975, 339] on icon at bounding box center [981, 345] width 13 height 13
click at [0, 0] on input "radio" at bounding box center [0, 0] width 0 height 0
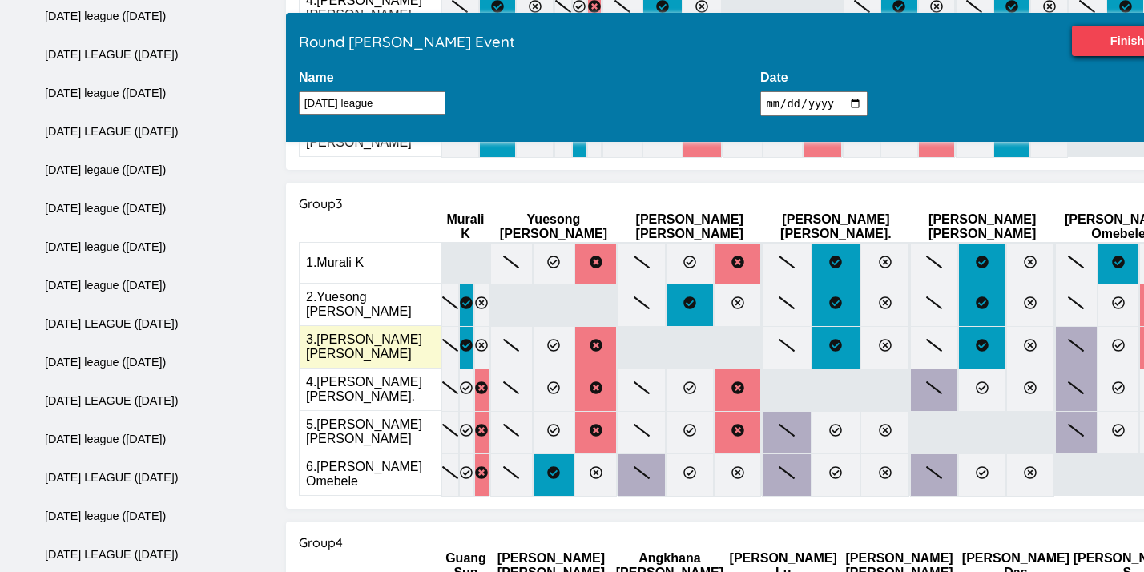
click at [1143, 339] on icon at bounding box center [1160, 345] width 13 height 13
click at [0, 0] on input "radio" at bounding box center [0, 0] width 0 height 0
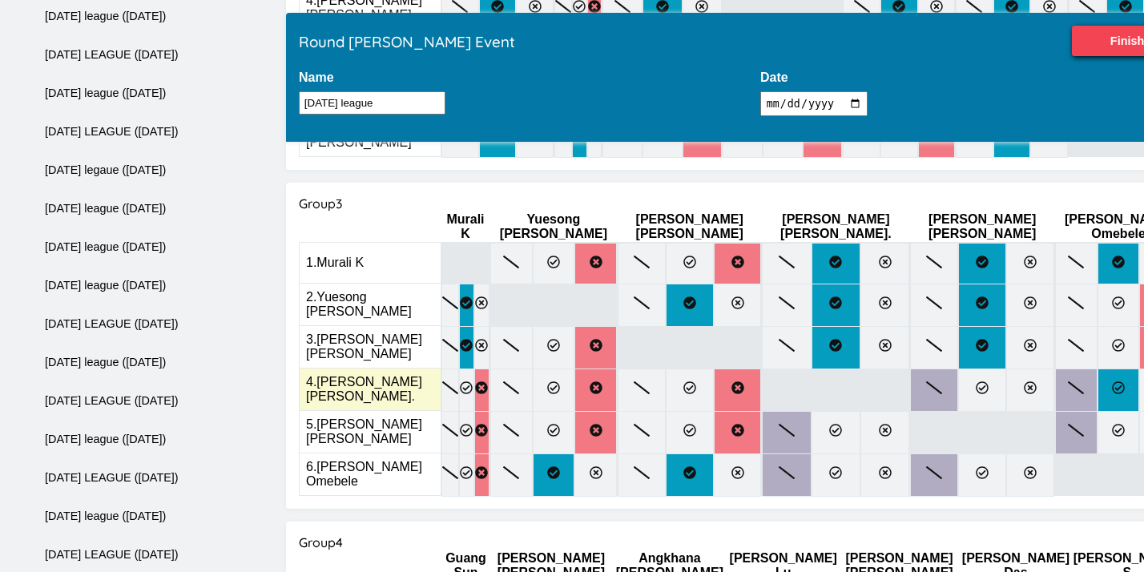
click at [1097, 368] on label at bounding box center [1118, 389] width 42 height 43
click at [0, 0] on input "radio" at bounding box center [0, 0] width 0 height 0
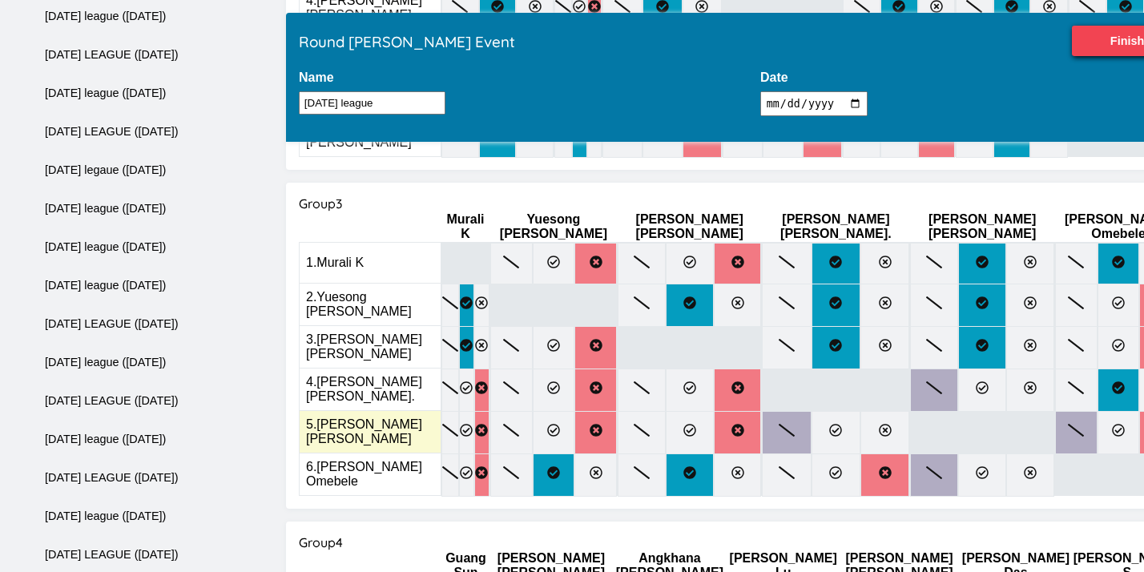
click at [1143, 424] on icon at bounding box center [1160, 430] width 13 height 13
click at [0, 0] on input "radio" at bounding box center [0, 0] width 0 height 0
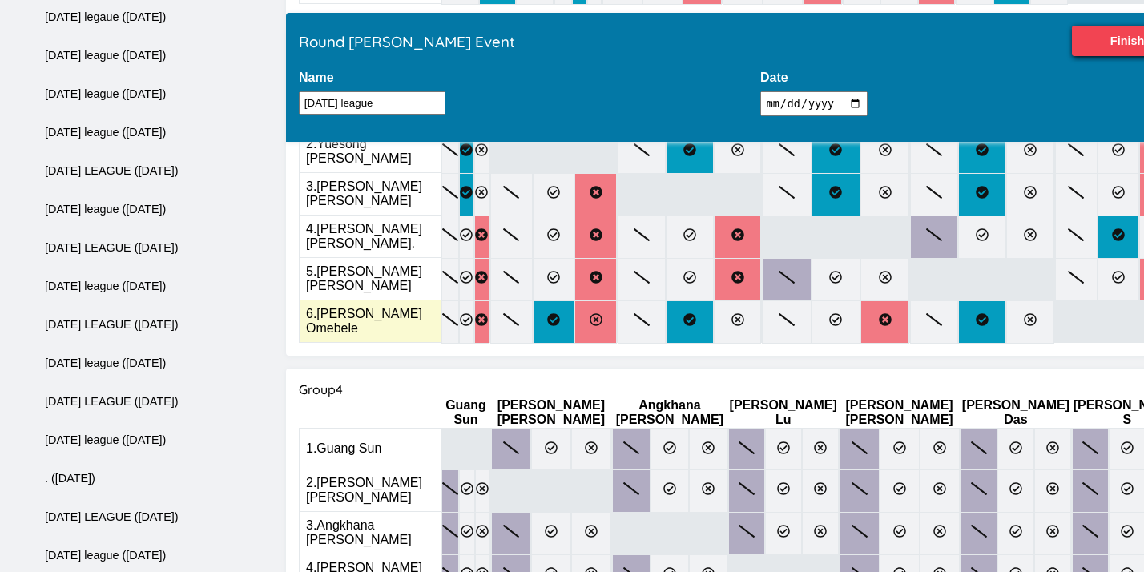
scroll to position [1048, 0]
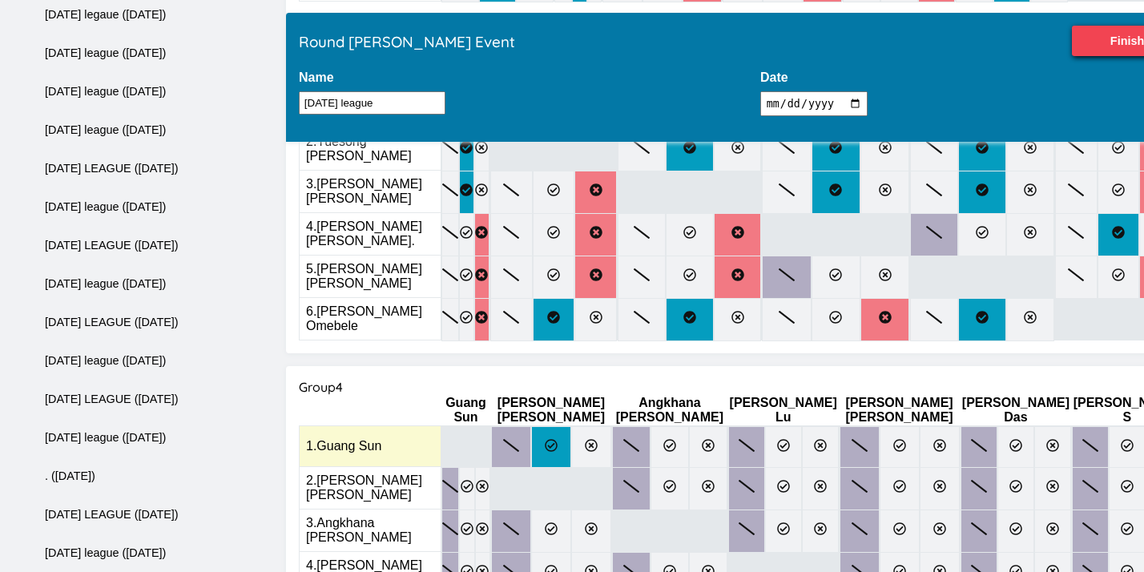
click at [562, 426] on label at bounding box center [551, 447] width 40 height 42
click at [0, 0] on input "radio" at bounding box center [0, 0] width 0 height 0
click at [709, 439] on icon at bounding box center [708, 445] width 13 height 13
click at [0, 0] on input "radio" at bounding box center [0, 0] width 0 height 0
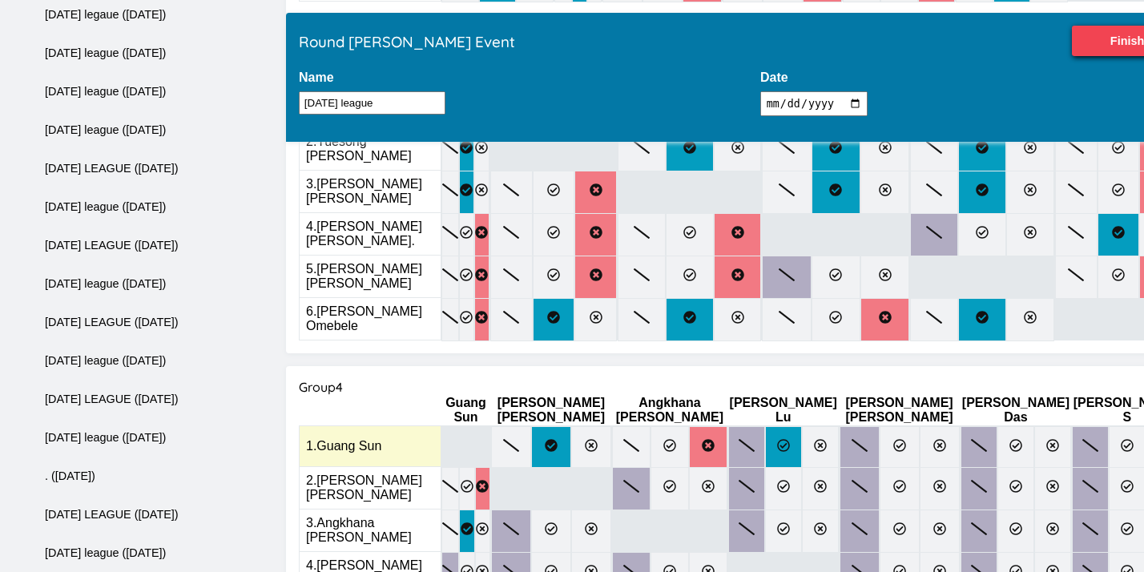
click at [790, 426] on label at bounding box center [783, 447] width 37 height 42
click at [0, 0] on input "radio" at bounding box center [0, 0] width 0 height 0
click at [893, 439] on icon at bounding box center [899, 445] width 13 height 13
click at [0, 0] on input "radio" at bounding box center [0, 0] width 0 height 0
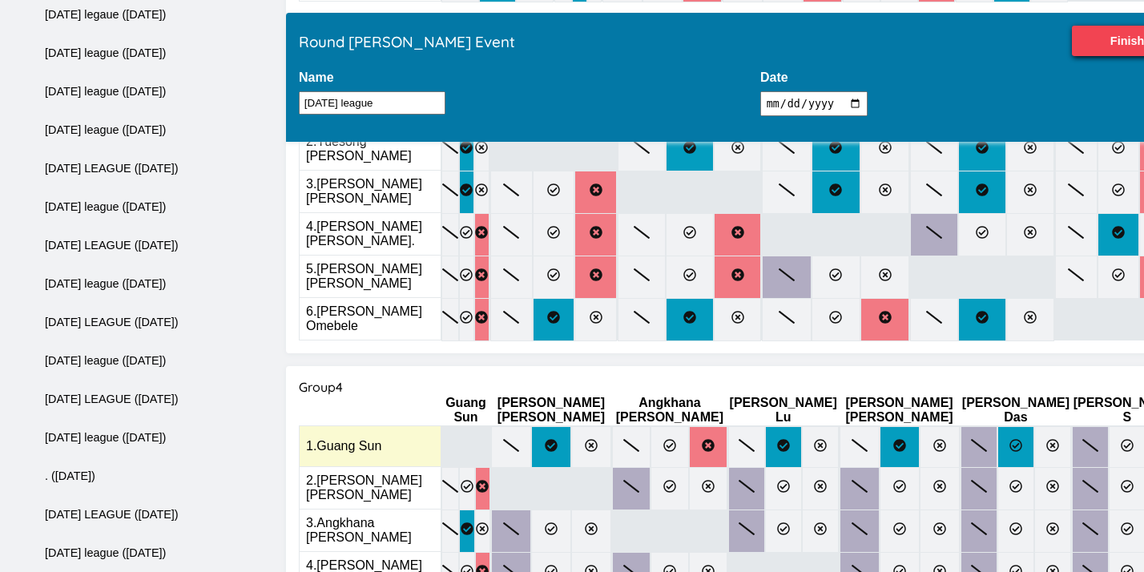
click at [997, 426] on label at bounding box center [1015, 447] width 37 height 42
click at [0, 0] on input "radio" at bounding box center [0, 0] width 0 height 0
click at [1143, 426] on label at bounding box center [1163, 447] width 37 height 42
click at [0, 0] on input "radio" at bounding box center [0, 0] width 0 height 0
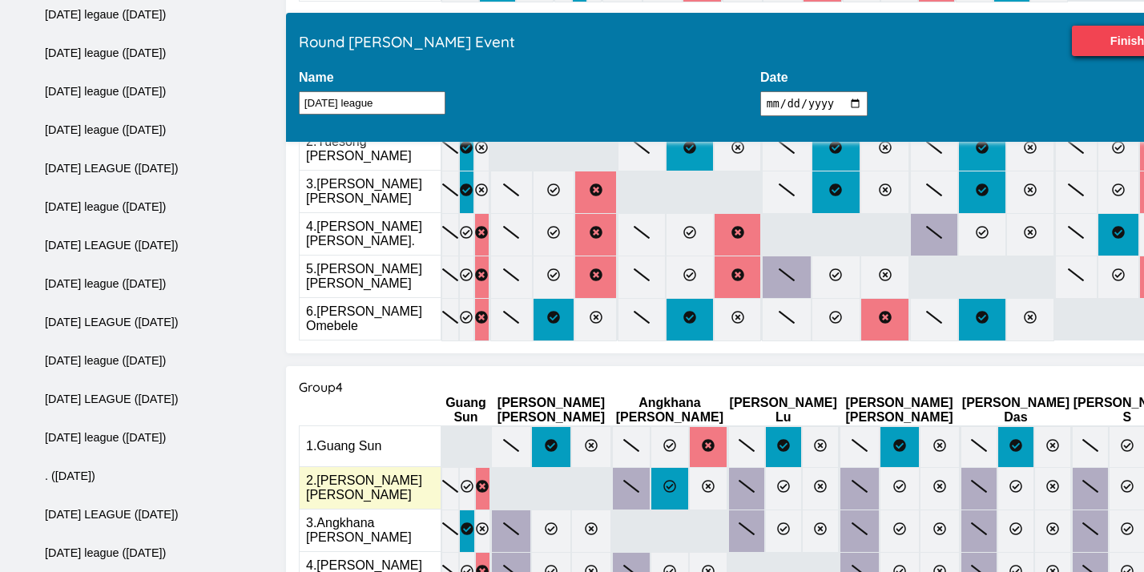
click at [678, 467] on label at bounding box center [669, 488] width 38 height 43
click at [0, 0] on input "radio" at bounding box center [0, 0] width 0 height 0
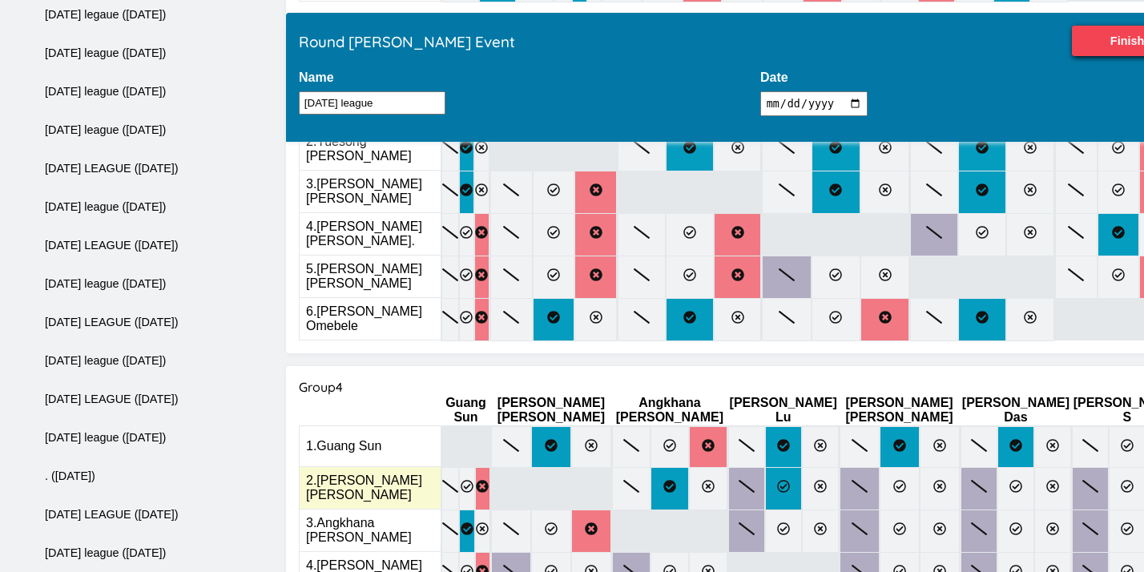
click at [781, 480] on icon at bounding box center [783, 486] width 13 height 13
click at [0, 0] on input "radio" at bounding box center [0, 0] width 0 height 0
click at [1034, 467] on label at bounding box center [1052, 488] width 37 height 43
click at [0, 0] on input "radio" at bounding box center [0, 0] width 0 height 0
click at [1143, 467] on label at bounding box center [1163, 488] width 37 height 43
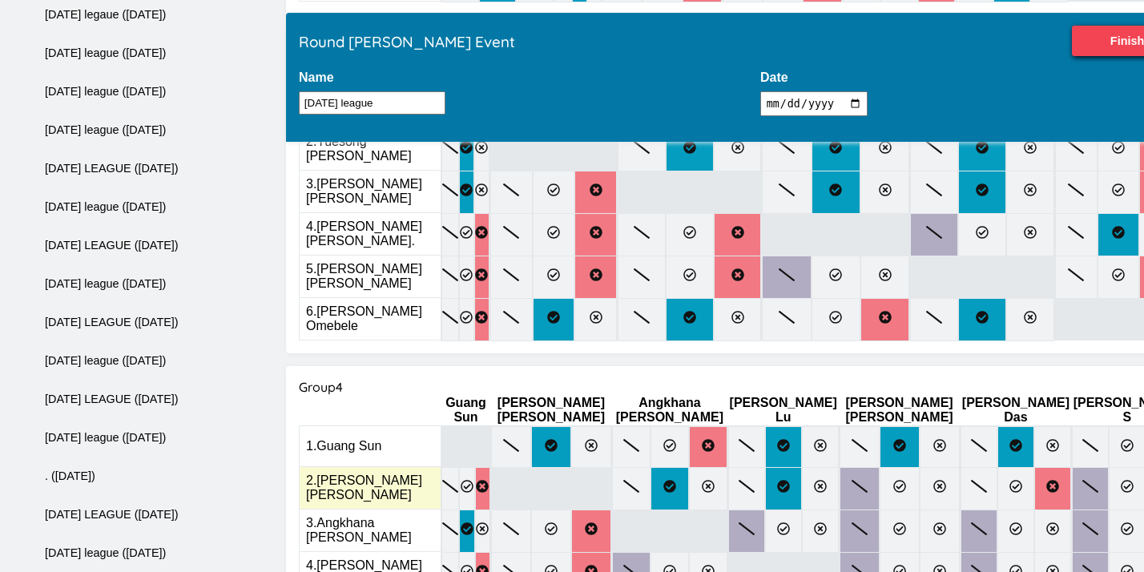
click at [0, 0] on input "radio" at bounding box center [0, 0] width 0 height 0
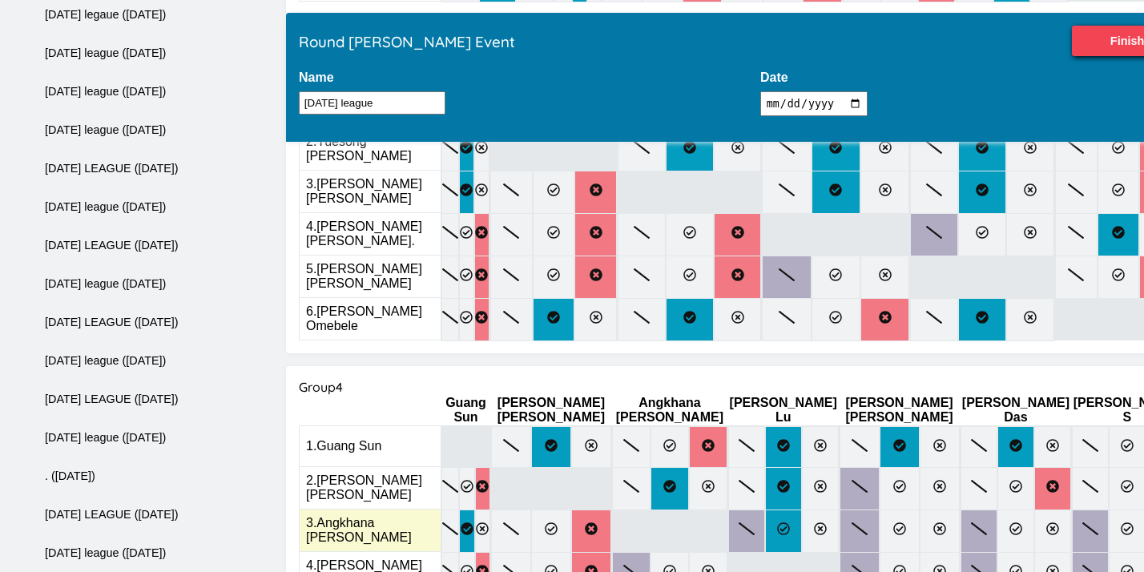
click at [785, 509] on label at bounding box center [783, 530] width 37 height 43
click at [0, 0] on input "radio" at bounding box center [0, 0] width 0 height 0
click at [815, 522] on icon at bounding box center [820, 528] width 13 height 13
click at [0, 0] on input "radio" at bounding box center [0, 0] width 0 height 0
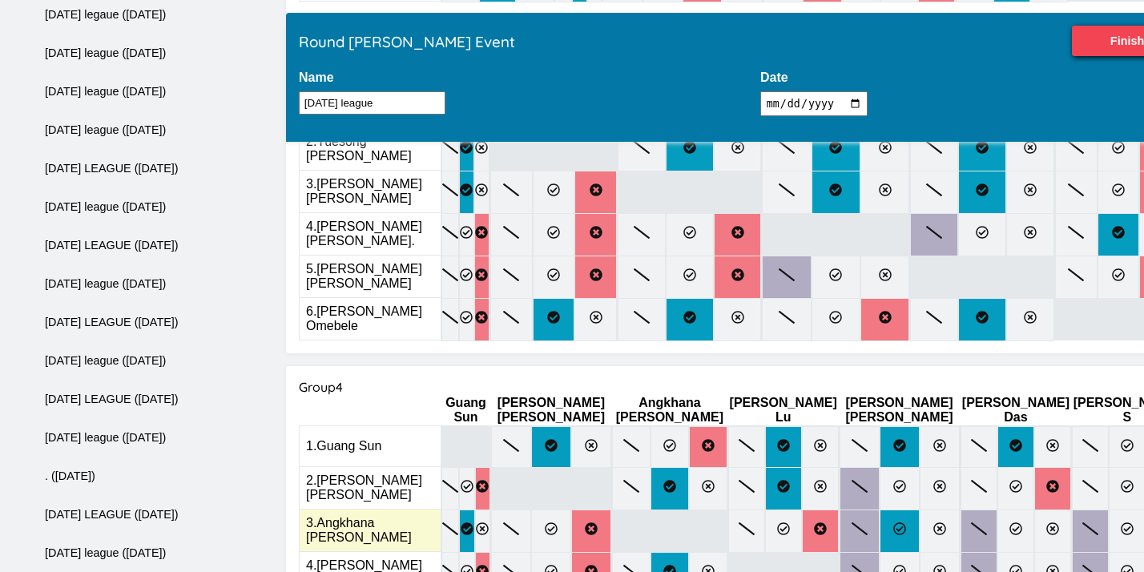
click at [893, 522] on icon at bounding box center [899, 528] width 13 height 13
click at [0, 0] on input "radio" at bounding box center [0, 0] width 0 height 0
drag, startPoint x: 991, startPoint y: 452, endPoint x: 982, endPoint y: 453, distance: 9.7
click at [982, 509] on div at bounding box center [1015, 530] width 111 height 42
click at [997, 509] on label at bounding box center [1015, 530] width 37 height 43
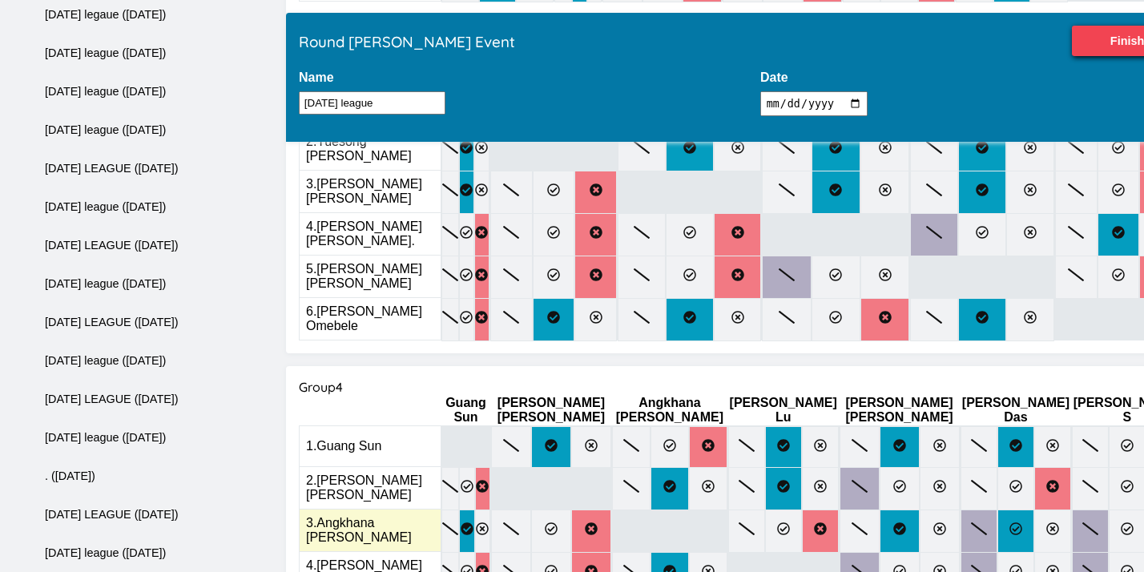
click at [0, 0] on input "radio" at bounding box center [0, 0] width 0 height 0
click at [997, 509] on label at bounding box center [1015, 530] width 37 height 43
click at [0, 0] on input "radio" at bounding box center [0, 0] width 0 height 0
click at [1120, 522] on icon at bounding box center [1126, 528] width 13 height 13
click at [0, 0] on input "radio" at bounding box center [0, 0] width 0 height 0
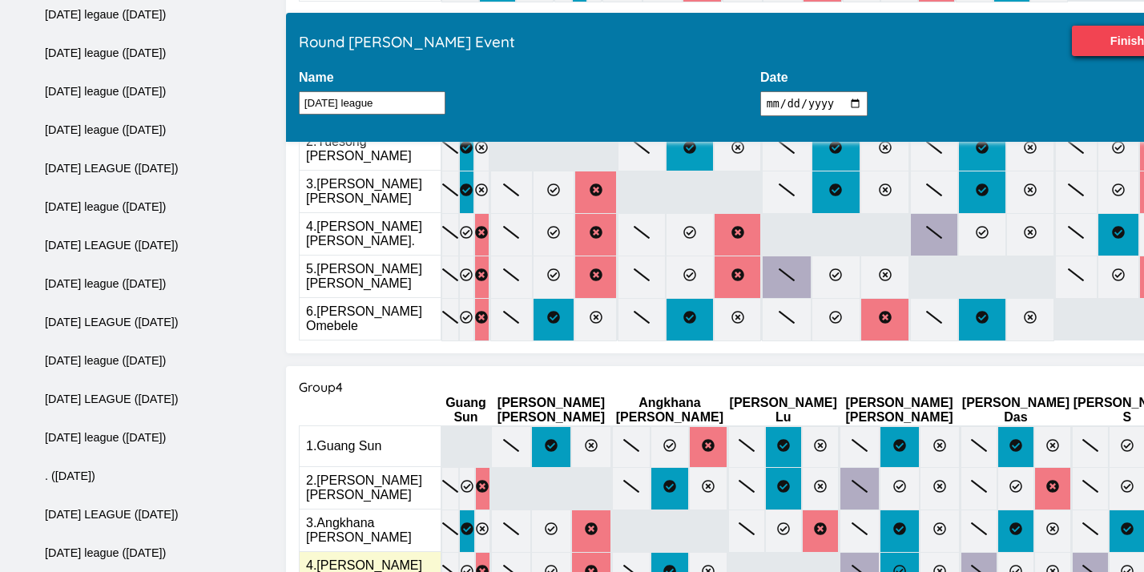
click at [879, 552] on label at bounding box center [899, 573] width 40 height 43
click at [0, 0] on input "radio" at bounding box center [0, 0] width 0 height 0
click at [1009, 565] on icon at bounding box center [1015, 571] width 13 height 13
click at [0, 0] on input "radio" at bounding box center [0, 0] width 0 height 0
click at [1143, 565] on icon at bounding box center [1162, 571] width 13 height 13
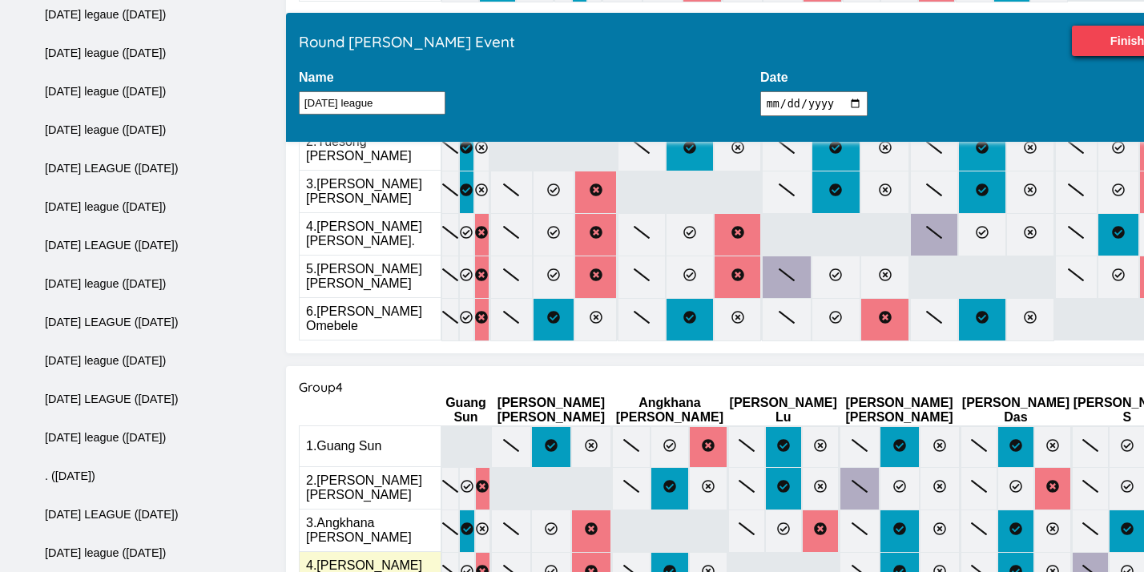
click at [0, 0] on input "radio" at bounding box center [0, 0] width 0 height 0
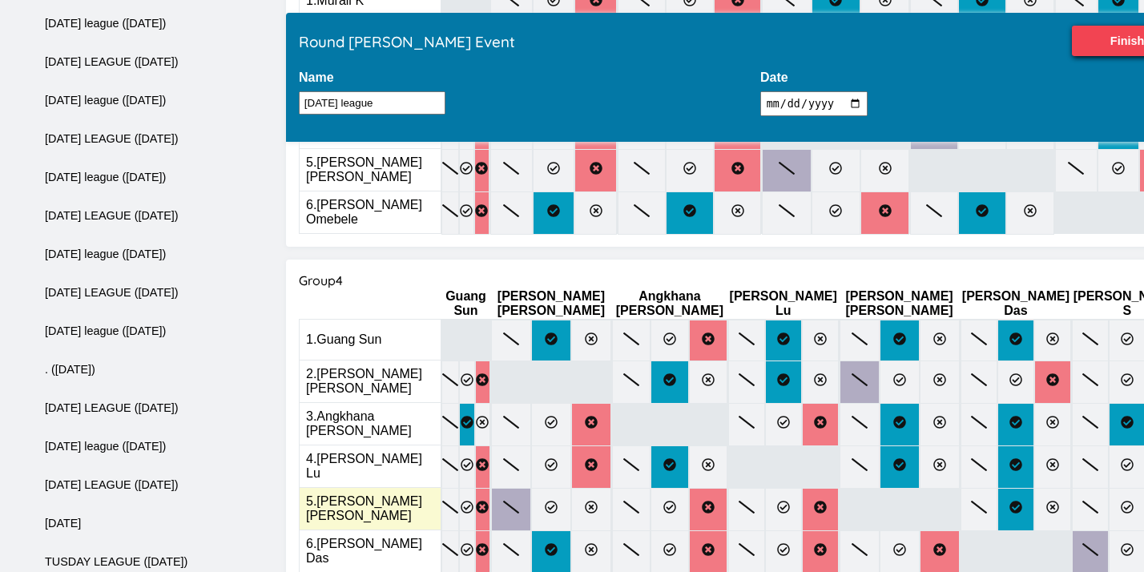
scroll to position [1179, 0]
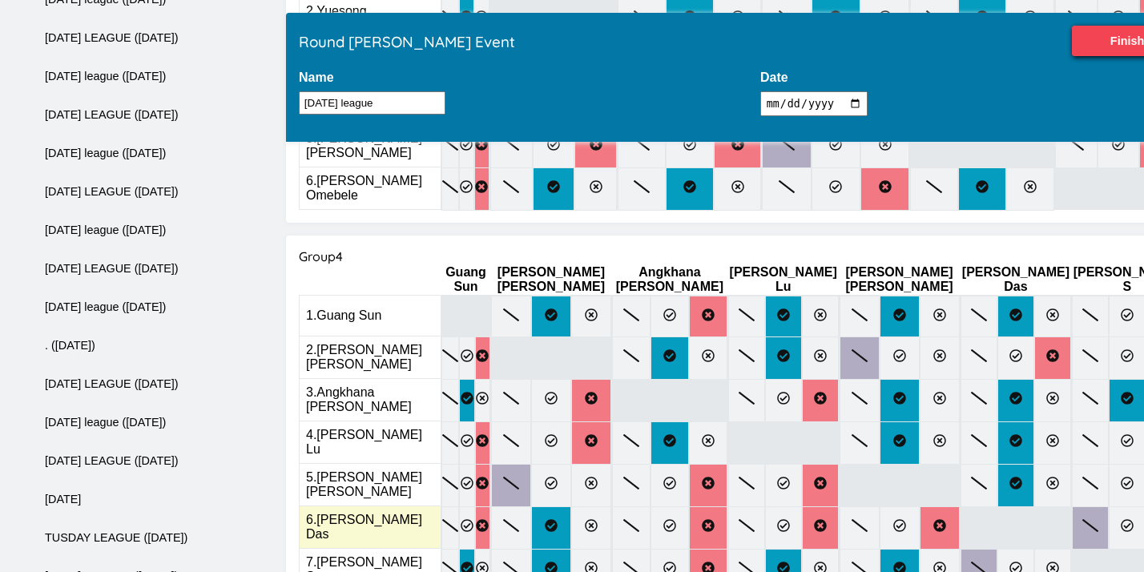
click at [1143, 506] on label at bounding box center [1163, 527] width 37 height 43
click at [0, 0] on input "radio" at bounding box center [0, 0] width 0 height 0
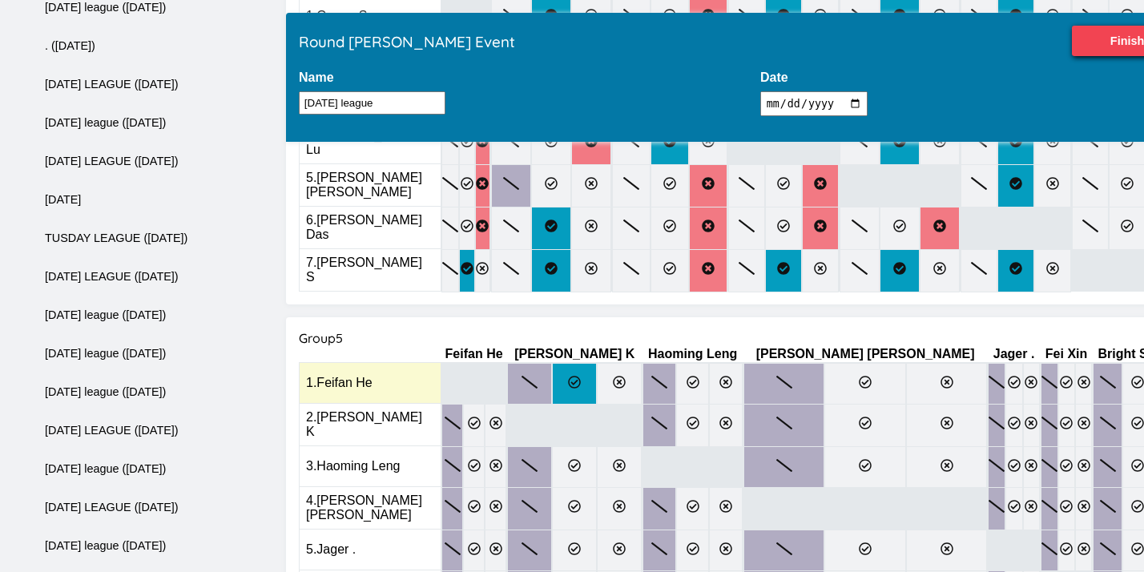
scroll to position [1463, 0]
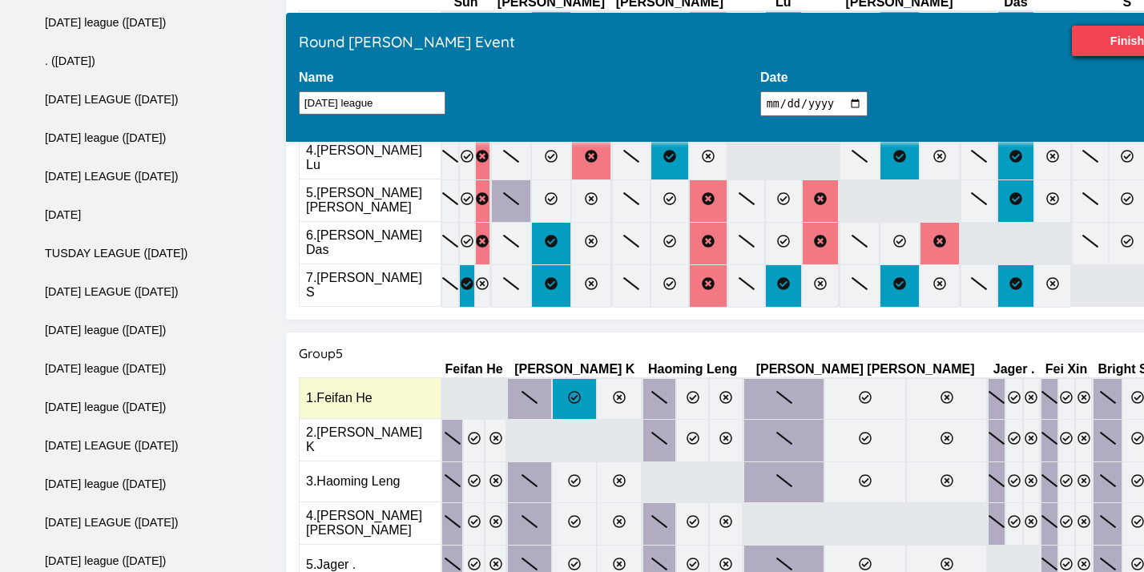
click at [568, 391] on icon at bounding box center [574, 397] width 13 height 13
click at [0, 0] on input "radio" at bounding box center [0, 0] width 0 height 0
click at [723, 378] on label at bounding box center [726, 399] width 34 height 42
click at [0, 0] on input "radio" at bounding box center [0, 0] width 0 height 0
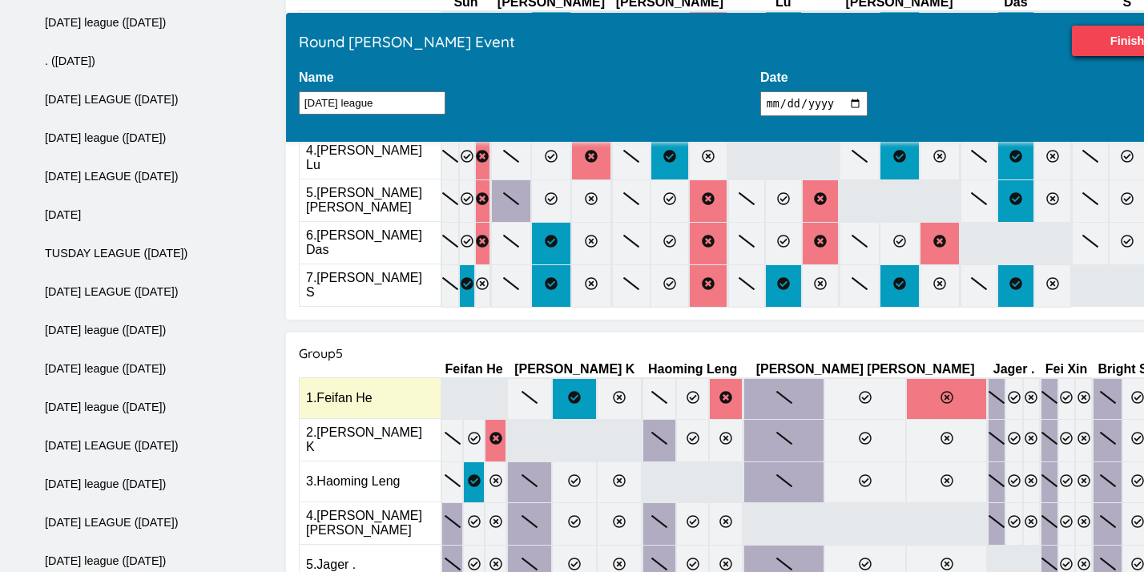
click at [906, 378] on label at bounding box center [946, 399] width 81 height 42
click at [0, 0] on input "radio" at bounding box center [0, 0] width 0 height 0
click at [1024, 391] on icon at bounding box center [1030, 397] width 13 height 13
click at [0, 0] on input "radio" at bounding box center [0, 0] width 0 height 0
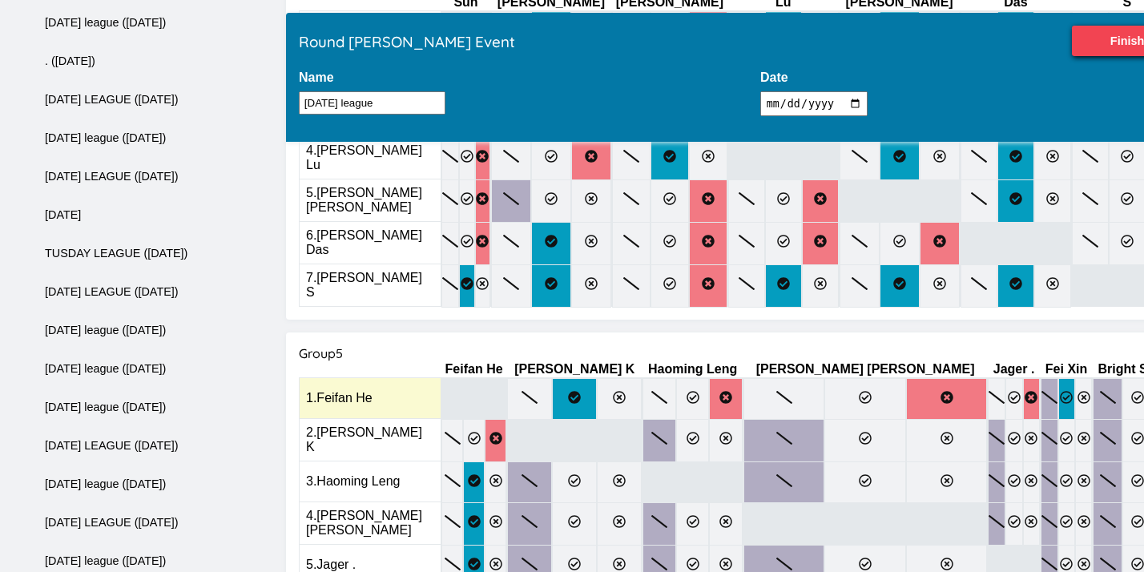
click at [1058, 378] on label at bounding box center [1066, 399] width 17 height 42
click at [0, 0] on input "radio" at bounding box center [0, 0] width 0 height 0
click at [1143, 378] on label at bounding box center [1167, 399] width 30 height 42
click at [0, 0] on input "radio" at bounding box center [0, 0] width 0 height 0
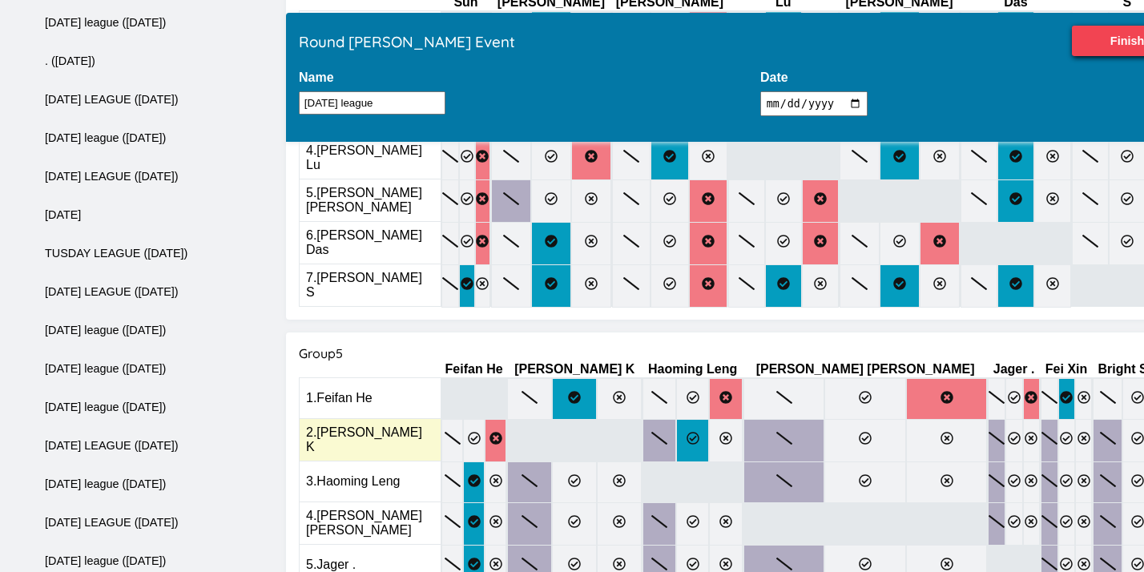
click at [686, 432] on icon at bounding box center [692, 438] width 13 height 13
click at [0, 0] on input "radio" at bounding box center [0, 0] width 0 height 0
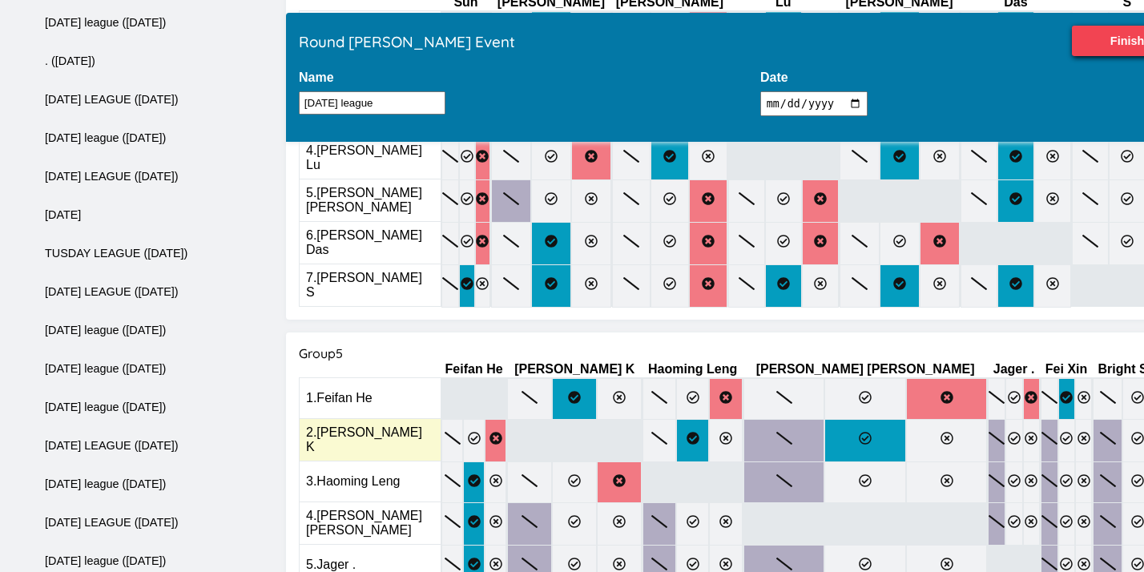
click at [858, 432] on icon at bounding box center [864, 438] width 13 height 13
click at [0, 0] on input "radio" at bounding box center [0, 0] width 0 height 0
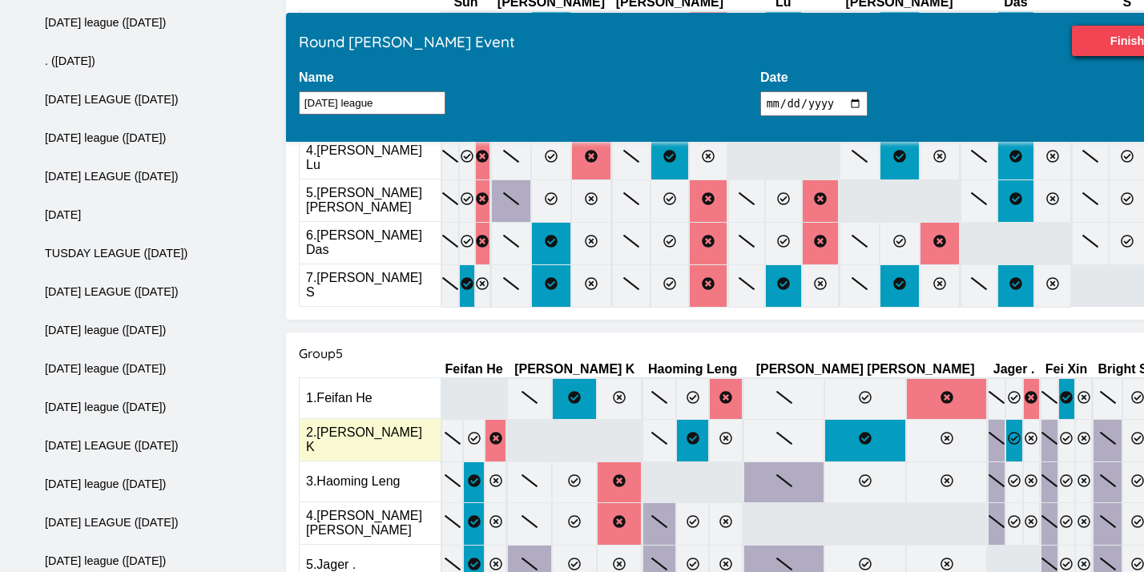
click at [1005, 419] on label at bounding box center [1013, 440] width 17 height 43
click at [0, 0] on input "radio" at bounding box center [0, 0] width 0 height 0
click at [1075, 419] on label at bounding box center [1083, 440] width 17 height 43
click at [0, 0] on input "radio" at bounding box center [0, 0] width 0 height 0
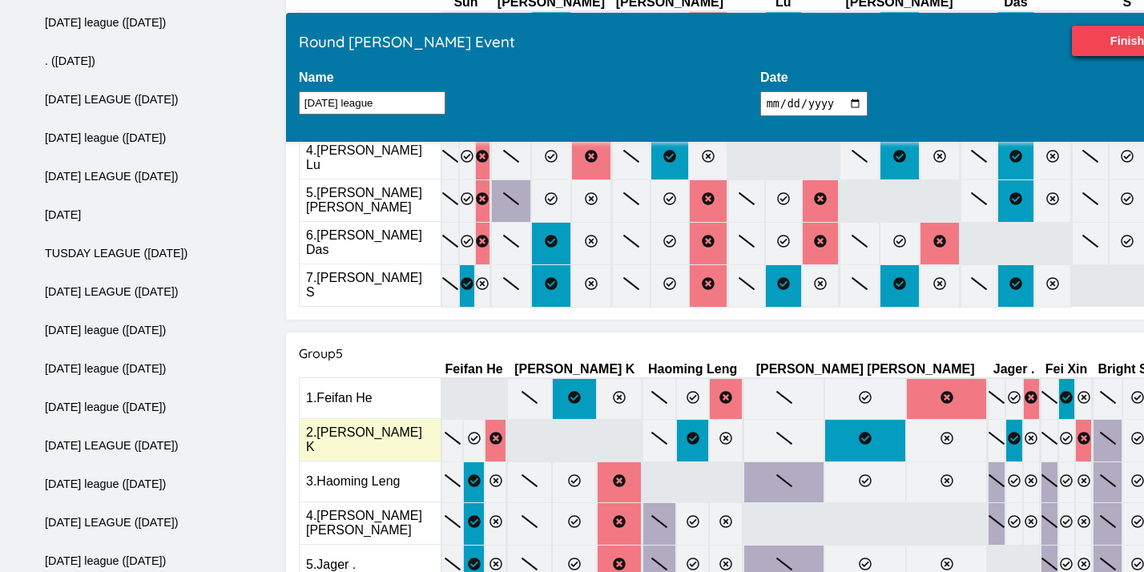
click at [0, 0] on input "radio" at bounding box center [0, 0] width 0 height 0
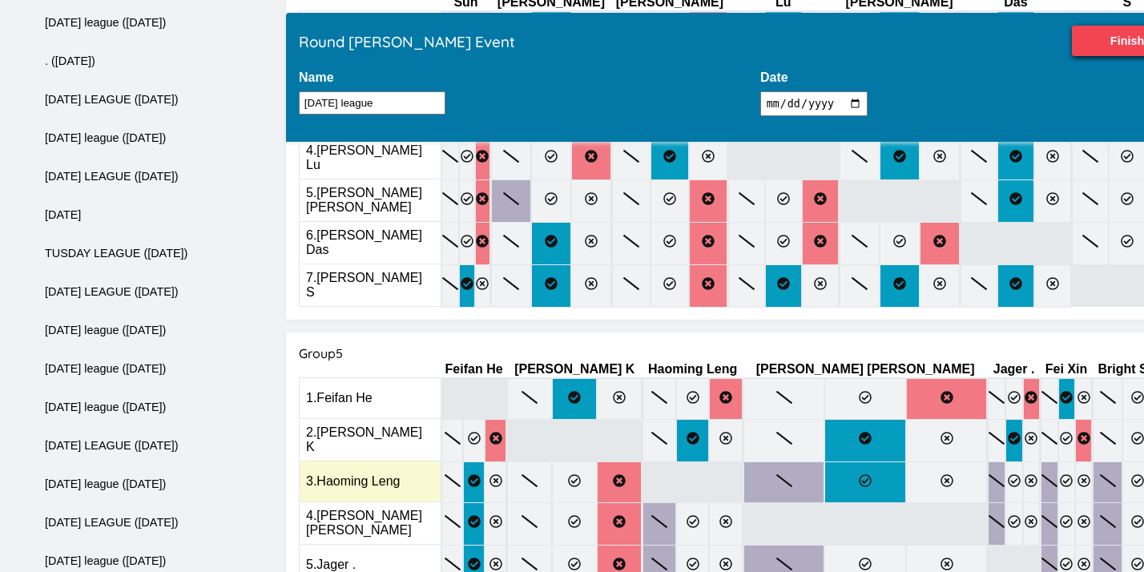
click at [824, 461] on label at bounding box center [864, 482] width 81 height 42
click at [0, 0] on input "radio" at bounding box center [0, 0] width 0 height 0
click at [1040, 461] on label at bounding box center [1049, 482] width 18 height 42
click at [0, 0] on input "radio" at bounding box center [0, 0] width 0 height 0
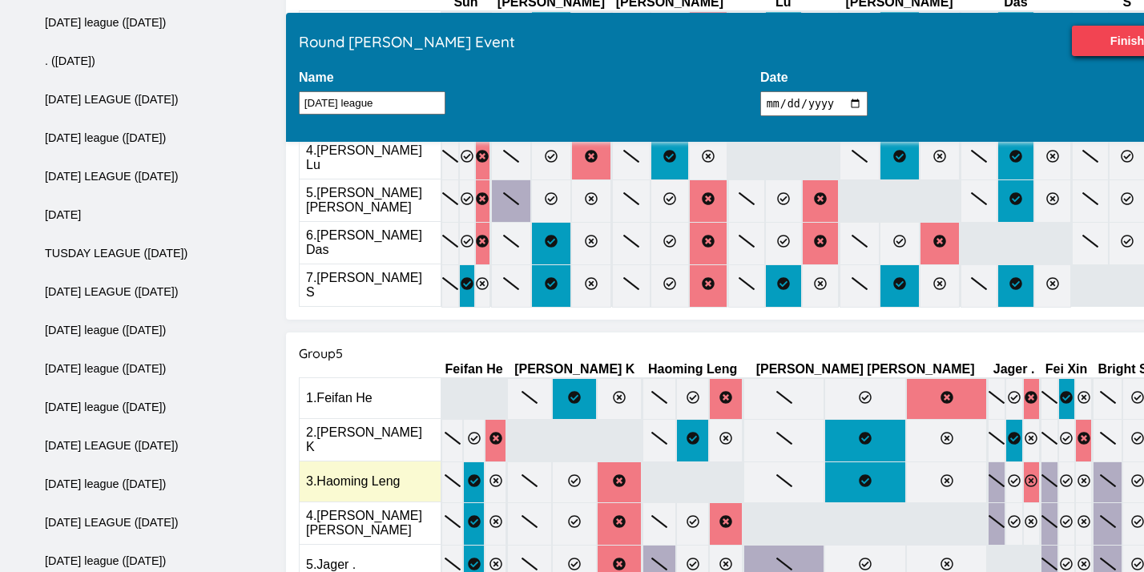
click at [1023, 461] on label at bounding box center [1031, 482] width 17 height 42
click at [0, 0] on input "radio" at bounding box center [0, 0] width 0 height 0
click at [1058, 461] on label at bounding box center [1066, 482] width 17 height 42
click at [0, 0] on input "radio" at bounding box center [0, 0] width 0 height 0
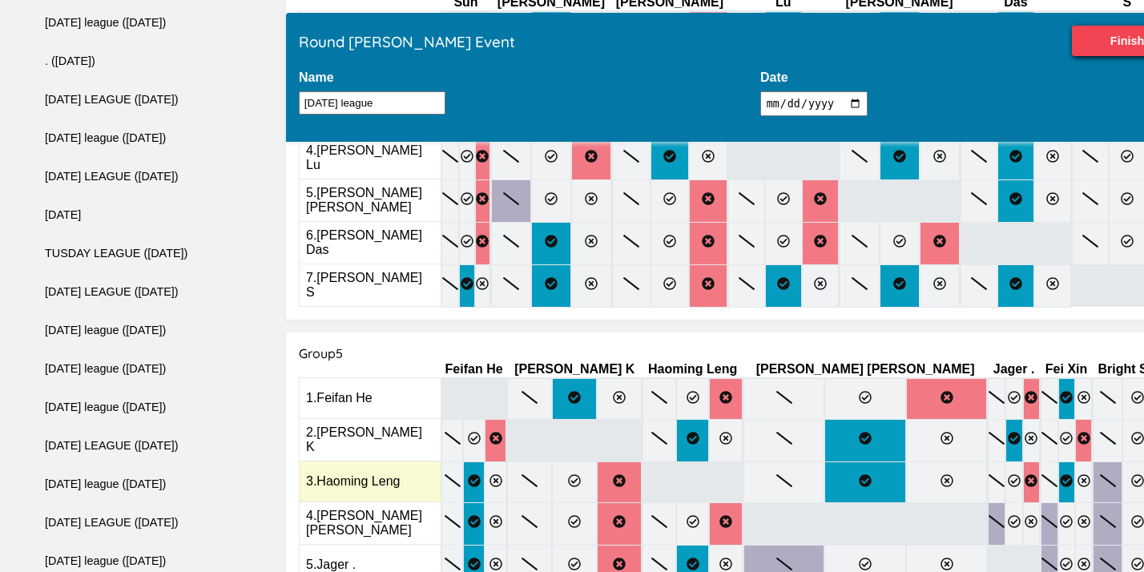
click at [0, 0] on input "radio" at bounding box center [0, 0] width 0 height 0
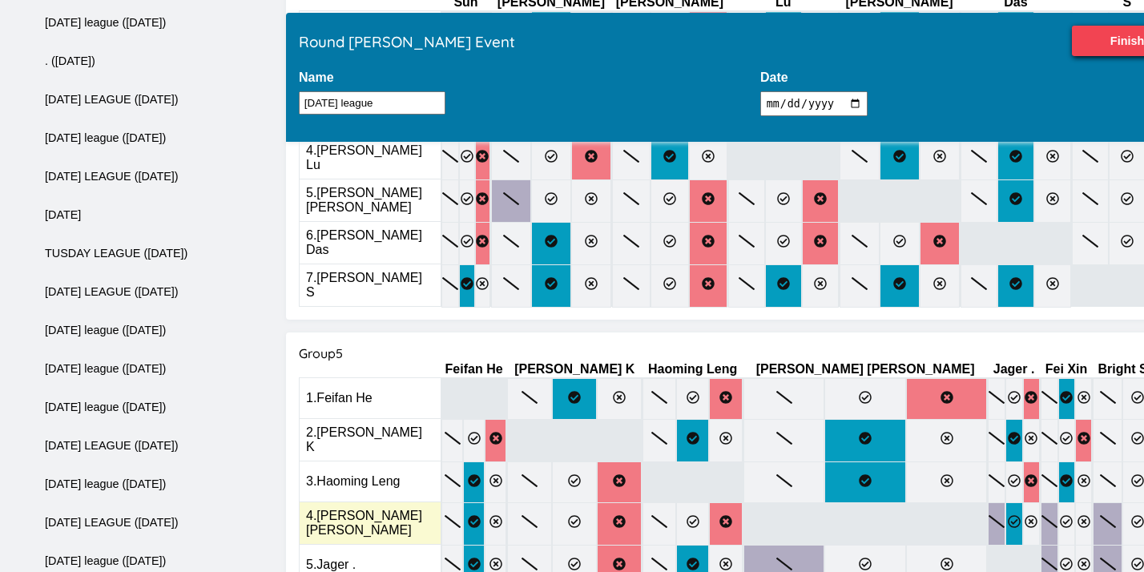
click at [1005, 502] on label at bounding box center [1013, 523] width 17 height 43
click at [0, 0] on input "radio" at bounding box center [0, 0] width 0 height 0
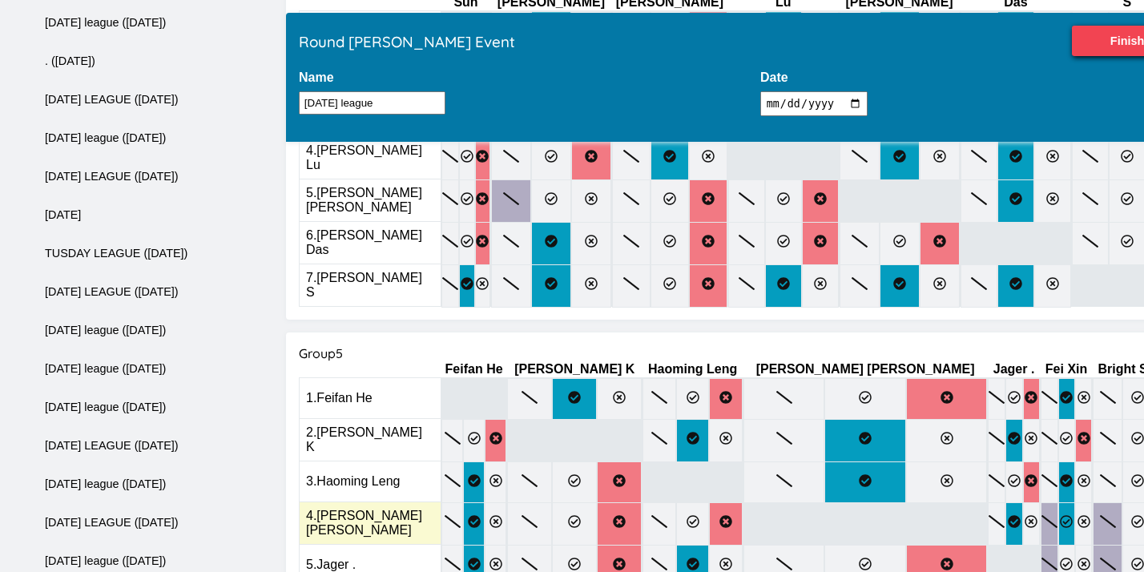
click at [1060, 515] on icon at bounding box center [1066, 521] width 13 height 13
click at [0, 0] on input "radio" at bounding box center [0, 0] width 0 height 0
click at [1122, 502] on label at bounding box center [1137, 523] width 30 height 43
click at [0, 0] on input "radio" at bounding box center [0, 0] width 0 height 0
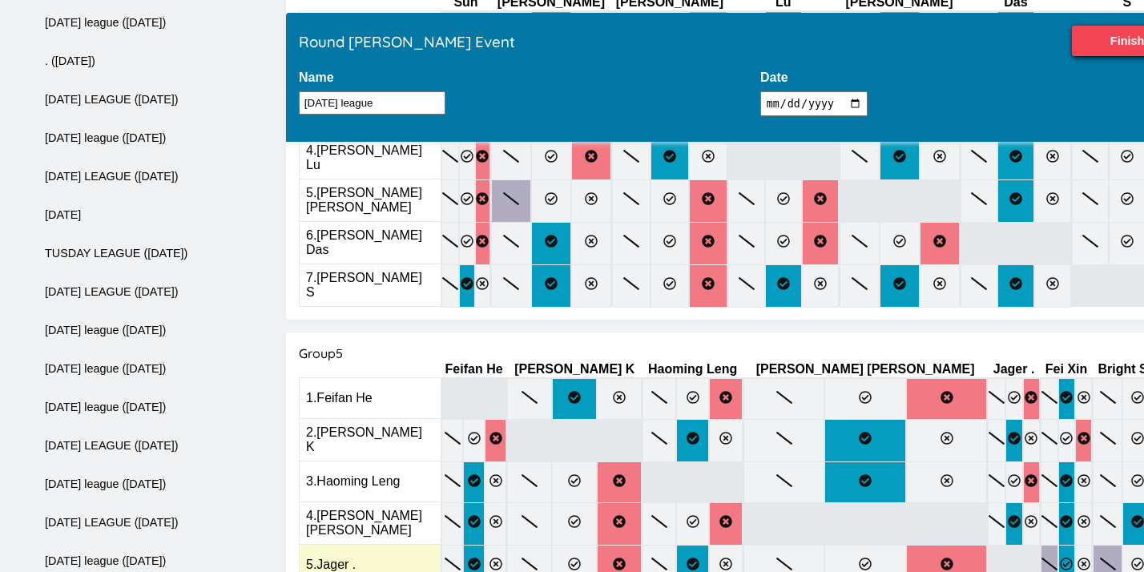
click at [1058, 545] on label at bounding box center [1066, 566] width 17 height 42
click at [0, 0] on input "radio" at bounding box center [0, 0] width 0 height 0
click at [1143, 545] on label at bounding box center [1167, 566] width 30 height 42
click at [0, 0] on input "radio" at bounding box center [0, 0] width 0 height 0
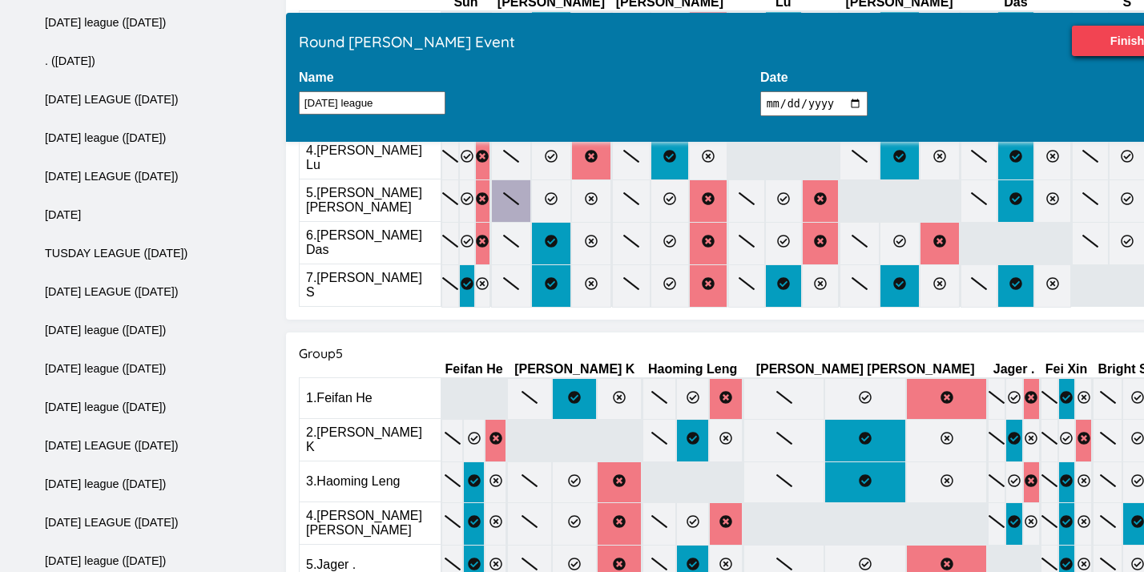
click at [0, 0] on input "radio" at bounding box center [0, 0] width 0 height 0
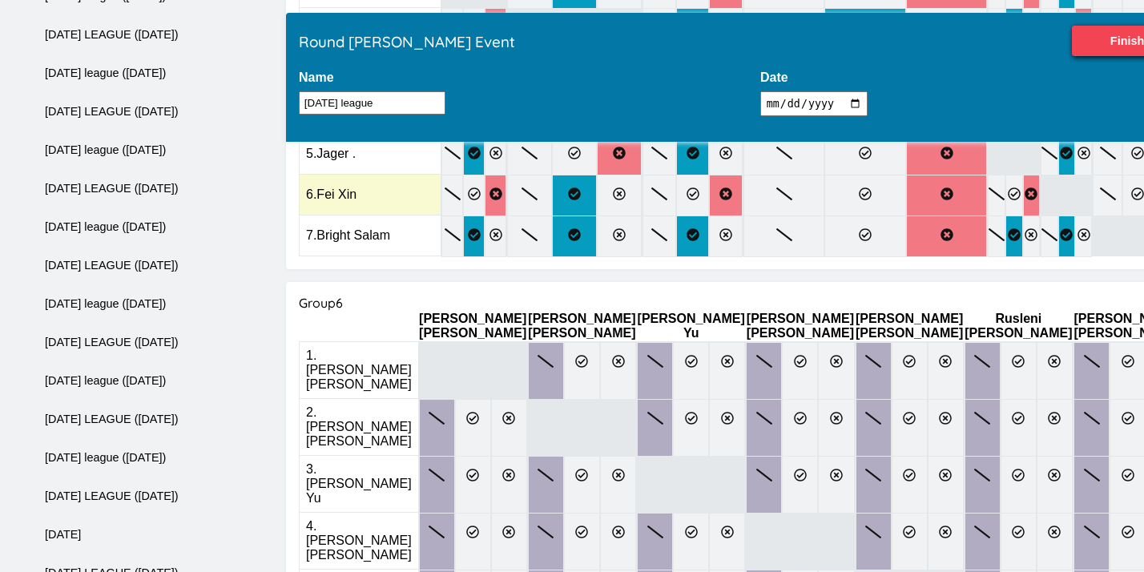
scroll to position [1904, 0]
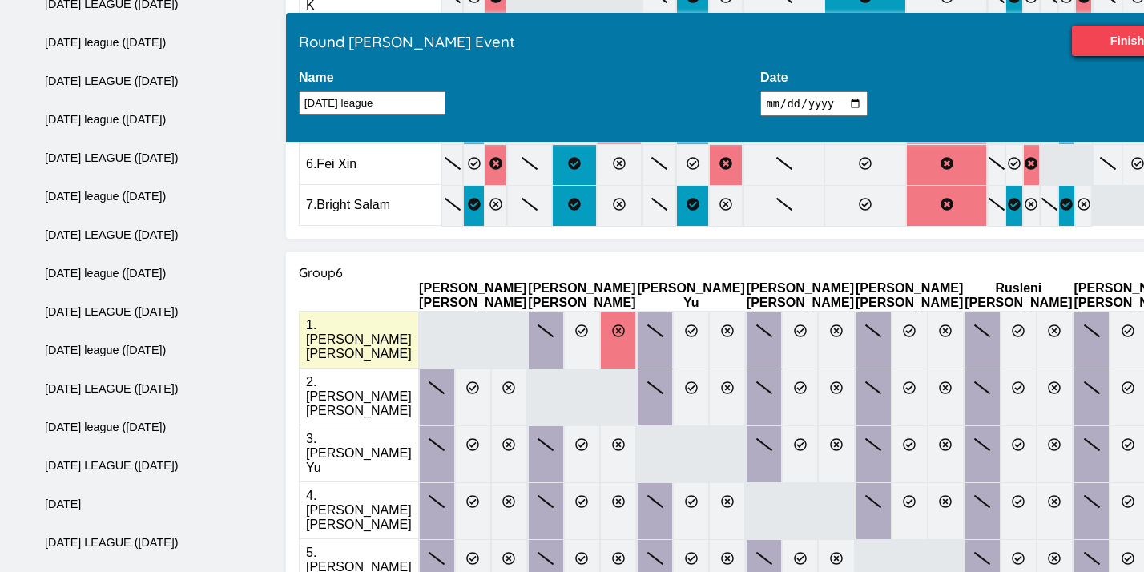
click at [636, 312] on label at bounding box center [618, 341] width 36 height 58
click at [0, 0] on input "radio" at bounding box center [0, 0] width 0 height 0
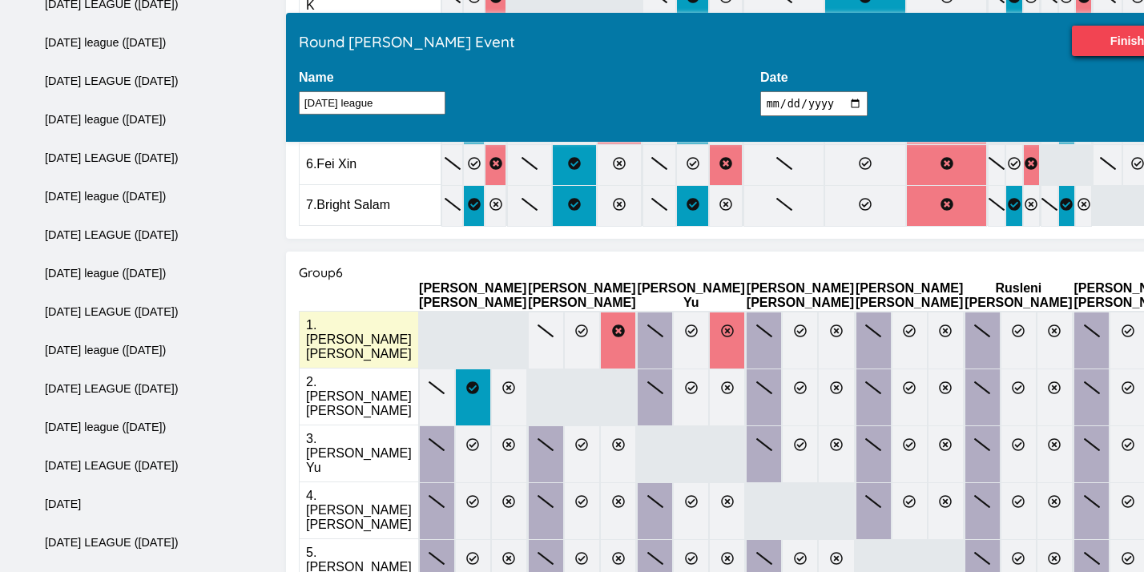
click at [721, 324] on icon at bounding box center [727, 330] width 13 height 13
click at [0, 0] on input "radio" at bounding box center [0, 0] width 0 height 0
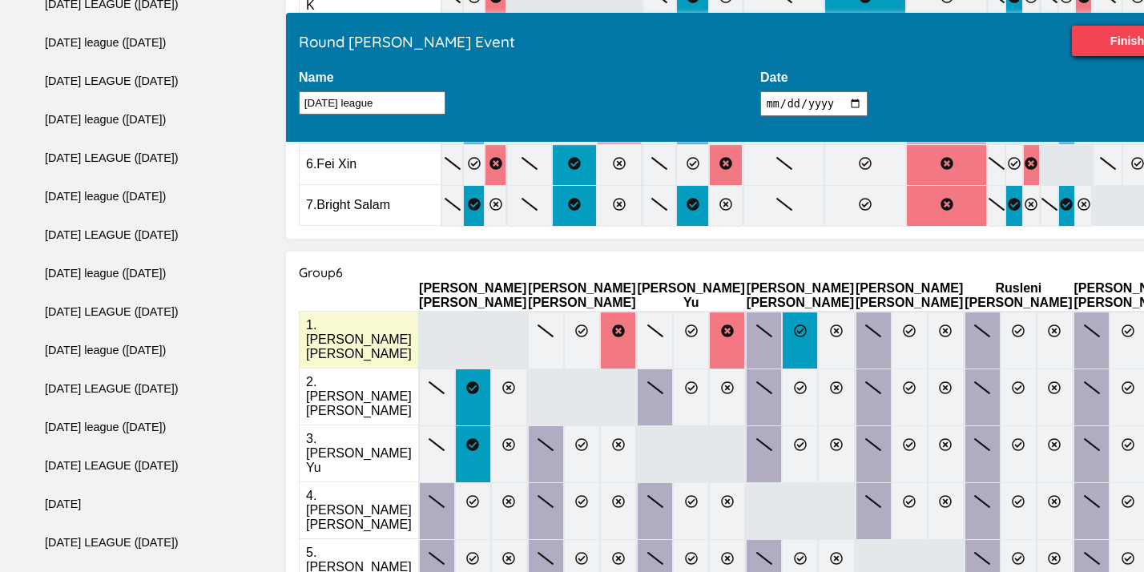
click at [794, 324] on icon at bounding box center [800, 330] width 13 height 13
click at [0, 0] on input "radio" at bounding box center [0, 0] width 0 height 0
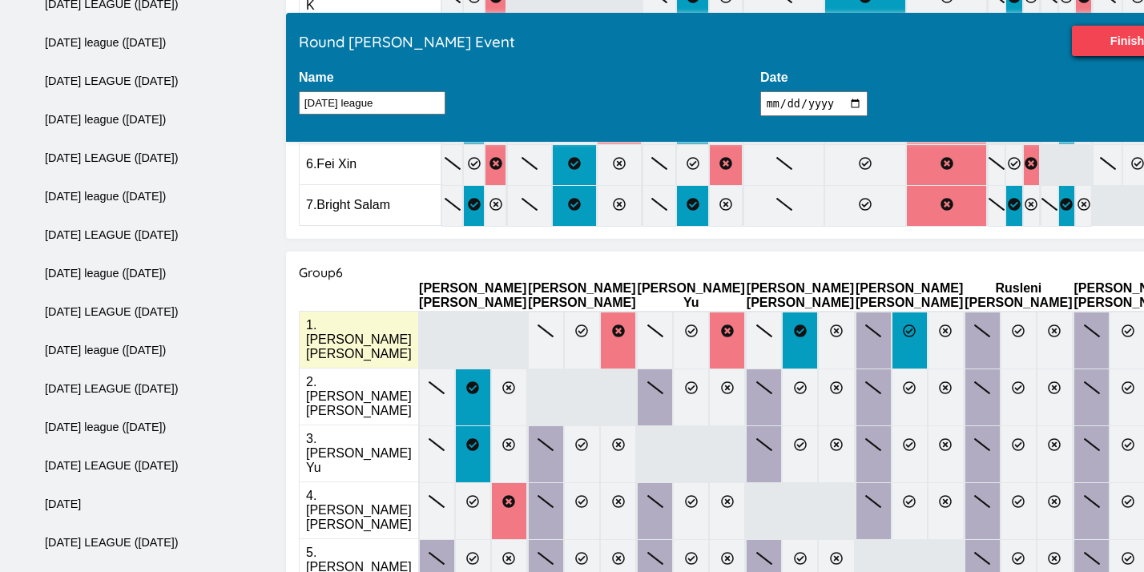
click at [903, 324] on icon at bounding box center [909, 330] width 13 height 13
click at [0, 0] on input "radio" at bounding box center [0, 0] width 0 height 0
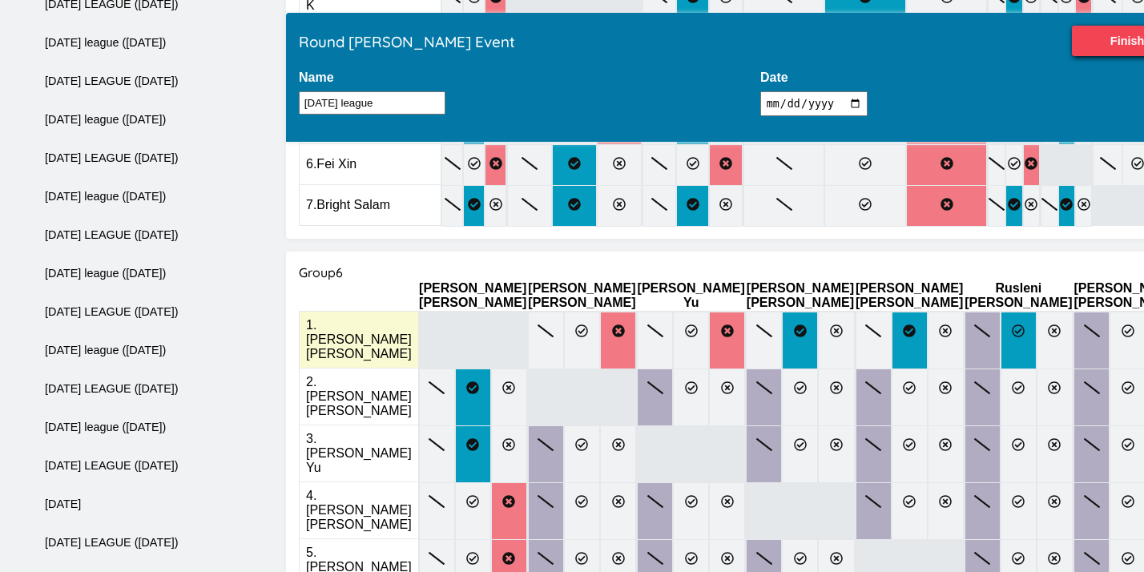
click at [1011, 324] on icon at bounding box center [1017, 330] width 13 height 13
click at [0, 0] on input "radio" at bounding box center [0, 0] width 0 height 0
click at [1121, 324] on icon at bounding box center [1127, 330] width 13 height 13
click at [0, 0] on input "radio" at bounding box center [0, 0] width 0 height 0
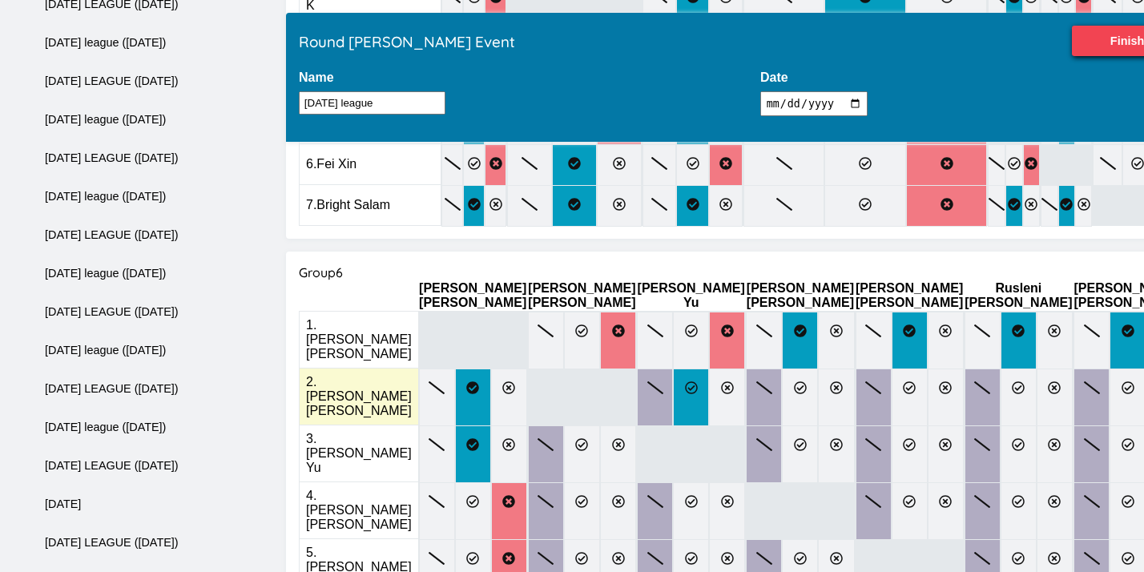
click at [694, 381] on icon at bounding box center [691, 387] width 13 height 13
click at [0, 0] on input "radio" at bounding box center [0, 0] width 0 height 0
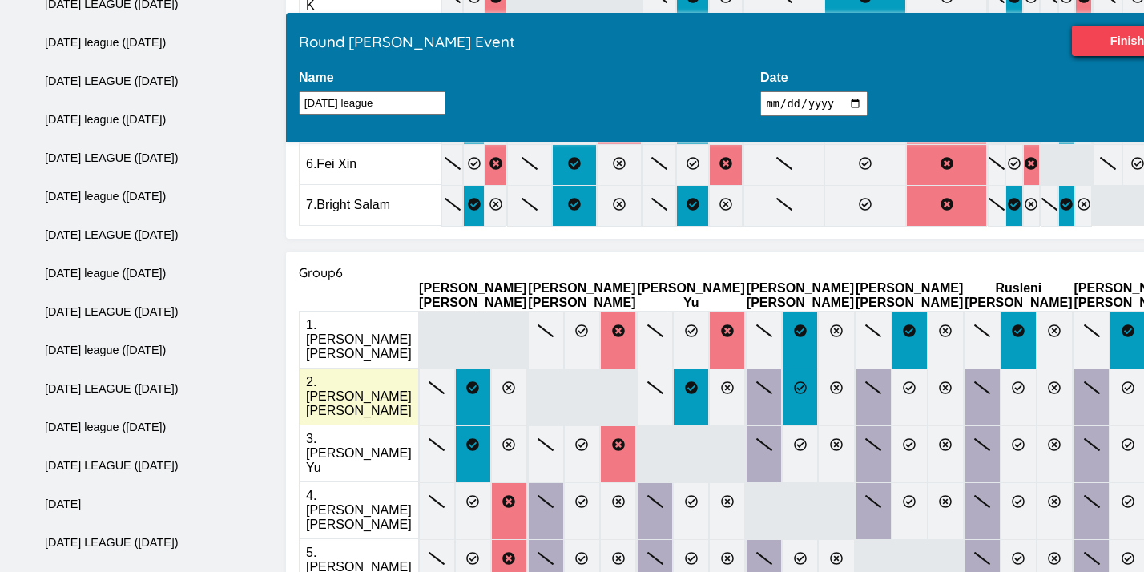
click at [794, 381] on icon at bounding box center [800, 387] width 13 height 13
click at [0, 0] on input "radio" at bounding box center [0, 0] width 0 height 0
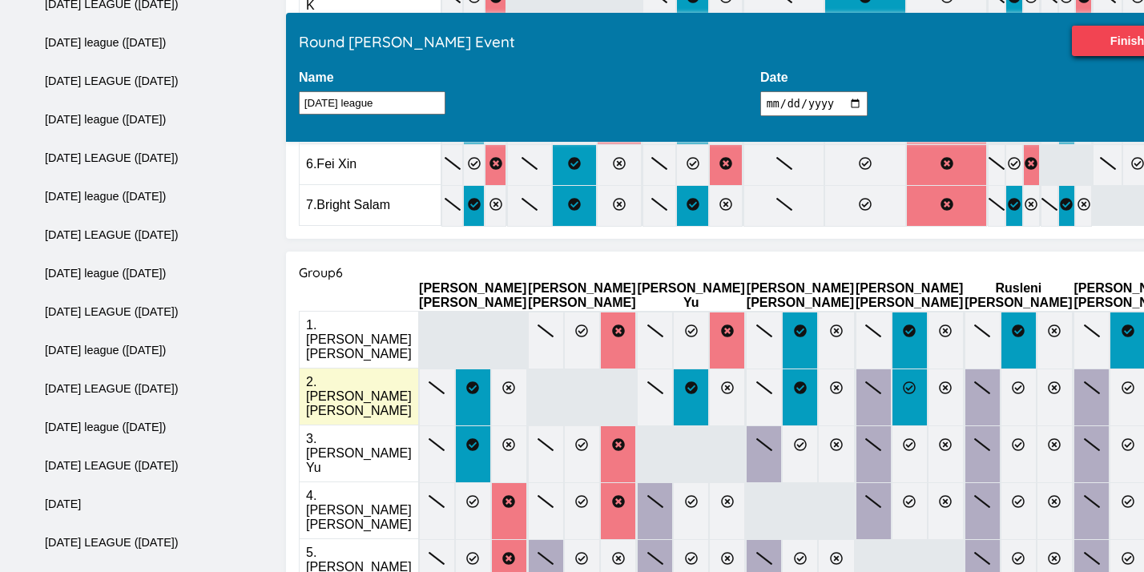
click at [903, 381] on icon at bounding box center [909, 387] width 13 height 13
click at [0, 0] on input "radio" at bounding box center [0, 0] width 0 height 0
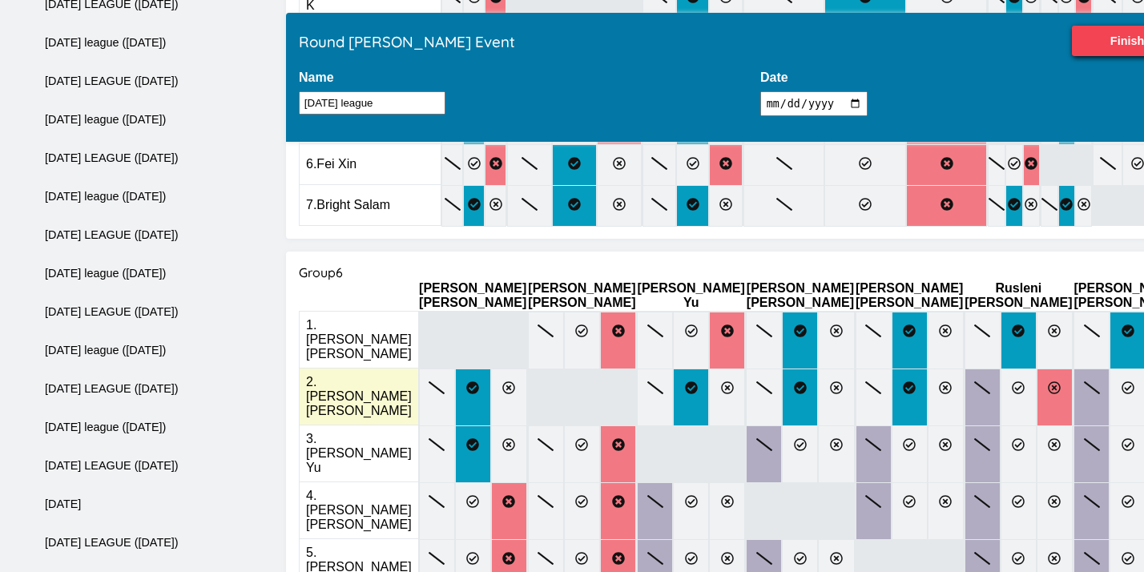
click at [1036, 368] on label at bounding box center [1054, 397] width 36 height 58
click at [0, 0] on input "radio" at bounding box center [0, 0] width 0 height 0
click at [1109, 368] on label at bounding box center [1127, 397] width 36 height 58
click at [0, 0] on input "radio" at bounding box center [0, 0] width 0 height 0
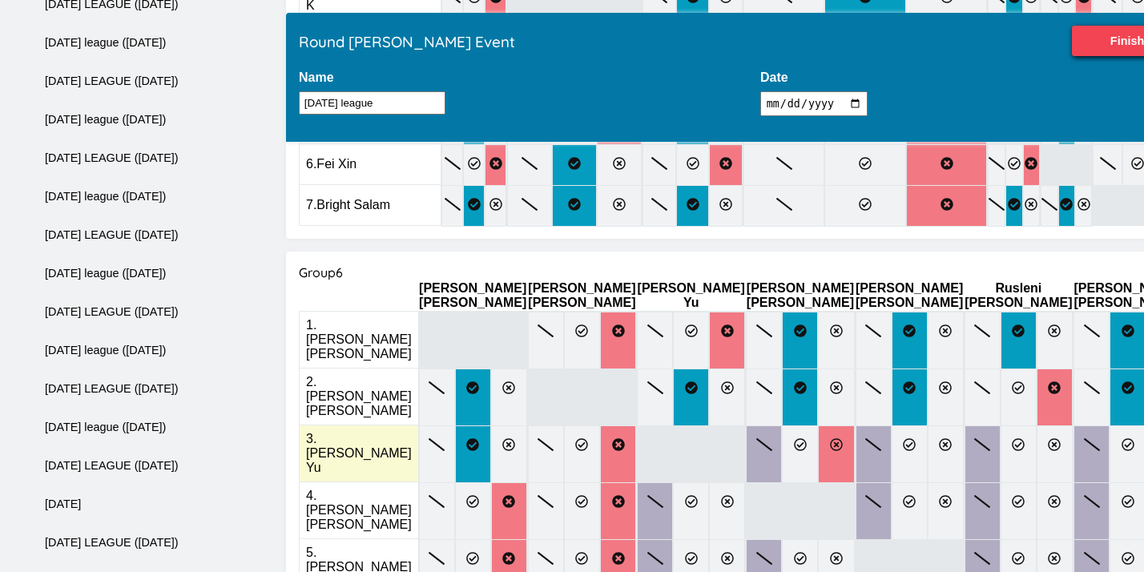
click at [818, 425] on label at bounding box center [836, 454] width 36 height 58
click at [0, 0] on input "radio" at bounding box center [0, 0] width 0 height 0
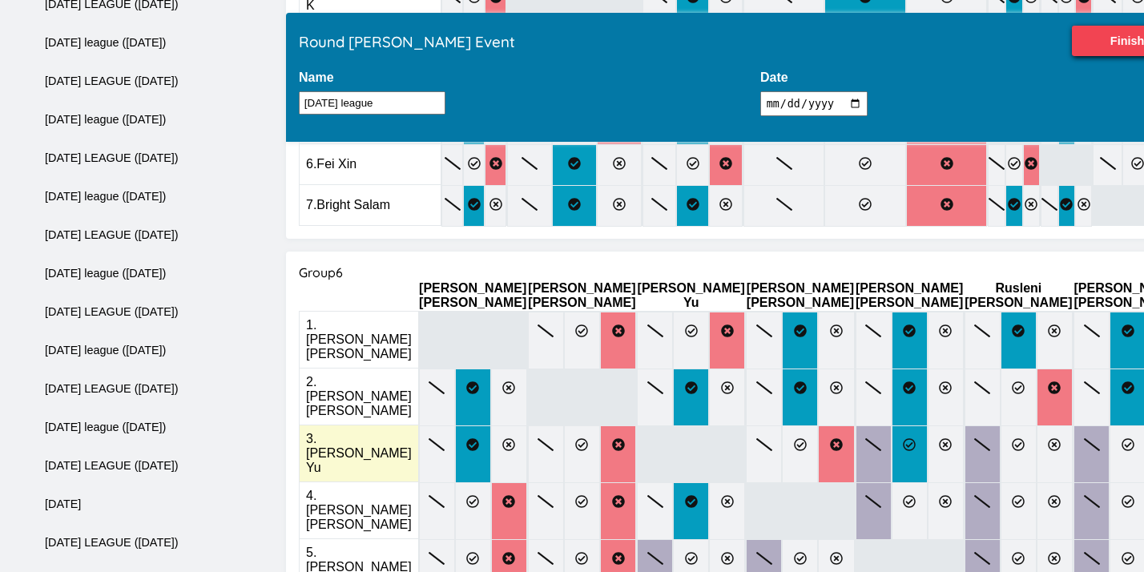
click at [903, 438] on icon at bounding box center [909, 444] width 13 height 13
click at [0, 0] on input "radio" at bounding box center [0, 0] width 0 height 0
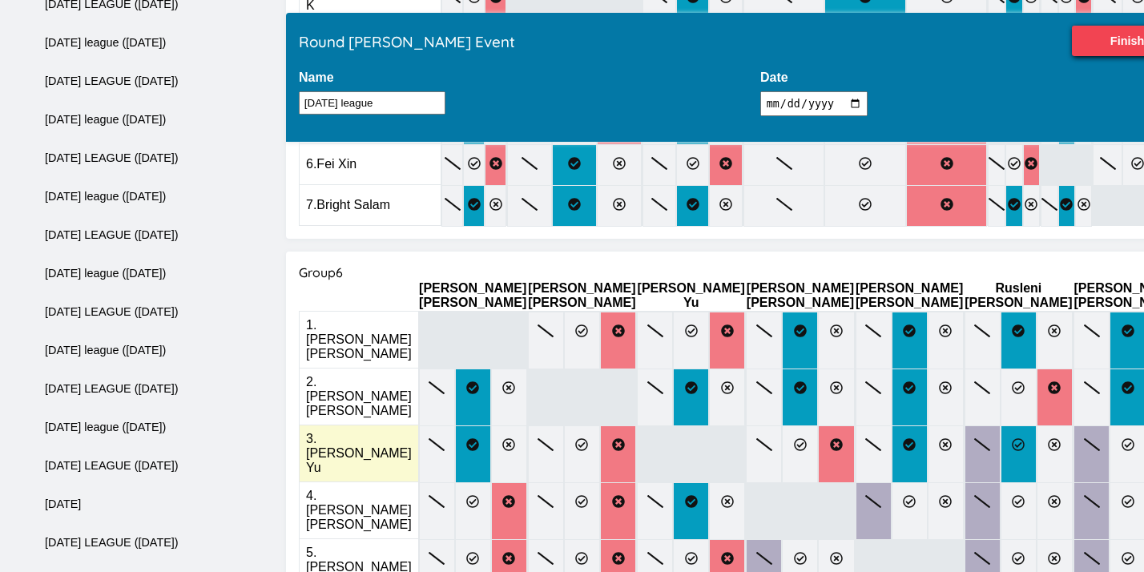
click at [1011, 438] on icon at bounding box center [1017, 444] width 13 height 13
click at [0, 0] on input "radio" at bounding box center [0, 0] width 0 height 0
click at [1121, 438] on icon at bounding box center [1127, 444] width 13 height 13
click at [0, 0] on input "radio" at bounding box center [0, 0] width 0 height 0
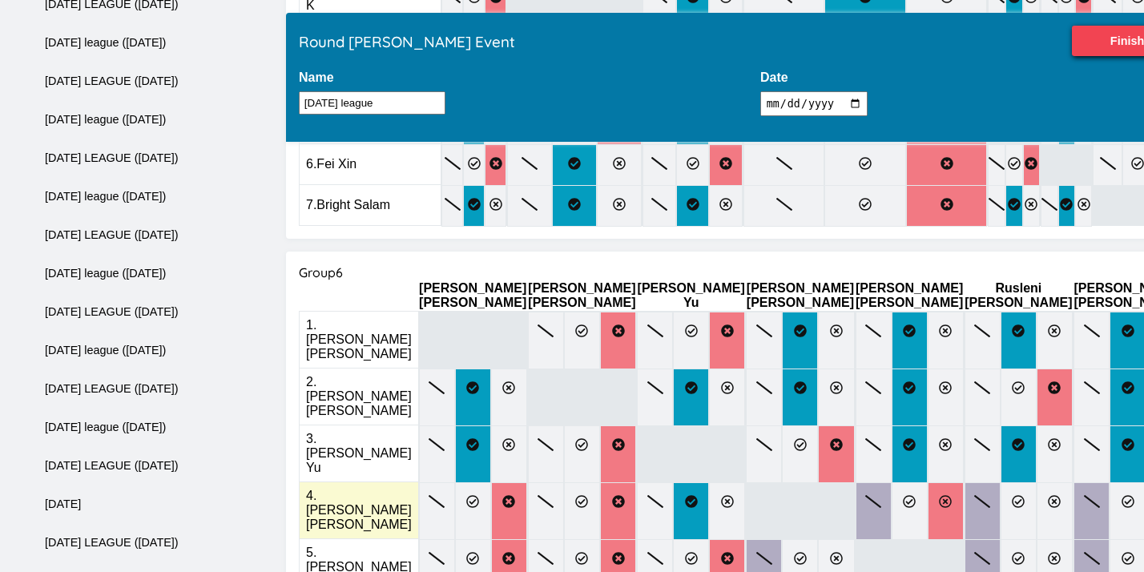
click at [939, 495] on icon at bounding box center [945, 501] width 13 height 13
click at [0, 0] on input "radio" at bounding box center [0, 0] width 0 height 0
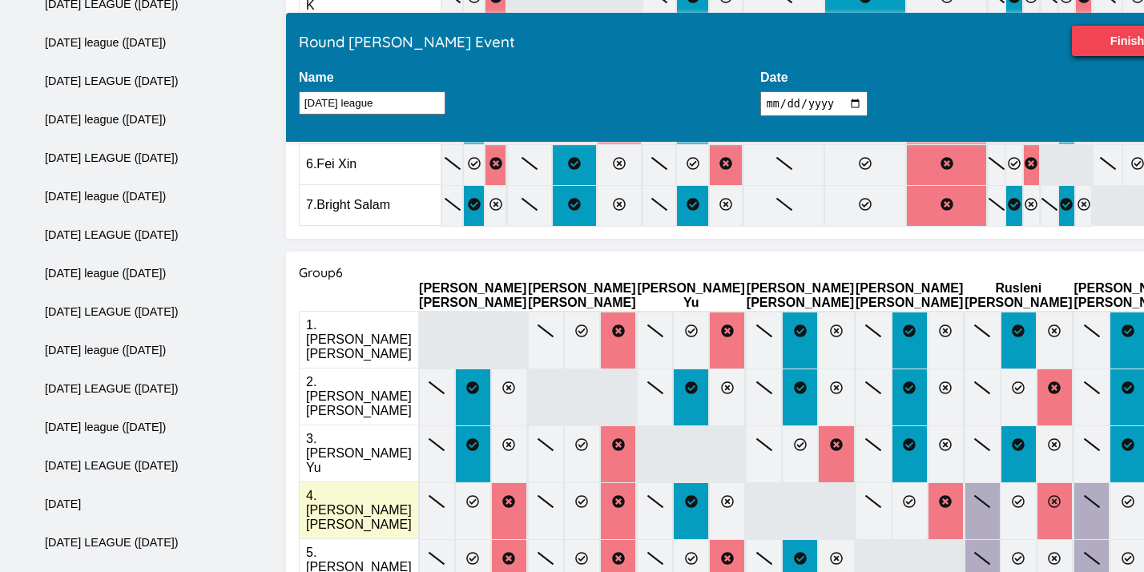
click at [1036, 482] on label at bounding box center [1054, 511] width 36 height 58
click at [0, 0] on input "radio" at bounding box center [0, 0] width 0 height 0
click at [1109, 482] on label at bounding box center [1127, 511] width 36 height 58
click at [0, 0] on input "radio" at bounding box center [0, 0] width 0 height 0
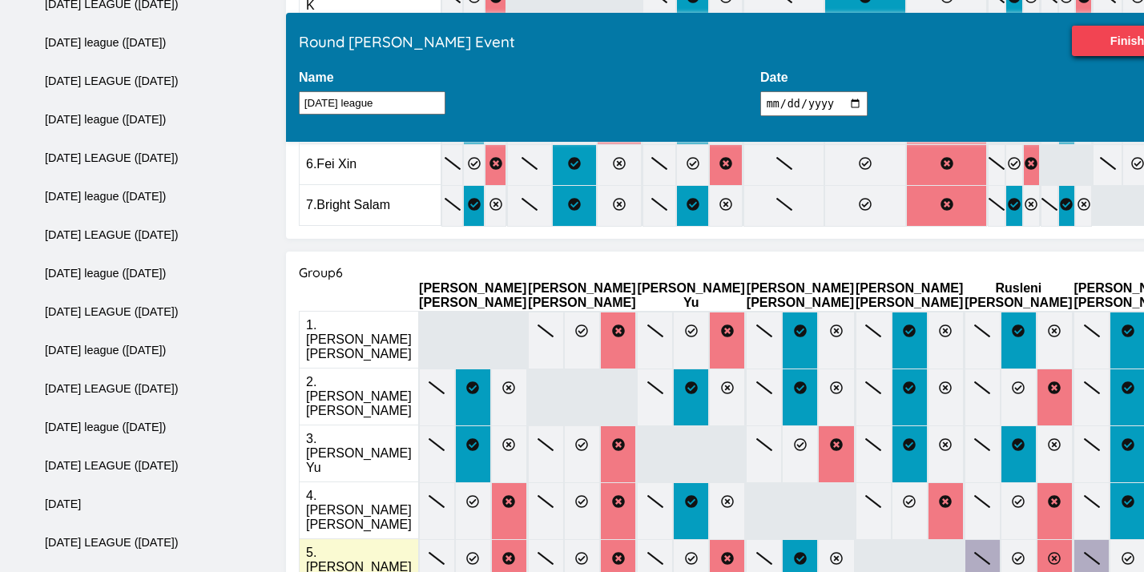
click at [1036, 539] on label at bounding box center [1054, 568] width 36 height 58
click at [0, 0] on input "radio" at bounding box center [0, 0] width 0 height 0
click at [1143, 539] on label at bounding box center [1163, 568] width 36 height 58
click at [0, 0] on input "radio" at bounding box center [0, 0] width 0 height 0
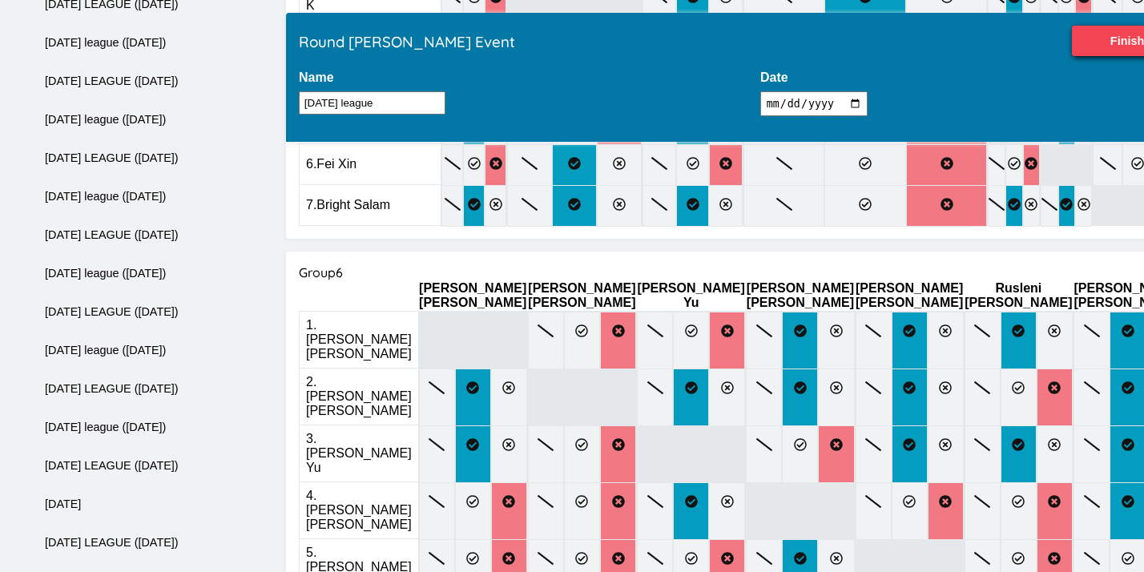
click at [0, 0] on input "radio" at bounding box center [0, 0] width 0 height 0
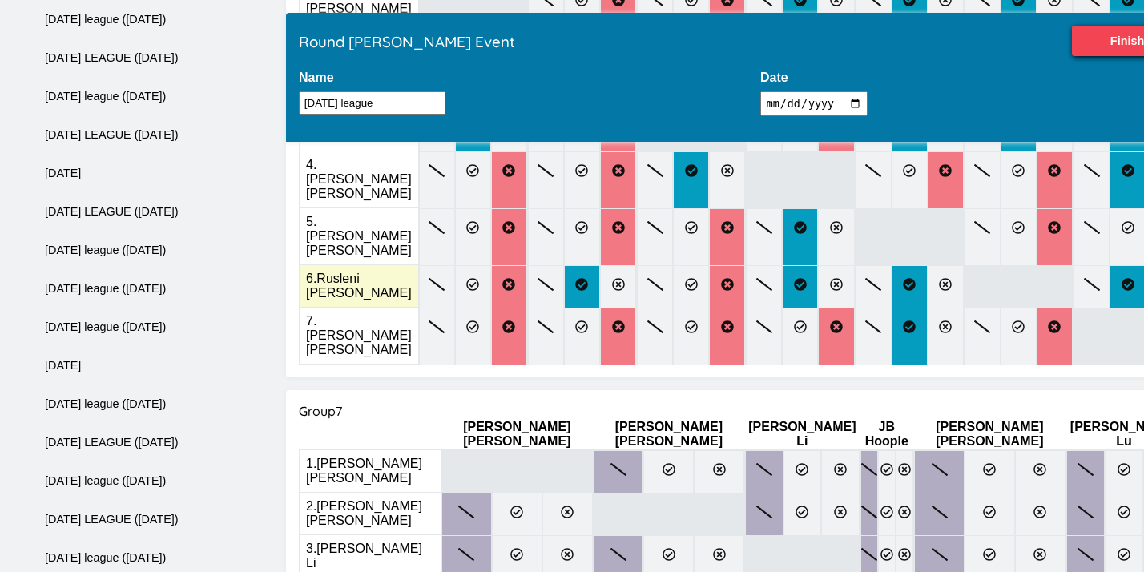
scroll to position [2238, 0]
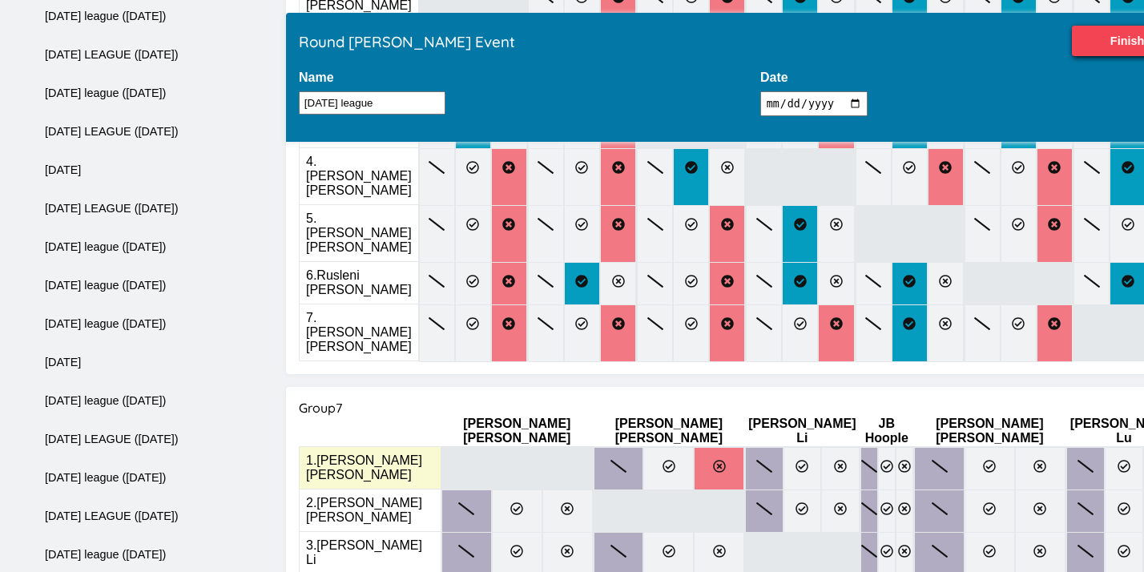
click at [694, 447] on label at bounding box center [719, 468] width 50 height 43
click at [0, 0] on input "radio" at bounding box center [0, 0] width 0 height 0
click at [745, 447] on label at bounding box center [764, 468] width 38 height 43
click at [0, 0] on input "radio" at bounding box center [0, 0] width 0 height 0
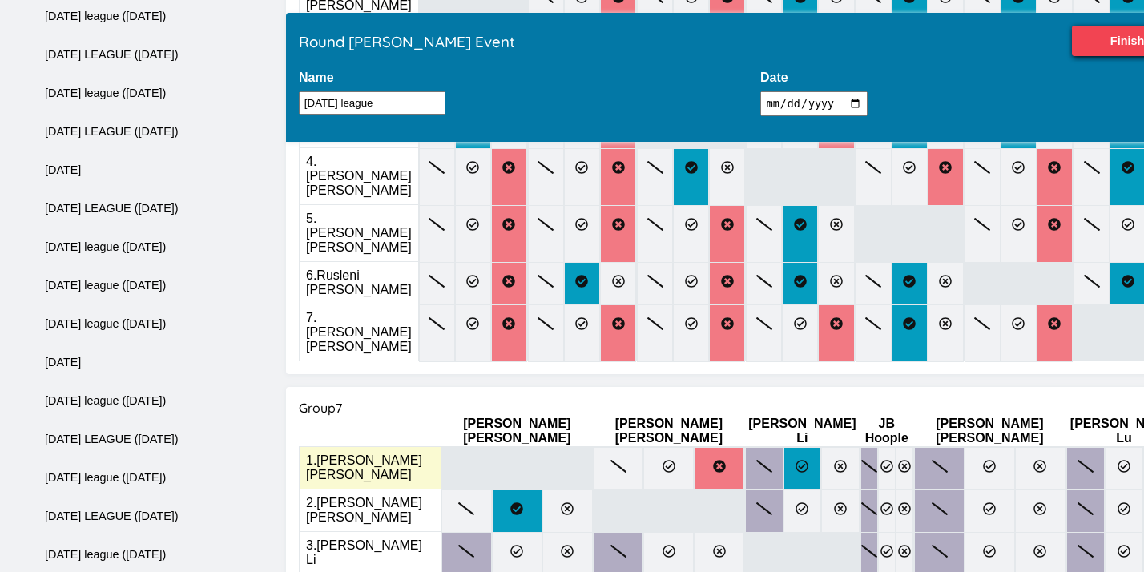
click at [783, 447] on label at bounding box center [802, 468] width 38 height 43
click at [0, 0] on input "radio" at bounding box center [0, 0] width 0 height 0
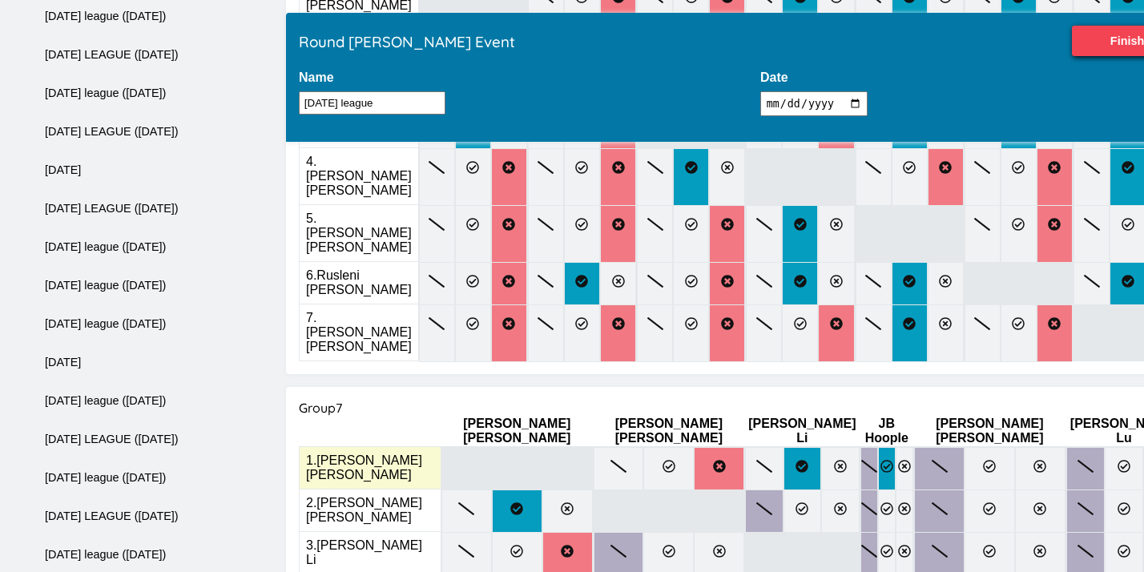
click at [878, 447] on label at bounding box center [887, 468] width 18 height 43
click at [0, 0] on input "radio" at bounding box center [0, 0] width 0 height 0
click at [964, 447] on label at bounding box center [989, 468] width 50 height 43
click at [0, 0] on input "radio" at bounding box center [0, 0] width 0 height 0
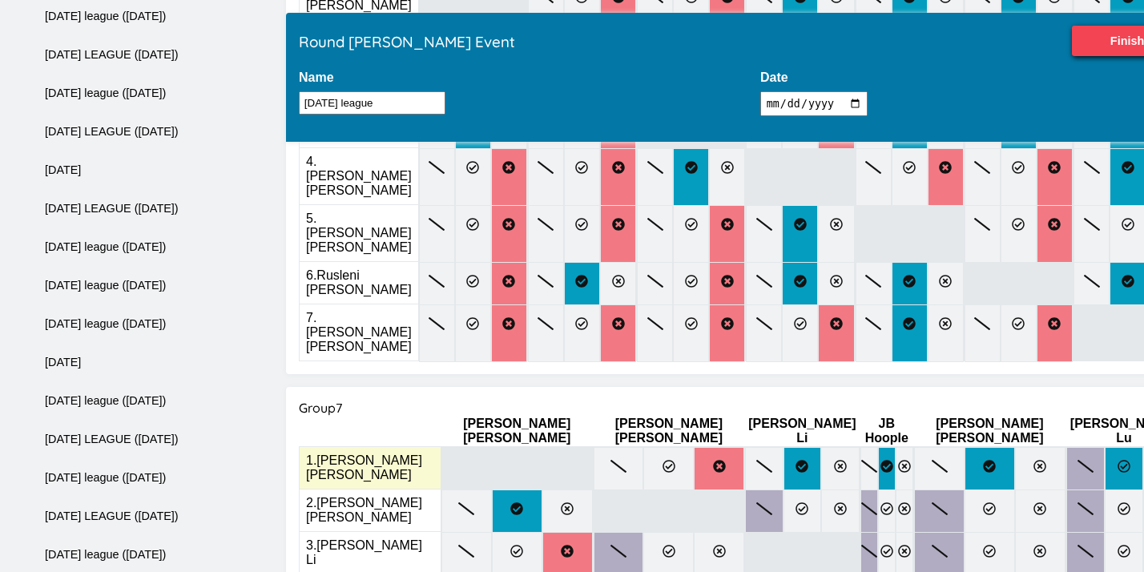
click at [1117, 460] on icon at bounding box center [1123, 466] width 13 height 13
click at [0, 0] on input "radio" at bounding box center [0, 0] width 0 height 0
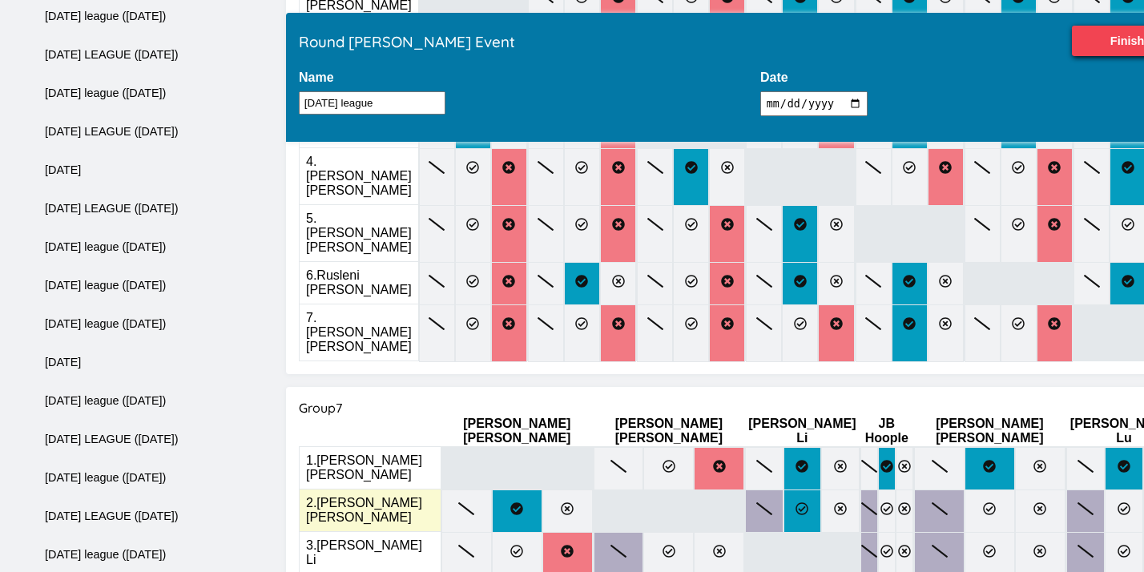
click at [783, 489] on label at bounding box center [802, 510] width 38 height 43
click at [0, 0] on input "radio" at bounding box center [0, 0] width 0 height 0
click at [895, 489] on label at bounding box center [904, 510] width 18 height 43
click at [0, 0] on input "radio" at bounding box center [0, 0] width 0 height 0
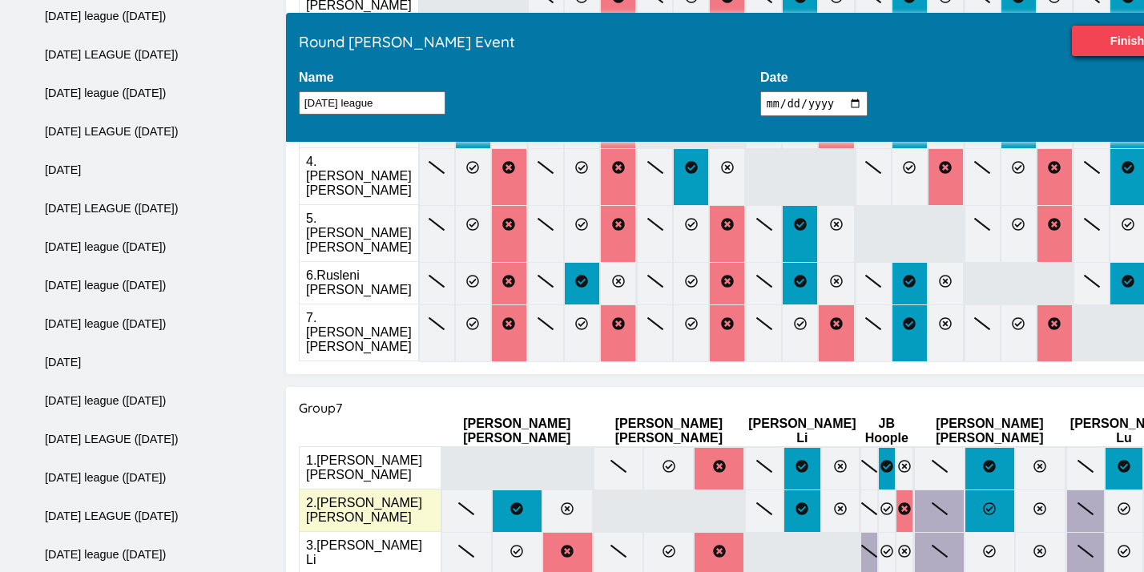
click at [983, 502] on icon at bounding box center [989, 508] width 13 height 13
click at [0, 0] on input "radio" at bounding box center [0, 0] width 0 height 0
click at [1117, 502] on icon at bounding box center [1123, 508] width 13 height 13
click at [0, 0] on input "radio" at bounding box center [0, 0] width 0 height 0
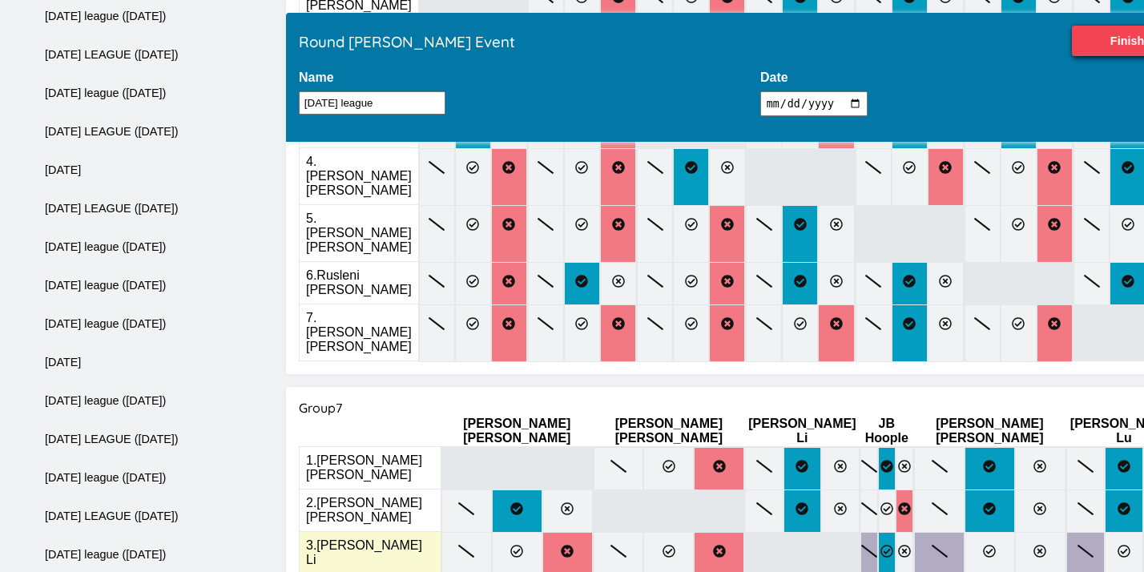
click at [878, 532] on label at bounding box center [887, 553] width 18 height 43
click at [0, 0] on input "radio" at bounding box center [0, 0] width 0 height 0
click at [1015, 532] on label at bounding box center [1040, 553] width 50 height 43
click at [0, 0] on input "radio" at bounding box center [0, 0] width 0 height 0
click at [1143, 545] on icon at bounding box center [1162, 551] width 13 height 13
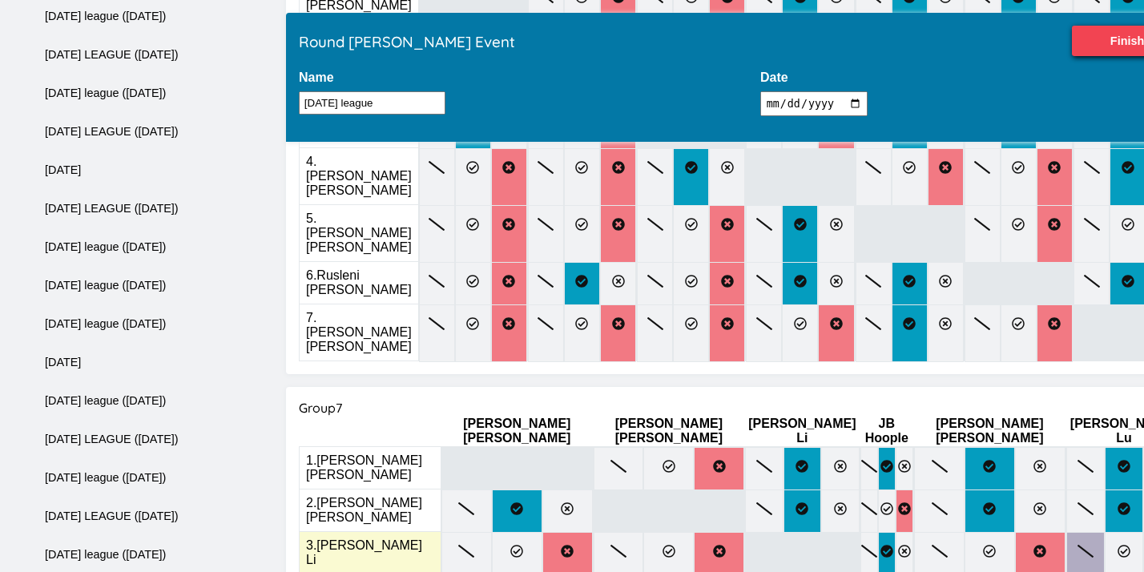
click at [0, 0] on input "radio" at bounding box center [0, 0] width 0 height 0
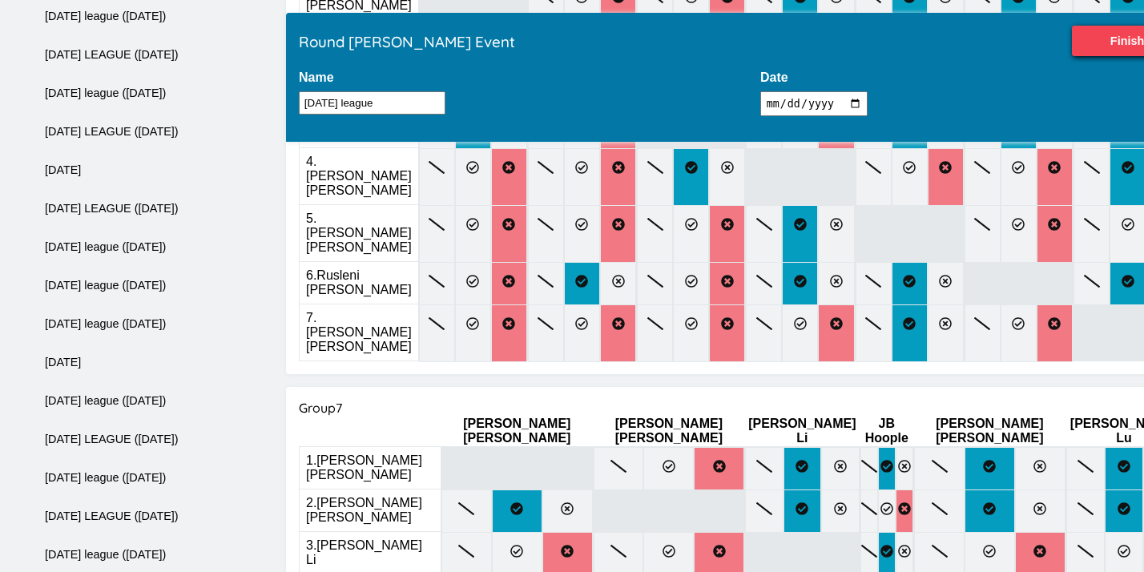
click at [0, 0] on input "radio" at bounding box center [0, 0] width 0 height 0
click at [1072, 44] on input "Finish" at bounding box center [1127, 41] width 111 height 30
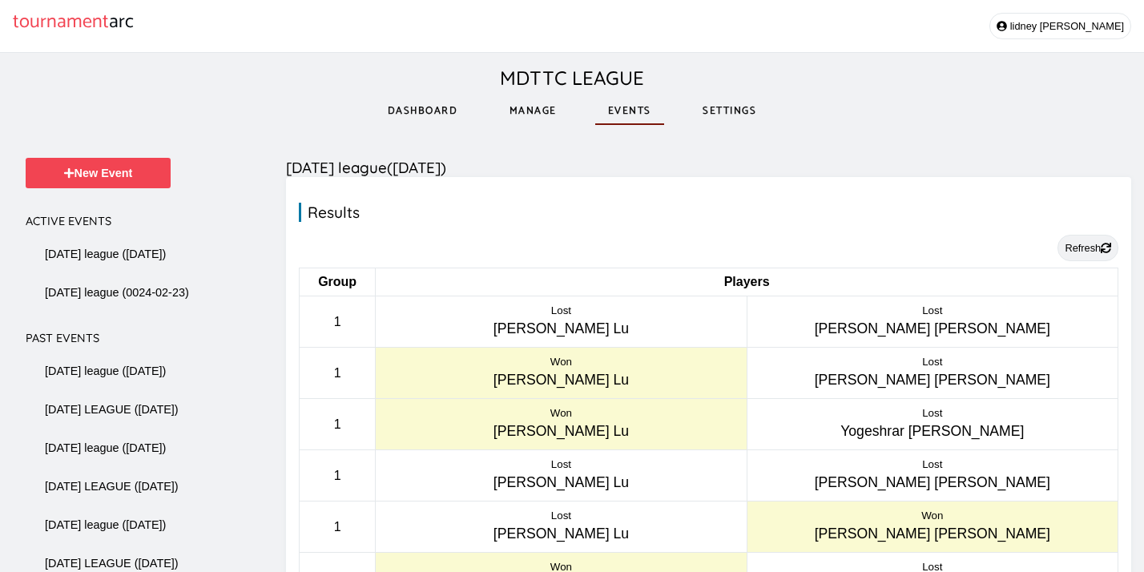
click at [1076, 250] on button "Refresh" at bounding box center [1087, 248] width 61 height 26
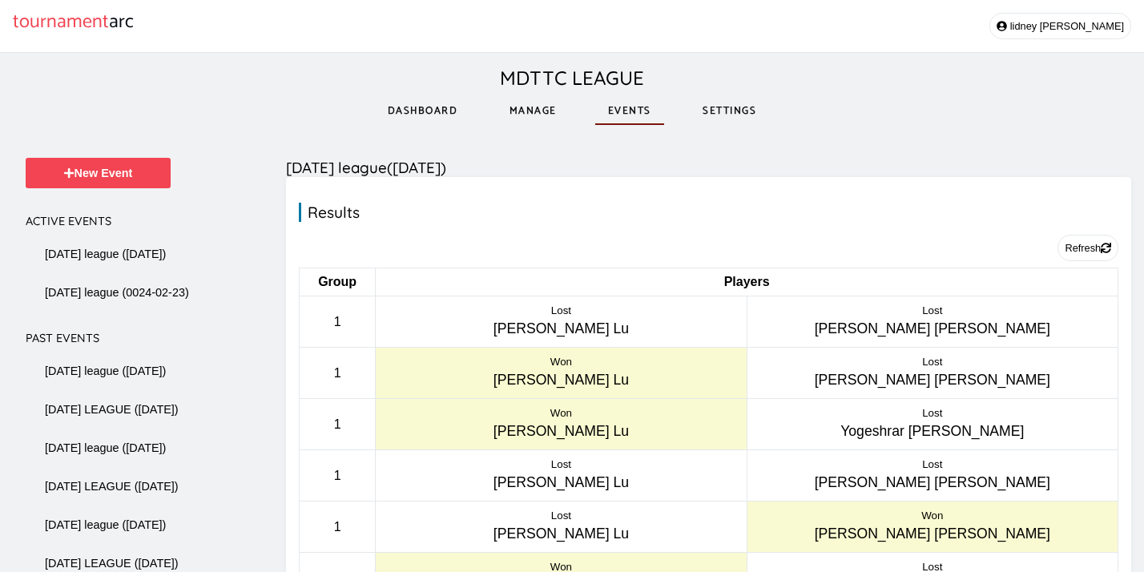
click at [727, 114] on link "Settings" at bounding box center [729, 110] width 79 height 55
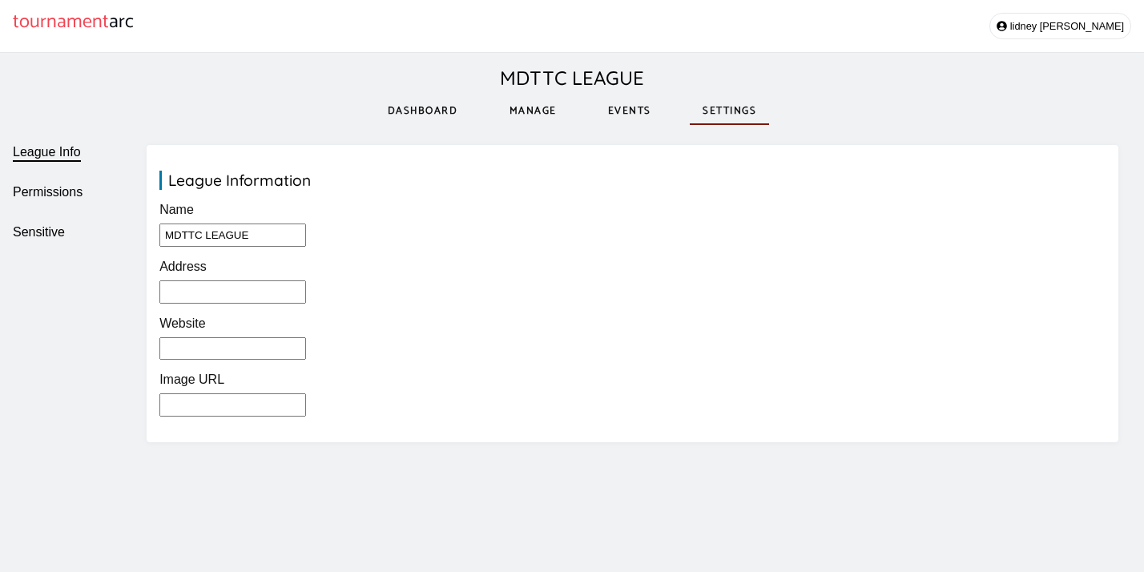
click at [517, 113] on link "Manage" at bounding box center [533, 110] width 73 height 55
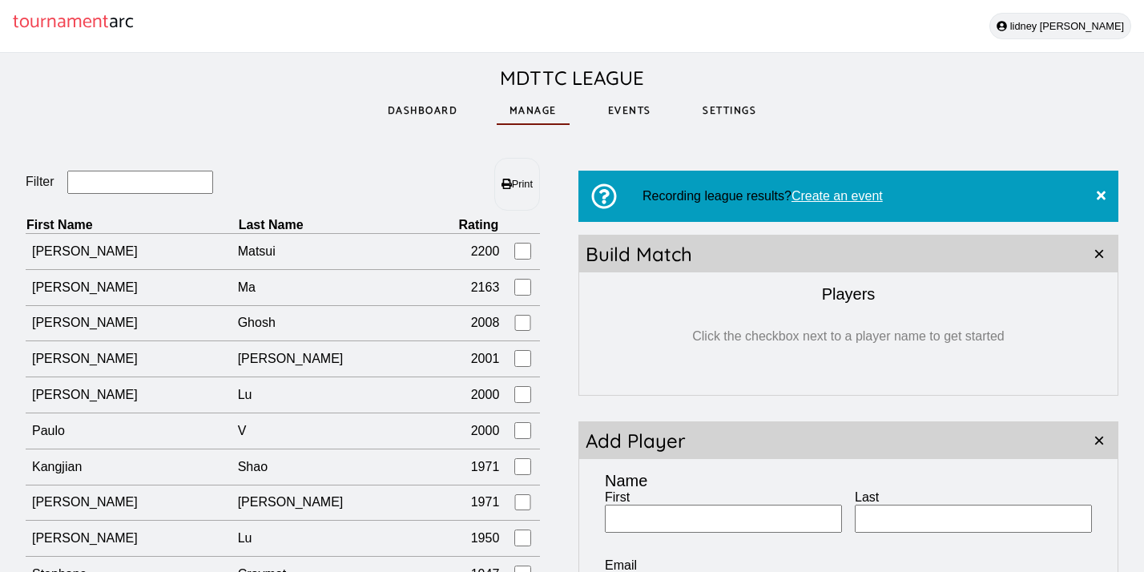
click at [1080, 18] on button "[PERSON_NAME]" at bounding box center [1060, 26] width 142 height 26
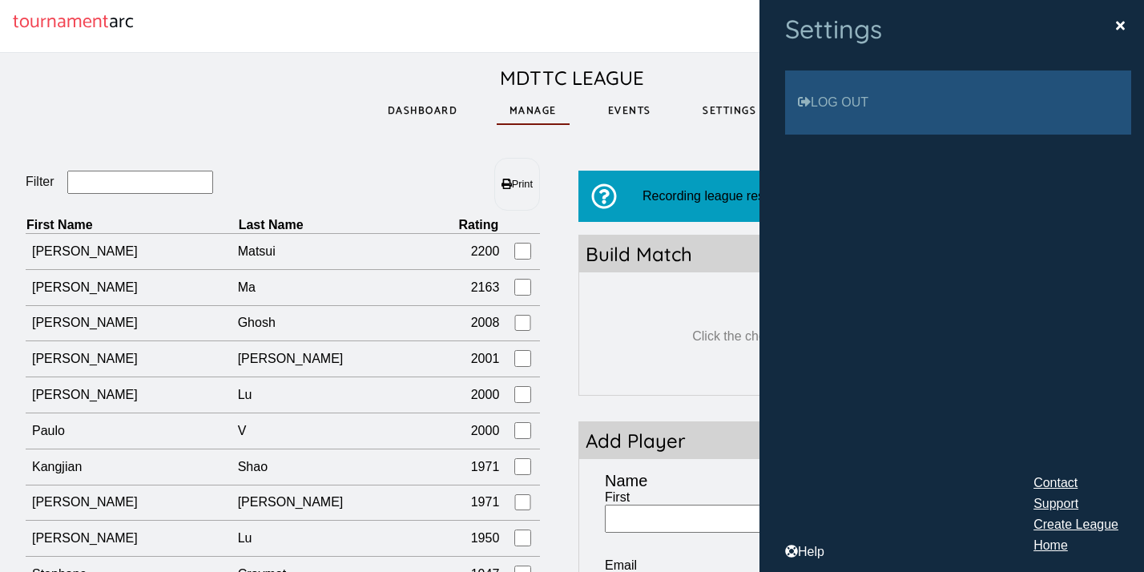
click at [911, 103] on link "Log out" at bounding box center [958, 102] width 346 height 64
